Goal: Task Accomplishment & Management: Use online tool/utility

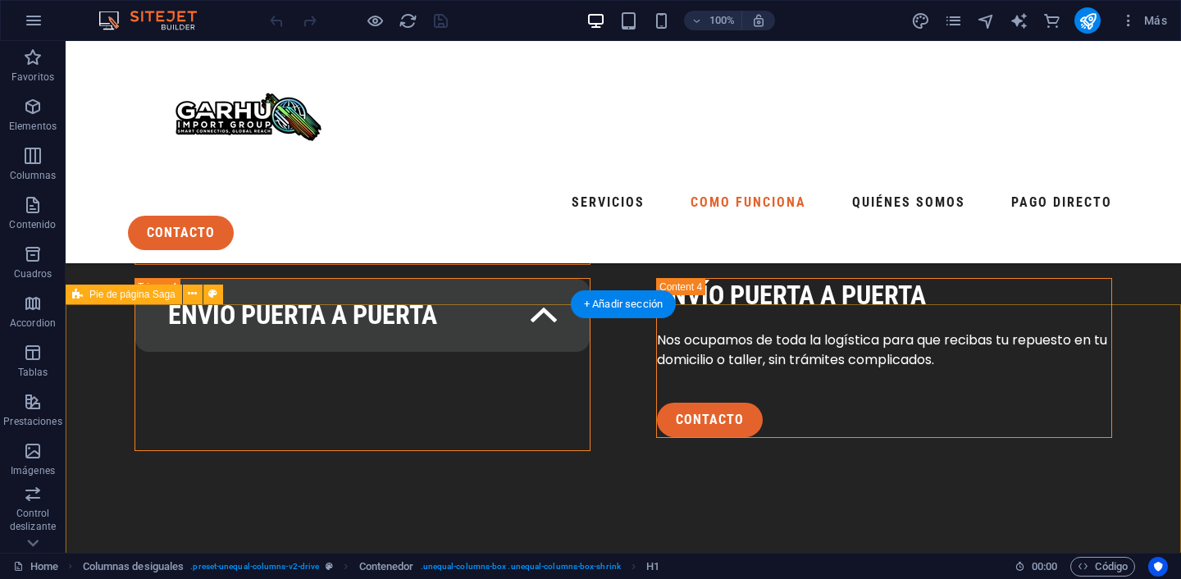
scroll to position [3393, 0]
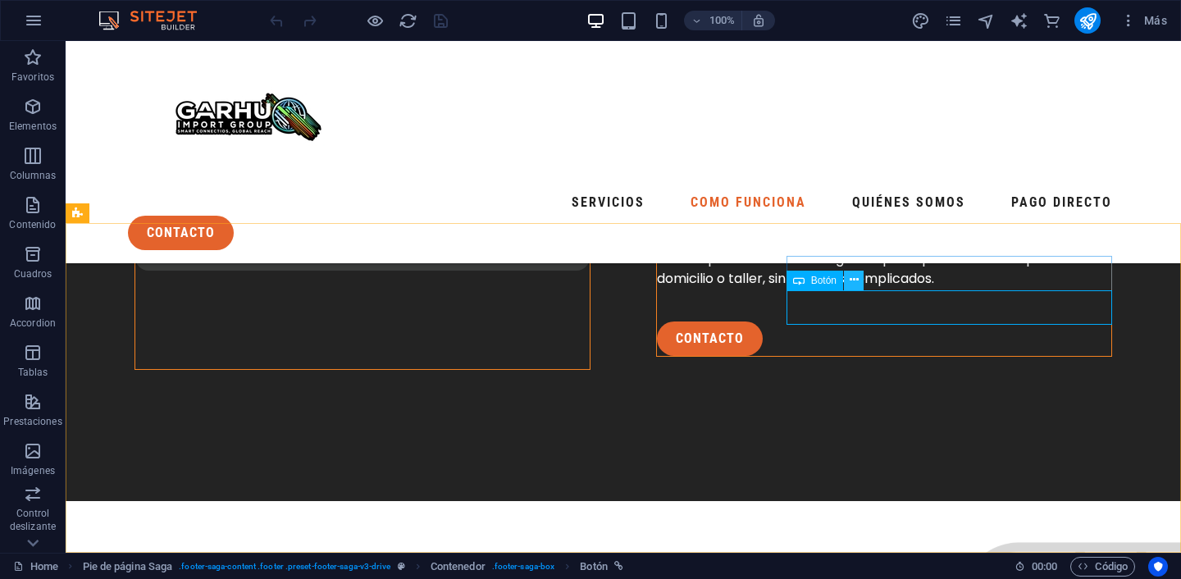
click at [852, 281] on icon at bounding box center [853, 279] width 9 height 17
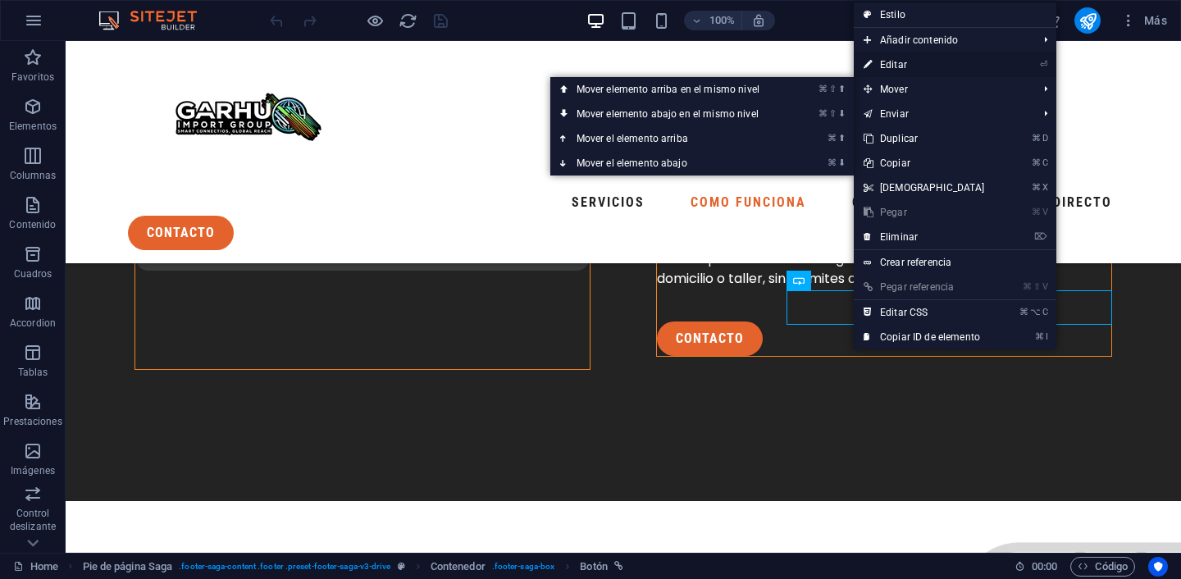
click at [918, 62] on link "⏎ Editar" at bounding box center [923, 64] width 141 height 25
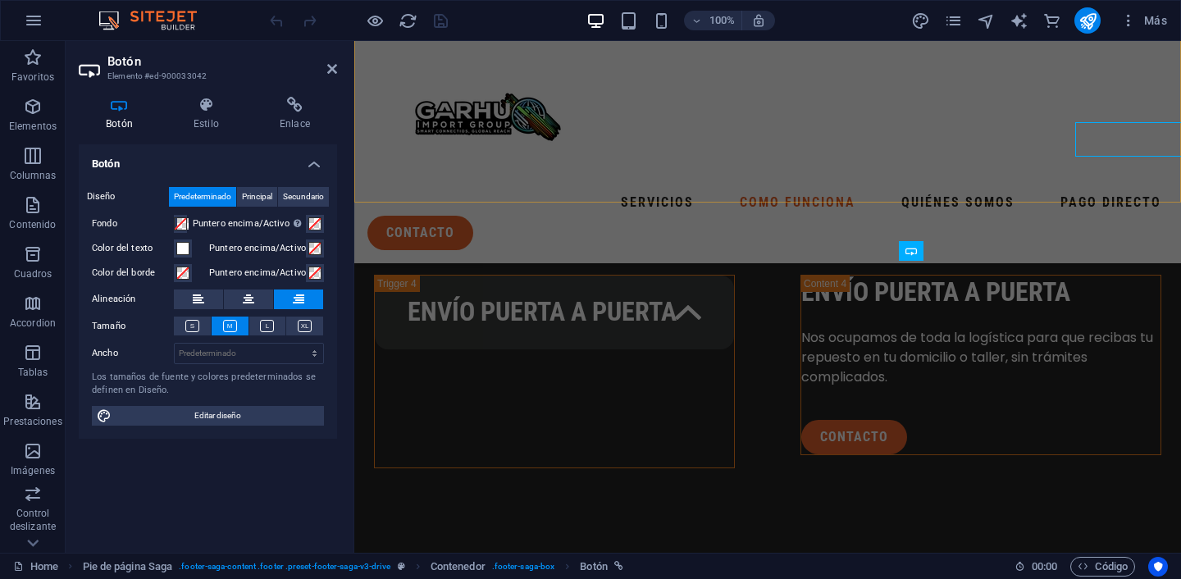
scroll to position [3561, 0]
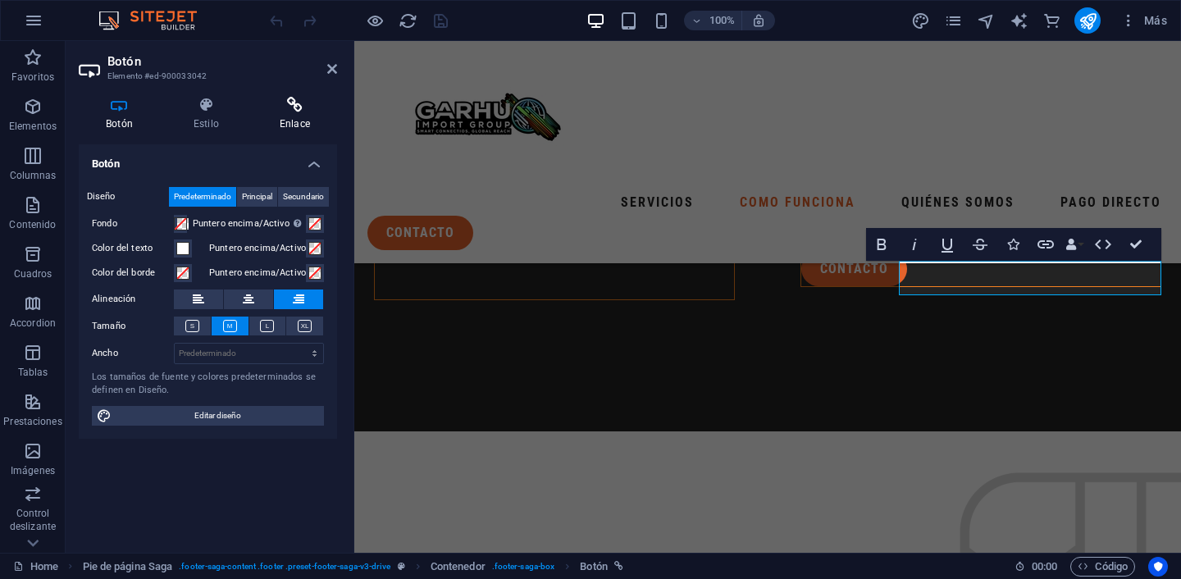
click at [300, 116] on h4 "Enlace" at bounding box center [295, 114] width 84 height 34
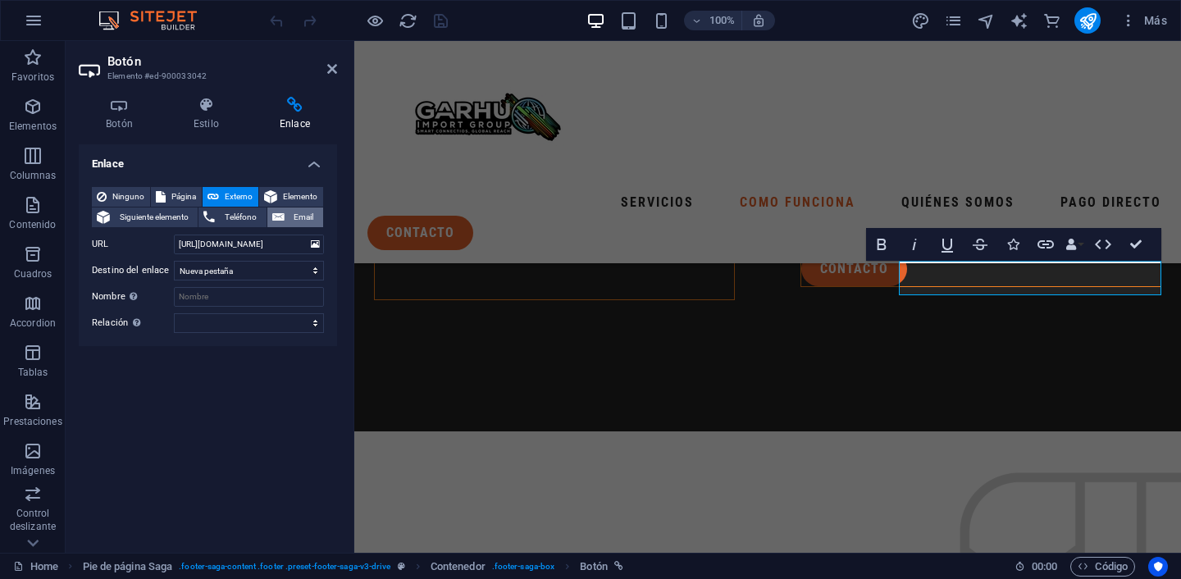
click at [278, 216] on icon at bounding box center [278, 217] width 12 height 20
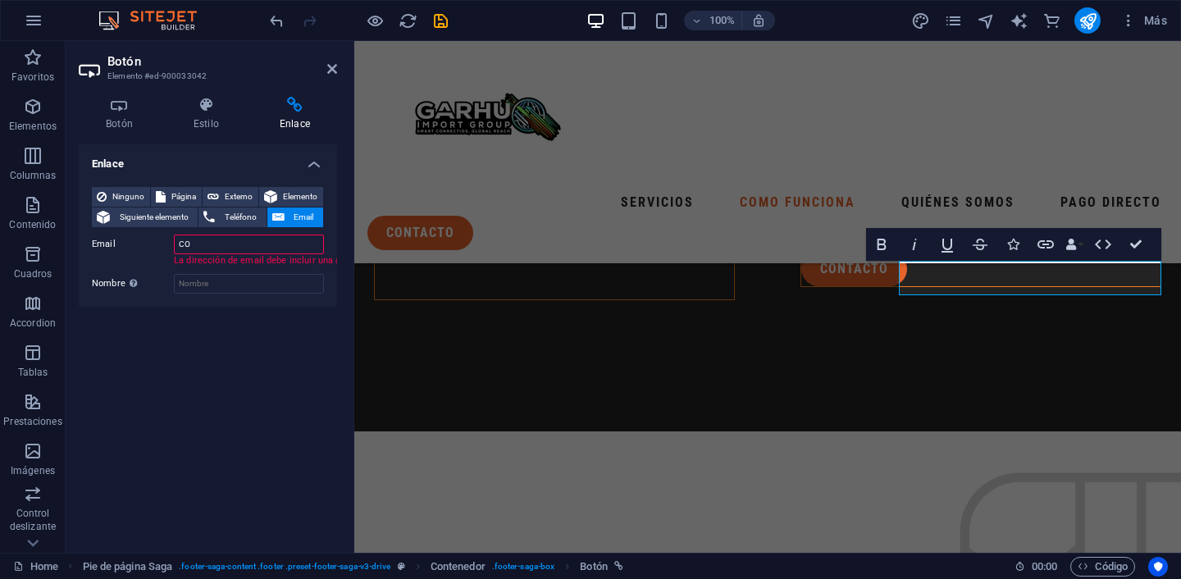
type input "C"
type input "contacto"
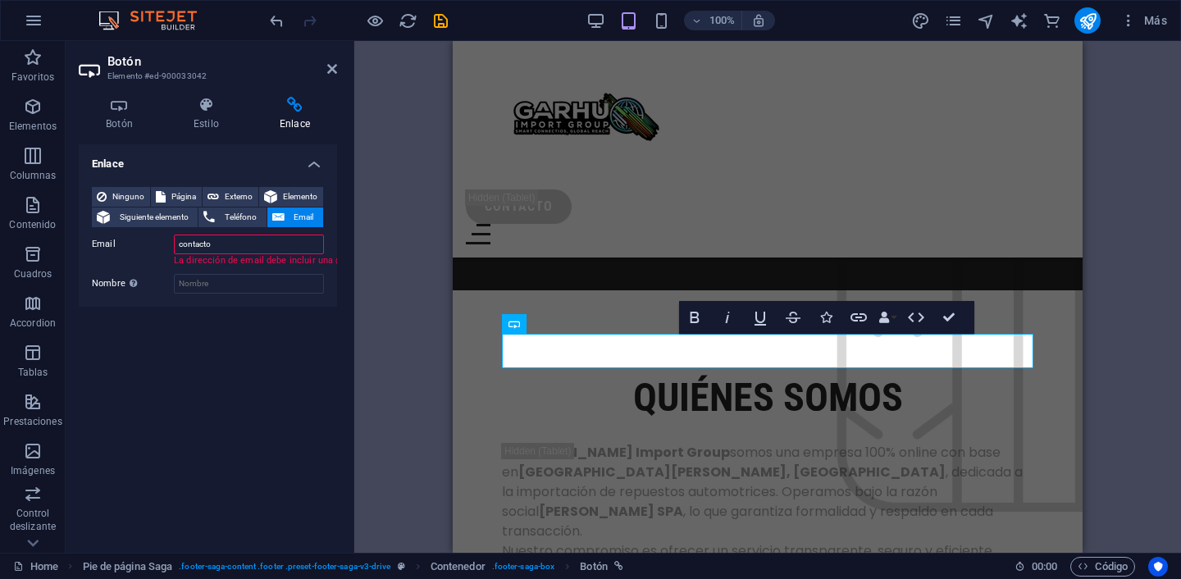
scroll to position [4561, 0]
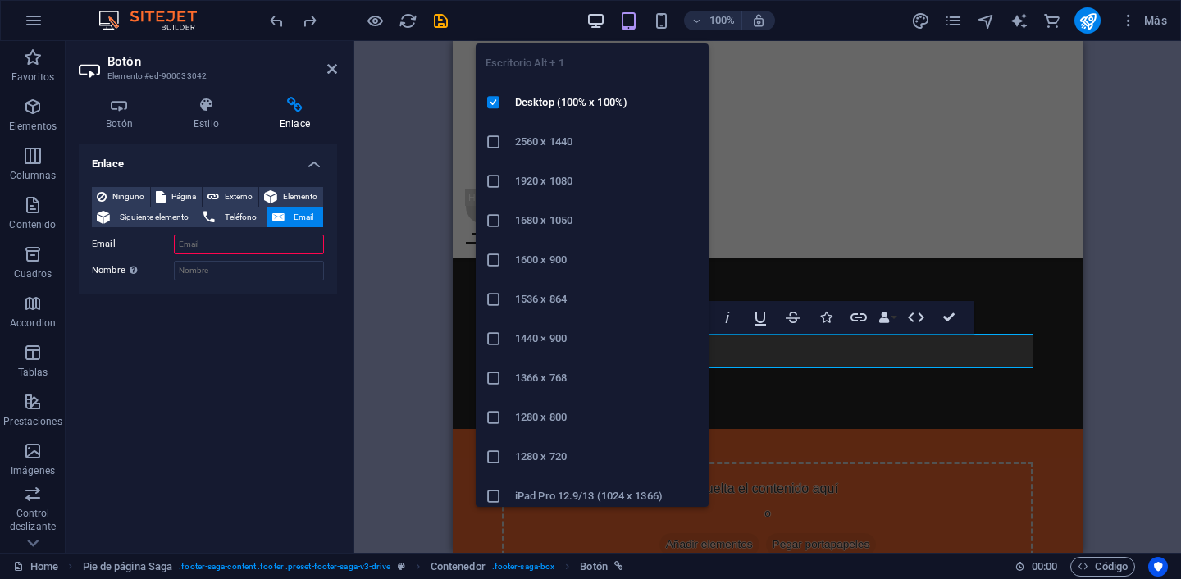
click at [587, 30] on div "Escritorio Alt + 1 Desktop (100% x 100%) 2560 x 1440 1920 x 1080 1680 x 1050 16…" at bounding box center [592, 268] width 233 height 476
click at [596, 25] on icon "button" at bounding box center [595, 20] width 19 height 19
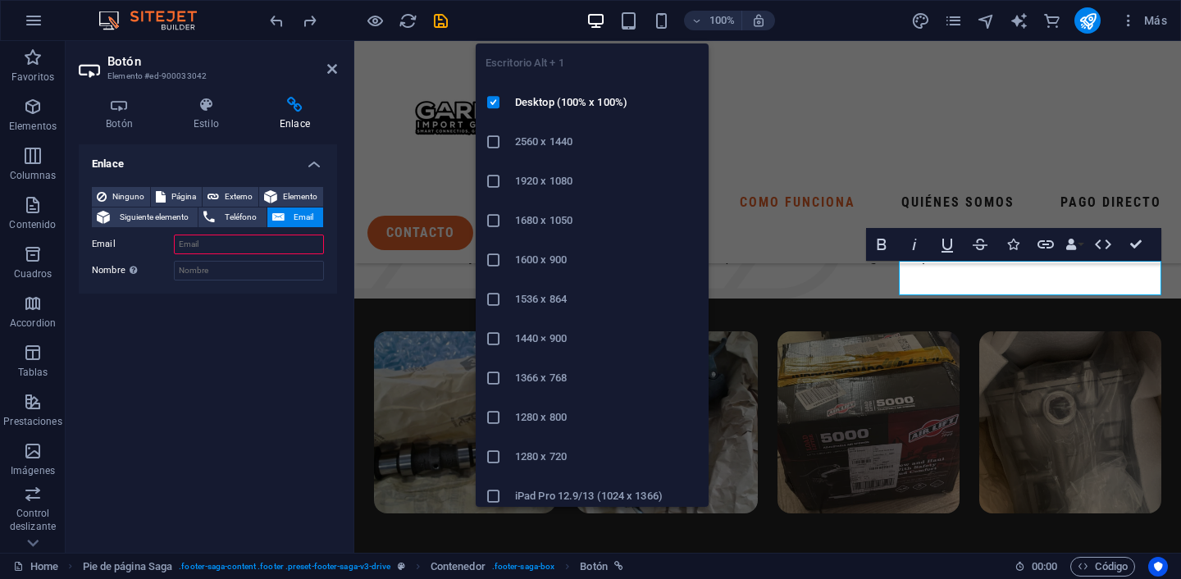
scroll to position [3561, 0]
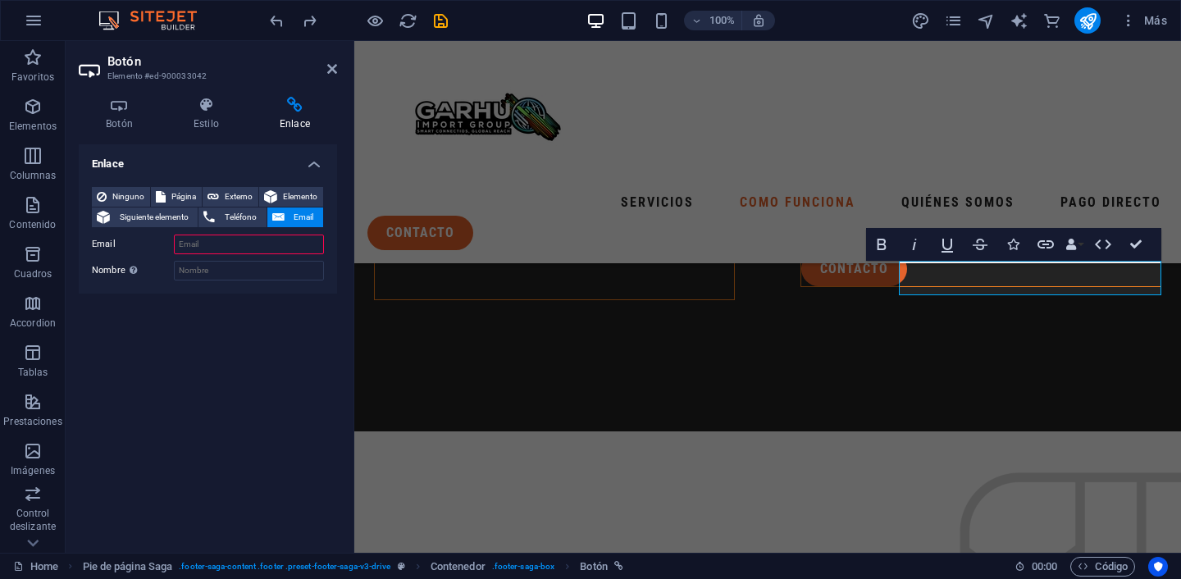
click at [210, 242] on input "Email" at bounding box center [249, 244] width 150 height 20
paste input "contacto@garhu.cl"
type input "contacto@garhu.cl"
click at [333, 70] on icon at bounding box center [332, 68] width 10 height 13
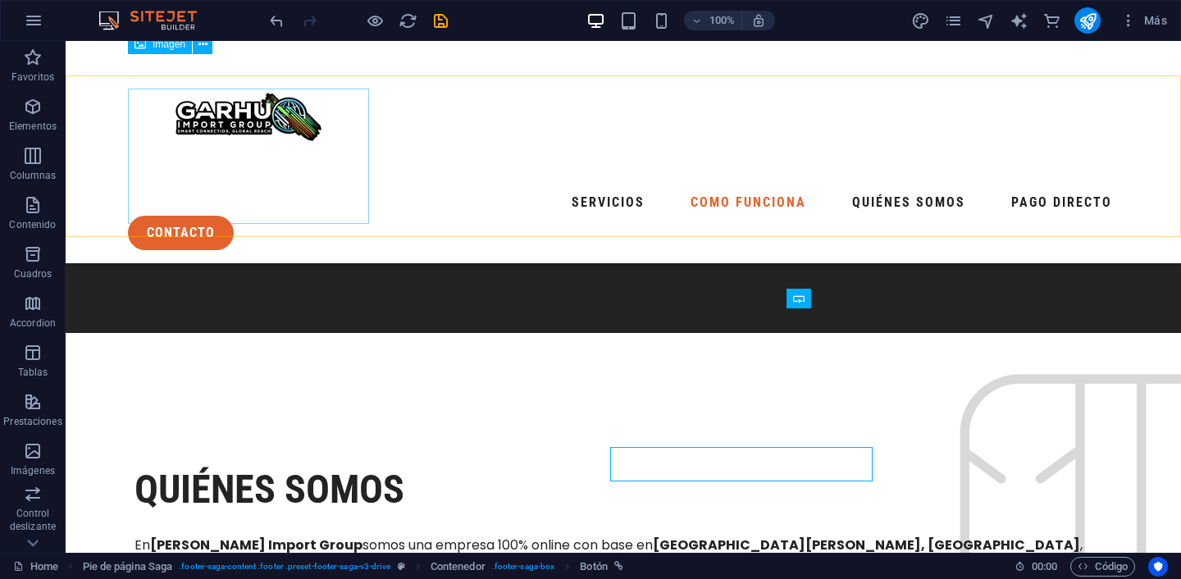
scroll to position [3374, 0]
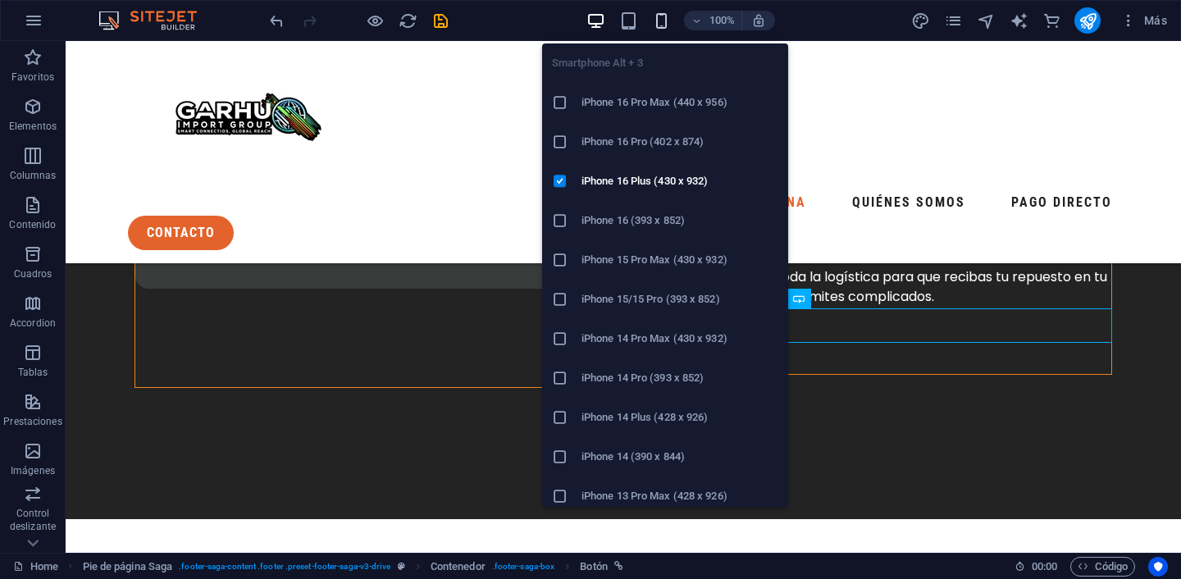
click at [658, 23] on icon "button" at bounding box center [661, 20] width 19 height 19
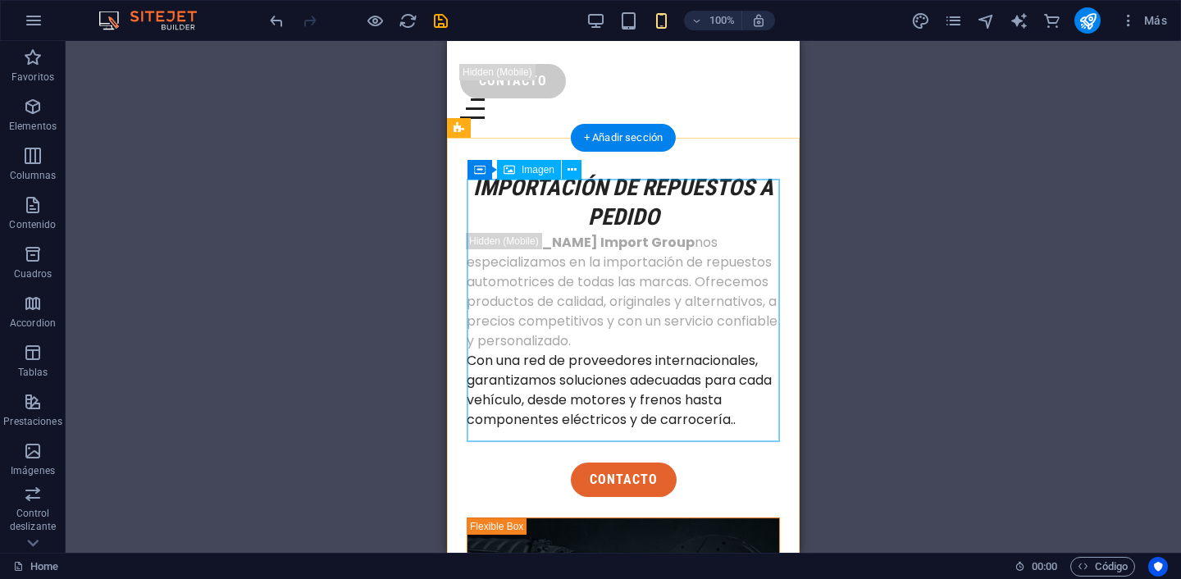
scroll to position [0, 0]
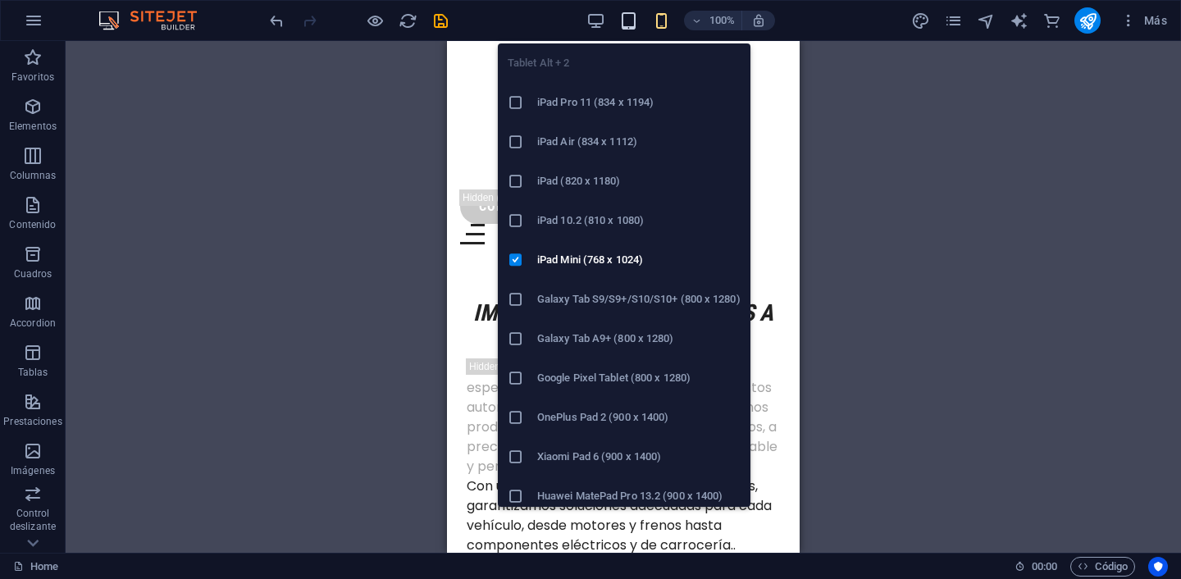
click at [630, 25] on icon "button" at bounding box center [628, 20] width 19 height 19
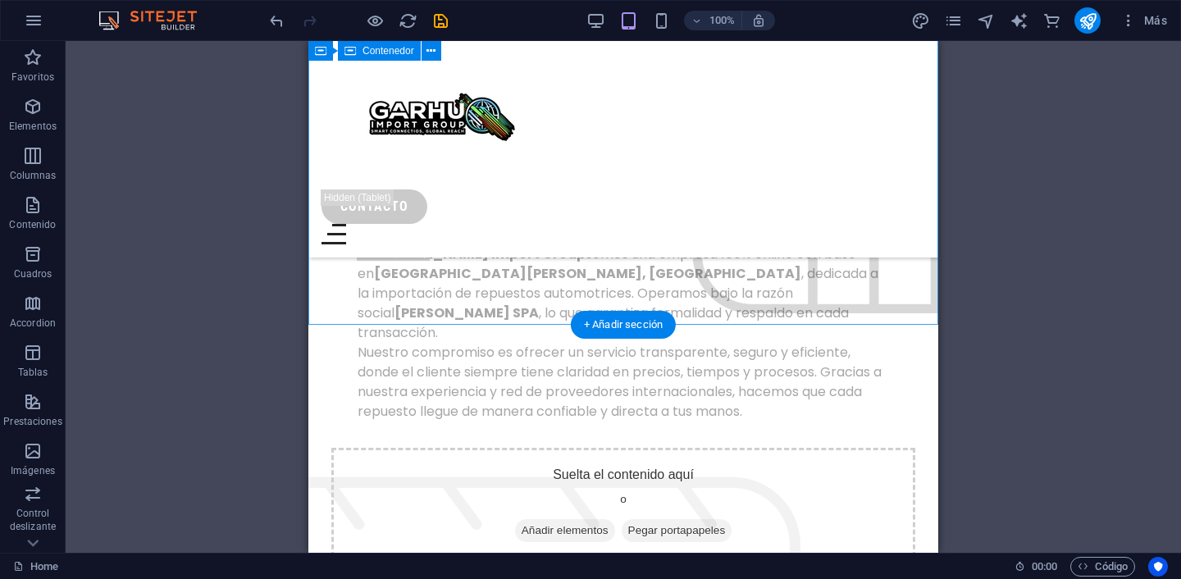
scroll to position [3687, 0]
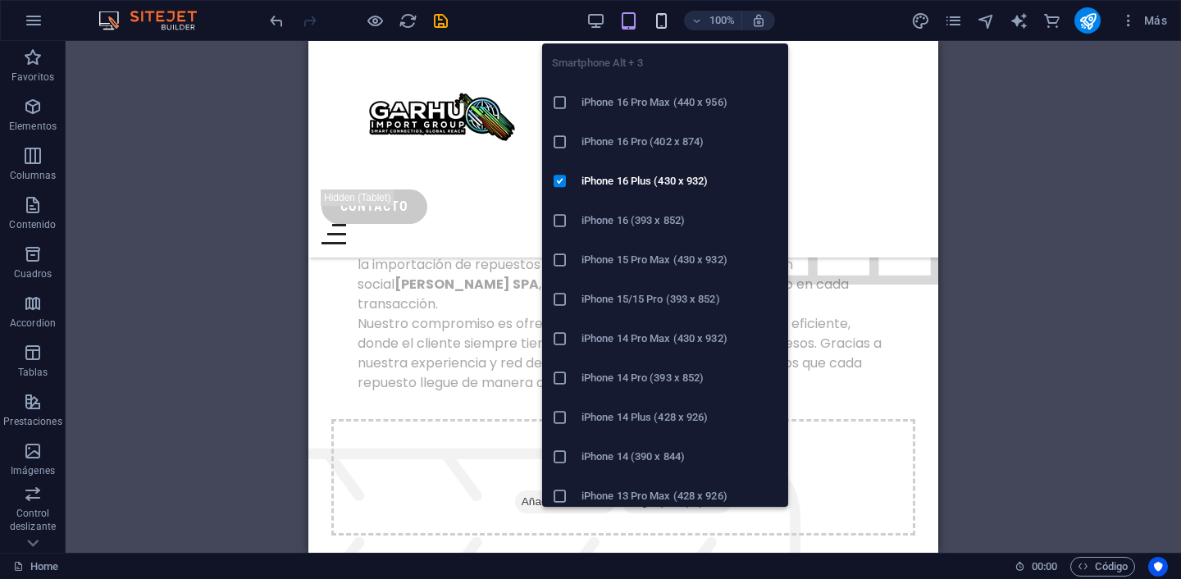
click at [661, 27] on icon "button" at bounding box center [661, 20] width 19 height 19
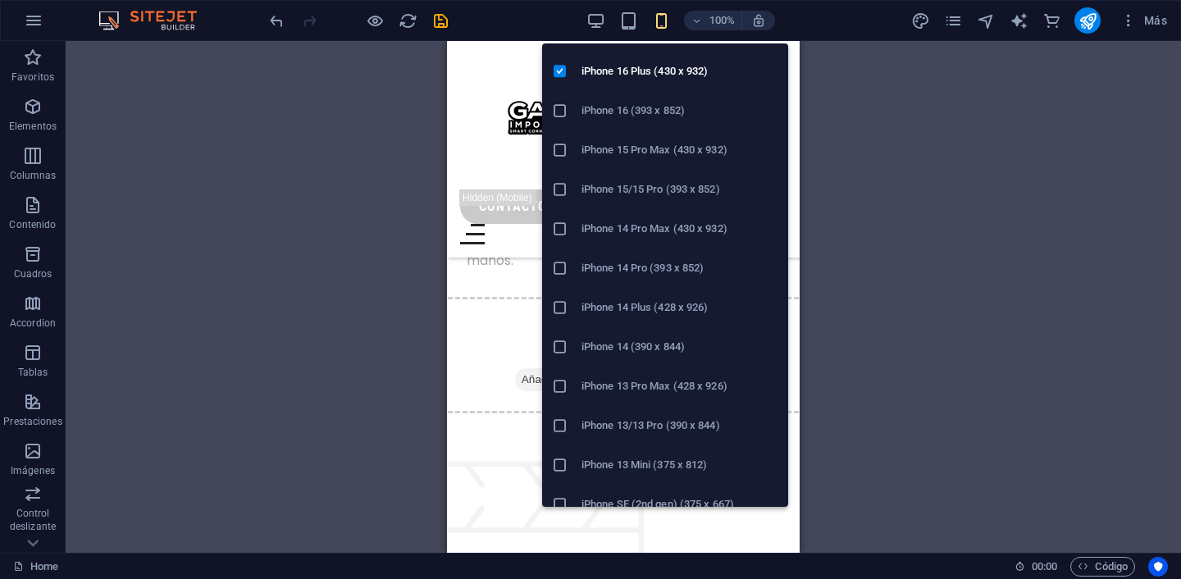
scroll to position [114, 0]
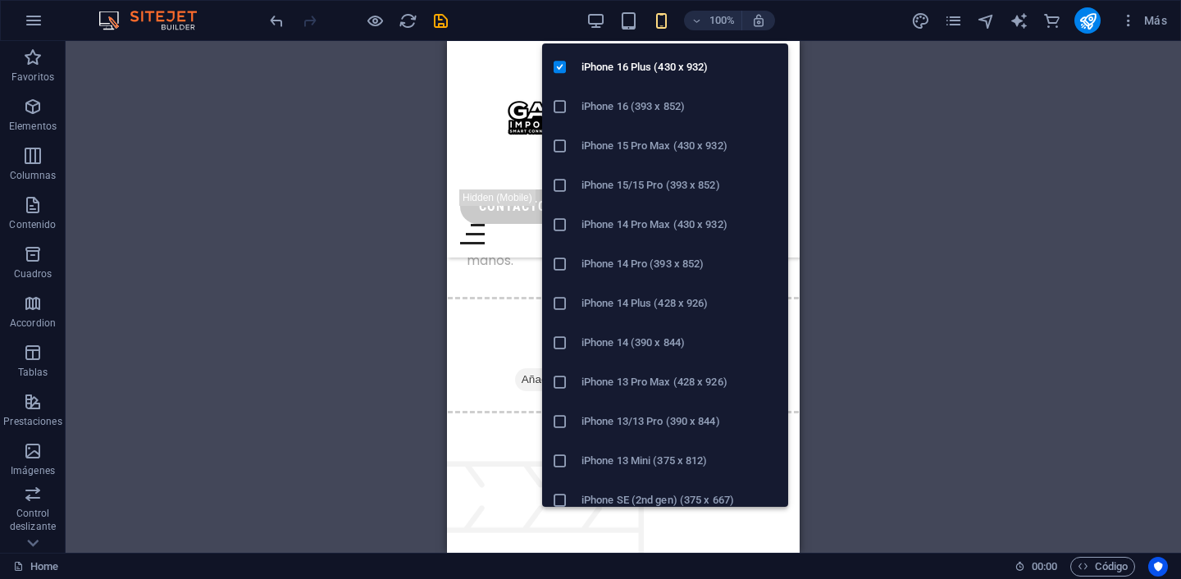
click at [650, 386] on h6 "iPhone 13 Pro Max (428 x 926)" at bounding box center [679, 382] width 197 height 20
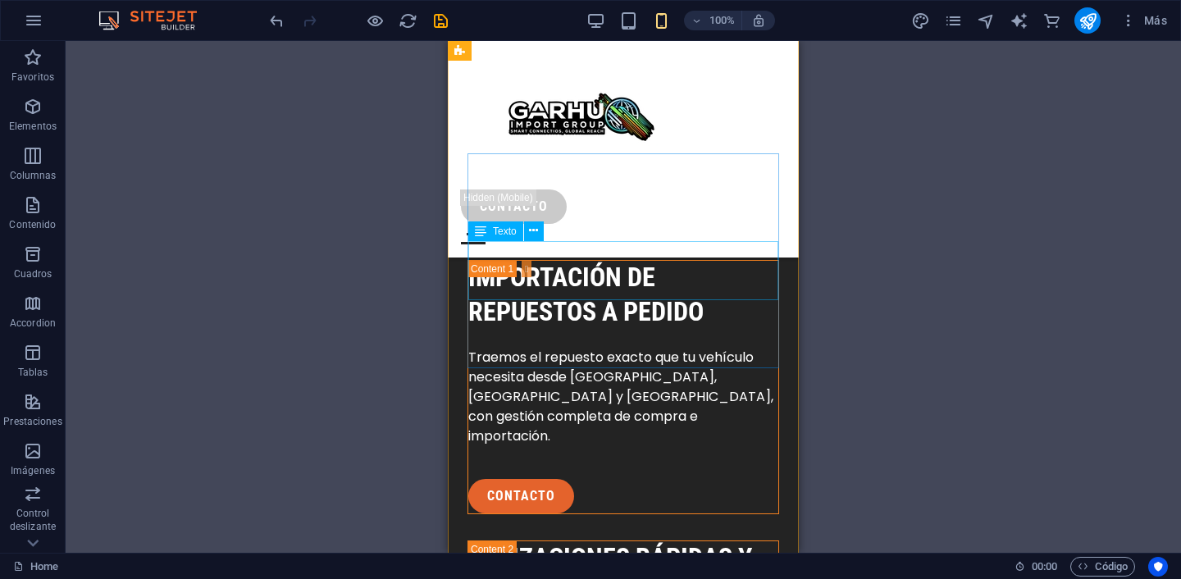
scroll to position [2091, 0]
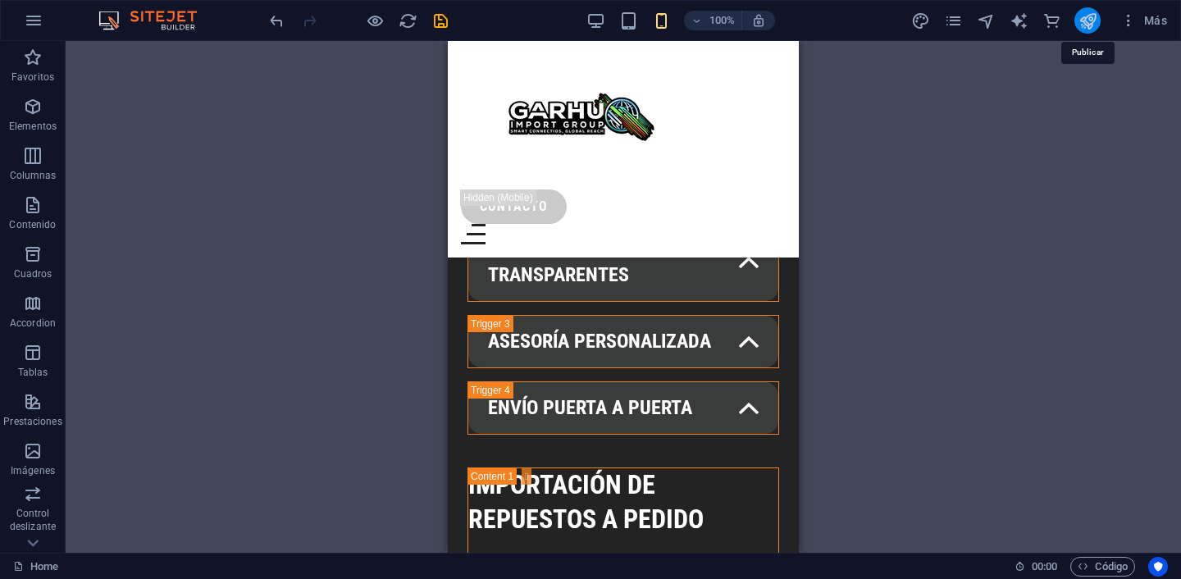
click at [1084, 25] on icon "publish" at bounding box center [1087, 20] width 19 height 19
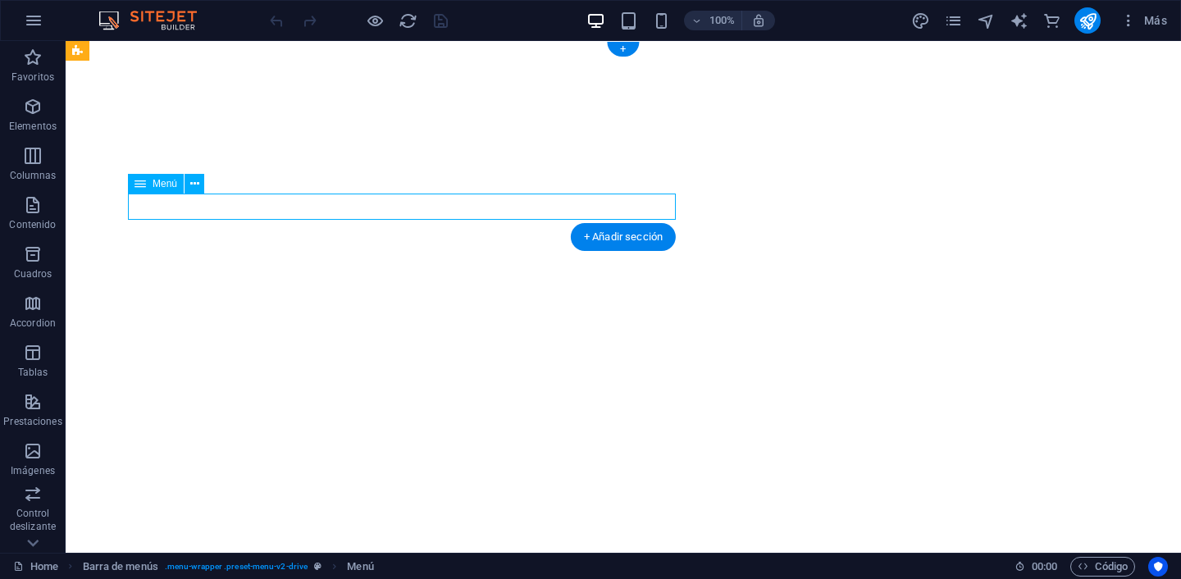
select select
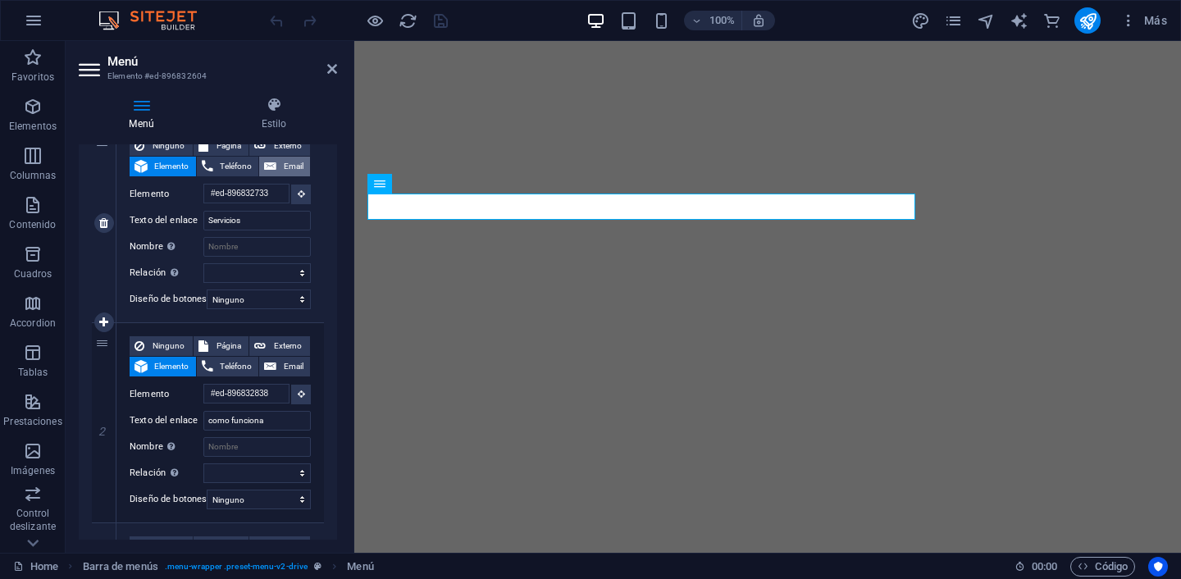
scroll to position [202, 0]
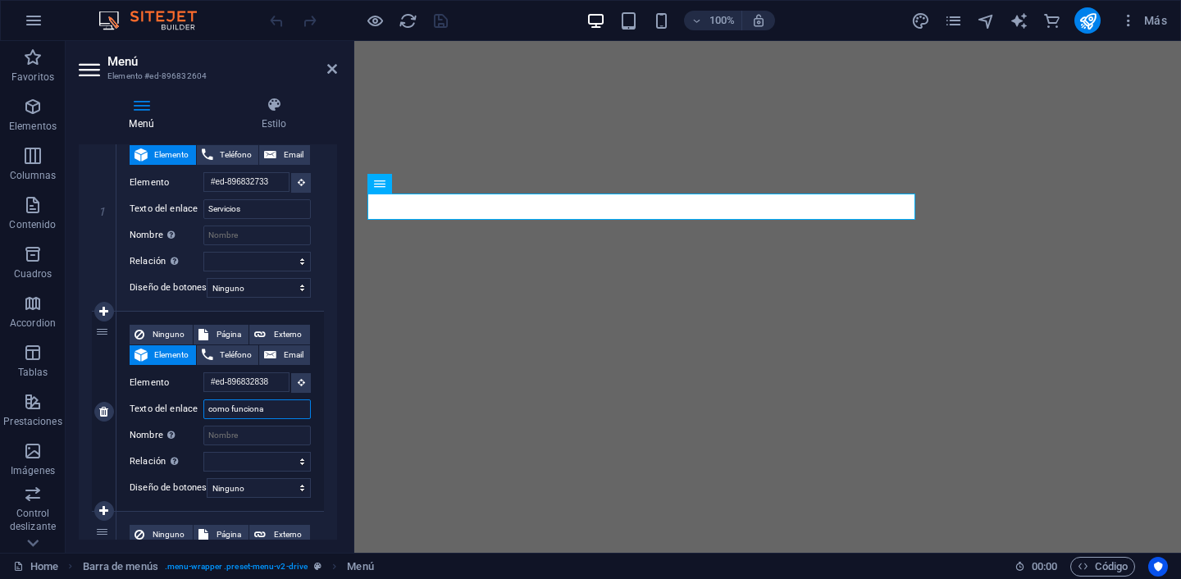
drag, startPoint x: 271, startPoint y: 409, endPoint x: 199, endPoint y: 399, distance: 72.8
click at [199, 399] on div "Texto del enlace como funciona" at bounding box center [220, 409] width 181 height 20
type input "quines"
select select
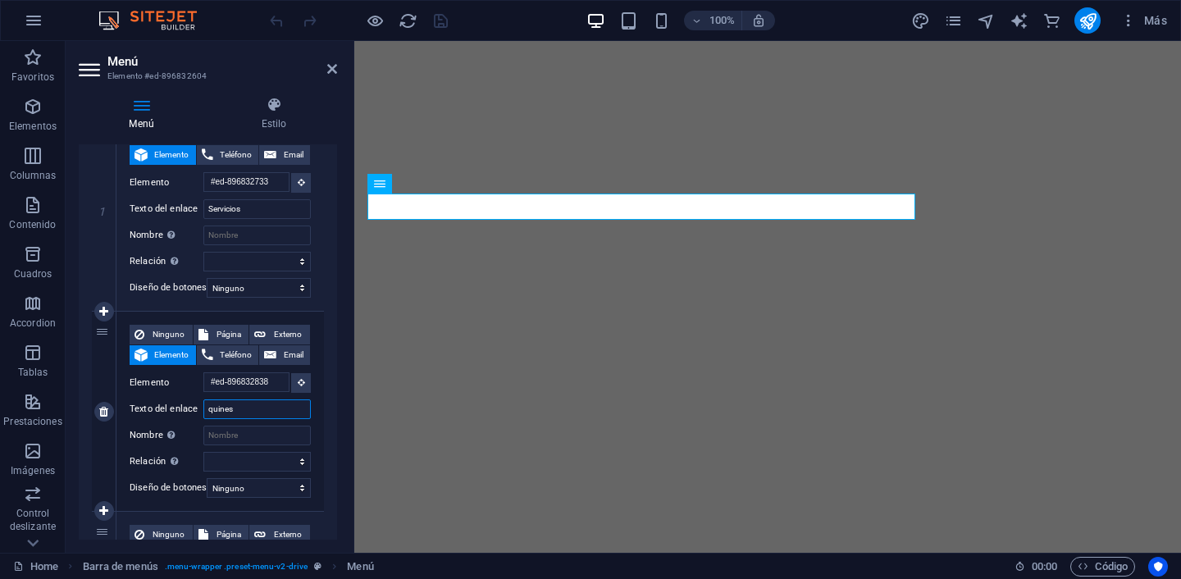
select select
type input "qui"
select select
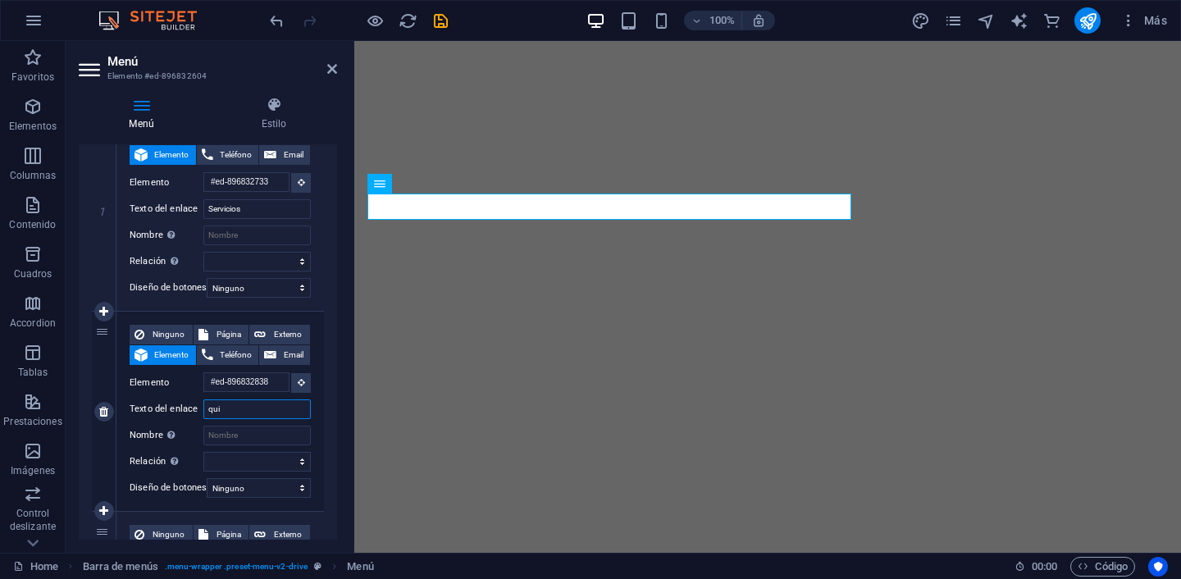
select select
type input "quien"
select select
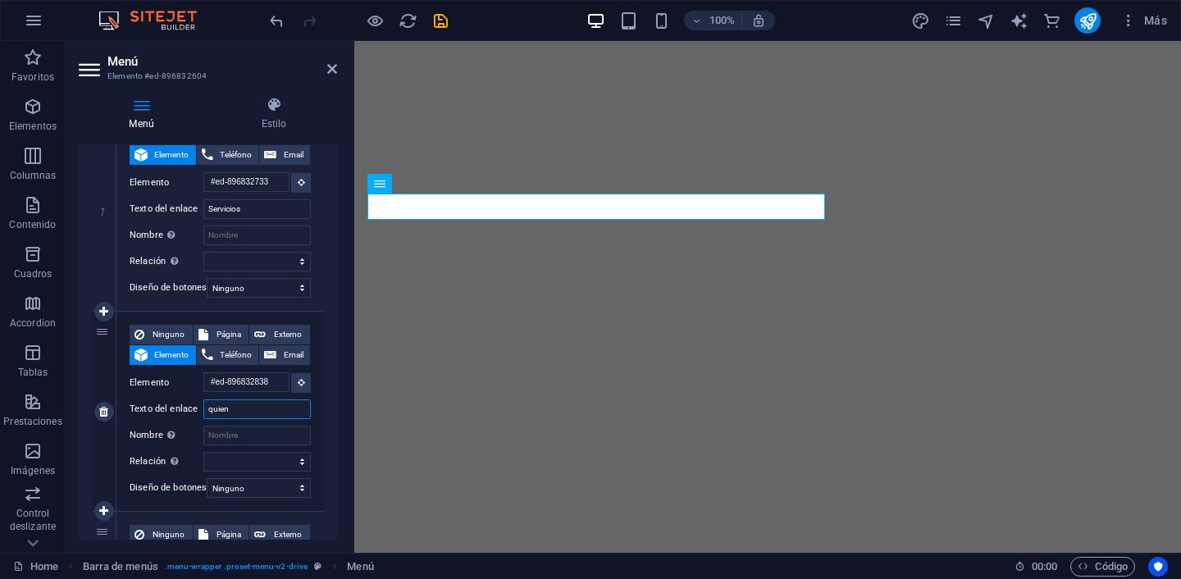
select select
type input "quienes somos"
select select
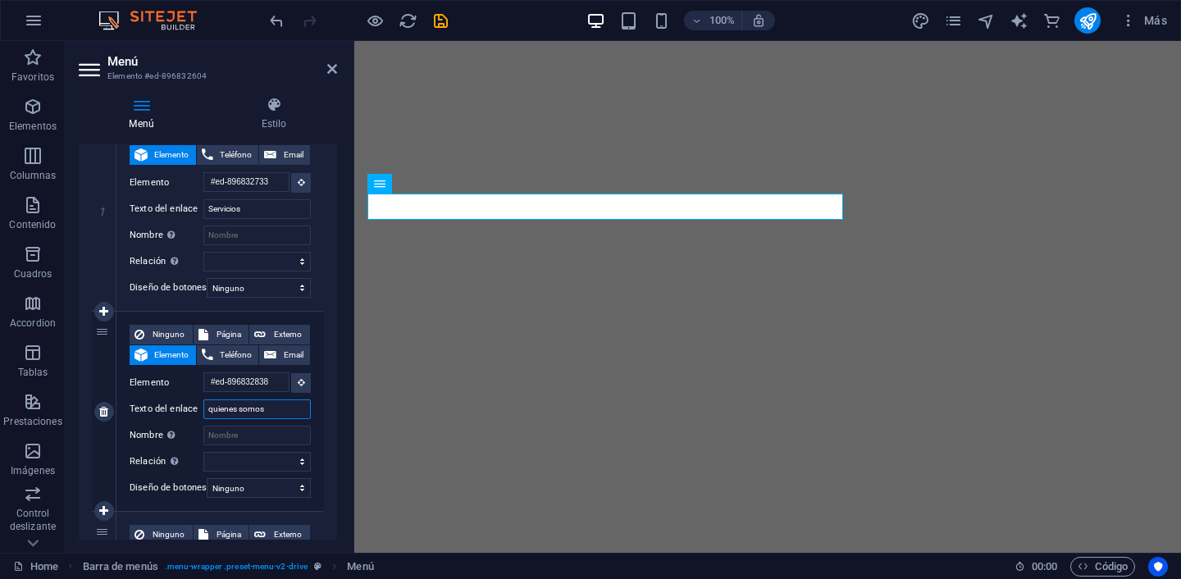
select select
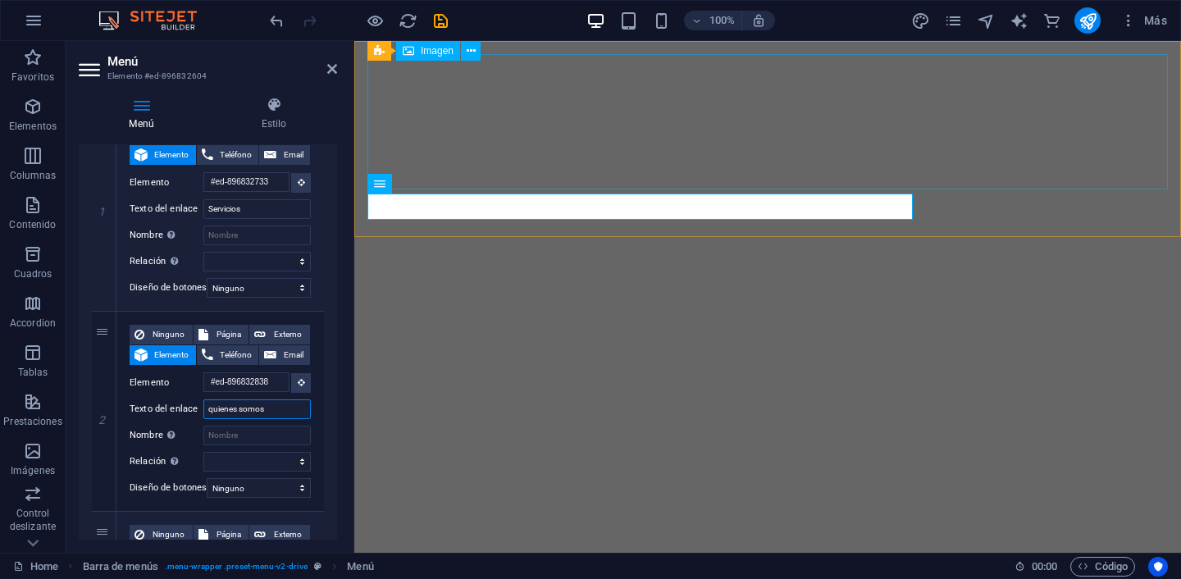
type input "quienes somos"
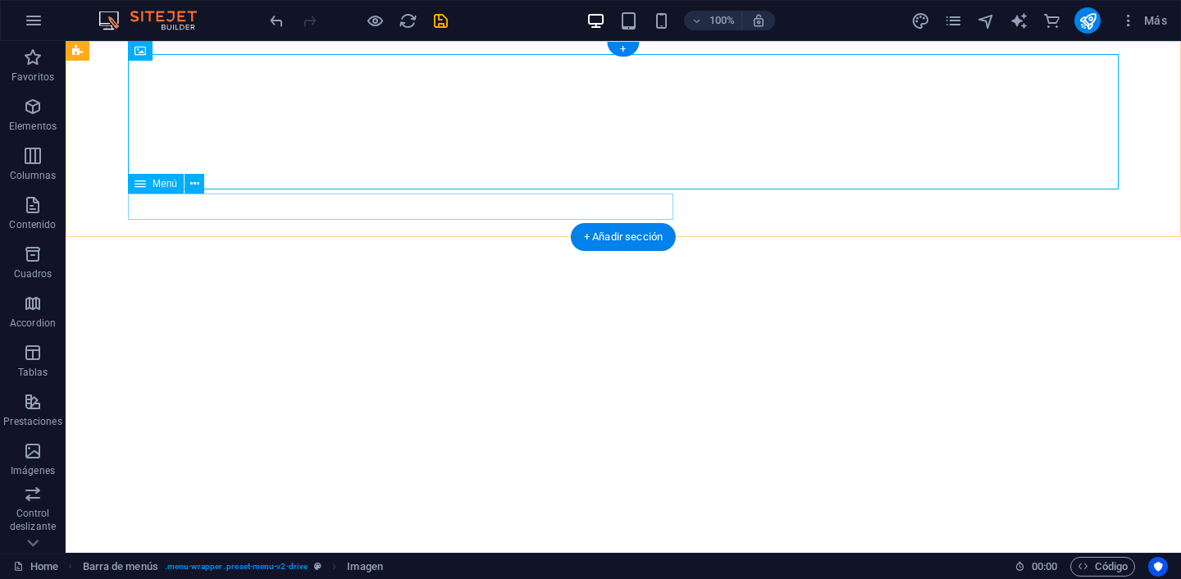
select select
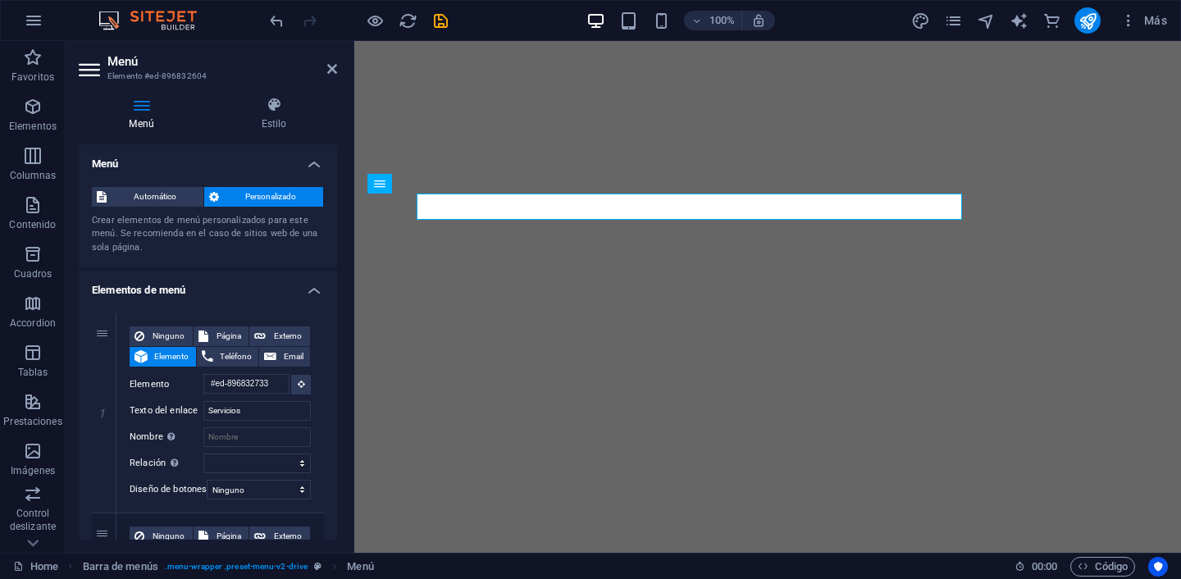
click at [303, 204] on span "Personalizado" at bounding box center [271, 197] width 95 height 20
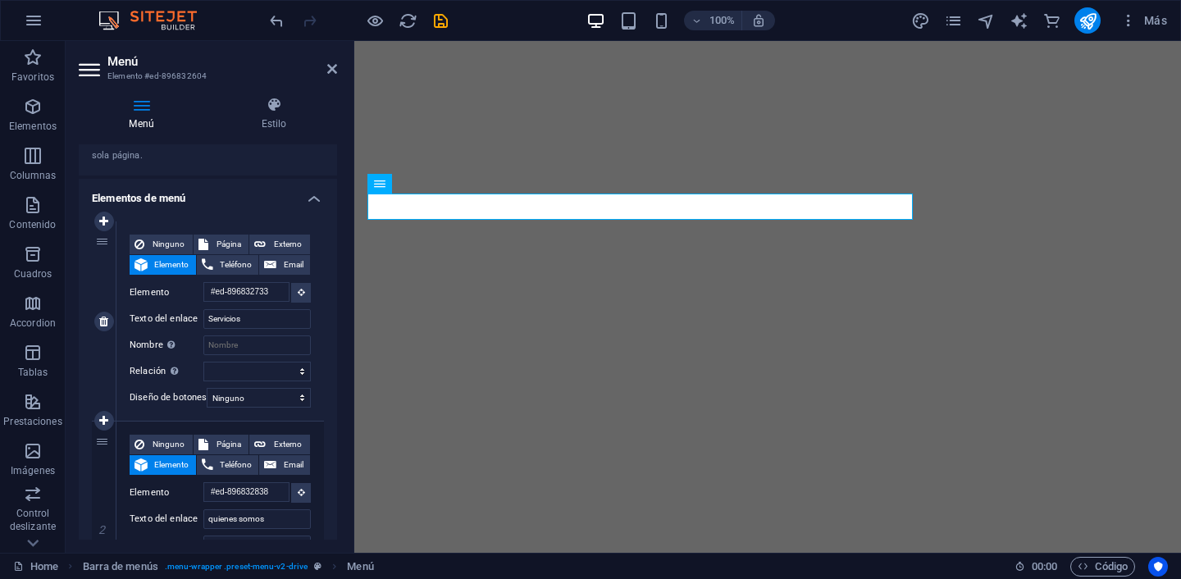
scroll to position [125, 0]
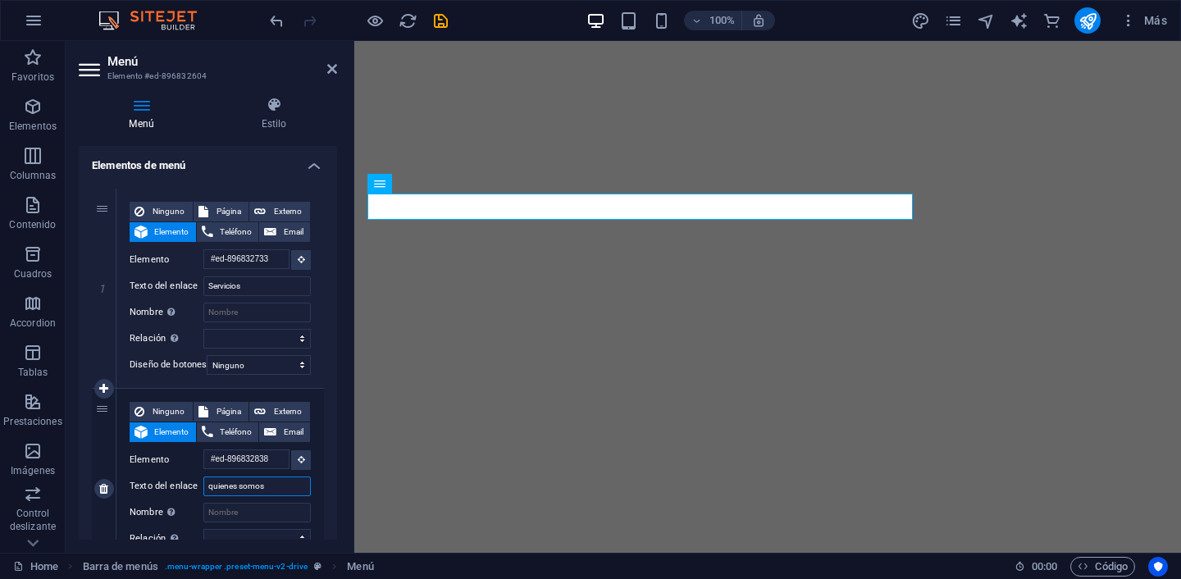
click at [226, 488] on input "quienes somos" at bounding box center [256, 486] width 107 height 20
type input "quines somos"
select select
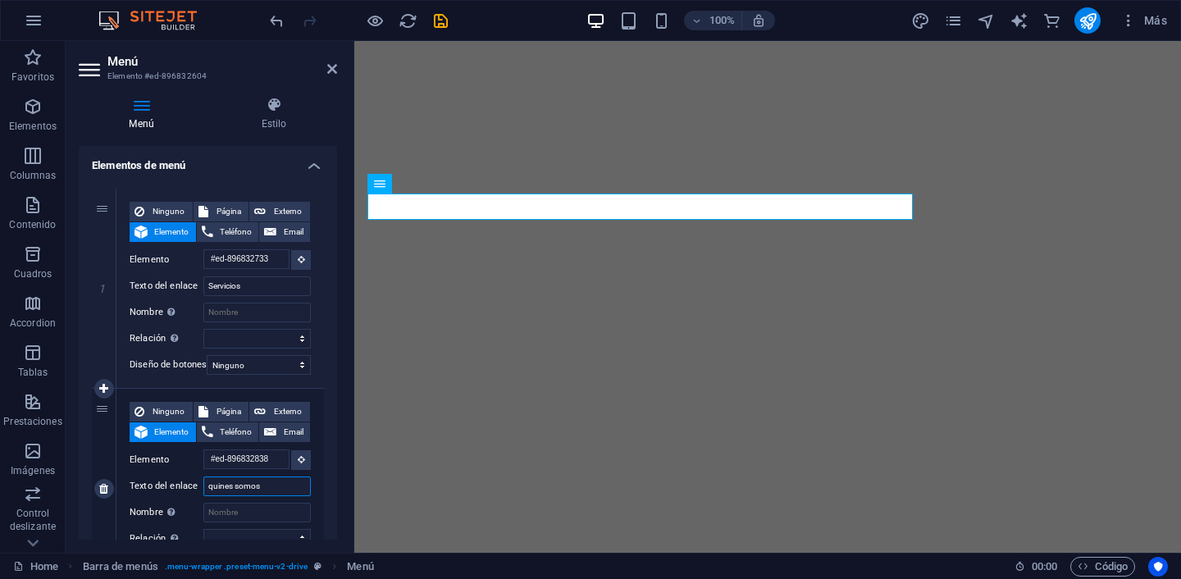
select select
type input "quiénes somos"
select select
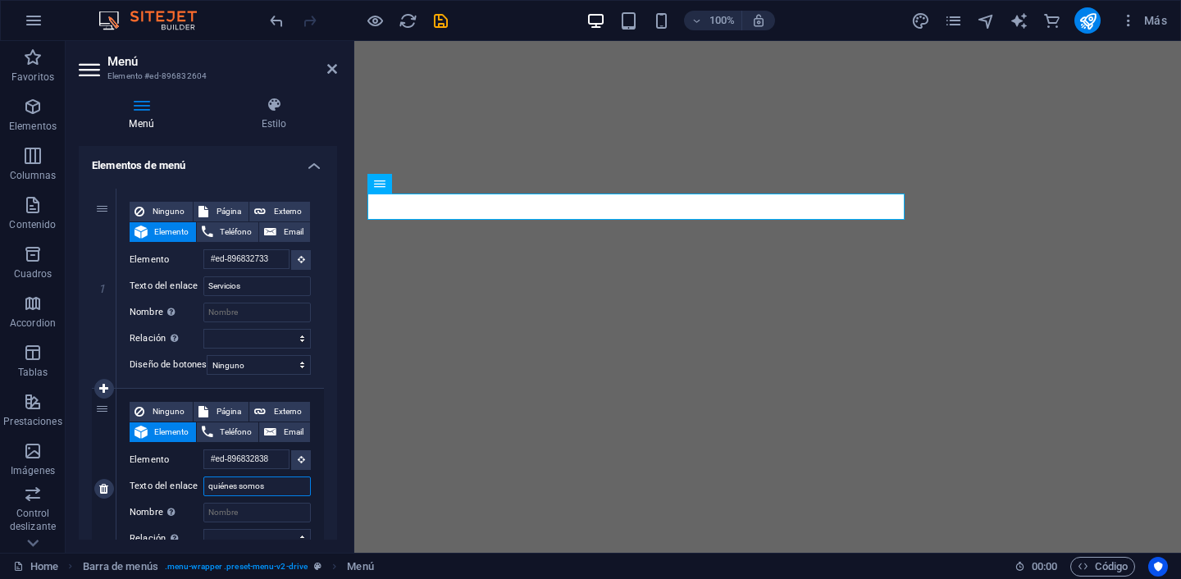
select select
type input "quiénes somos"
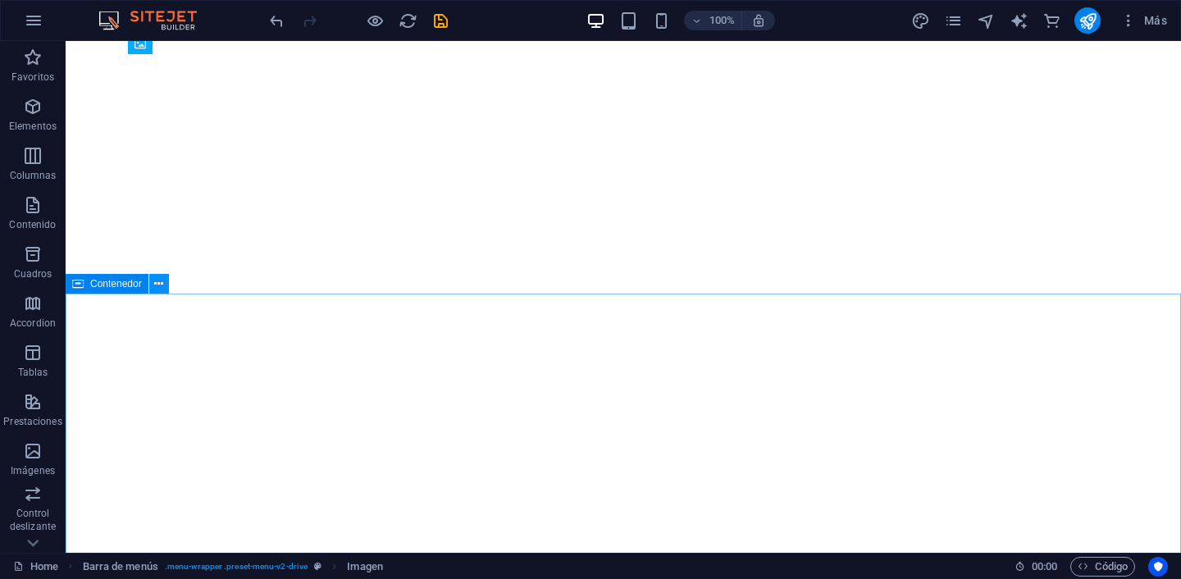
click at [158, 284] on icon at bounding box center [158, 283] width 9 height 17
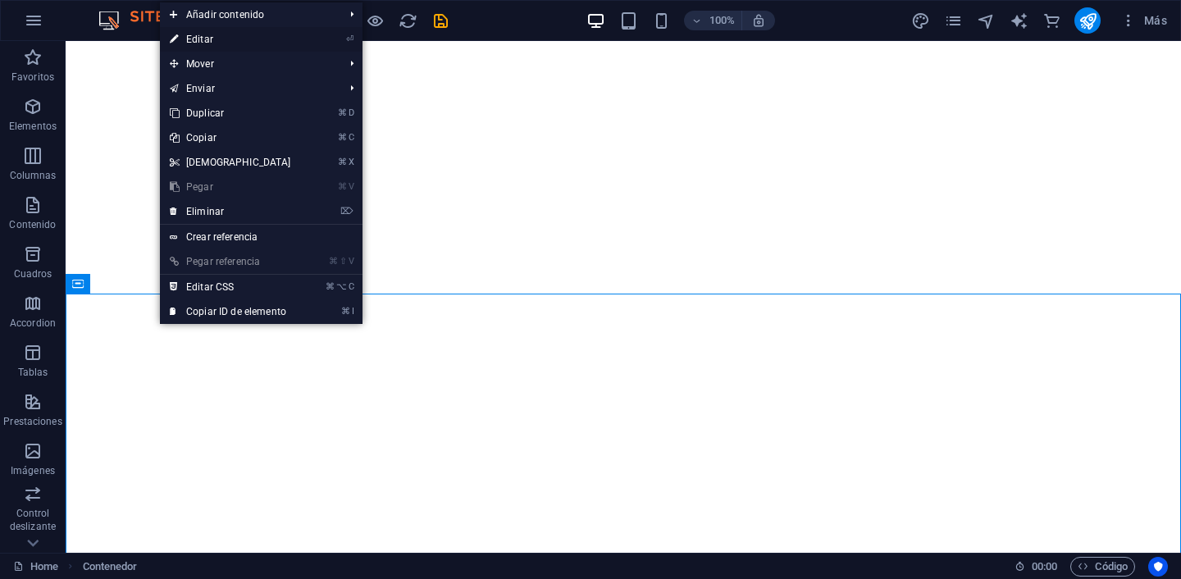
click at [204, 37] on link "⏎ Editar" at bounding box center [230, 39] width 141 height 25
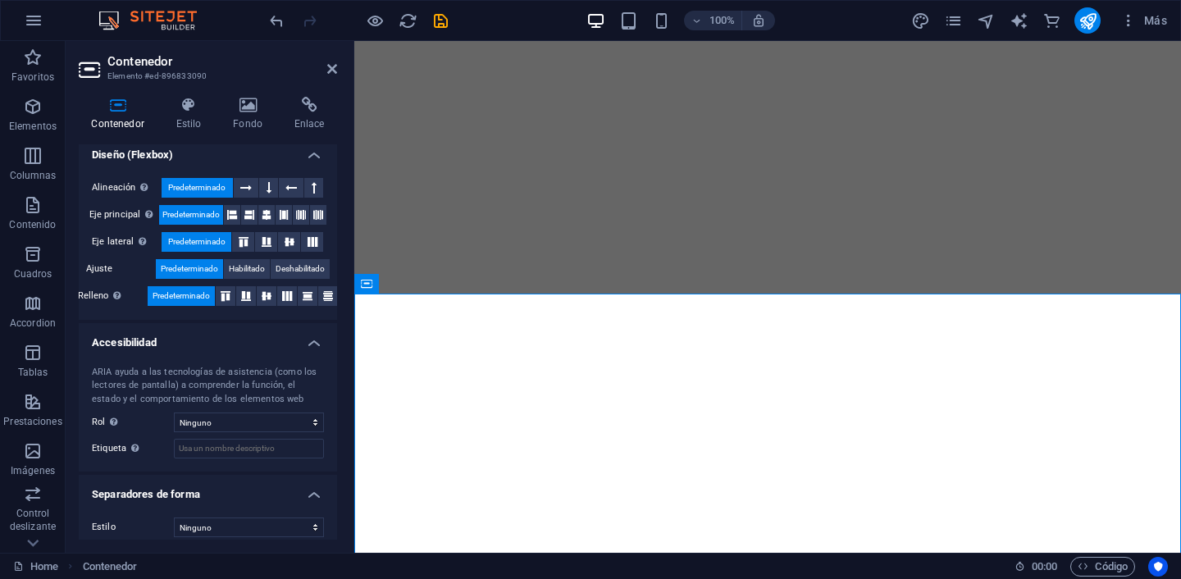
scroll to position [260, 0]
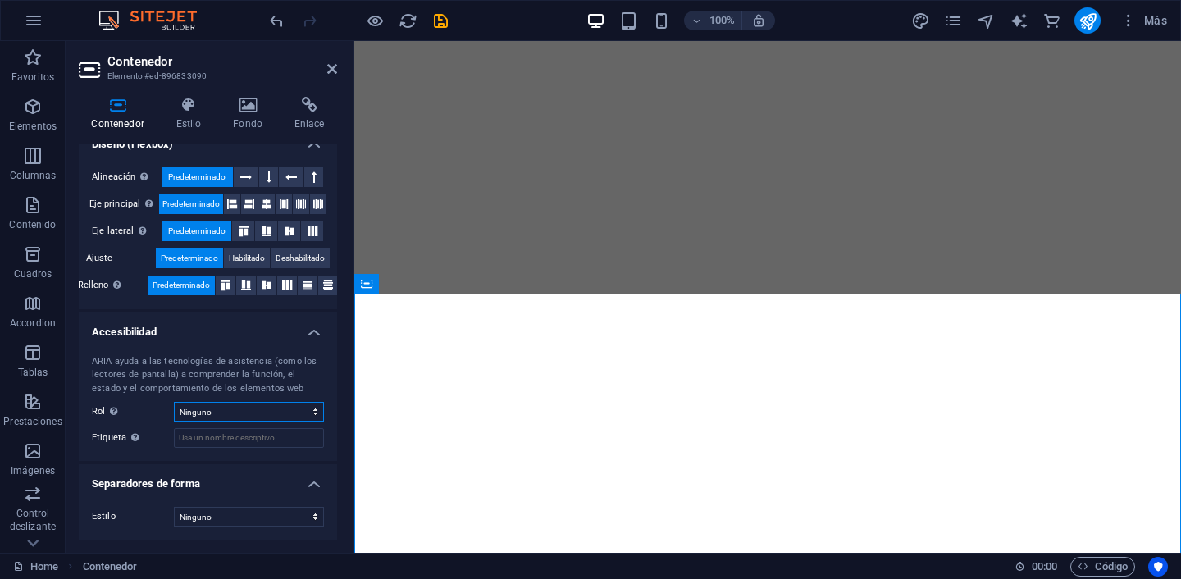
click at [296, 412] on select "Ninguno Alert Article Banner Comment Complementary Dialog Encabezado Marquee Pi…" at bounding box center [249, 412] width 150 height 20
select select "section"
click at [256, 516] on select "Ninguno Triángulo Cuadrado Diagonal Polígono 1 Polígono 2 Zigzag Múltiples zigz…" at bounding box center [249, 517] width 150 height 20
click at [329, 73] on icon at bounding box center [332, 68] width 10 height 13
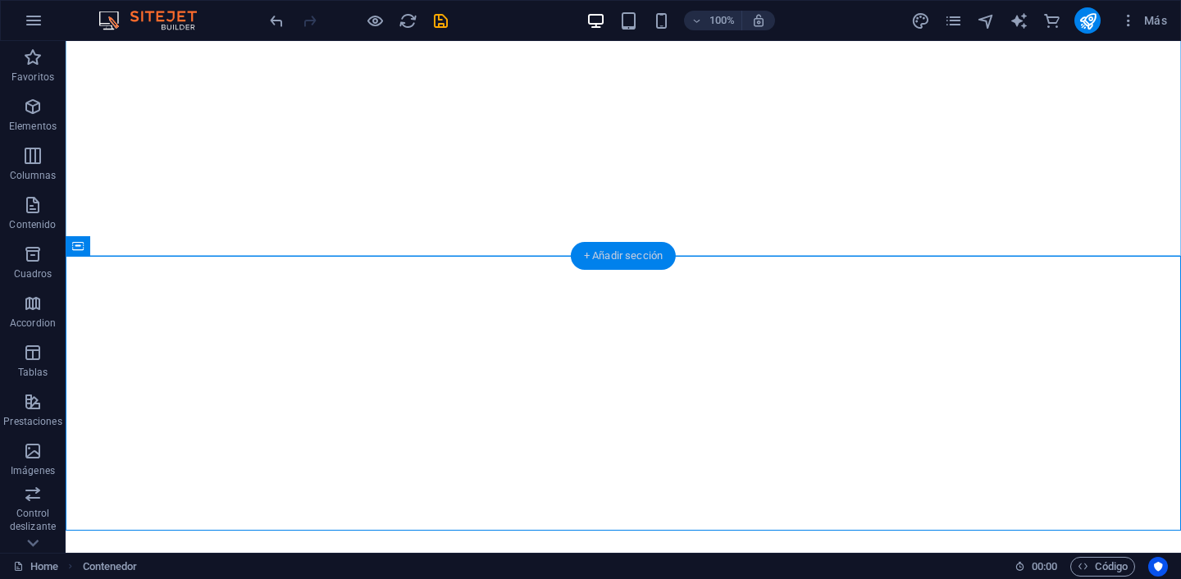
click at [603, 255] on div "+ Añadir sección" at bounding box center [623, 256] width 105 height 28
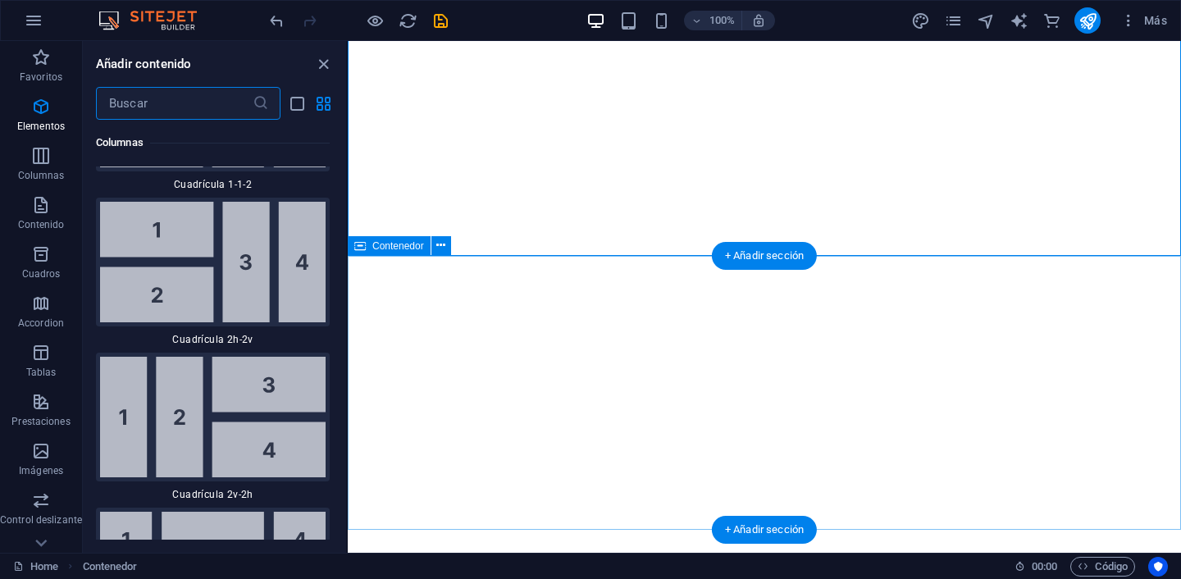
scroll to position [5209, 0]
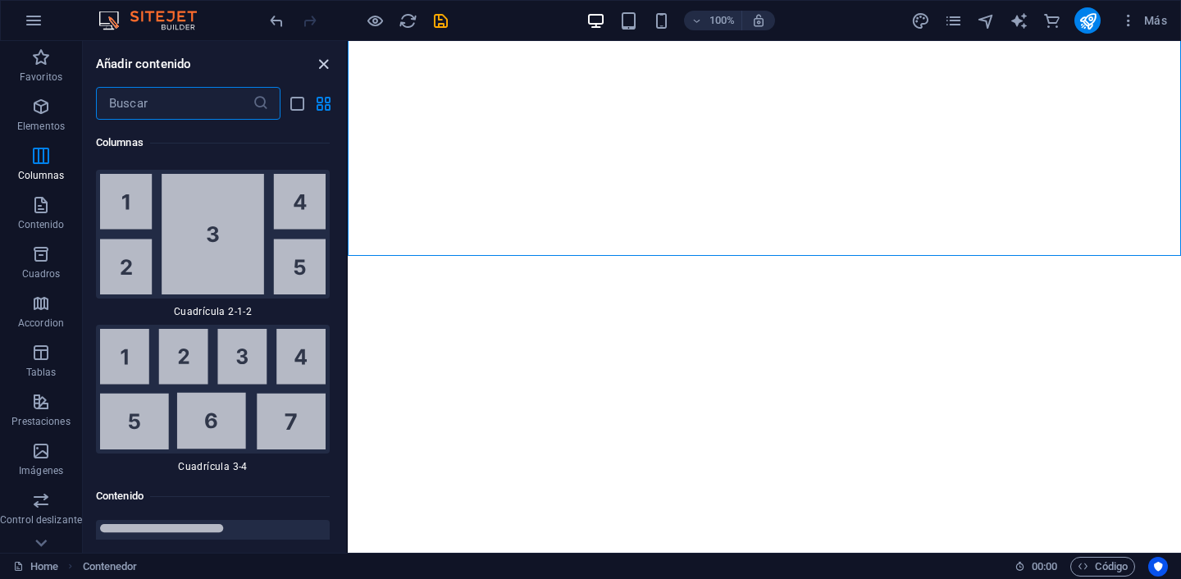
click at [325, 60] on icon "close panel" at bounding box center [323, 64] width 19 height 19
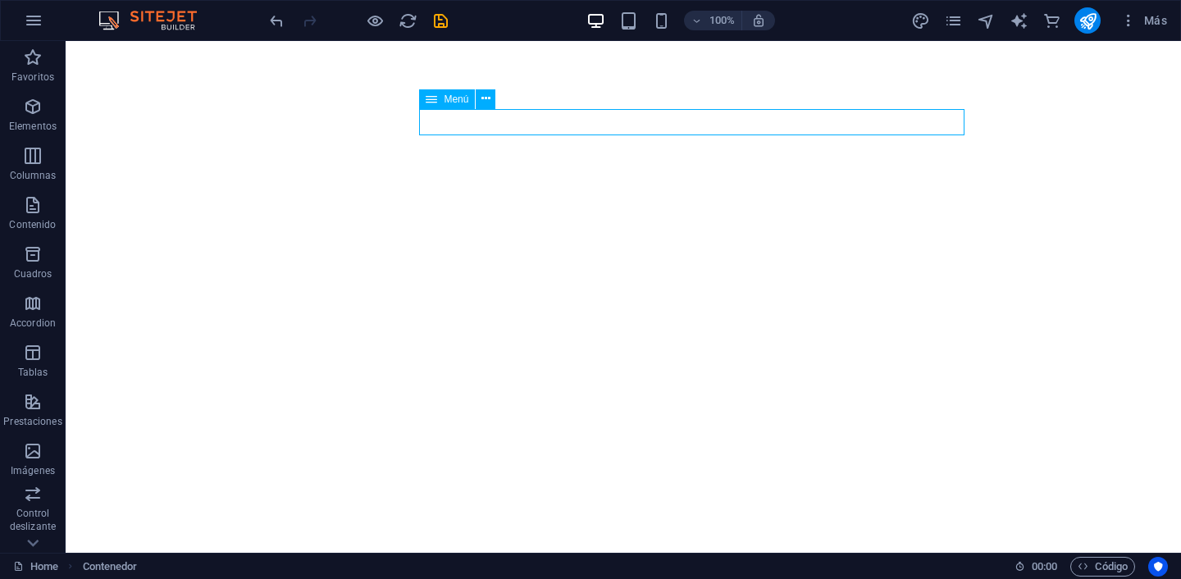
select select
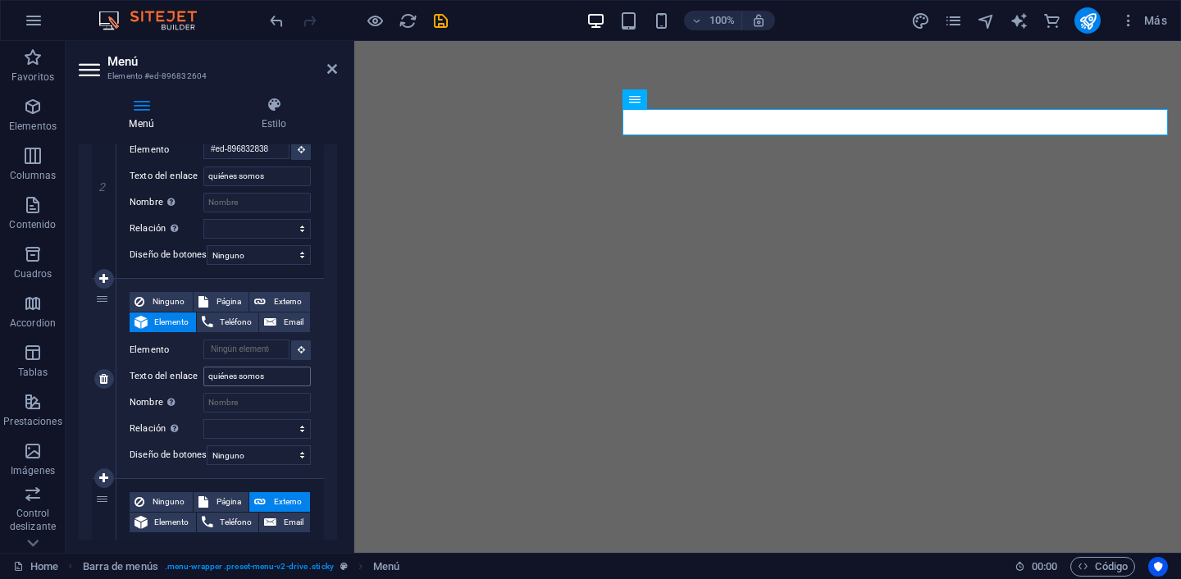
scroll to position [439, 0]
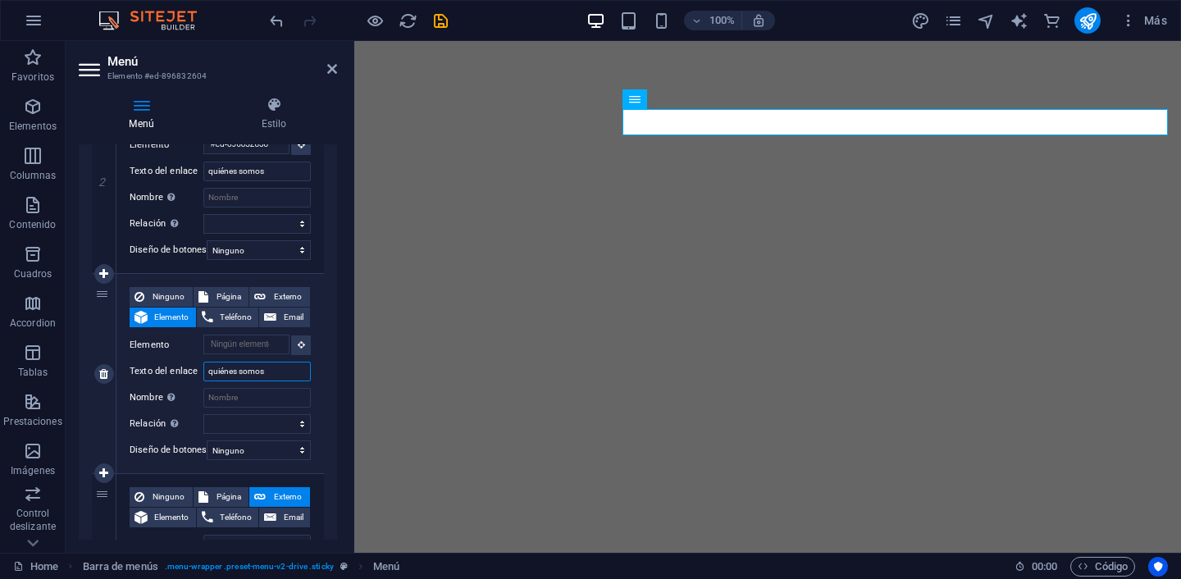
drag, startPoint x: 274, startPoint y: 371, endPoint x: 171, endPoint y: 375, distance: 102.6
click at [172, 375] on div "Texto del enlace quiénes somos" at bounding box center [220, 372] width 181 height 20
type input "pago"
select select
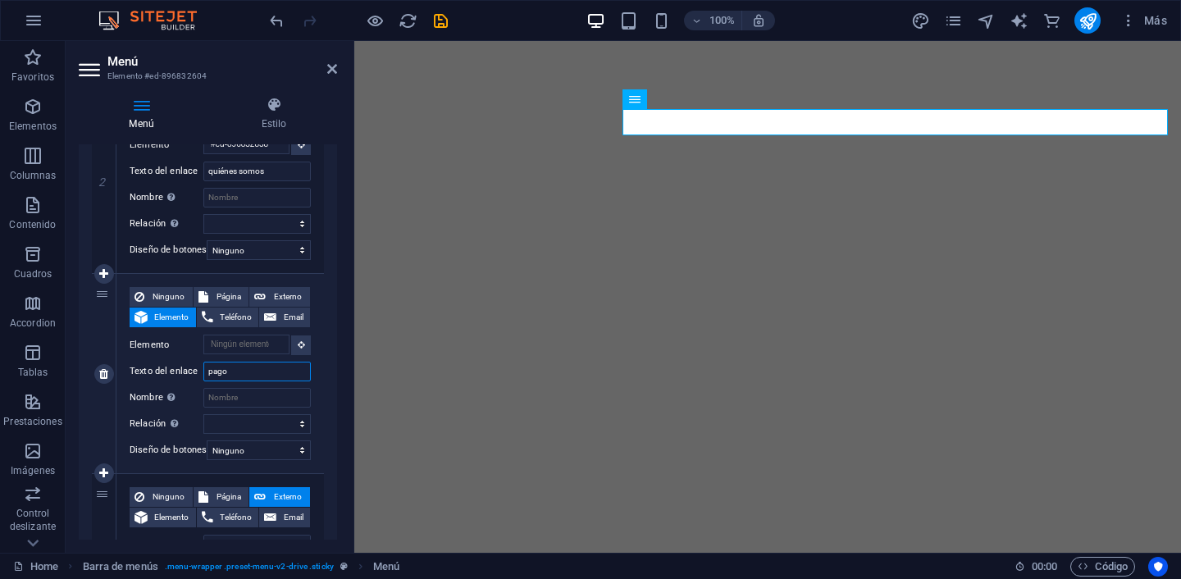
select select
type input "pago dier"
select select
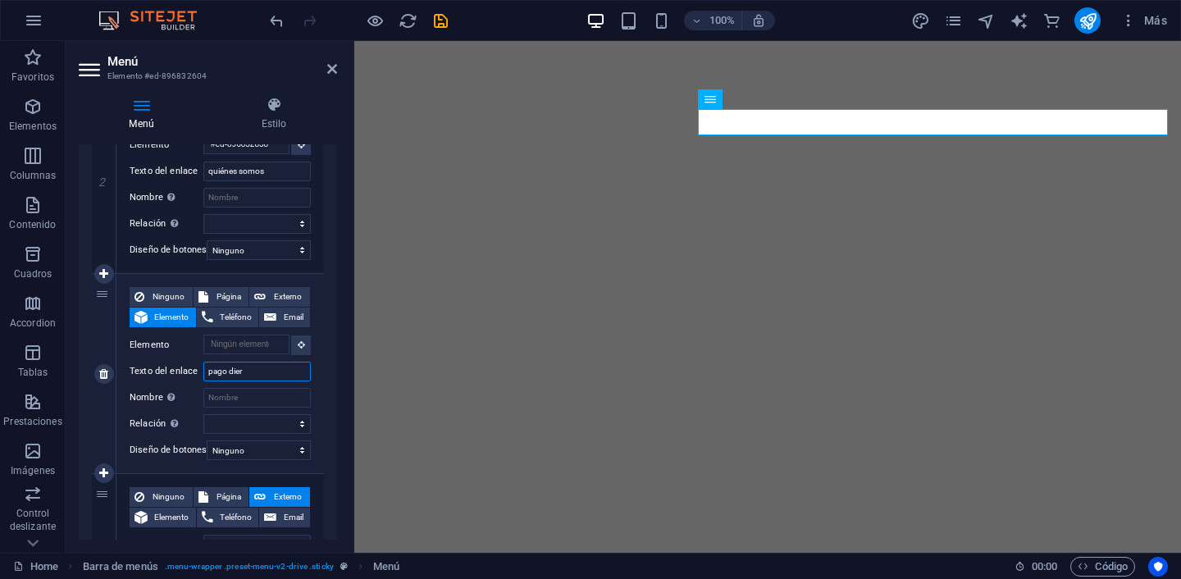
select select
type input "pago di"
select select
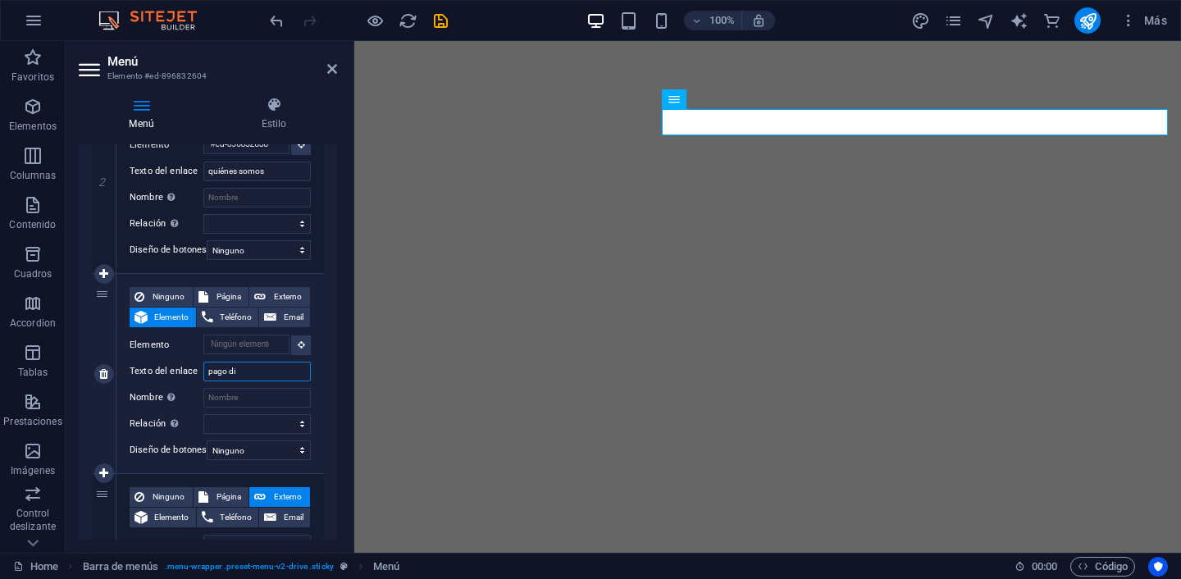
select select
type input "pago directo"
select select
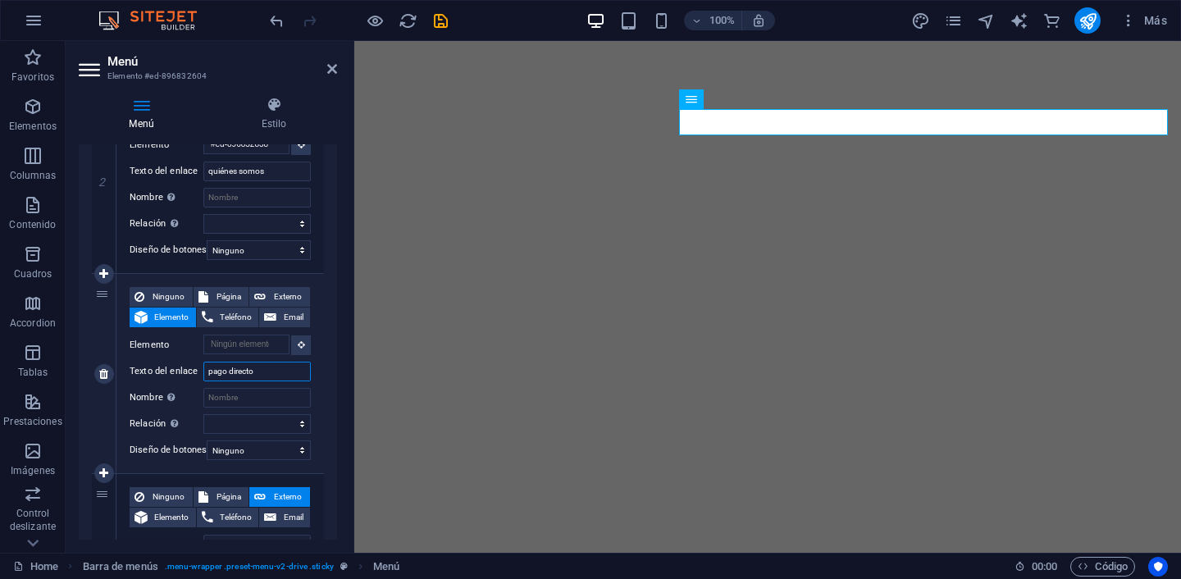
select select
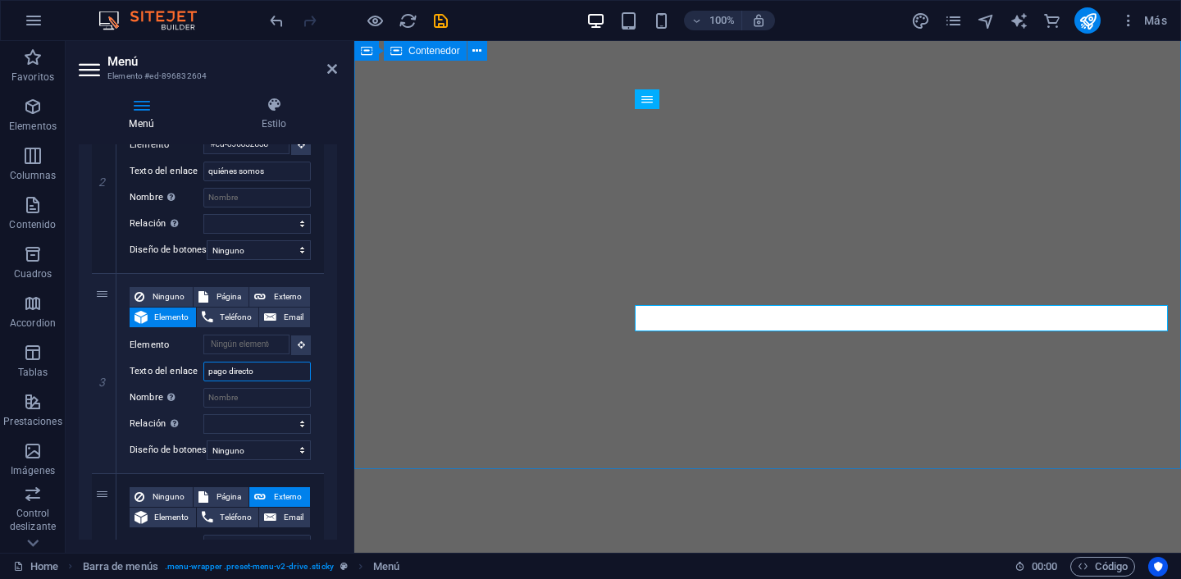
type input "pago directo"
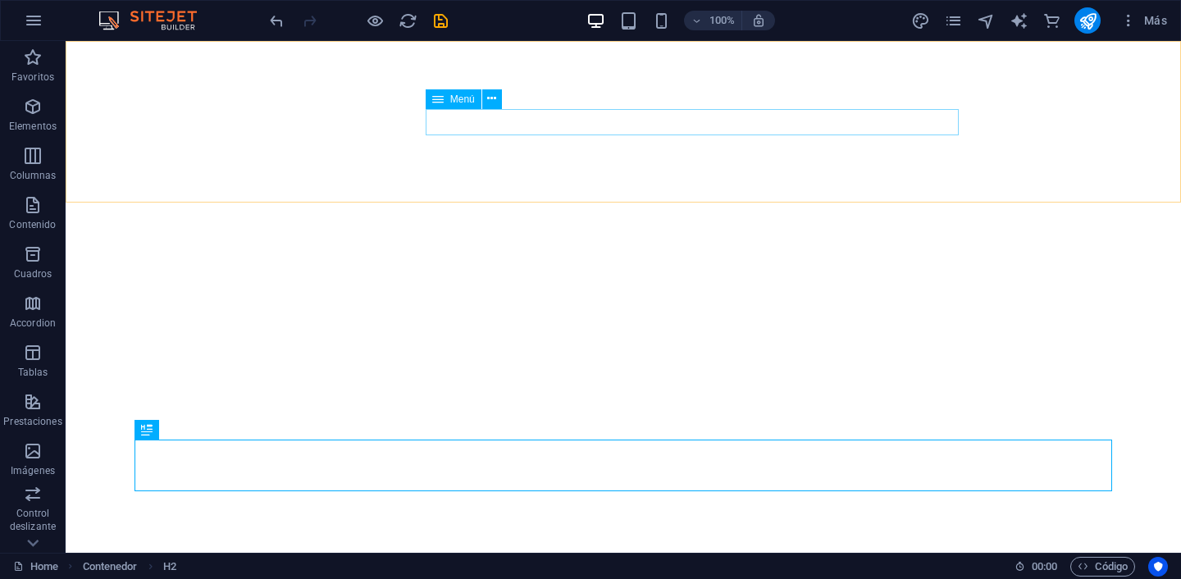
select select
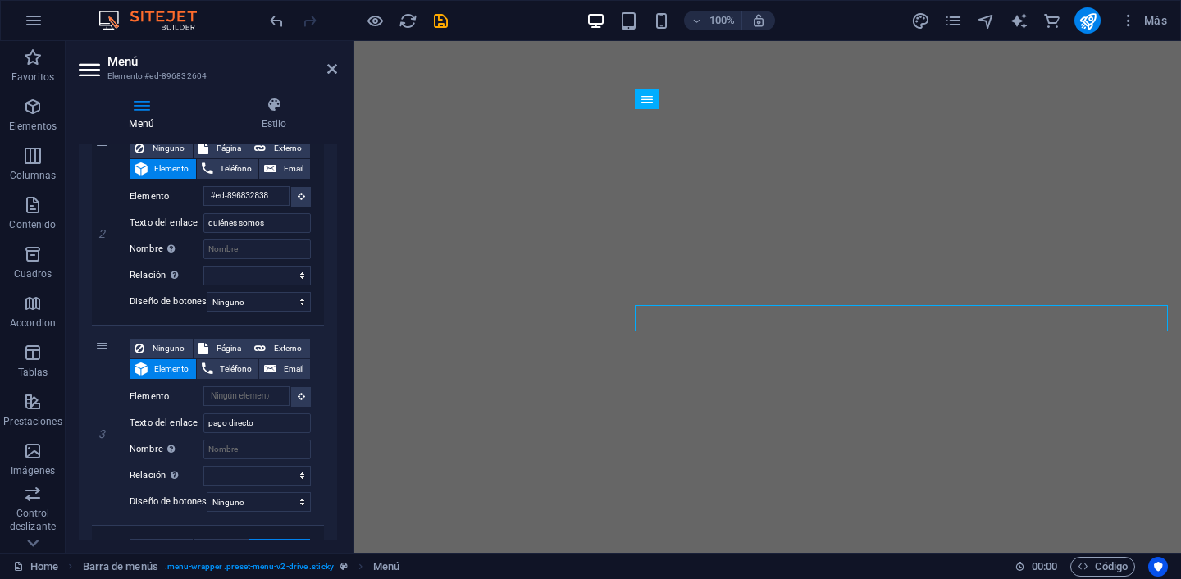
scroll to position [393, 0]
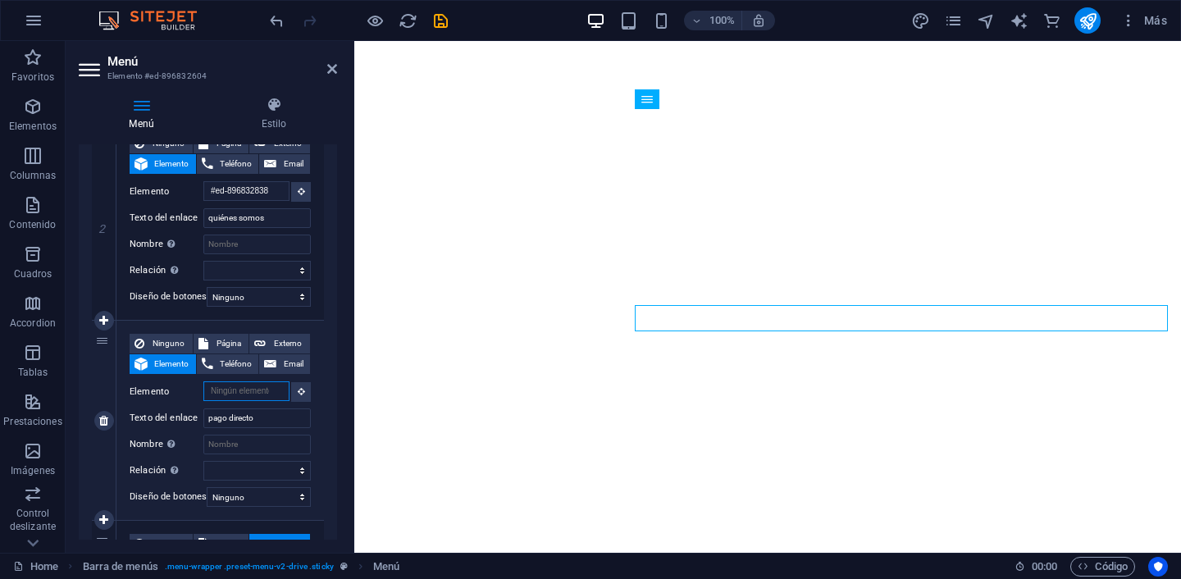
click at [254, 394] on input "Elemento" at bounding box center [246, 391] width 86 height 20
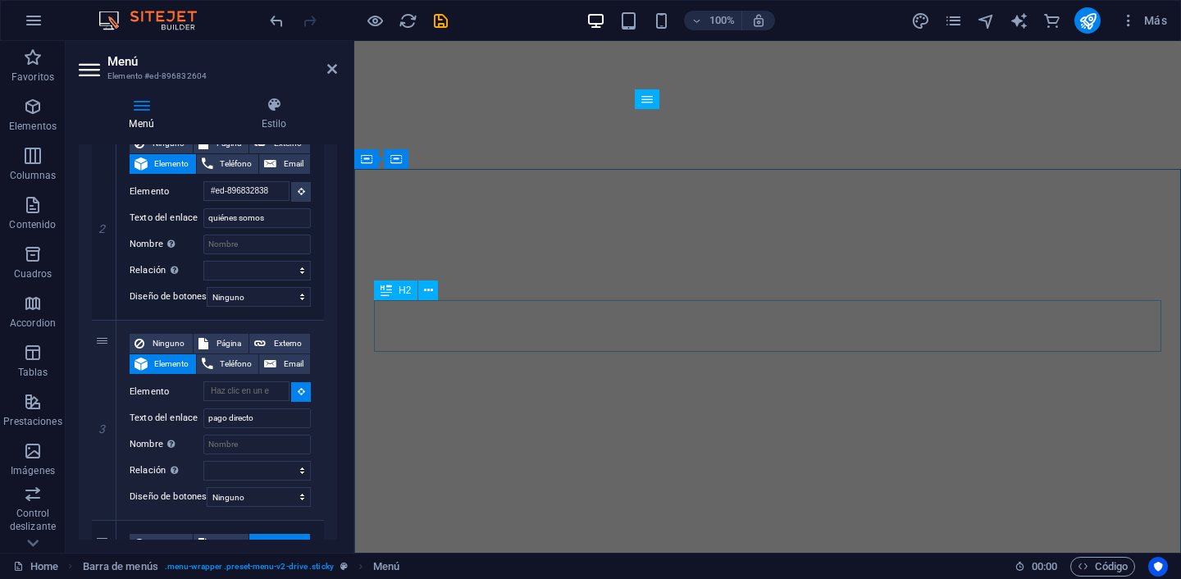
click at [401, 288] on span "H2" at bounding box center [404, 290] width 12 height 10
select select
type input "#ed-896832847"
select select
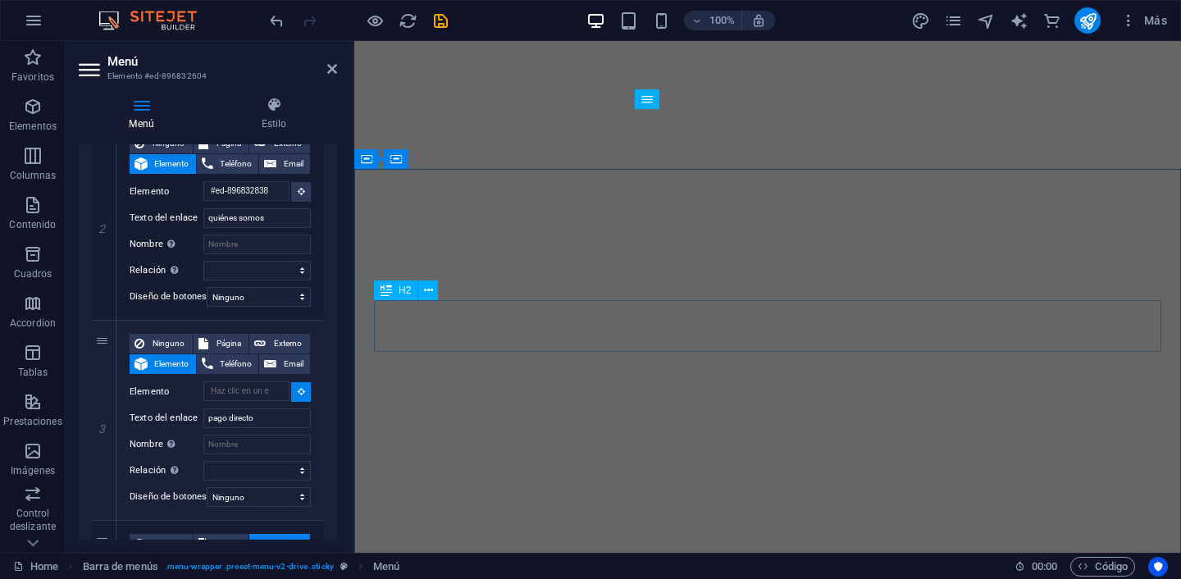
select select
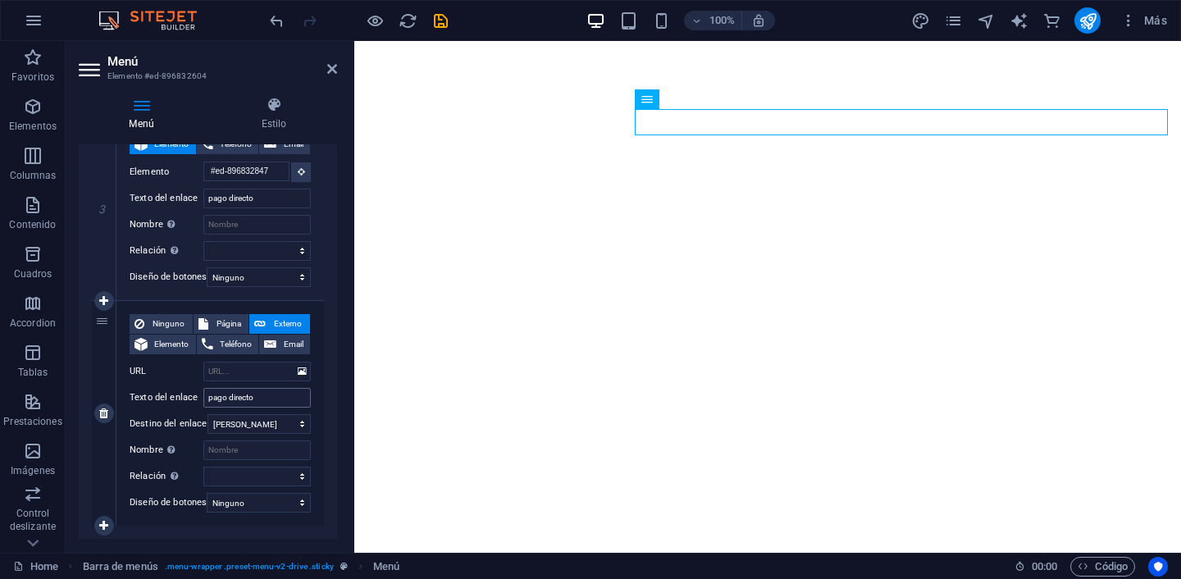
scroll to position [616, 0]
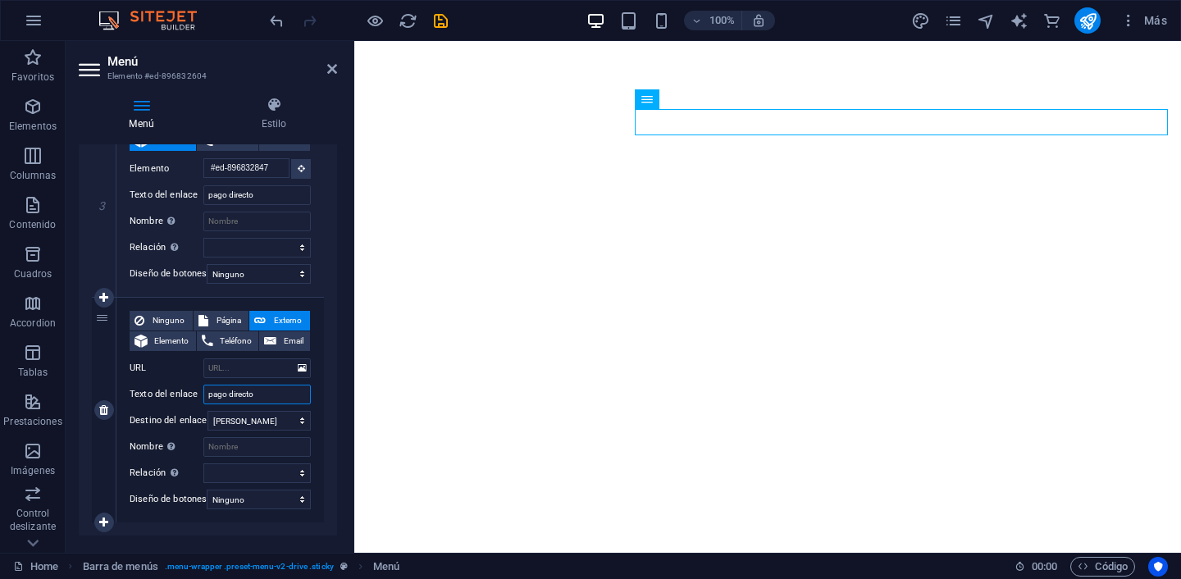
click at [245, 391] on input "pago directo" at bounding box center [256, 395] width 107 height 20
click at [257, 394] on input "pago directo" at bounding box center [256, 395] width 107 height 20
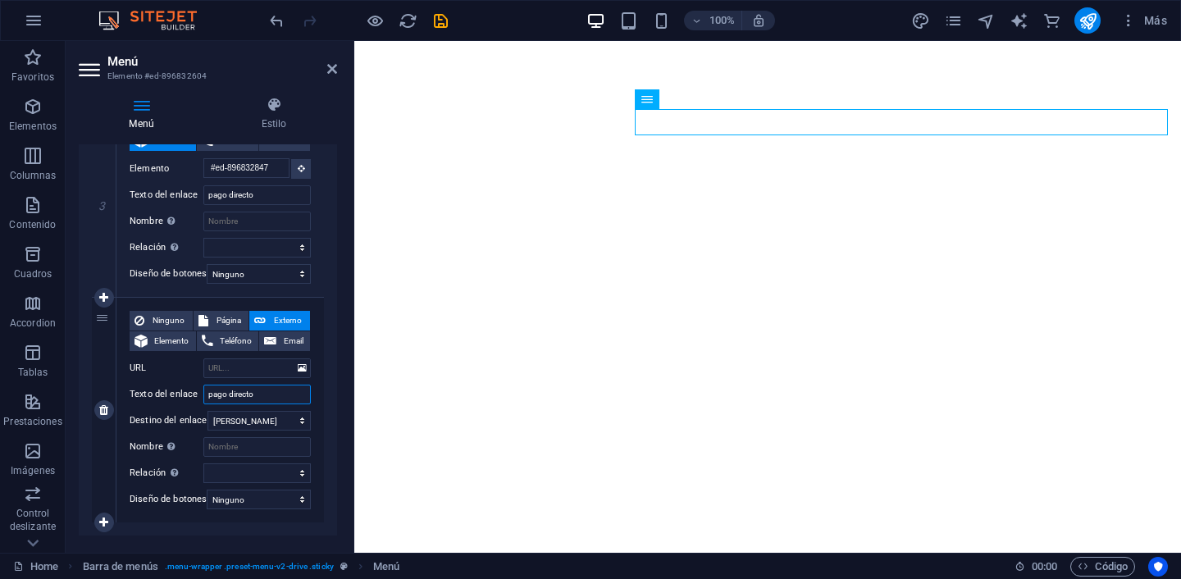
click at [257, 394] on input "pago directo" at bounding box center [256, 395] width 107 height 20
type input "gal"
select select
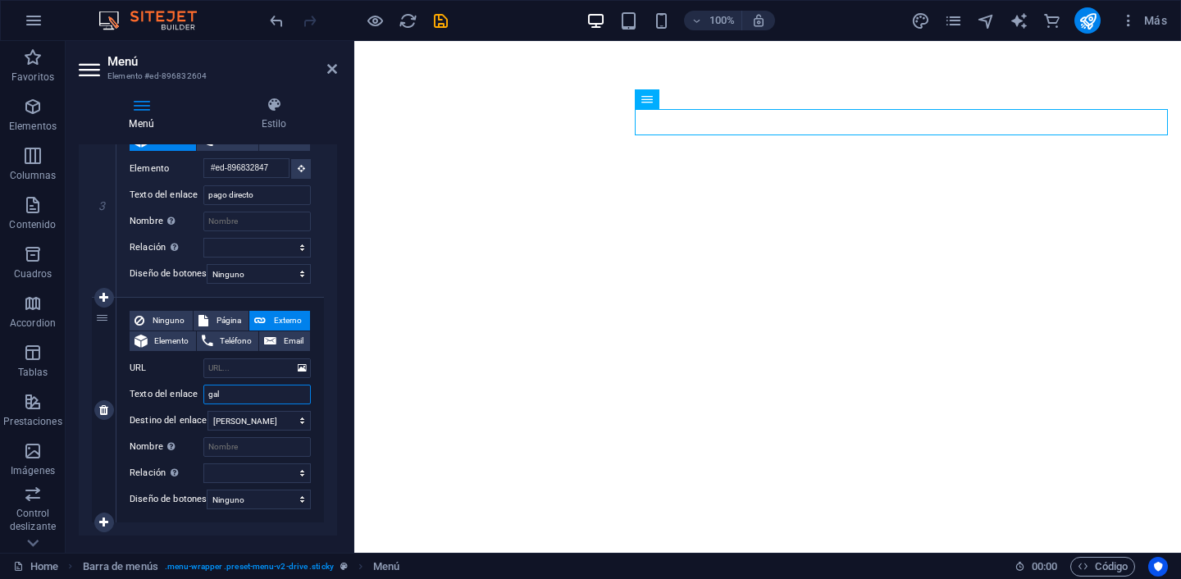
select select
type input "galeria"
select select
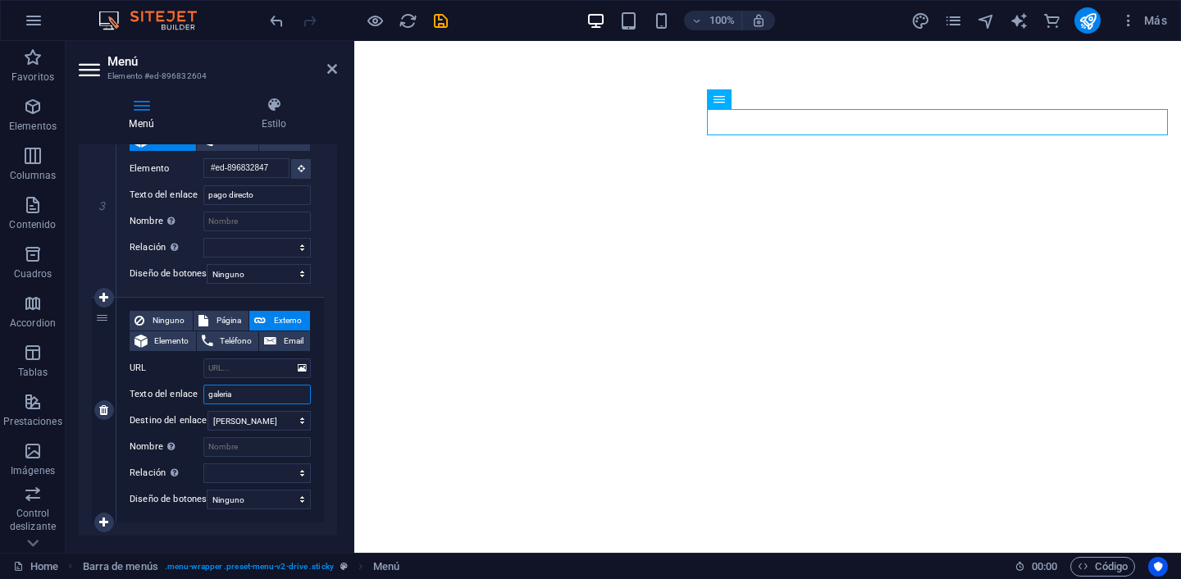
select select
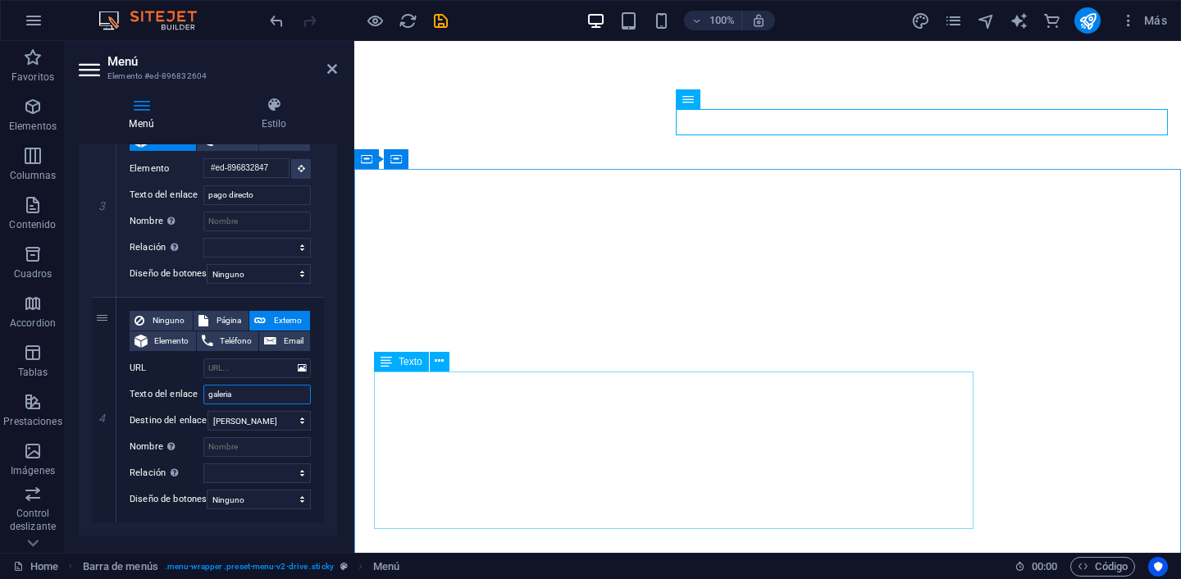
type input "galeria"
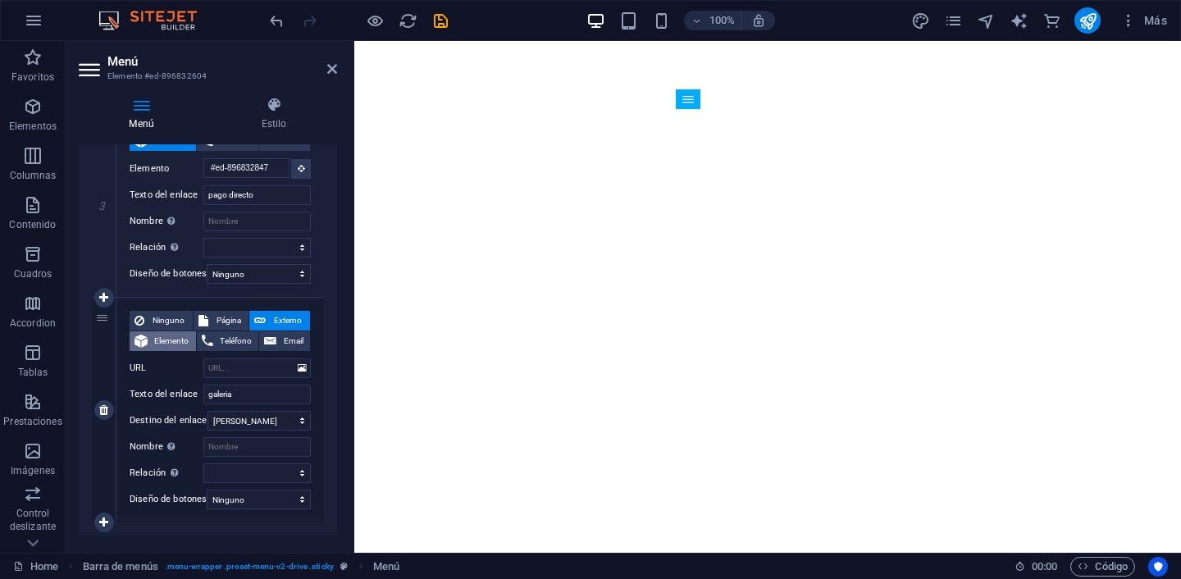
click at [166, 345] on span "Elemento" at bounding box center [171, 341] width 39 height 20
select select
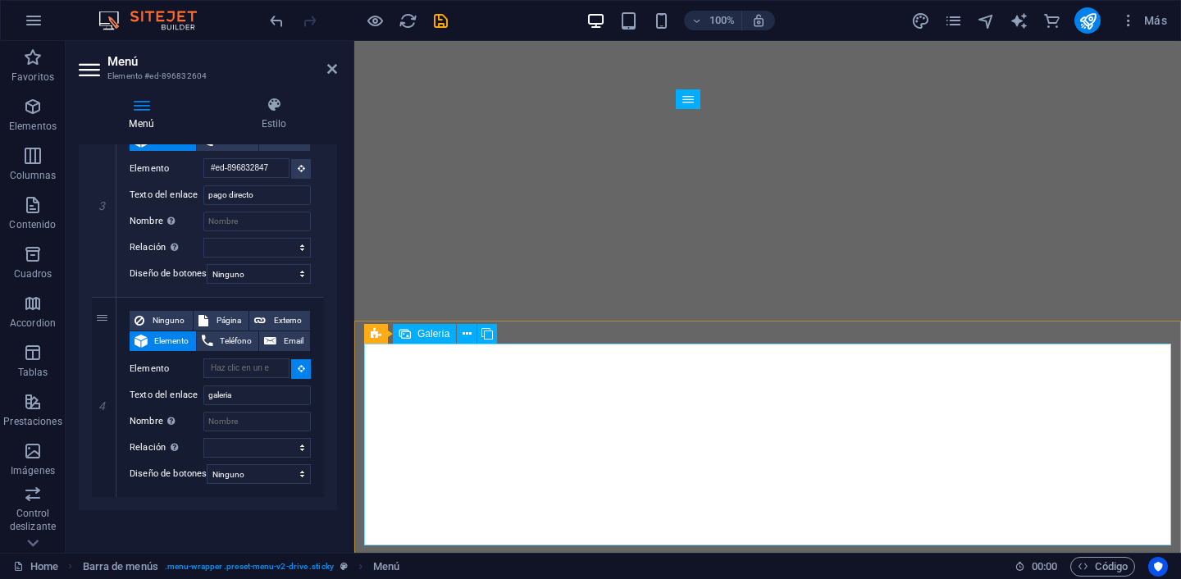
select select
type input "#ed-896833288"
select select
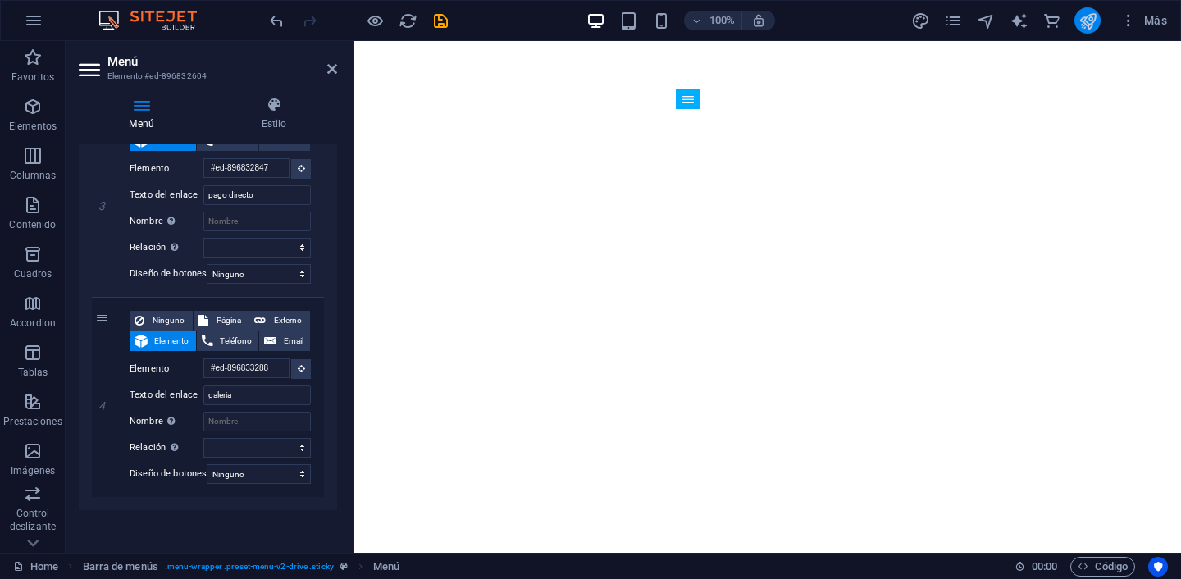
click at [1081, 12] on icon "publish" at bounding box center [1087, 20] width 19 height 19
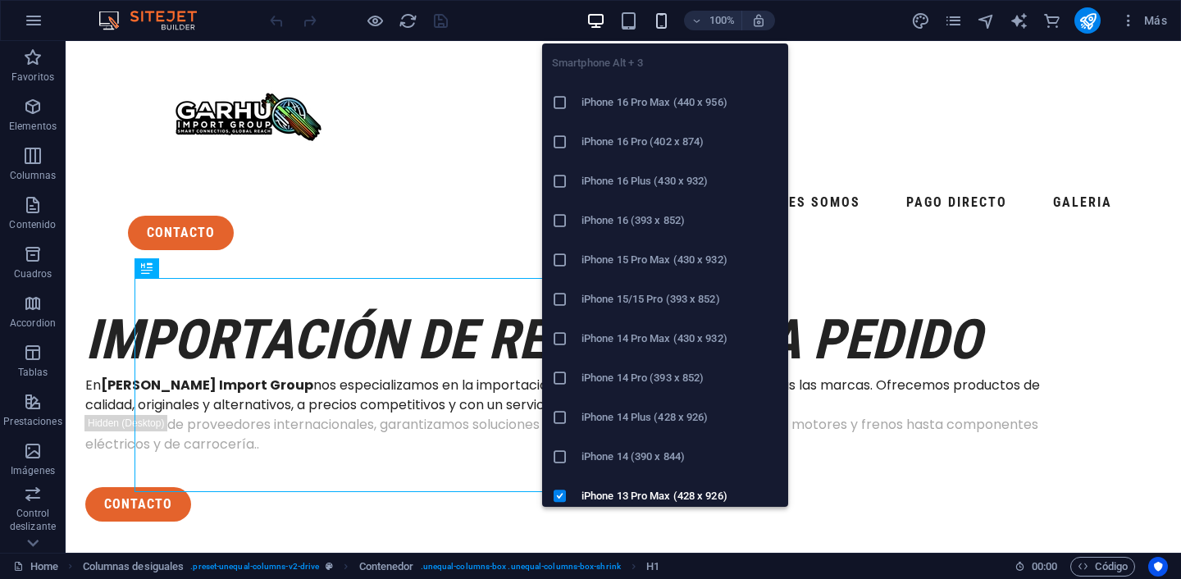
click at [661, 23] on icon "button" at bounding box center [661, 20] width 19 height 19
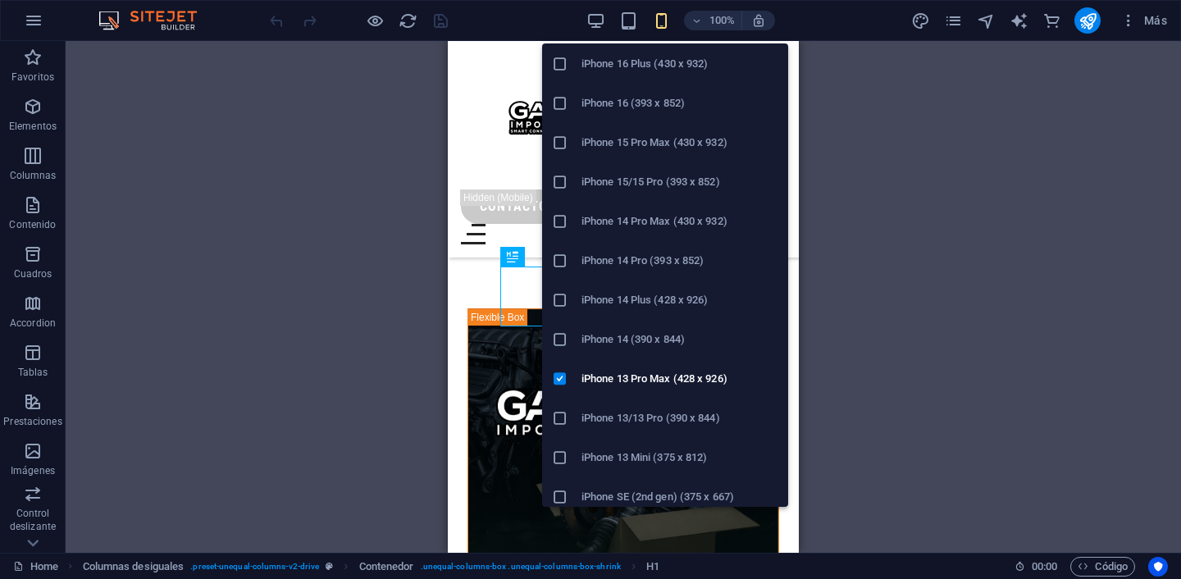
scroll to position [144, 0]
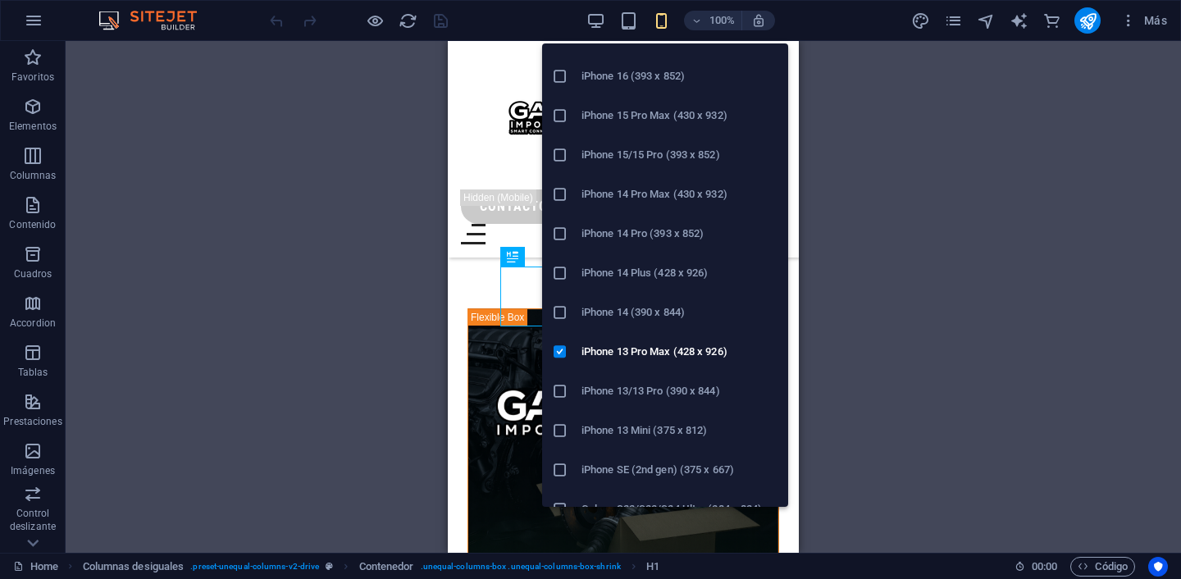
click at [606, 384] on h6 "iPhone 13/13 Pro (390 x 844)" at bounding box center [679, 391] width 197 height 20
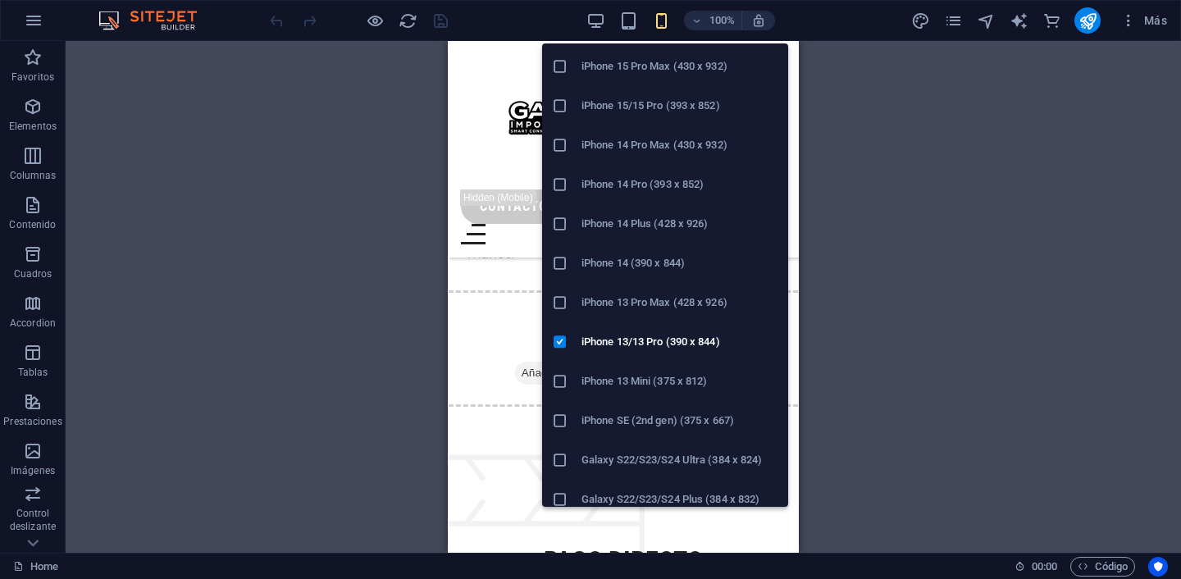
scroll to position [226, 0]
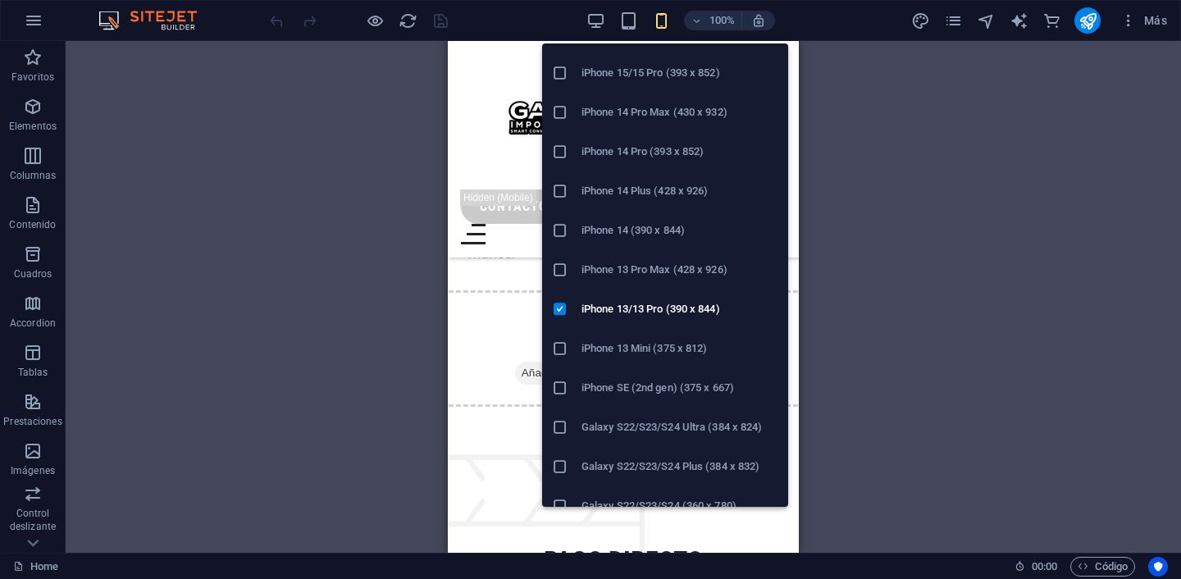
click at [606, 355] on h6 "iPhone 13 Mini (375 x 812)" at bounding box center [679, 349] width 197 height 20
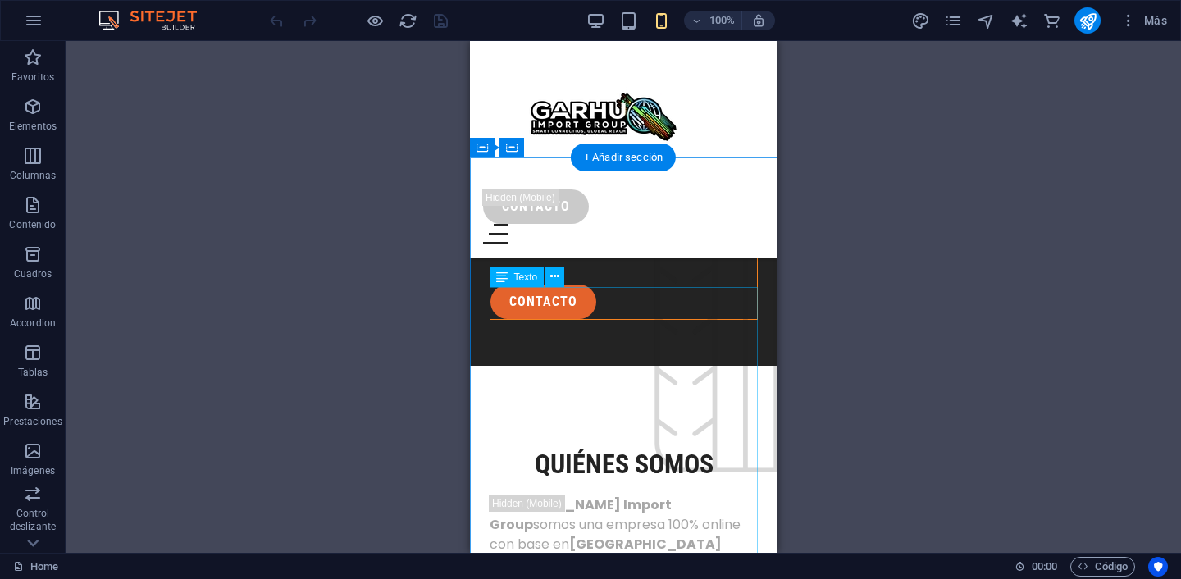
scroll to position [3268, 0]
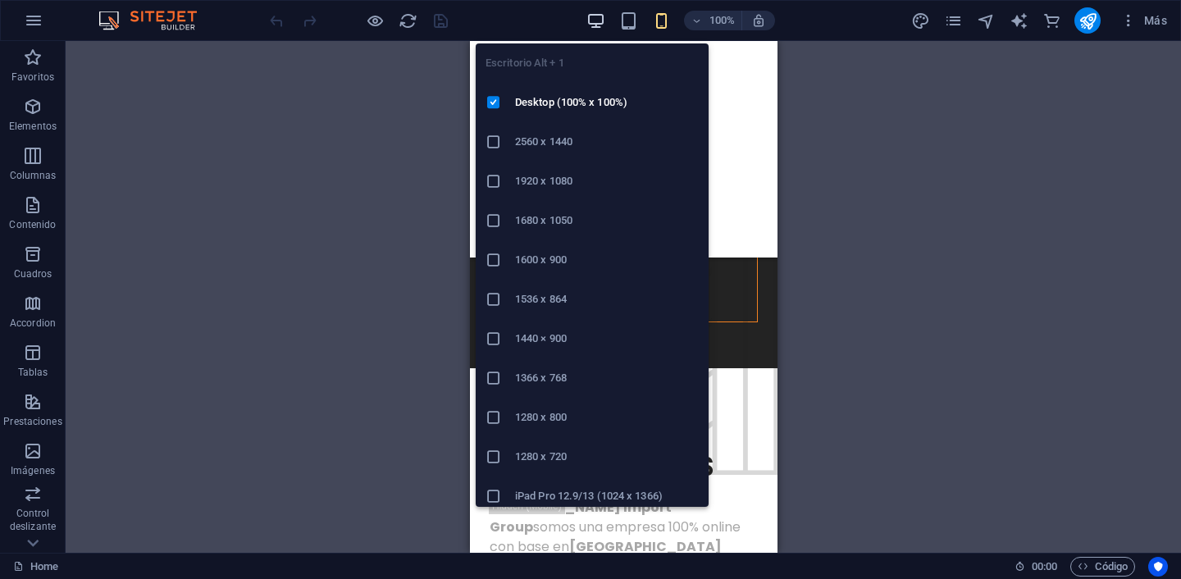
click at [598, 20] on icon "button" at bounding box center [595, 20] width 19 height 19
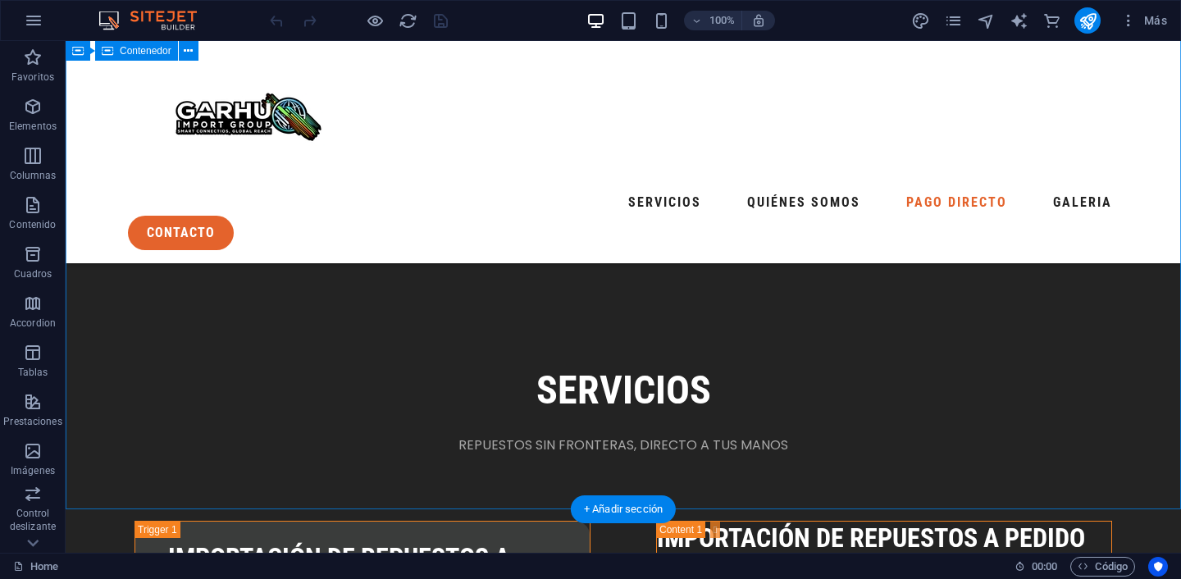
scroll to position [2432, 0]
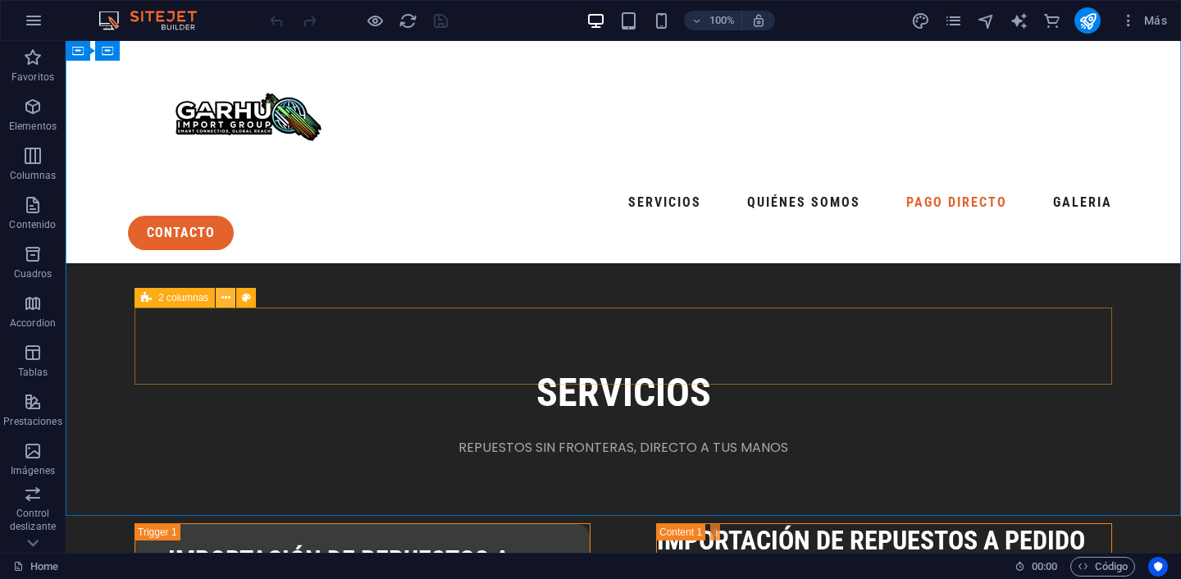
click at [227, 298] on icon at bounding box center [225, 297] width 9 height 17
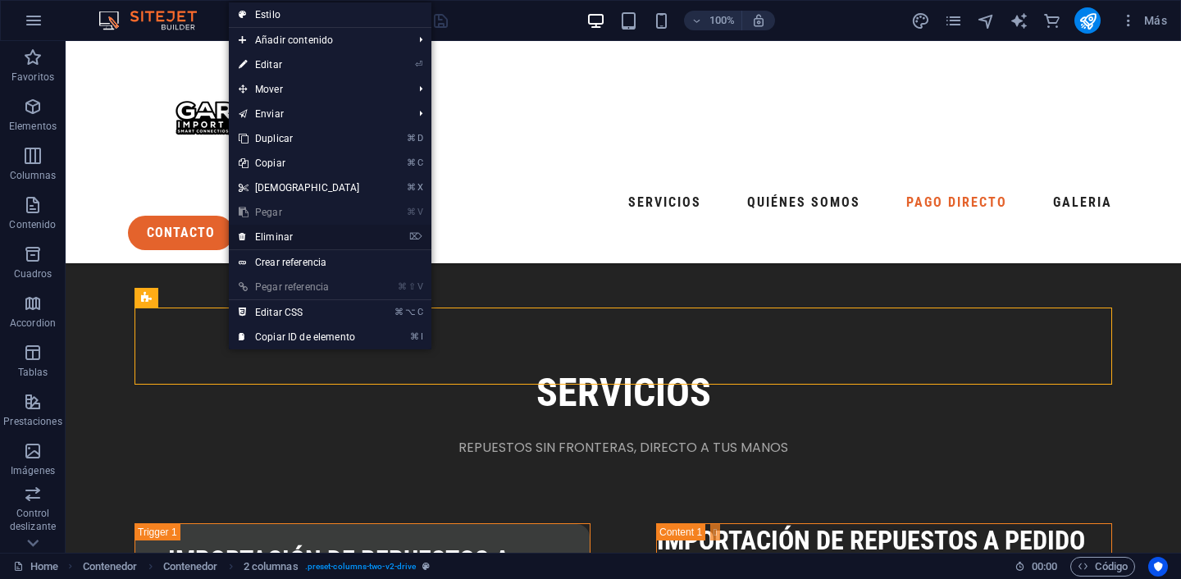
click at [280, 235] on link "⌦ Eliminar" at bounding box center [299, 237] width 141 height 25
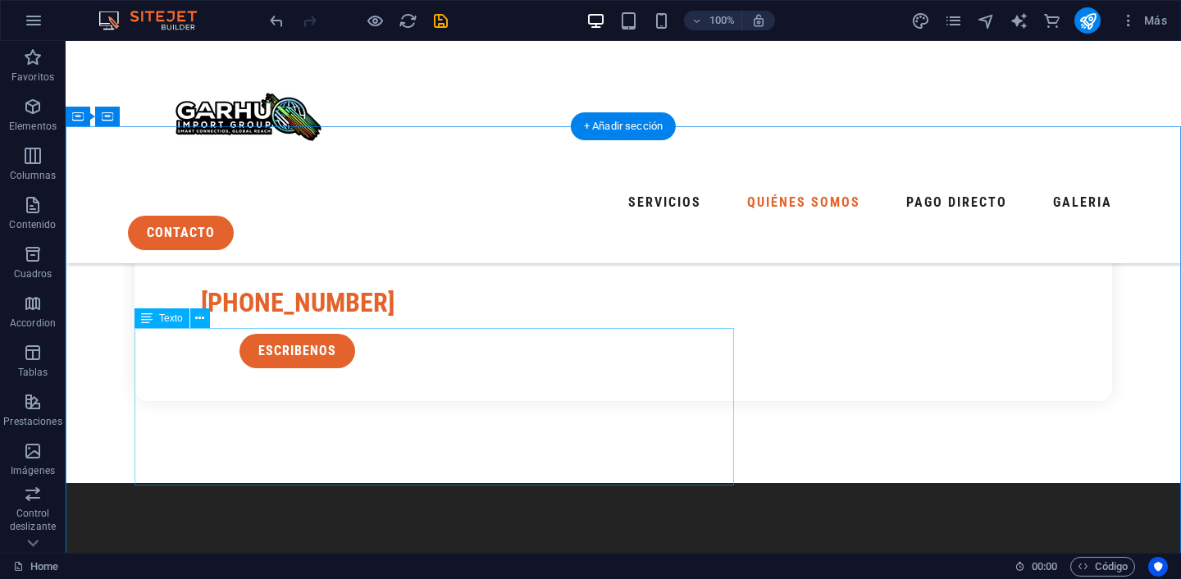
scroll to position [2182, 0]
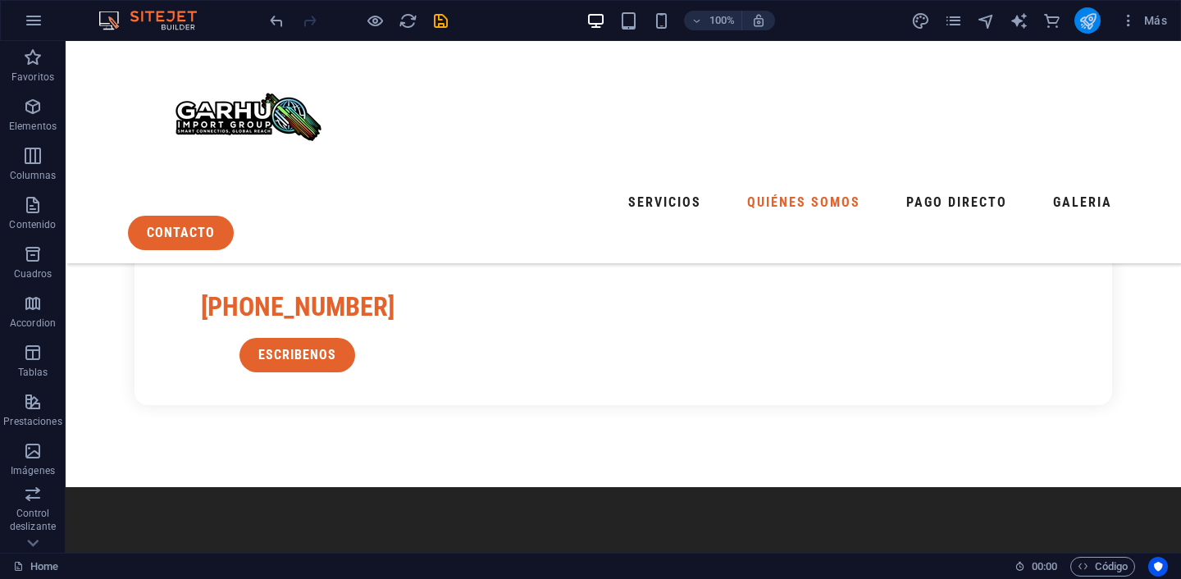
click at [1089, 25] on icon "publish" at bounding box center [1087, 20] width 19 height 19
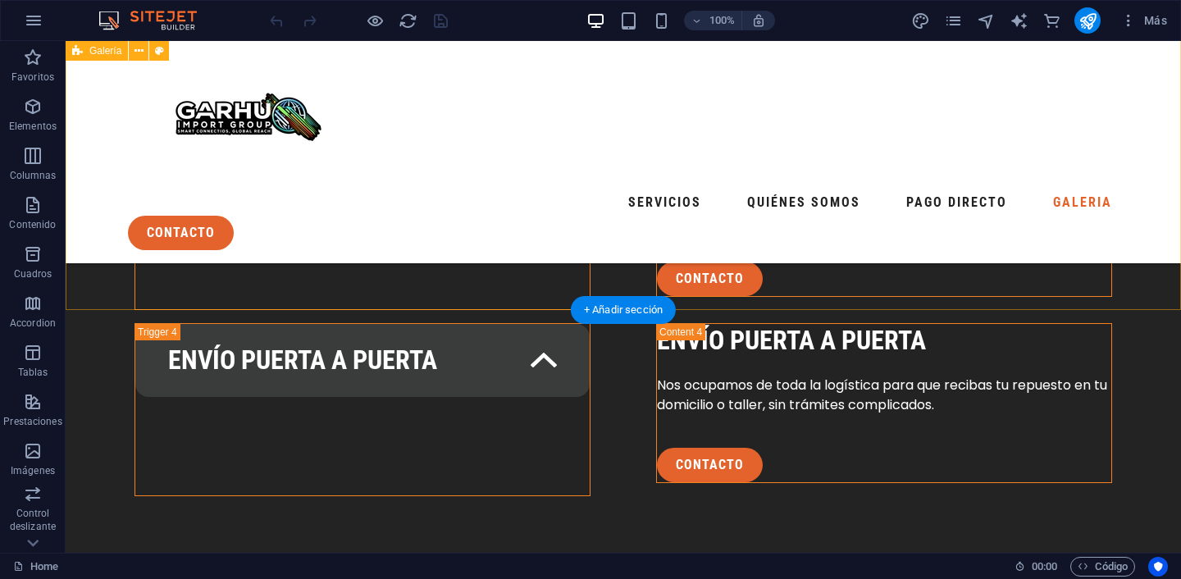
scroll to position [3279, 0]
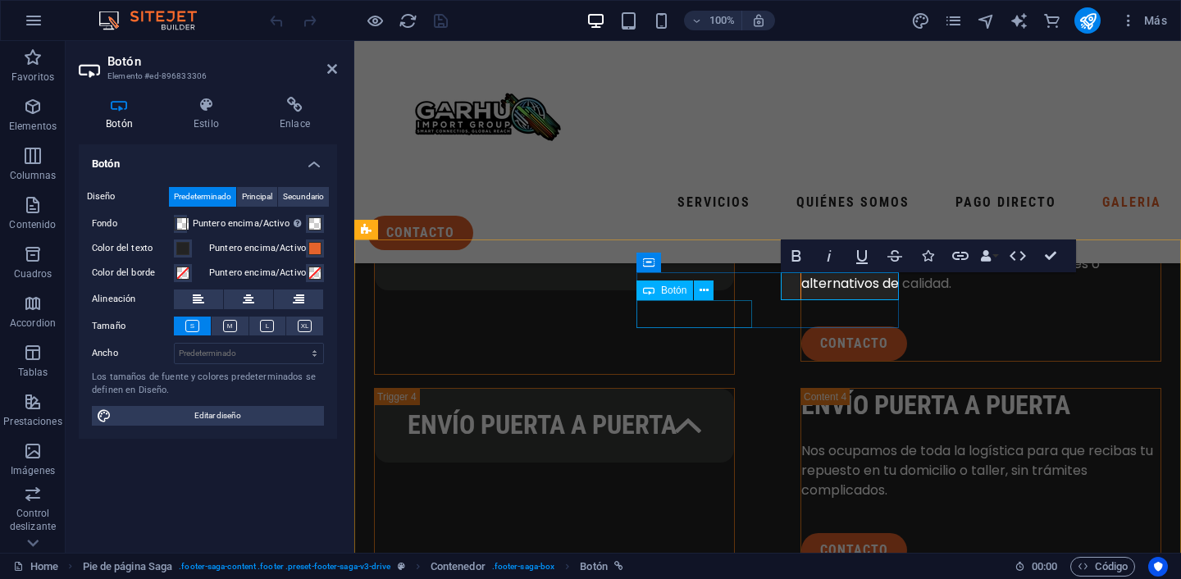
scroll to position [3438, 0]
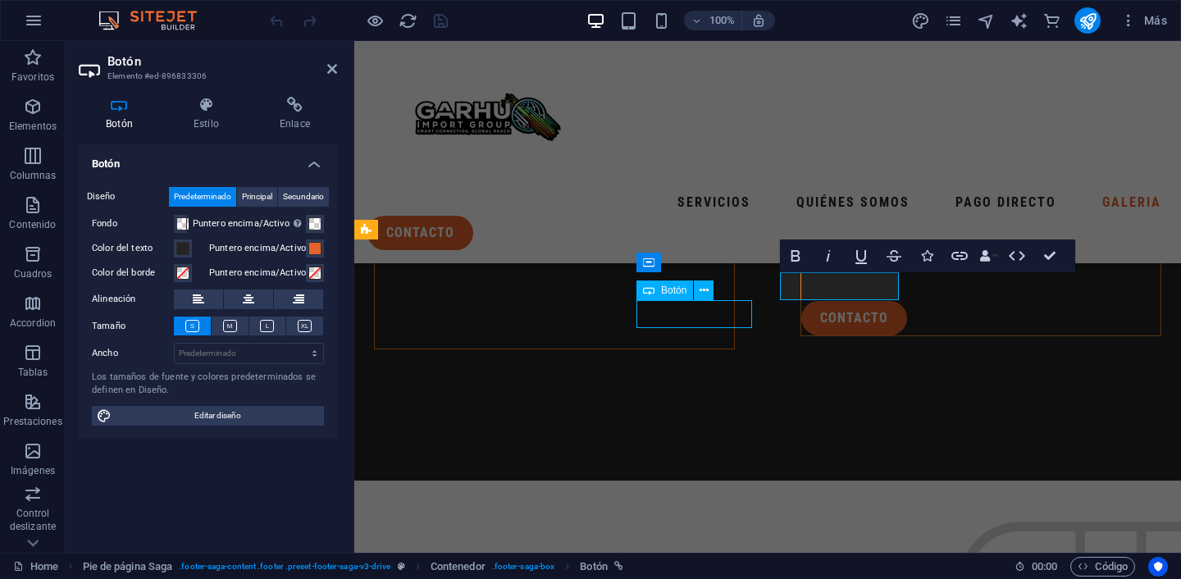
scroll to position [3251, 0]
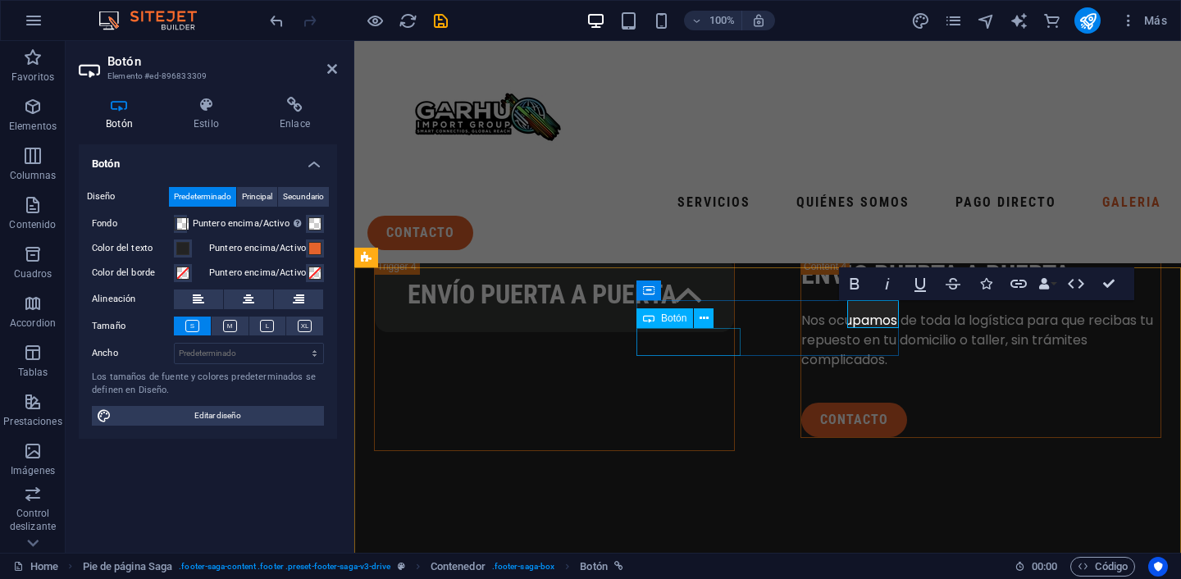
scroll to position [3438, 0]
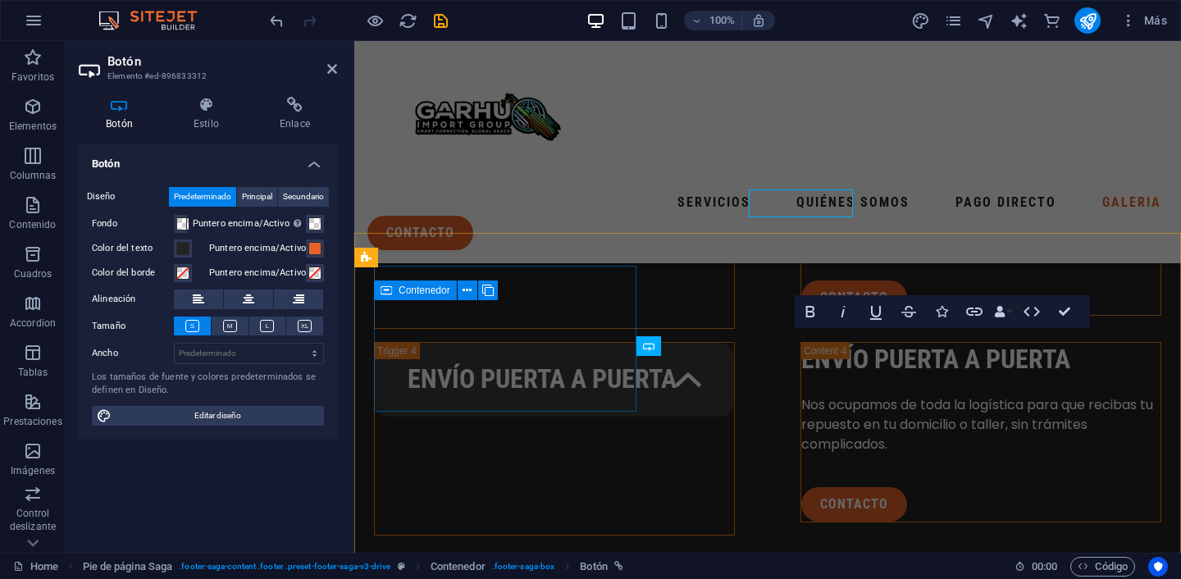
scroll to position [3410, 0]
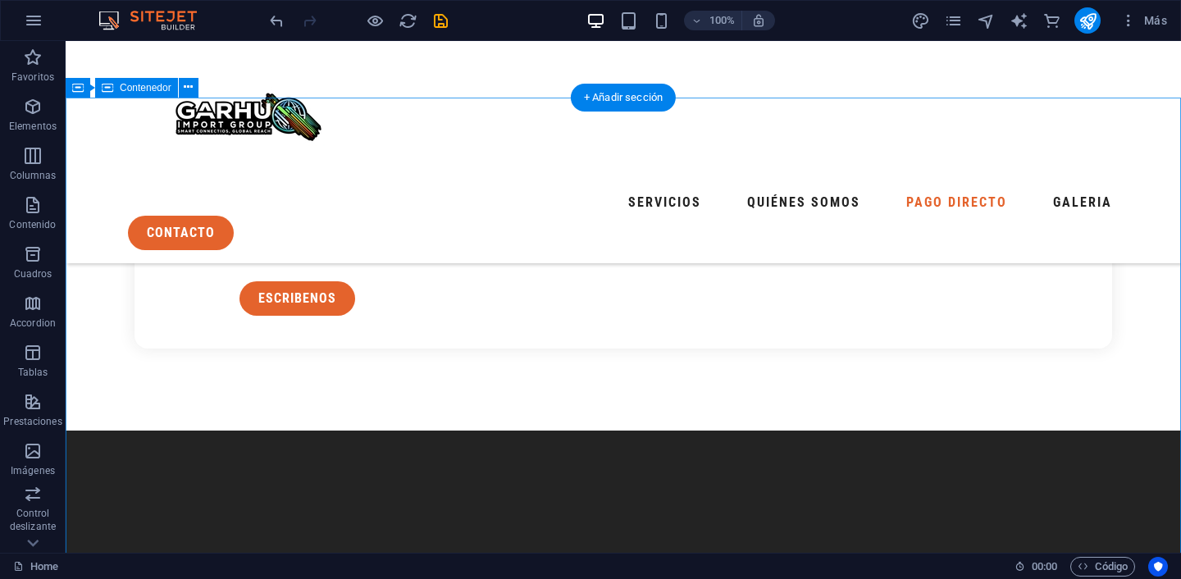
scroll to position [2212, 0]
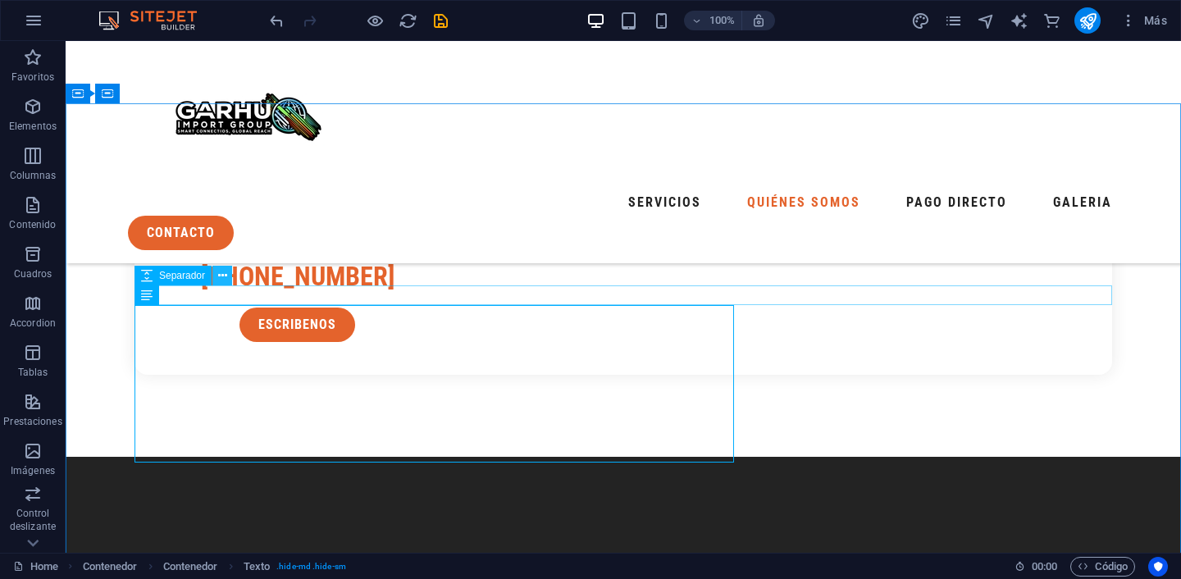
click at [225, 278] on icon at bounding box center [222, 275] width 9 height 17
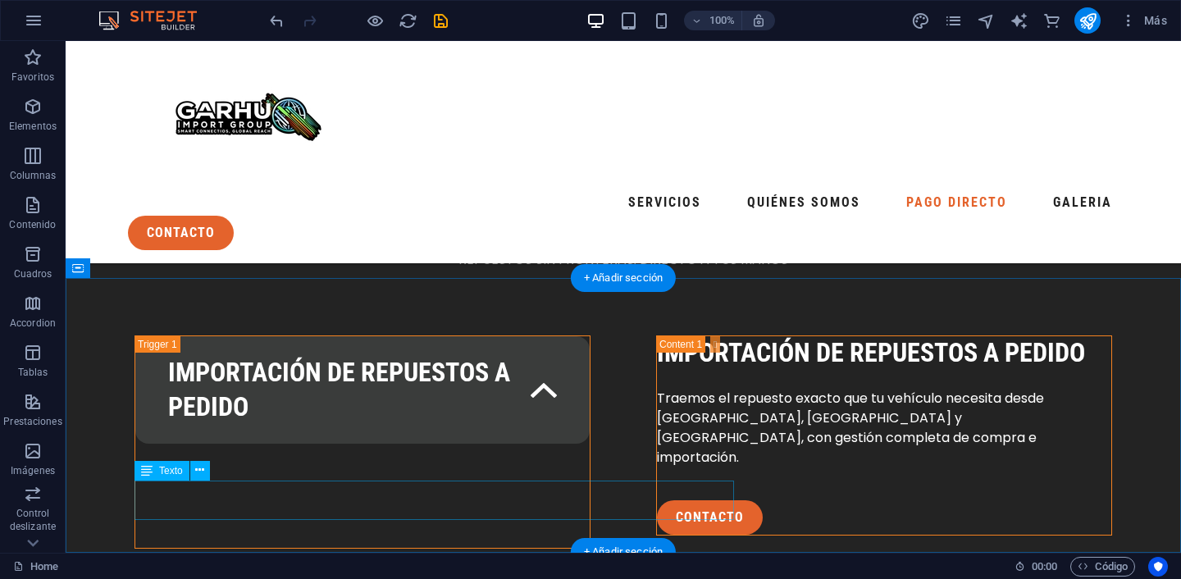
scroll to position [2685, 0]
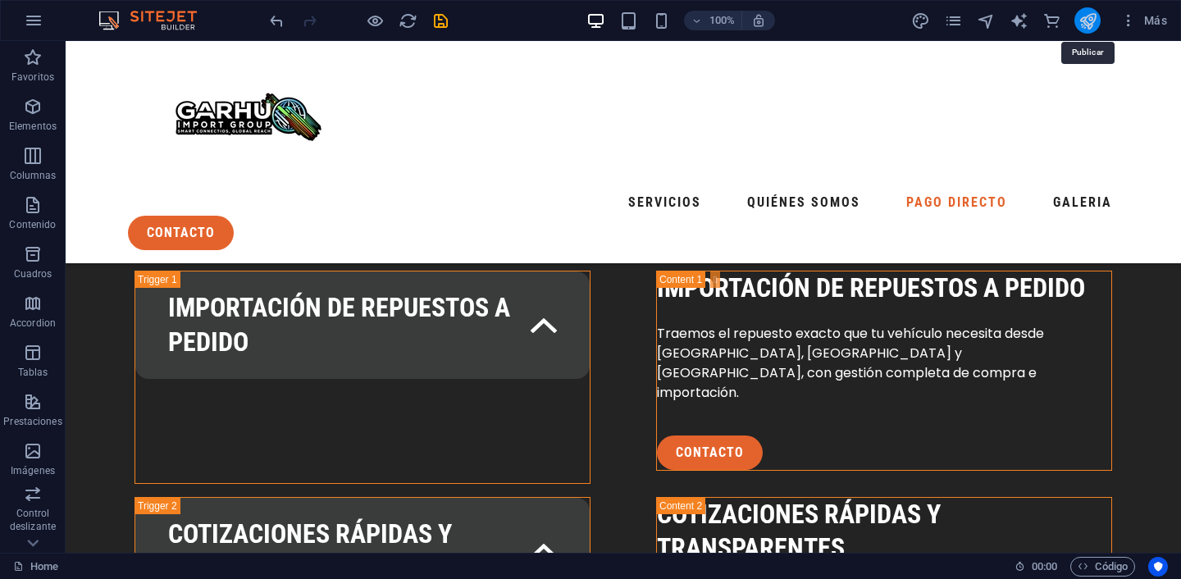
click at [1085, 25] on icon "publish" at bounding box center [1087, 20] width 19 height 19
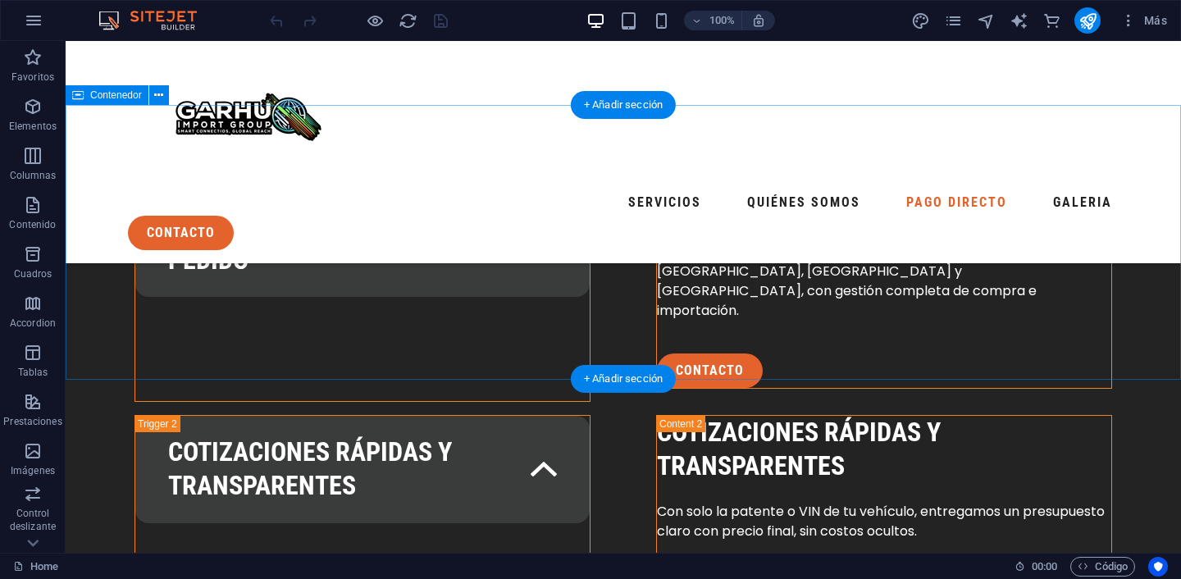
scroll to position [2771, 0]
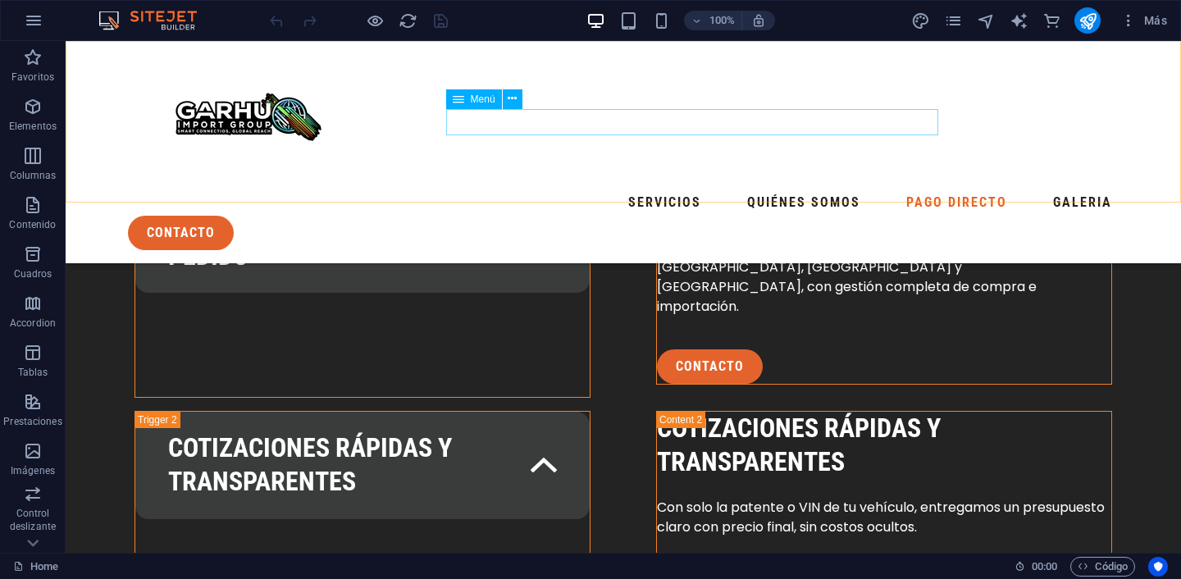
click at [784, 189] on nav "Servicios quiénes somos pago directo galeria" at bounding box center [623, 202] width 990 height 26
click at [740, 189] on nav "Servicios quiénes somos pago directo galeria" at bounding box center [623, 202] width 990 height 26
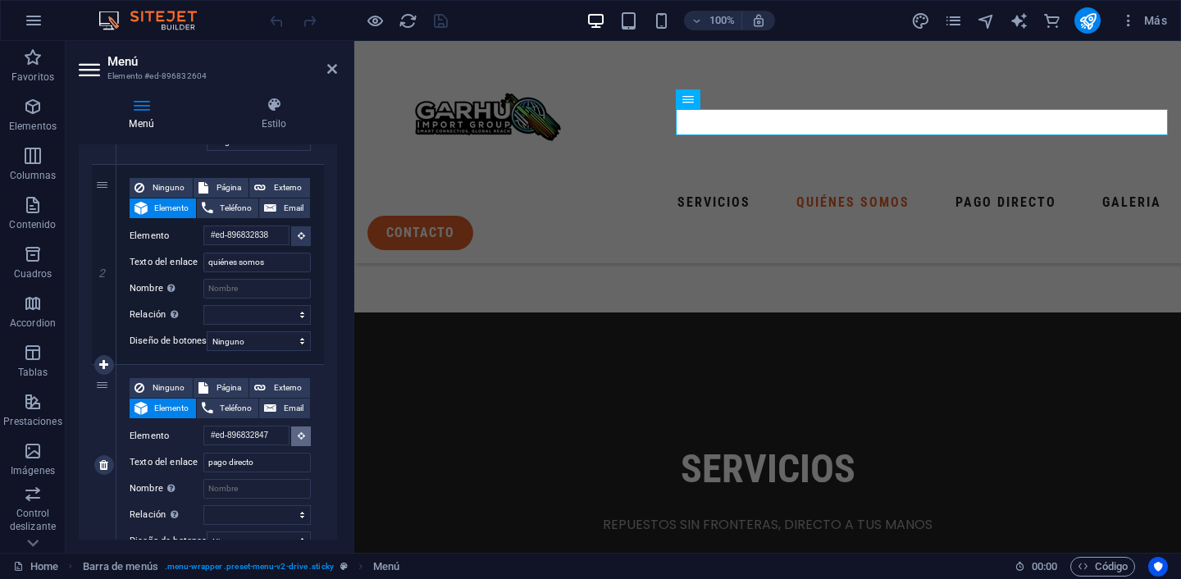
scroll to position [2310, 0]
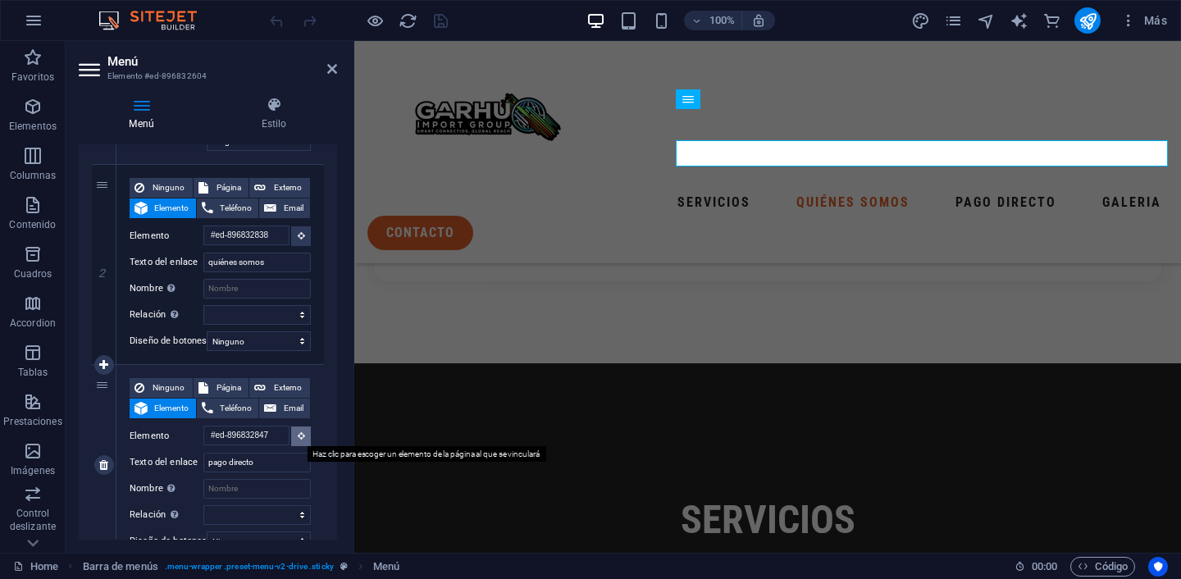
click at [298, 436] on icon at bounding box center [301, 435] width 7 height 8
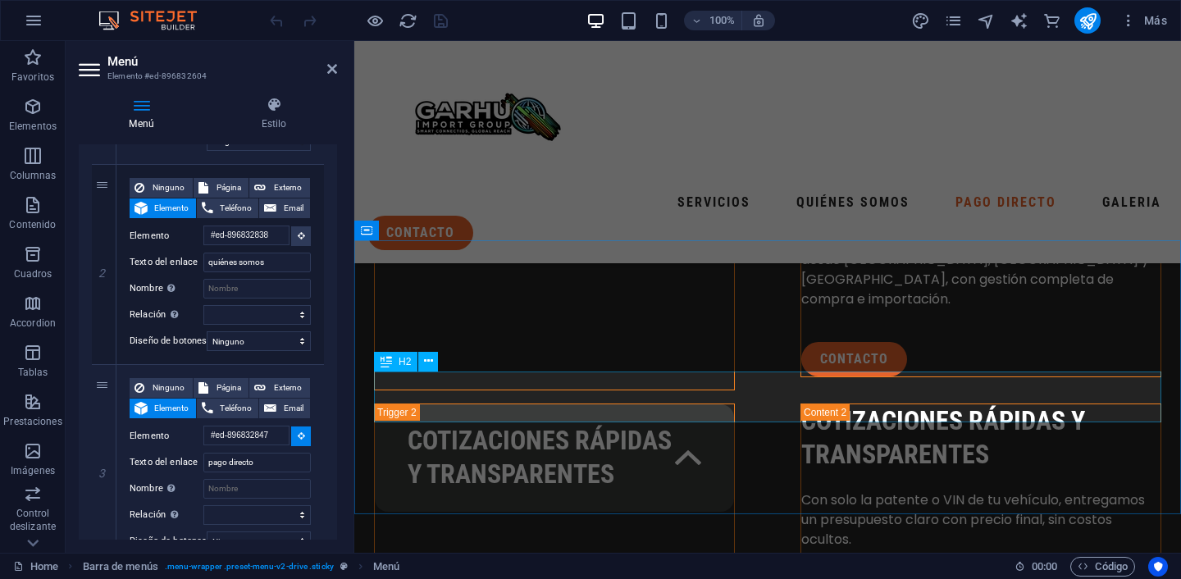
scroll to position [2840, 0]
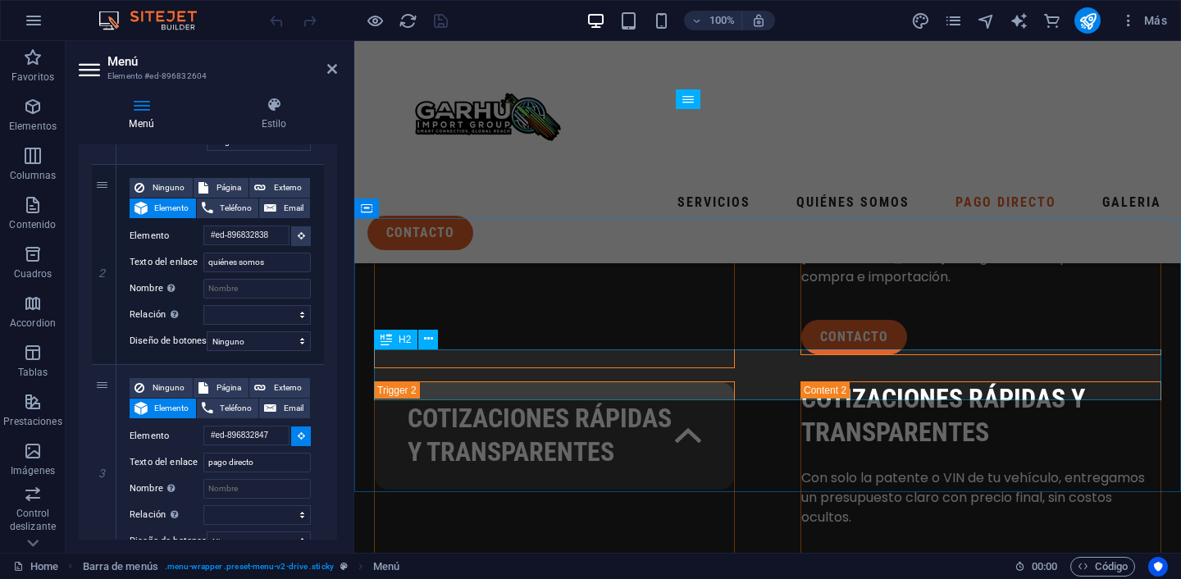
select select
type input "#ed-896833093"
select select
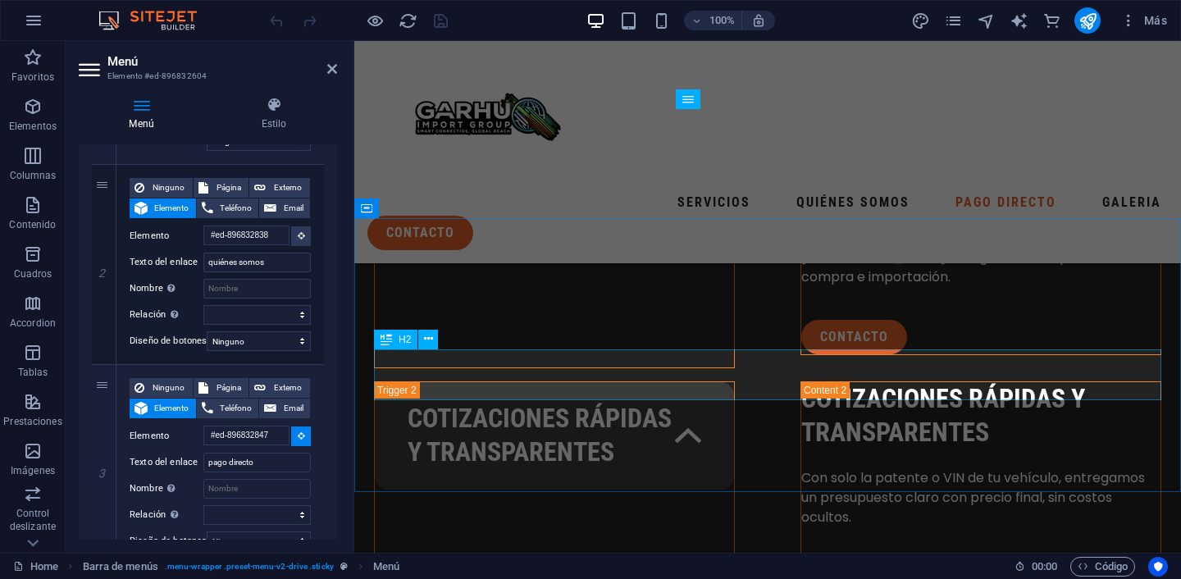
select select
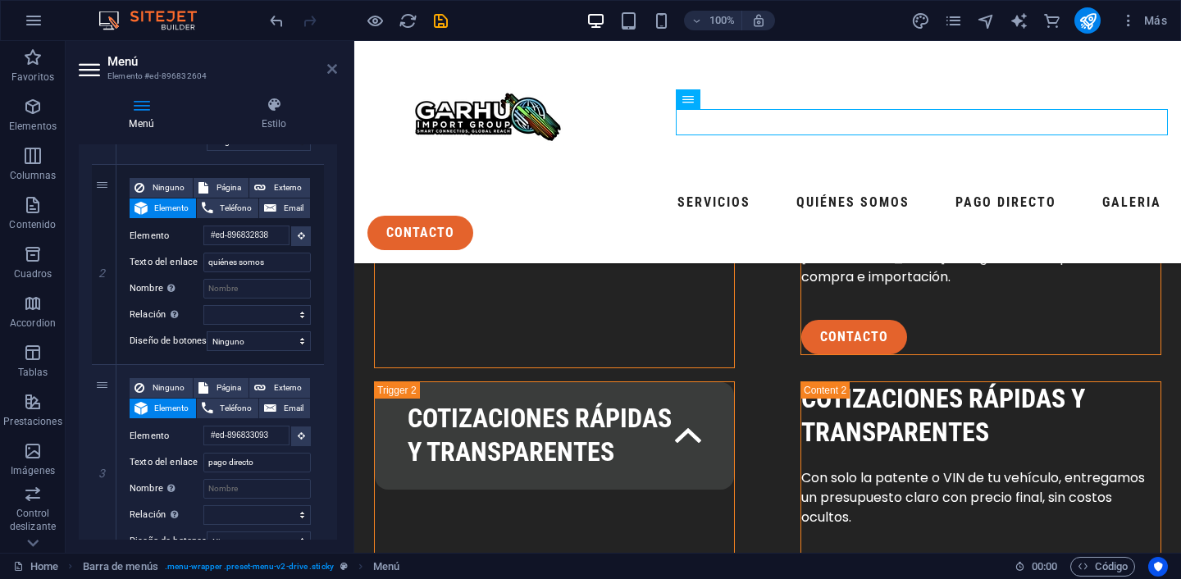
click at [332, 72] on icon at bounding box center [332, 68] width 10 height 13
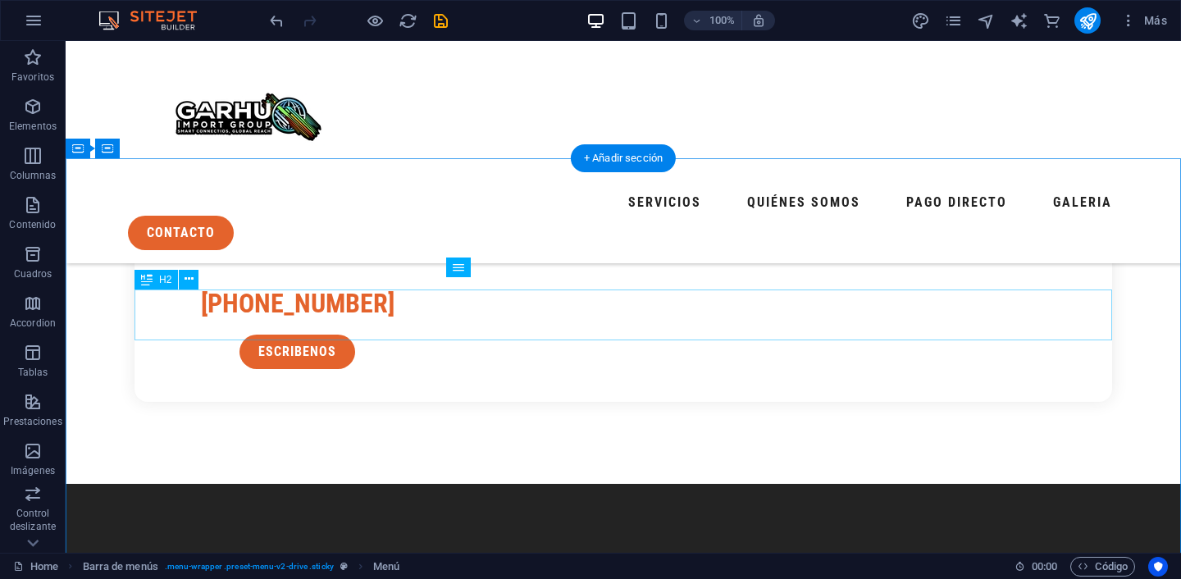
scroll to position [2054, 0]
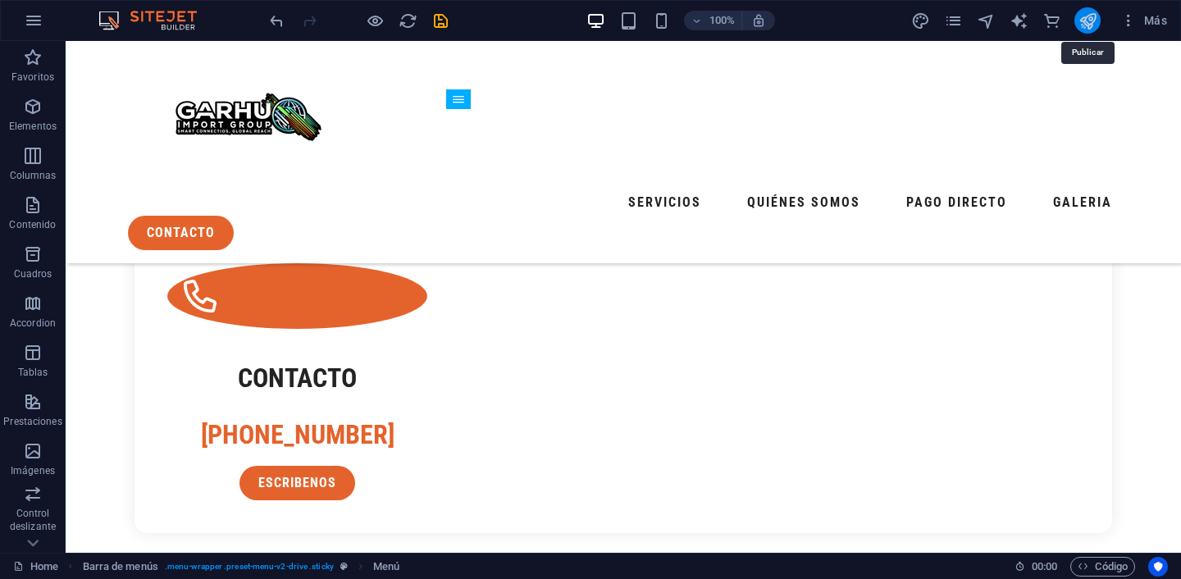
click at [1085, 25] on icon "publish" at bounding box center [1087, 20] width 19 height 19
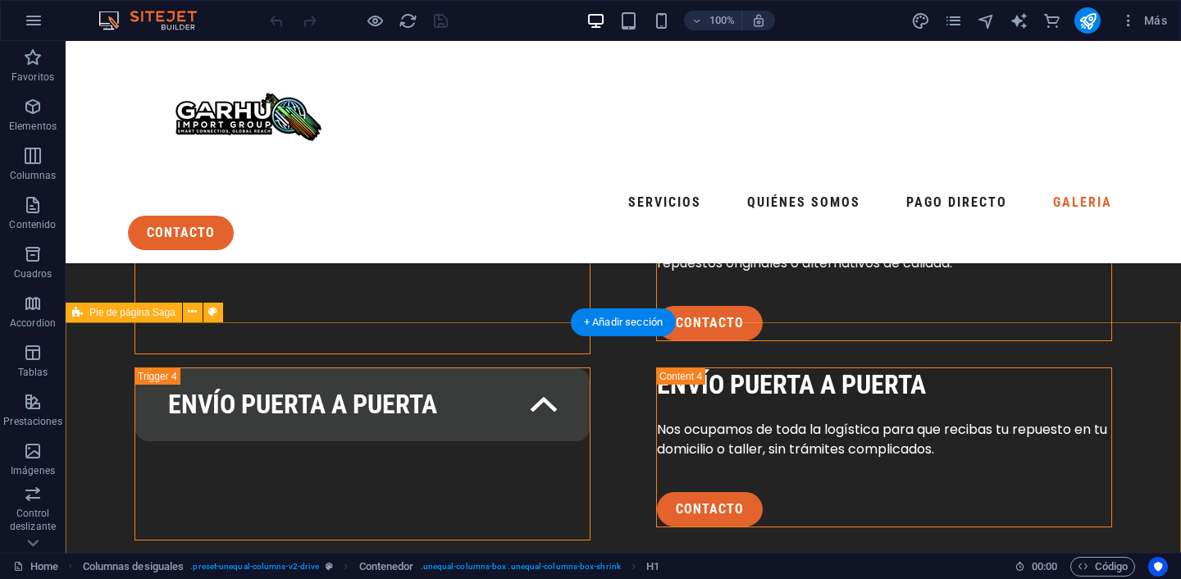
scroll to position [3315, 0]
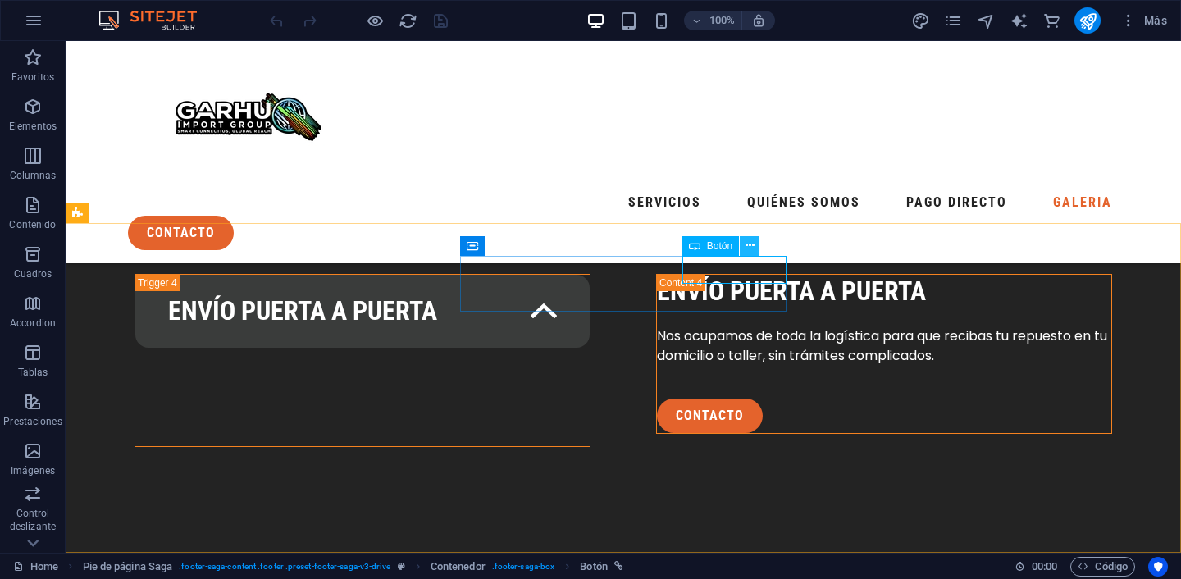
click at [751, 251] on icon at bounding box center [749, 245] width 9 height 17
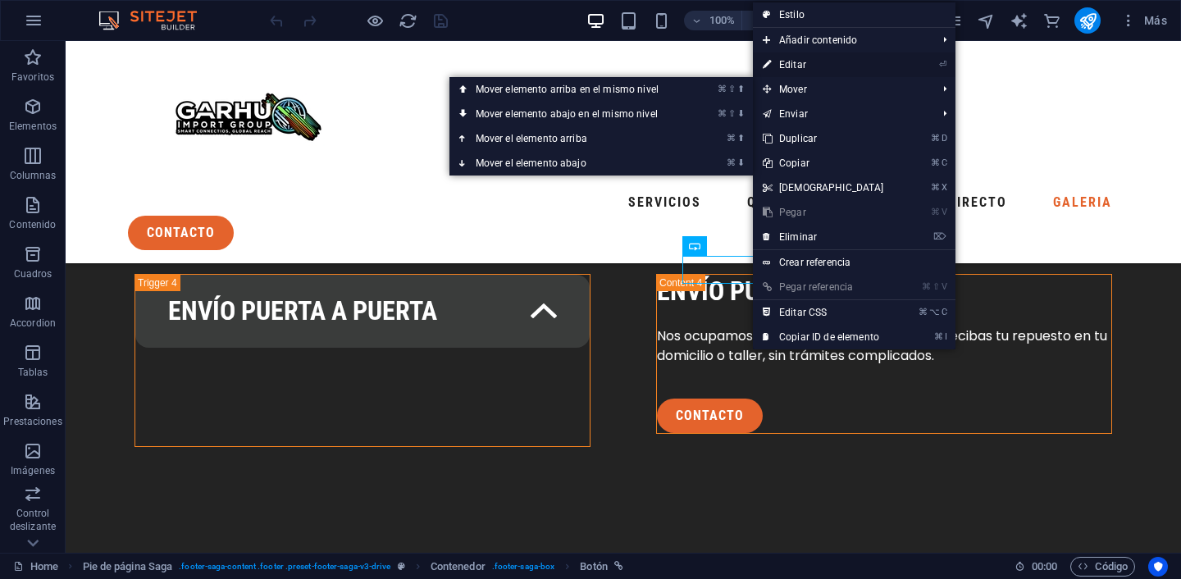
click at [807, 66] on link "⏎ Editar" at bounding box center [823, 64] width 141 height 25
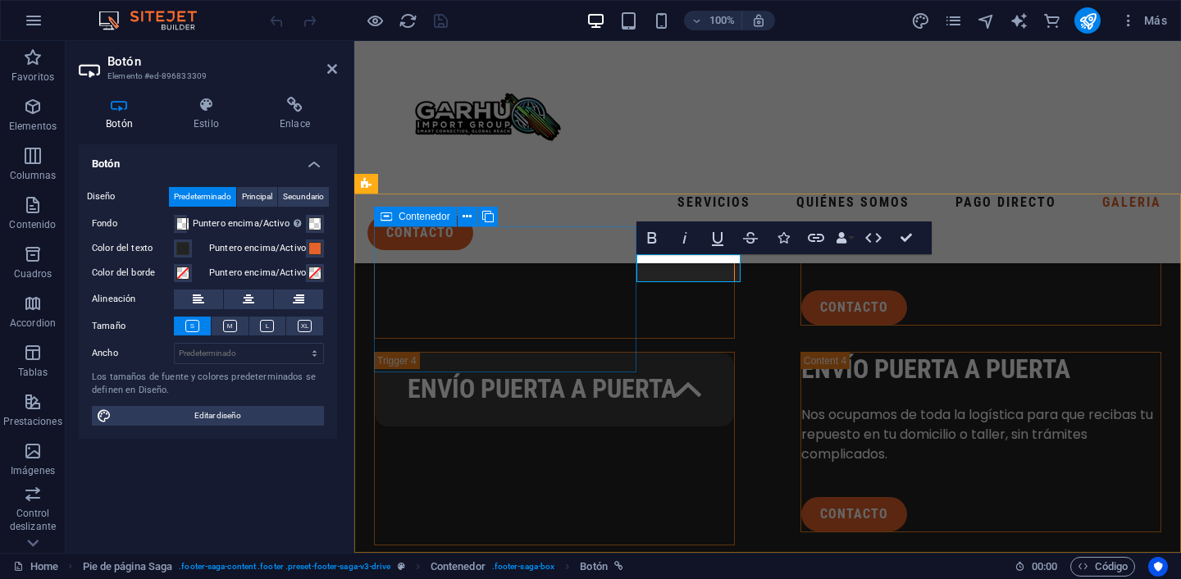
scroll to position [3484, 0]
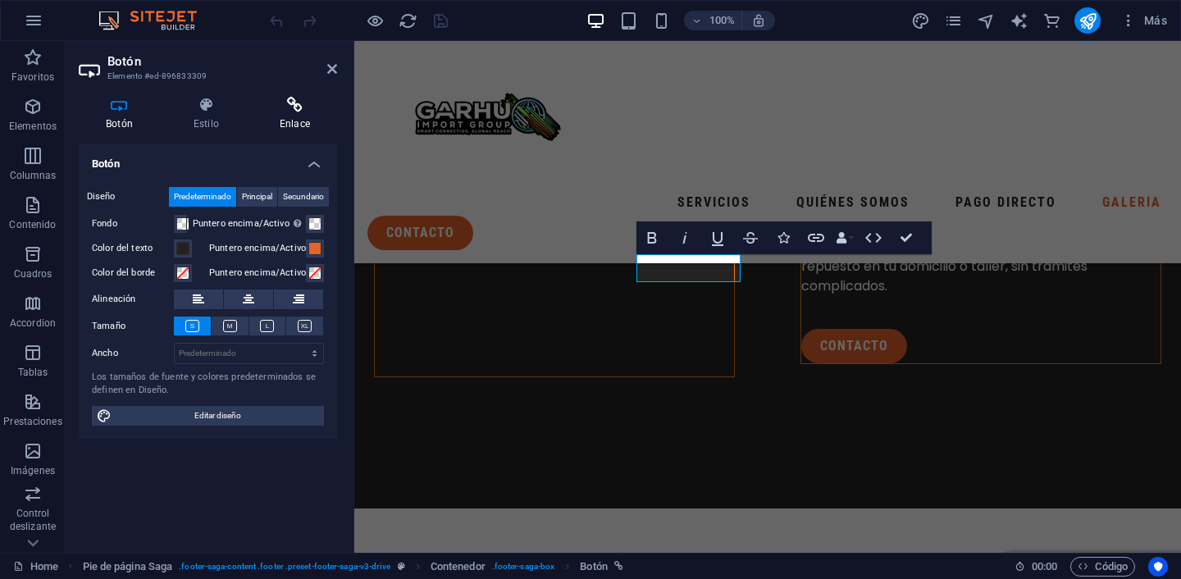
click at [293, 107] on icon at bounding box center [295, 105] width 84 height 16
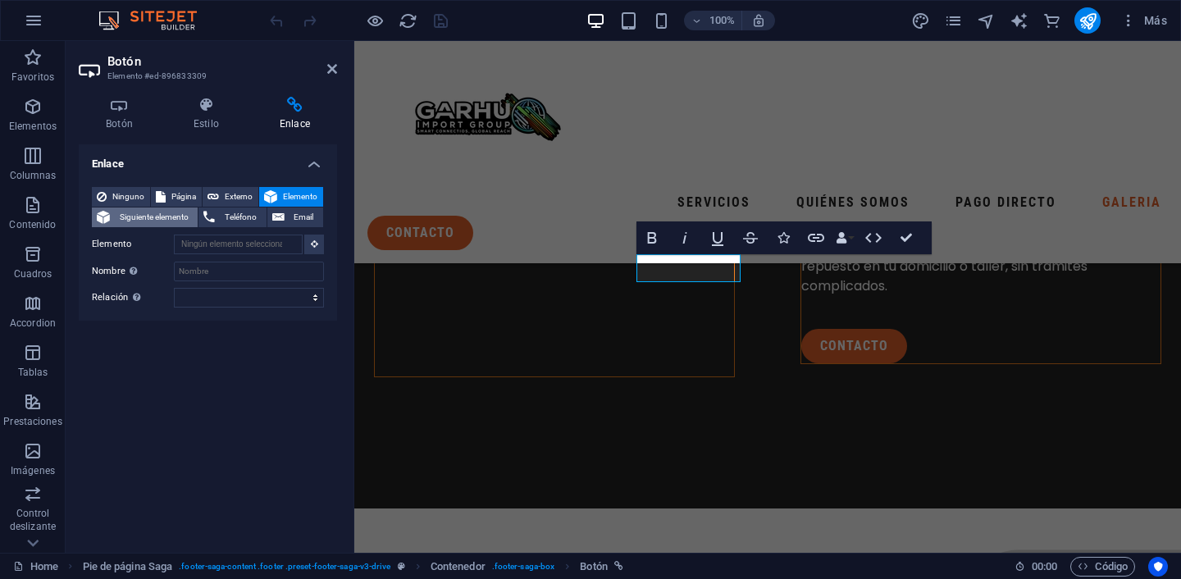
click at [179, 216] on span "Siguiente elemento" at bounding box center [154, 217] width 78 height 20
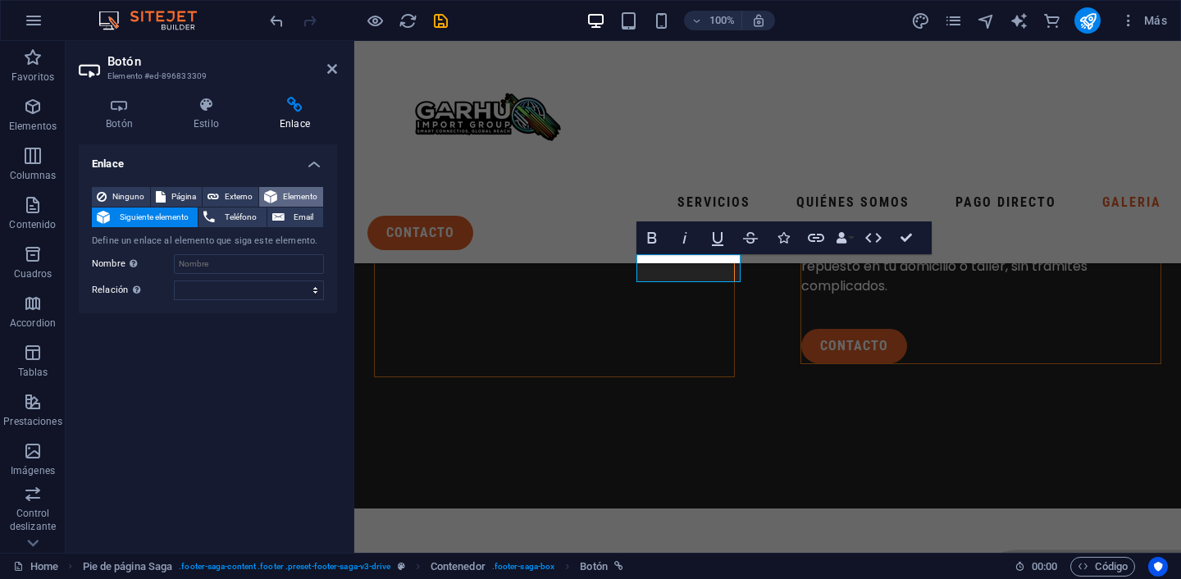
click at [271, 193] on icon at bounding box center [270, 197] width 13 height 20
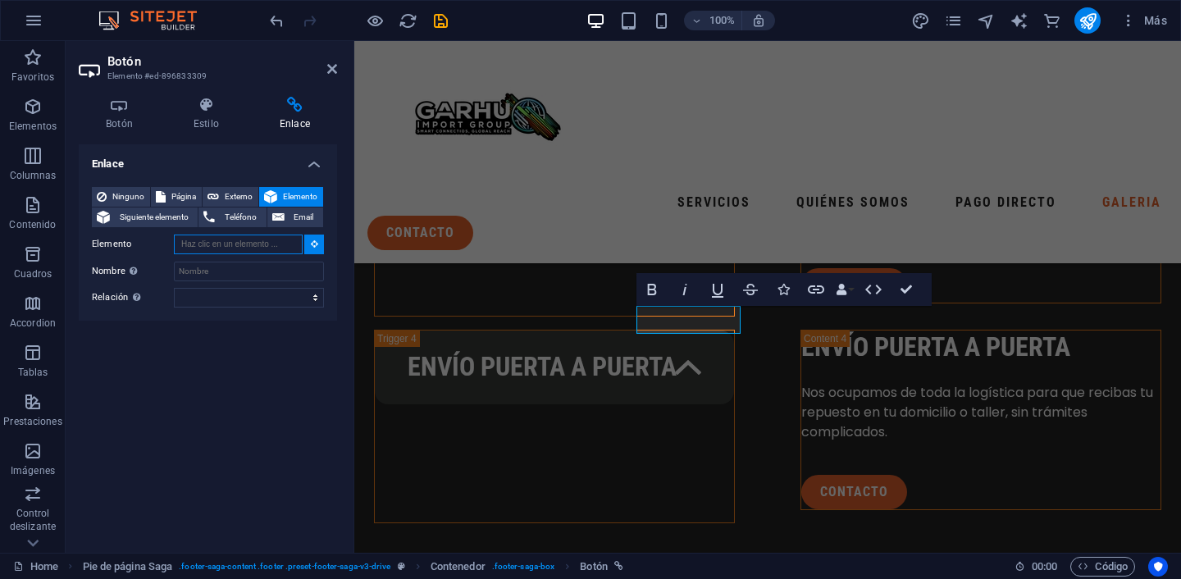
scroll to position [3288, 0]
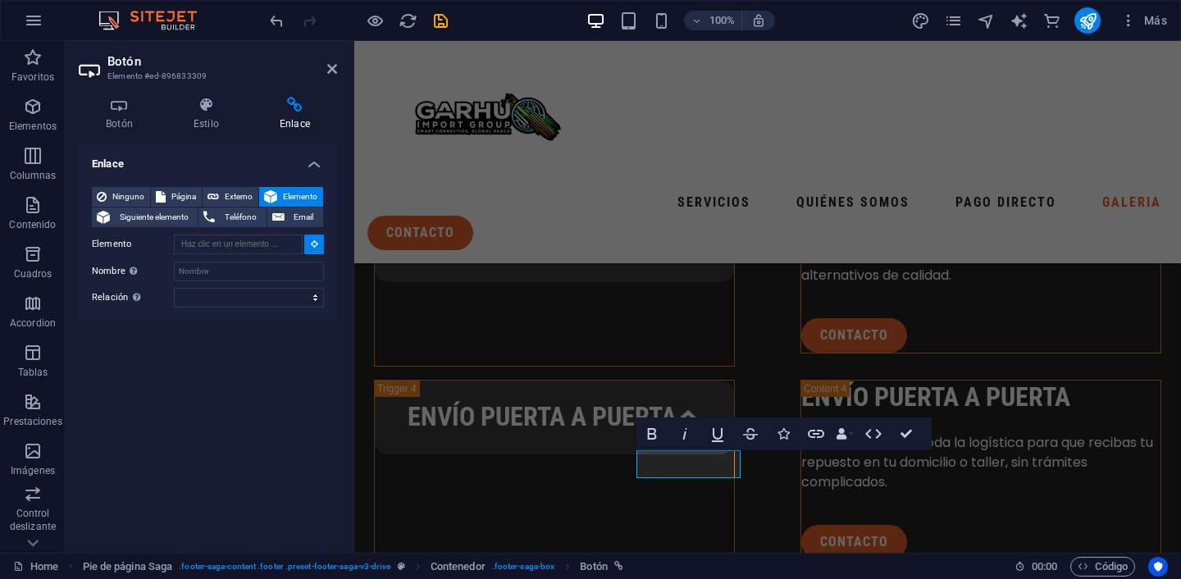
click at [314, 255] on div "Ninguno Página Externo Elemento Siguiente elemento Teléfono Email Página Home L…" at bounding box center [208, 247] width 232 height 121
click at [314, 246] on icon at bounding box center [314, 243] width 7 height 8
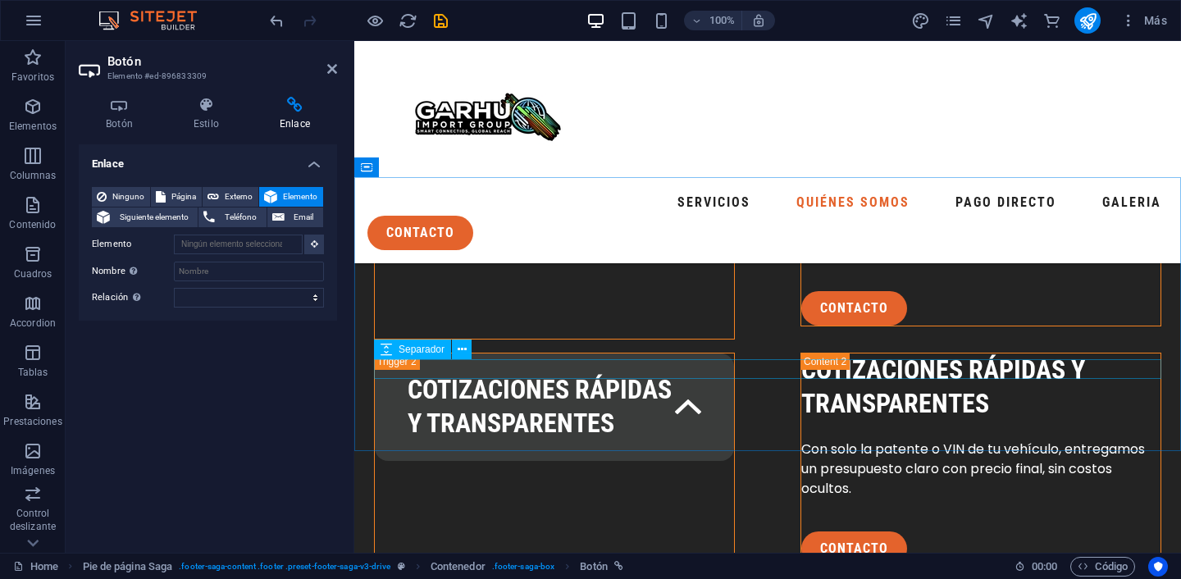
scroll to position [2867, 0]
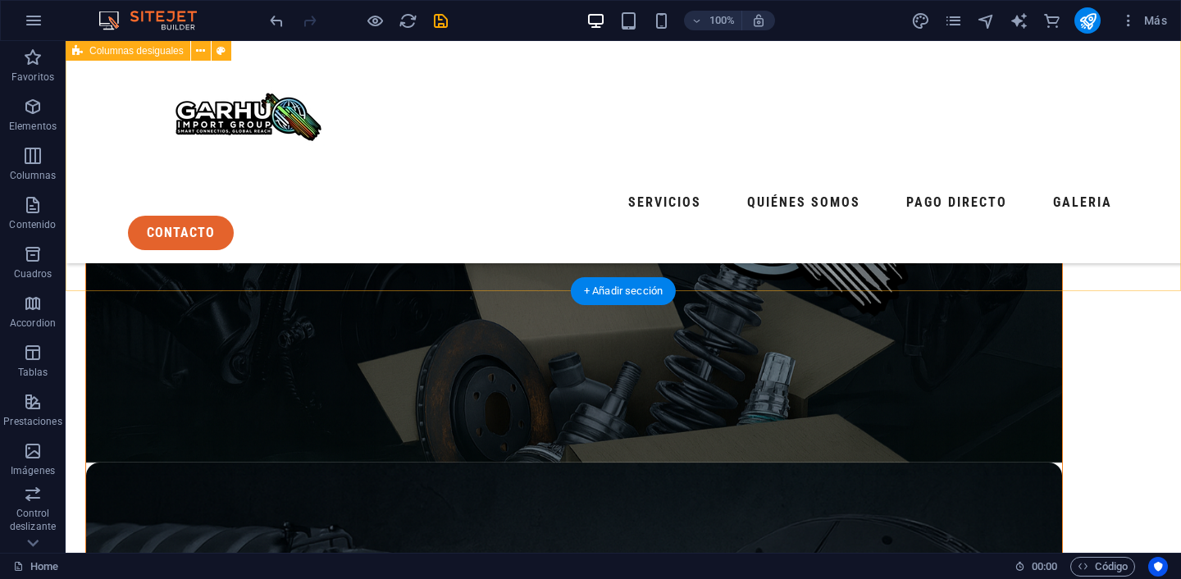
scroll to position [412, 0]
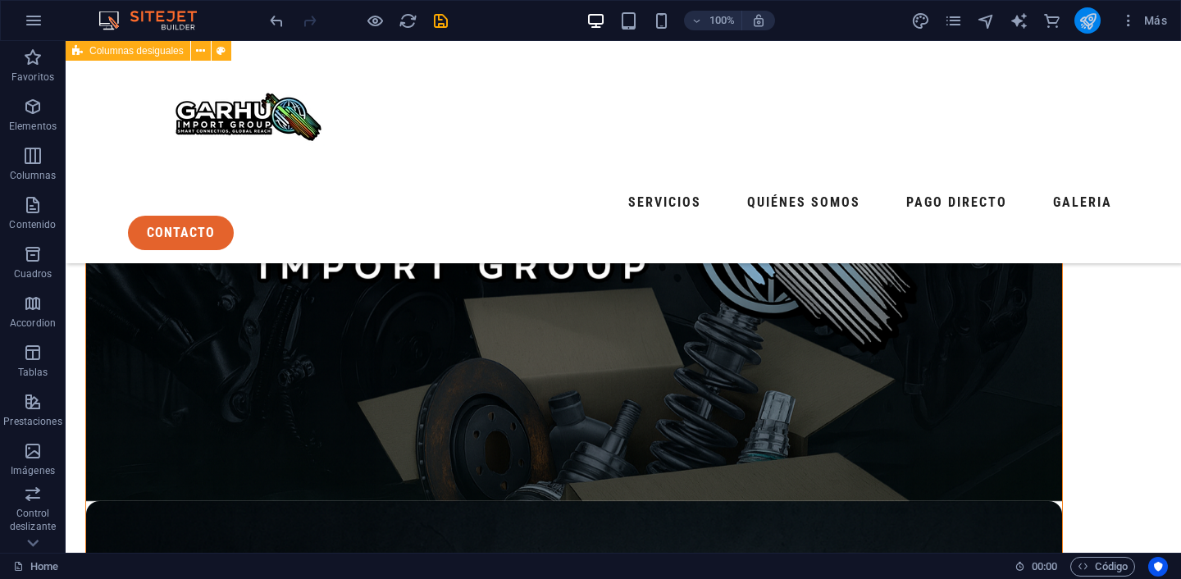
click at [1089, 30] on button "publish" at bounding box center [1087, 20] width 26 height 26
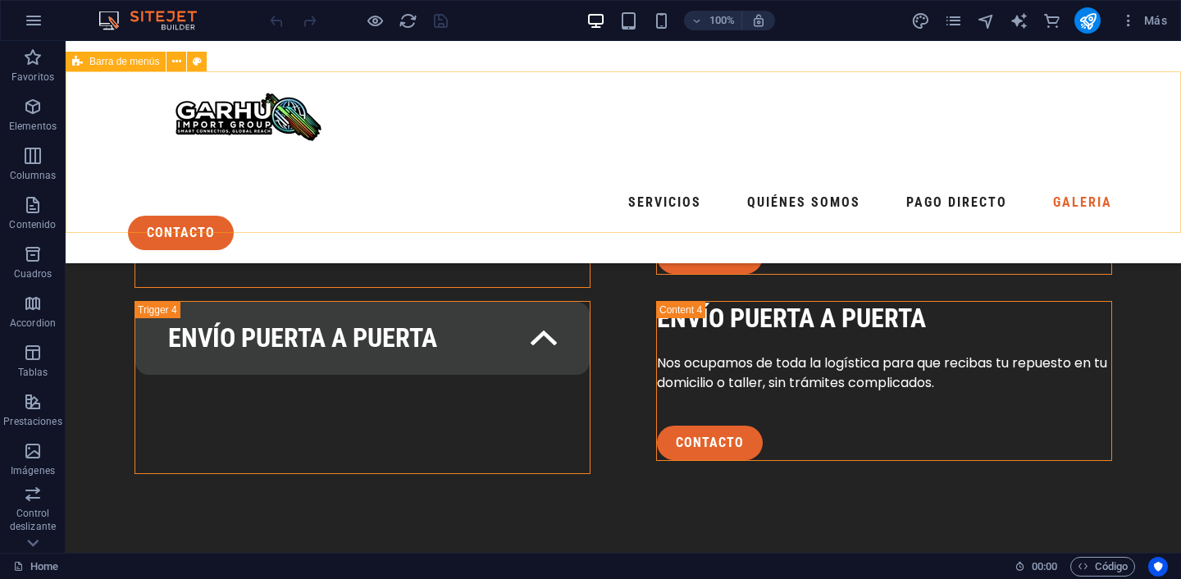
scroll to position [3280, 0]
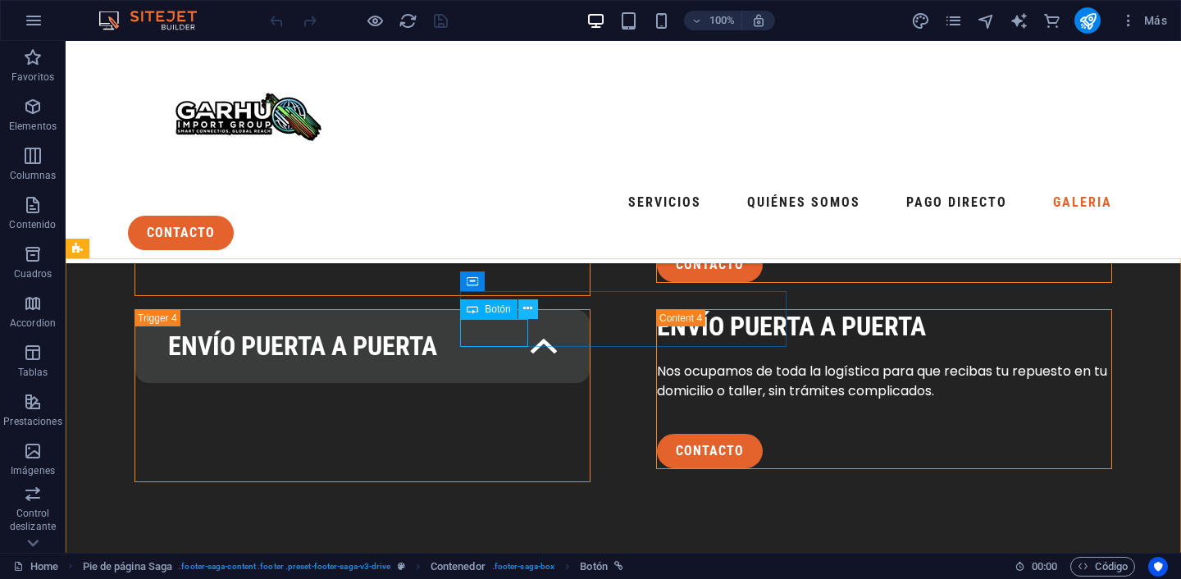
click at [526, 315] on icon at bounding box center [527, 308] width 9 height 17
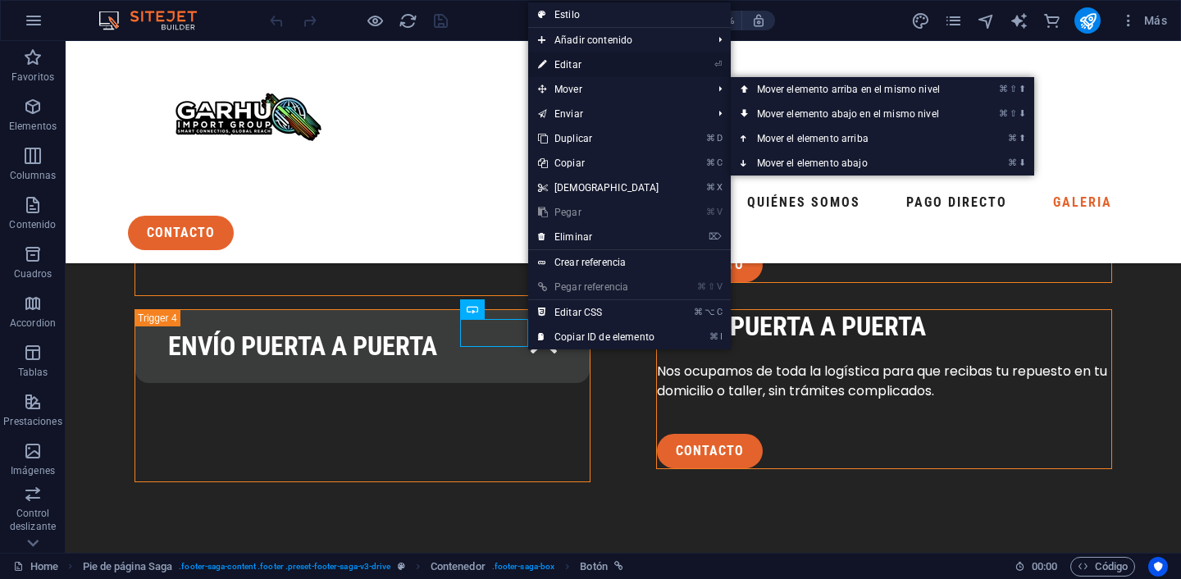
click at [574, 66] on link "⏎ Editar" at bounding box center [598, 64] width 141 height 25
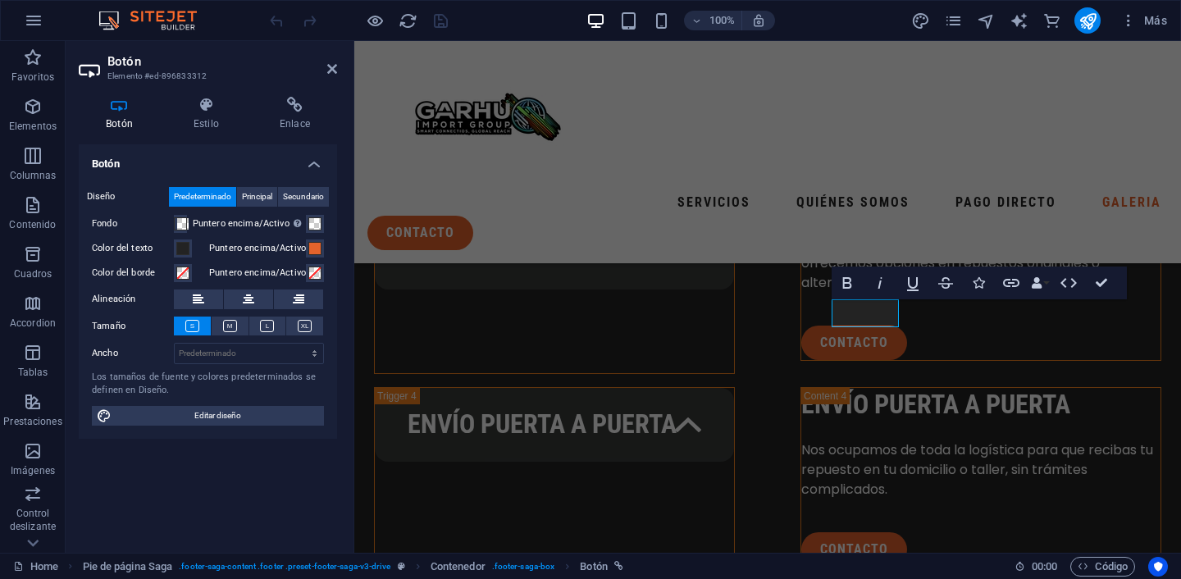
scroll to position [3438, 0]
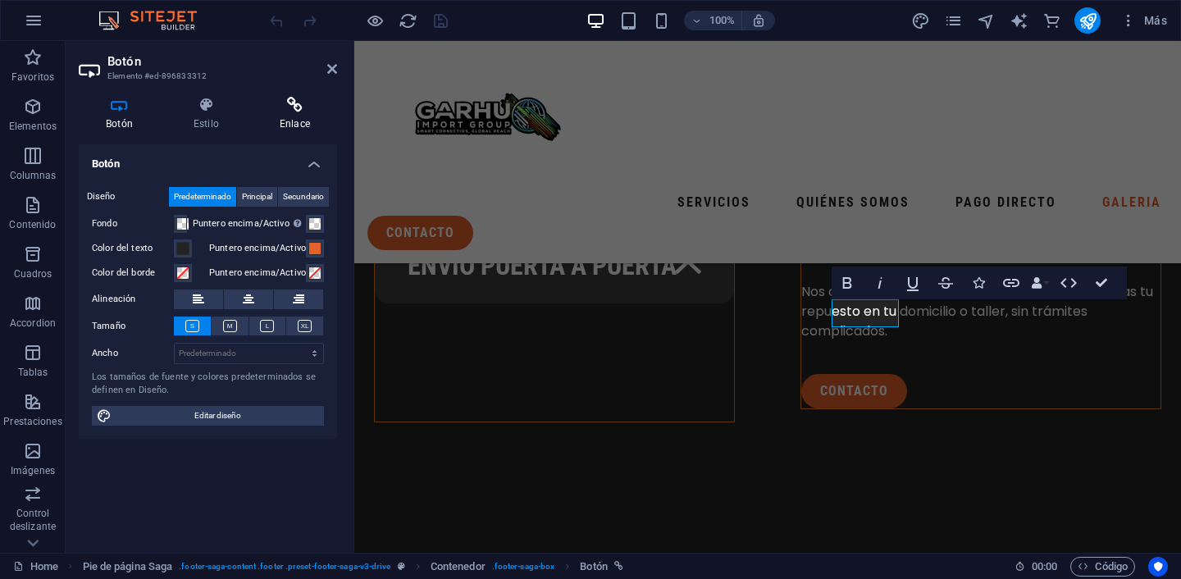
click at [292, 119] on h4 "Enlace" at bounding box center [295, 114] width 84 height 34
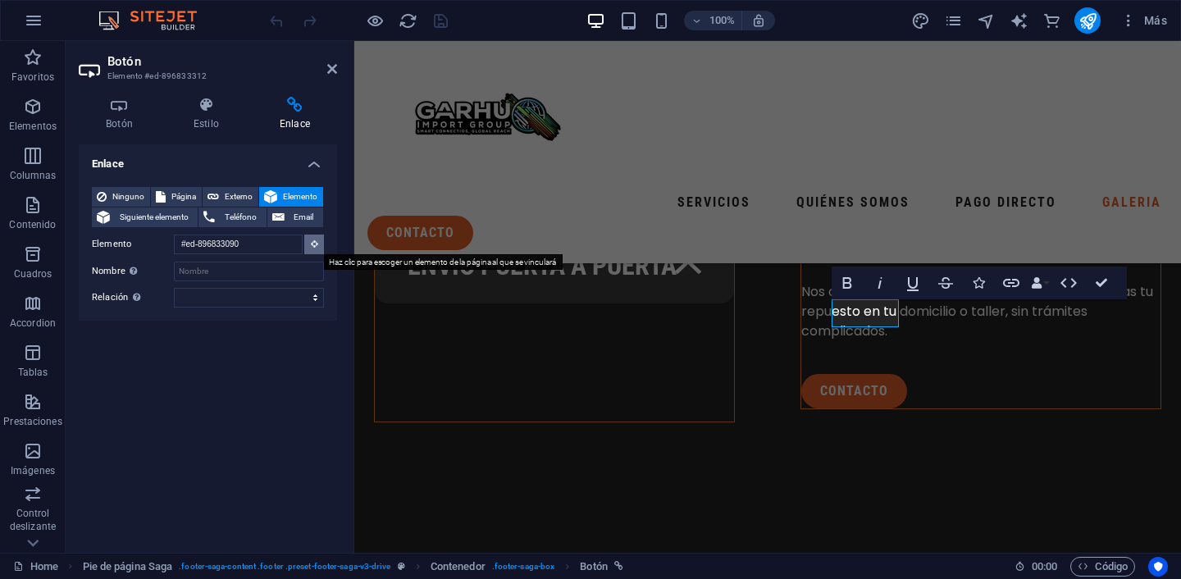
click at [313, 245] on icon at bounding box center [314, 243] width 7 height 8
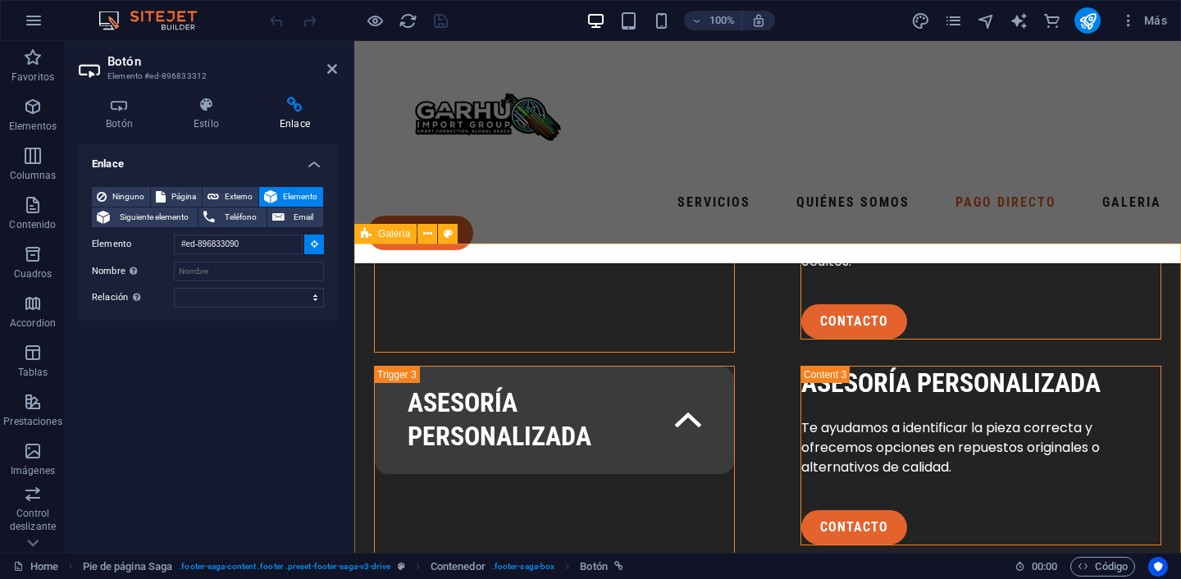
scroll to position [2987, 0]
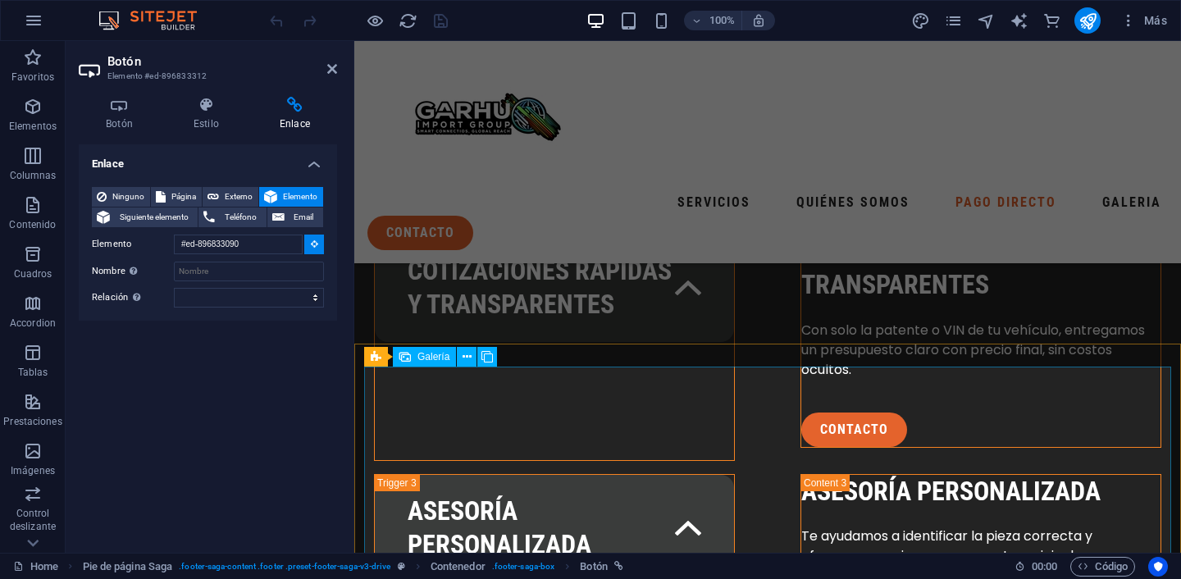
type input "#ed-896833288"
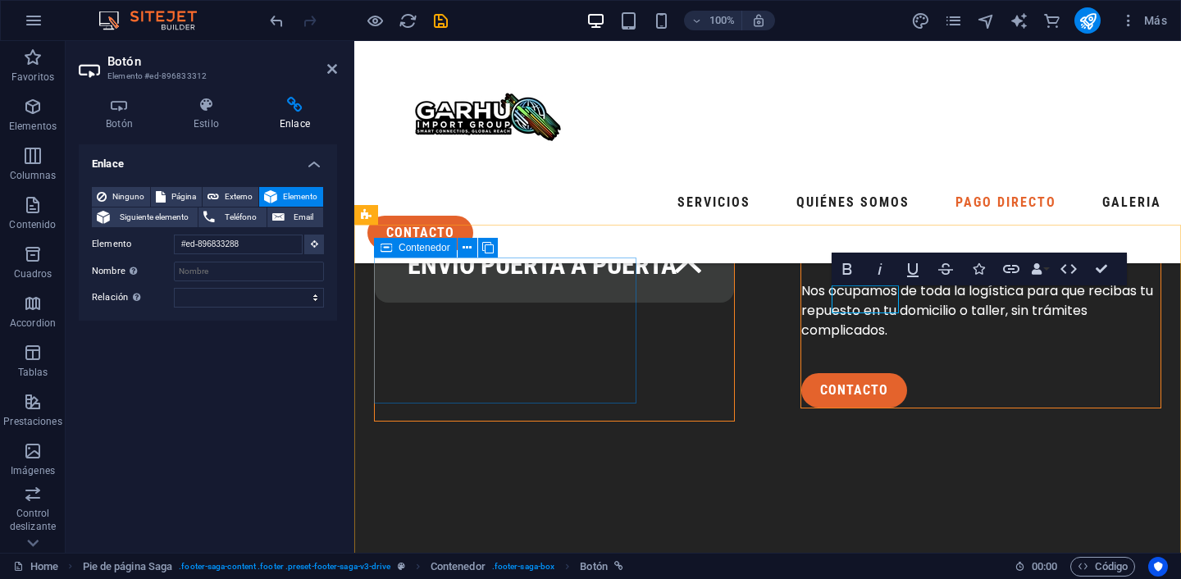
scroll to position [3455, 0]
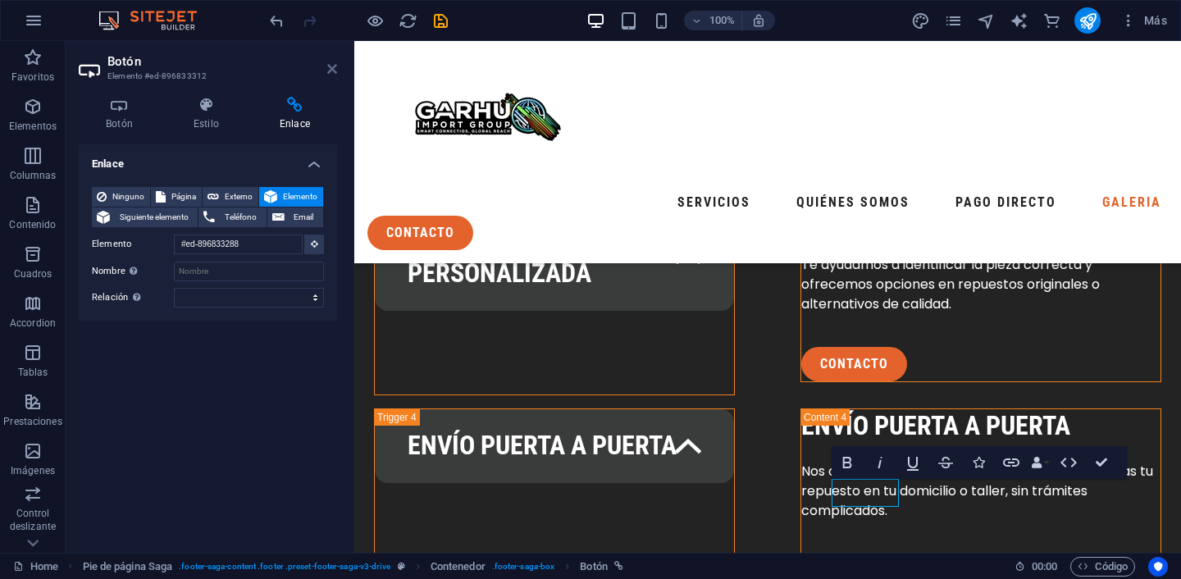
click at [330, 73] on icon at bounding box center [332, 68] width 10 height 13
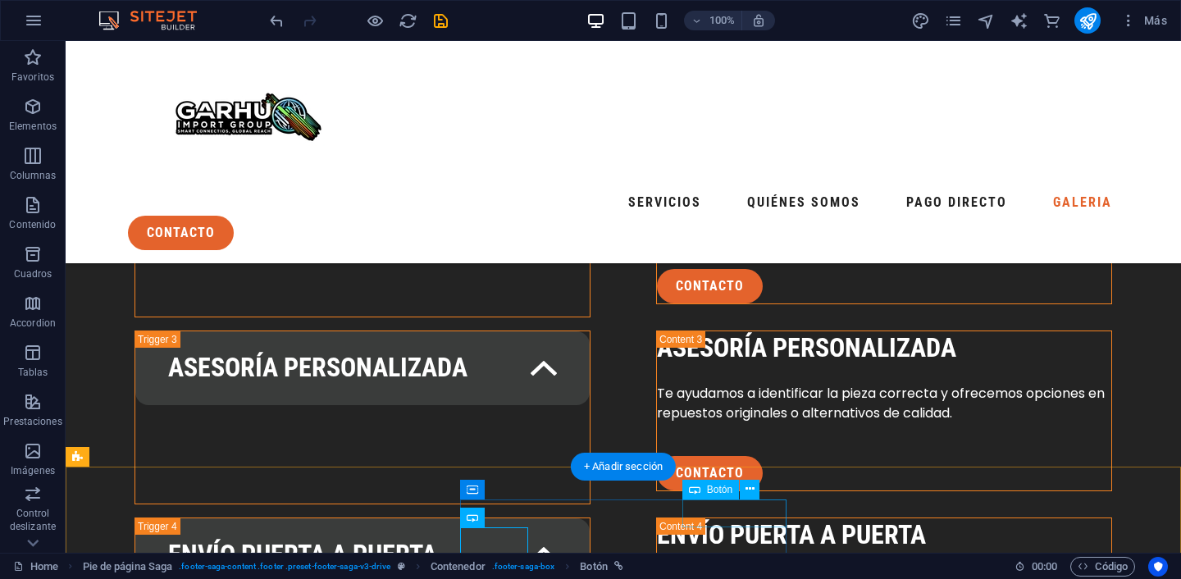
click at [748, 494] on icon at bounding box center [749, 488] width 9 height 17
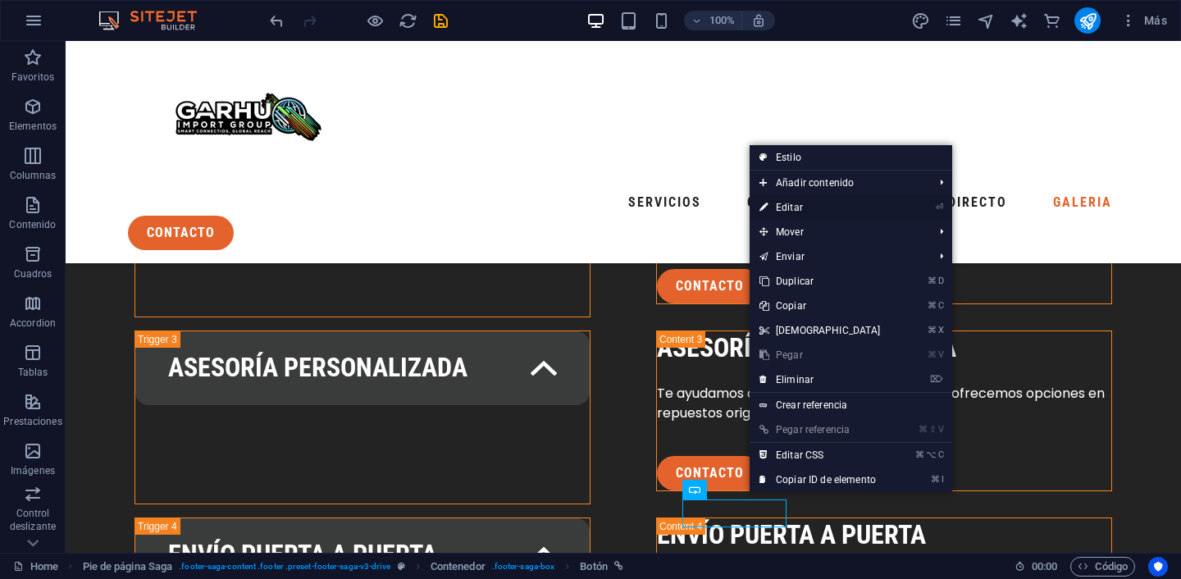
click at [791, 209] on link "⏎ Editar" at bounding box center [819, 207] width 141 height 25
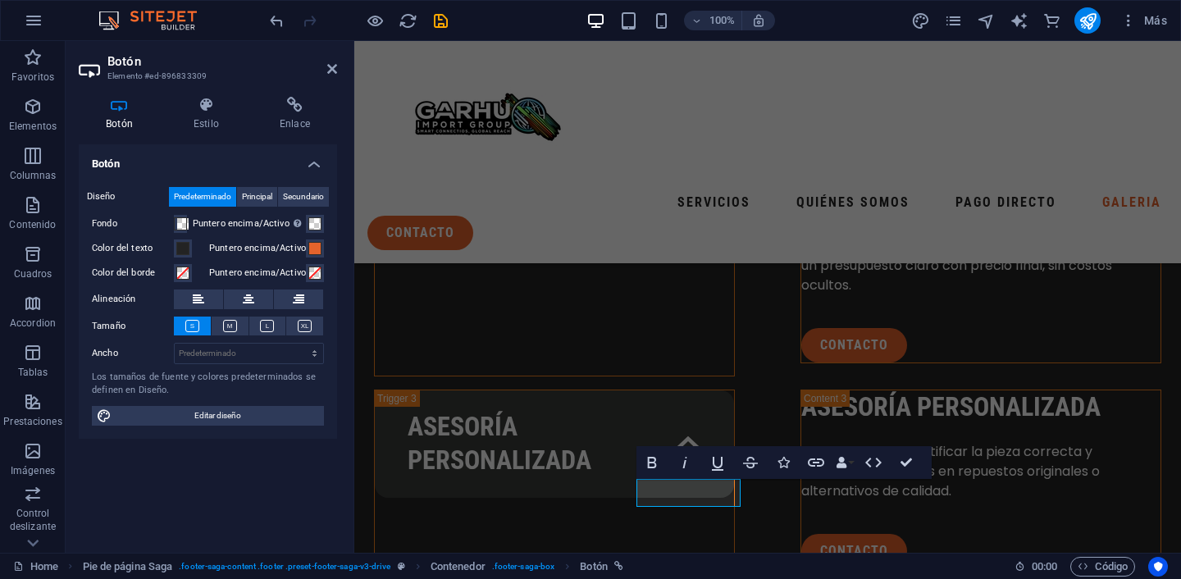
scroll to position [3259, 0]
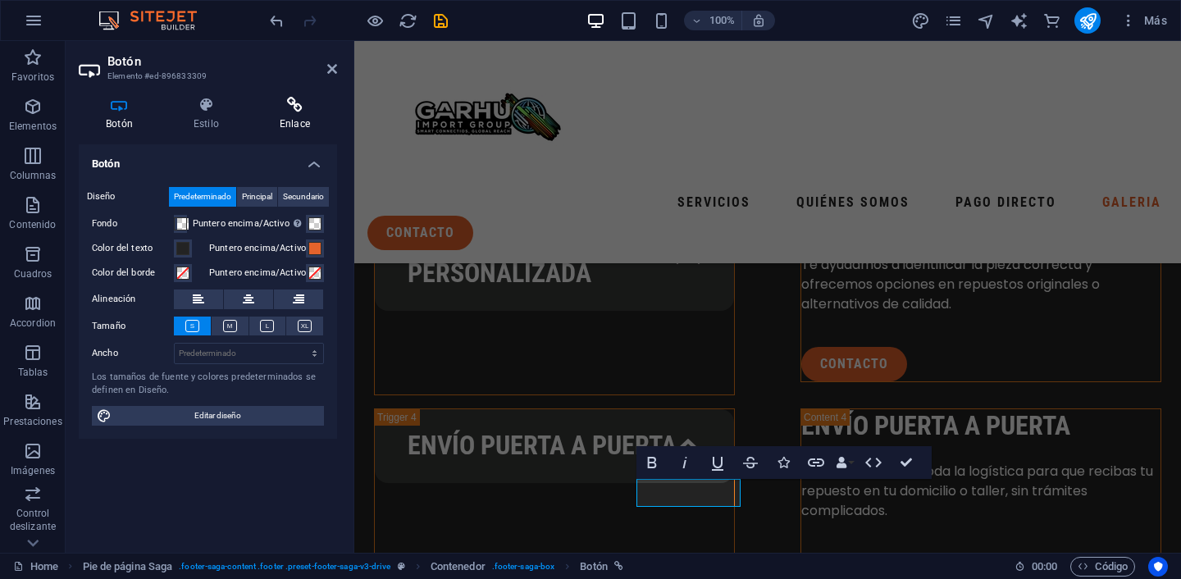
click at [286, 111] on icon at bounding box center [295, 105] width 84 height 16
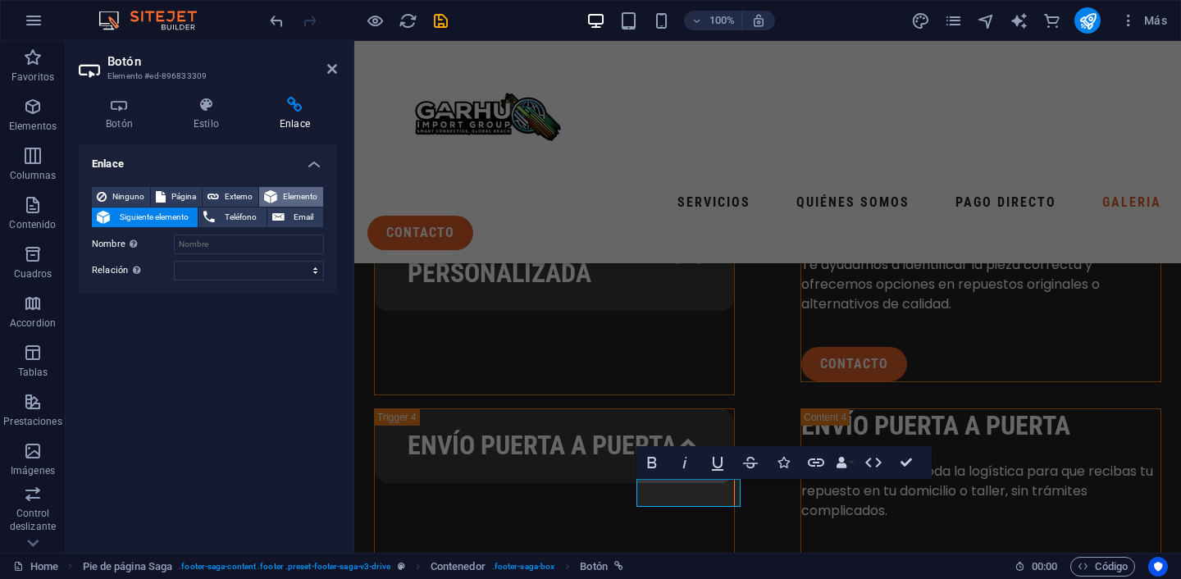
click at [276, 196] on icon at bounding box center [270, 197] width 13 height 20
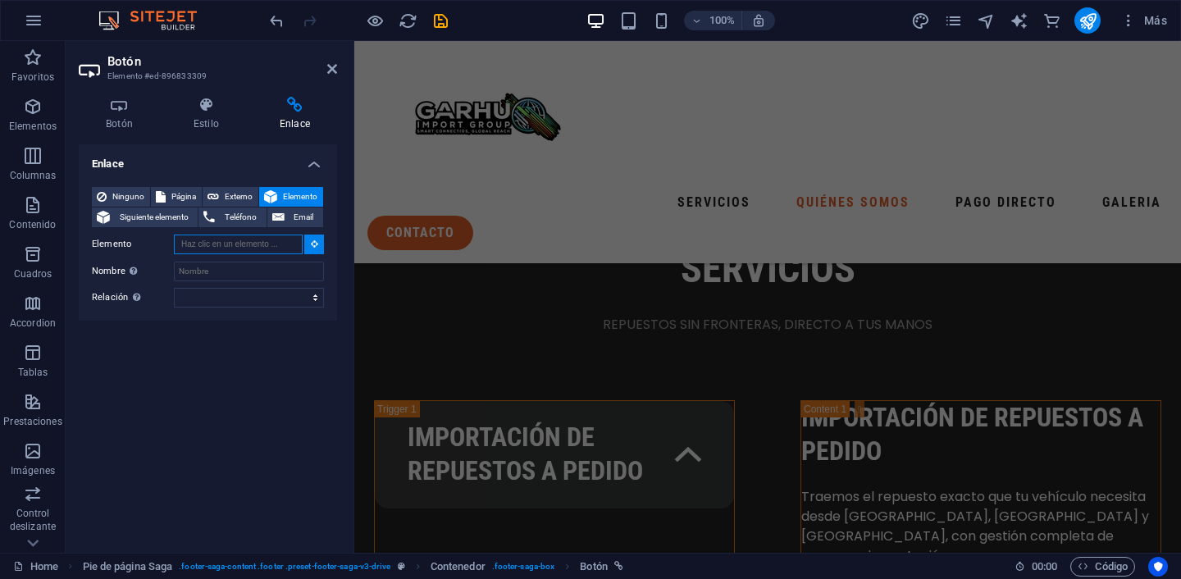
scroll to position [2475, 0]
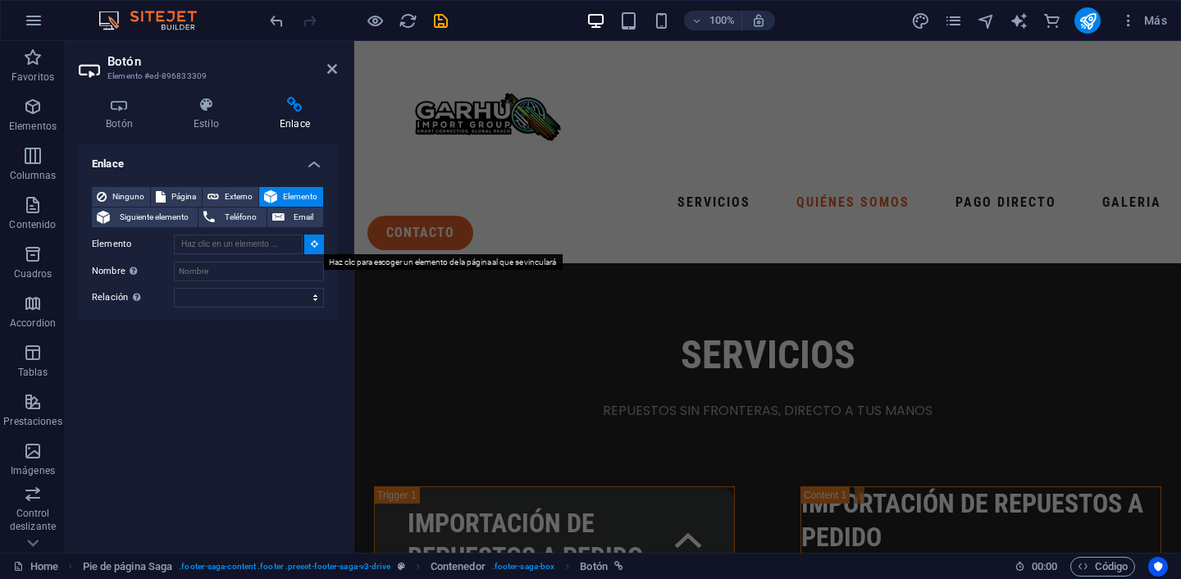
click at [311, 244] on icon at bounding box center [314, 243] width 7 height 8
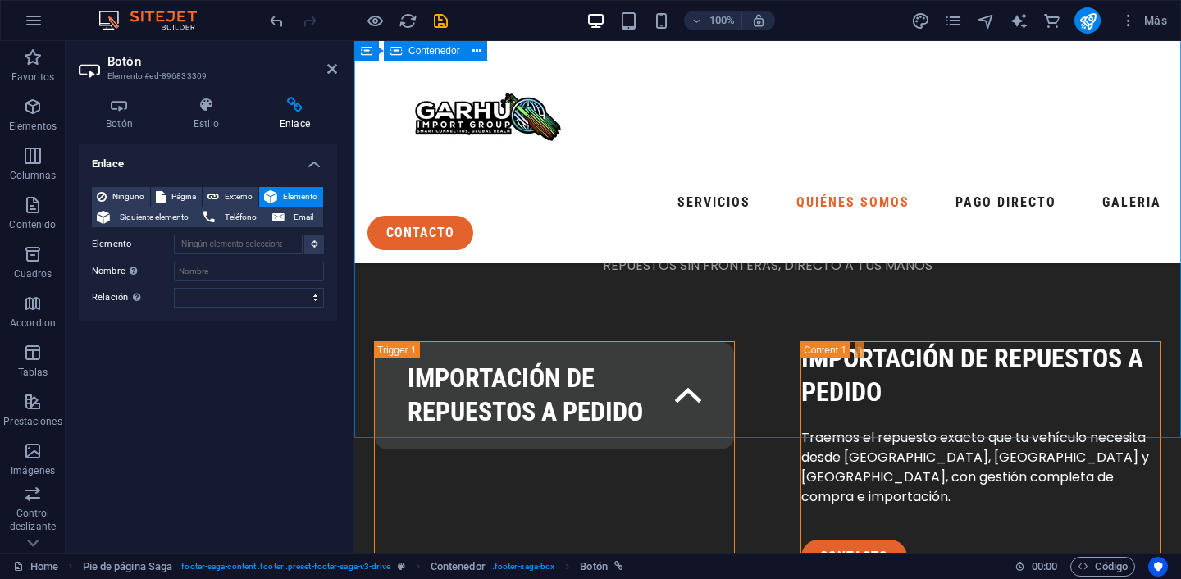
scroll to position [2651, 0]
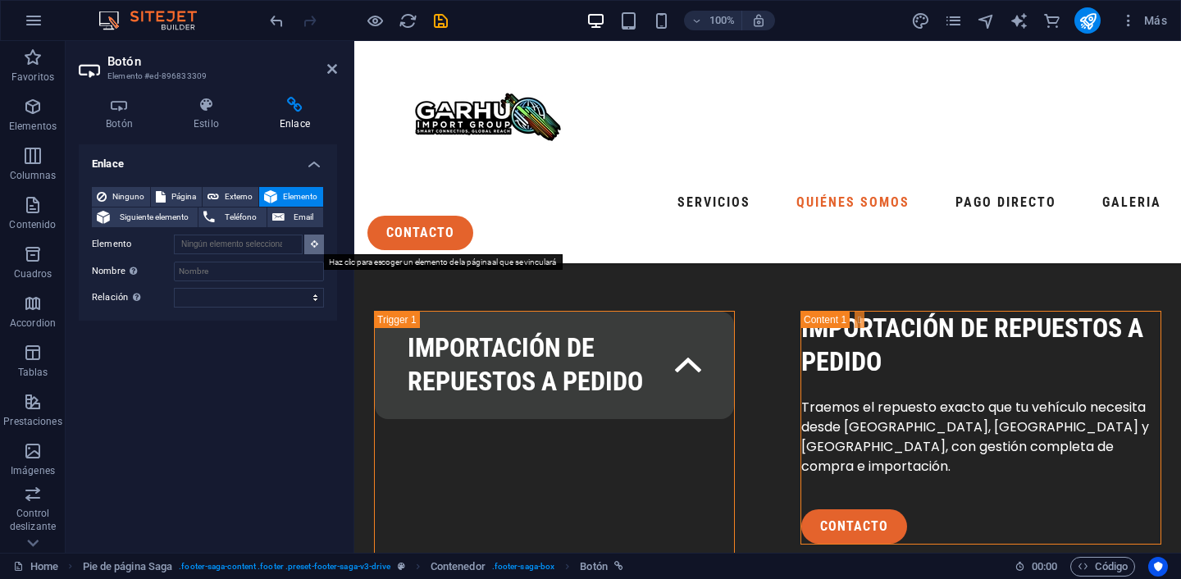
click at [316, 251] on button at bounding box center [314, 244] width 20 height 20
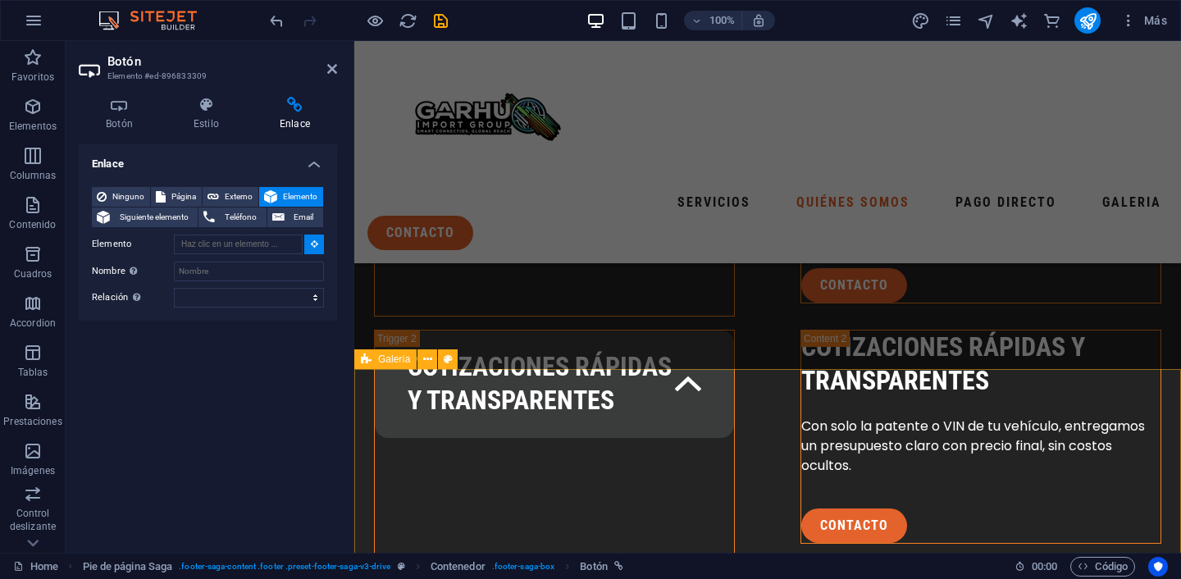
scroll to position [2962, 0]
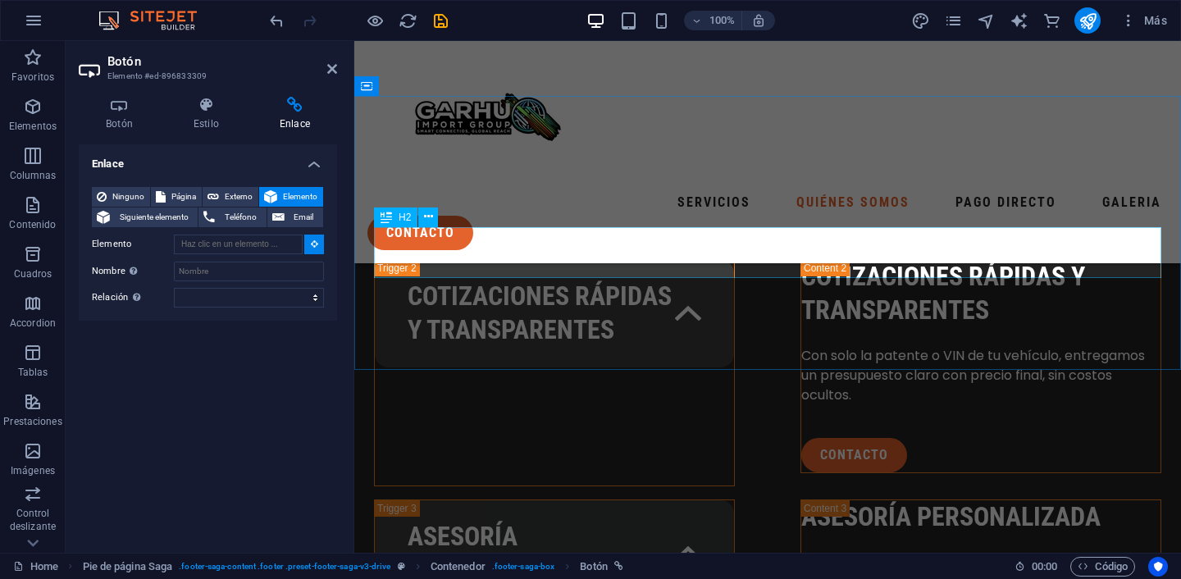
type input "#ed-896833093"
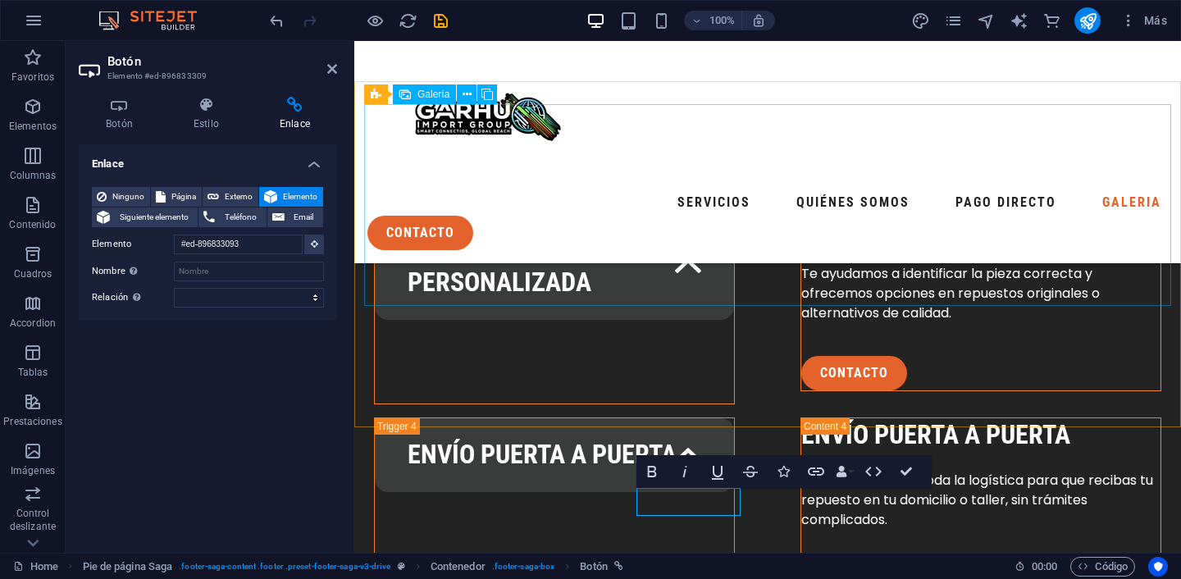
scroll to position [3455, 0]
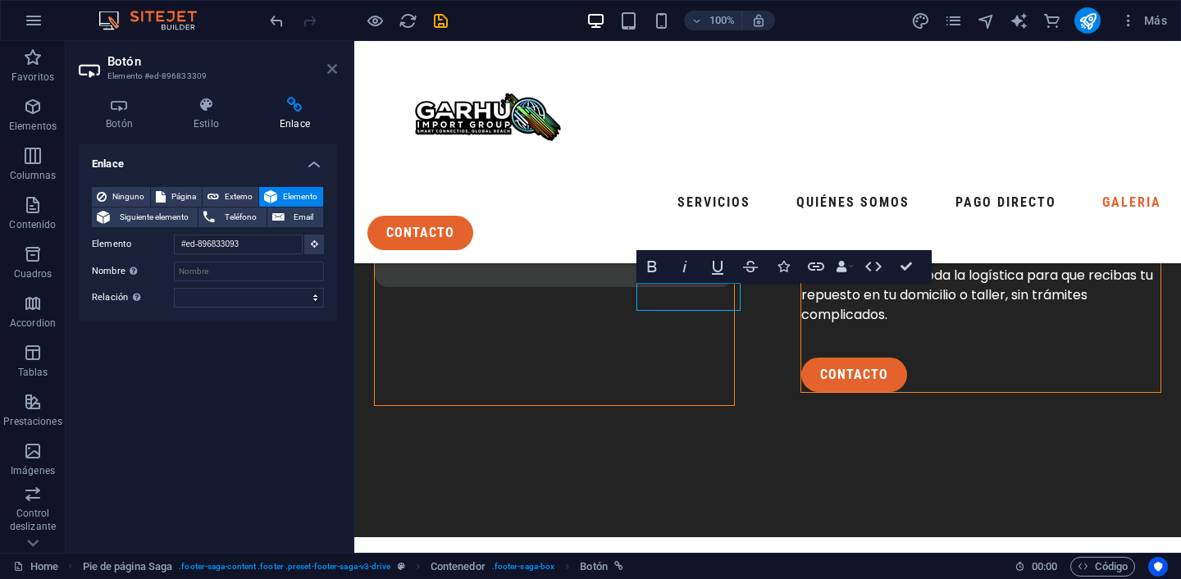
click at [331, 71] on icon at bounding box center [332, 68] width 10 height 13
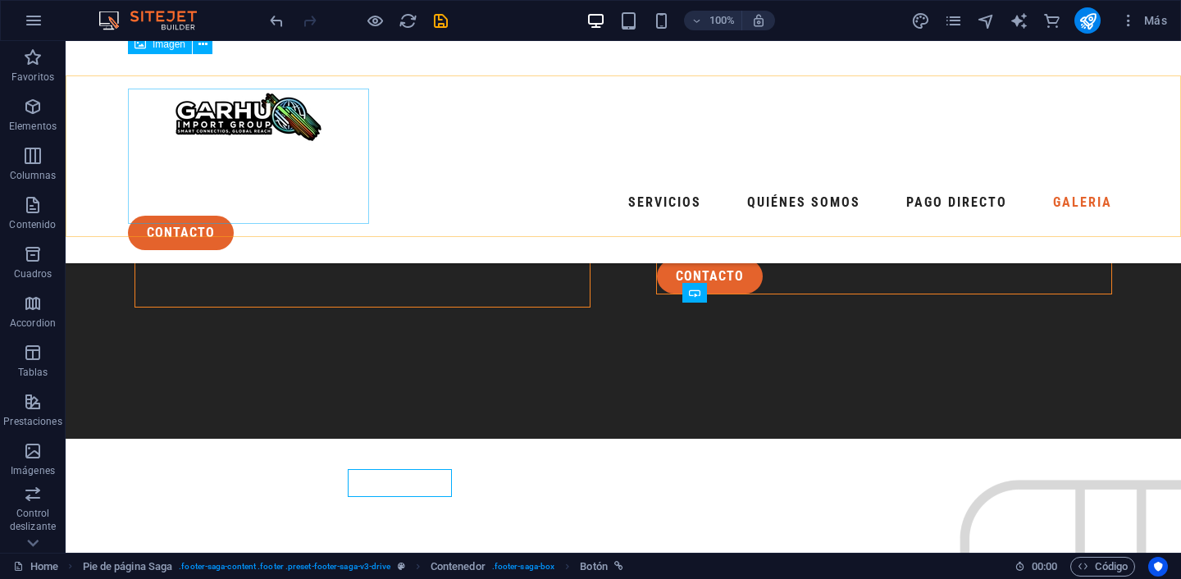
scroll to position [3269, 0]
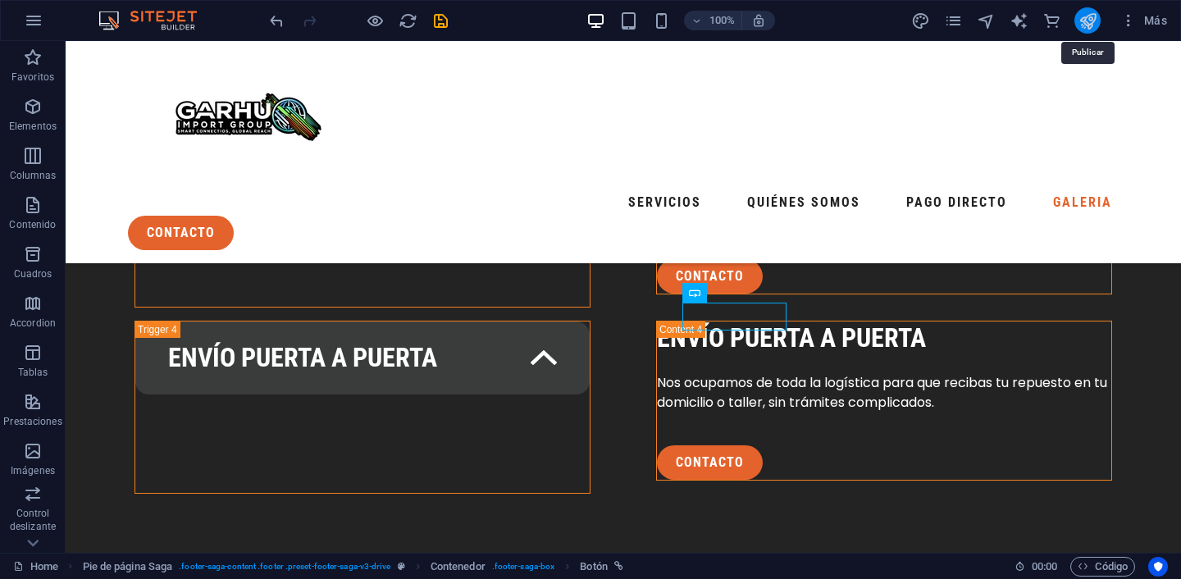
click at [1083, 20] on icon "publish" at bounding box center [1087, 20] width 19 height 19
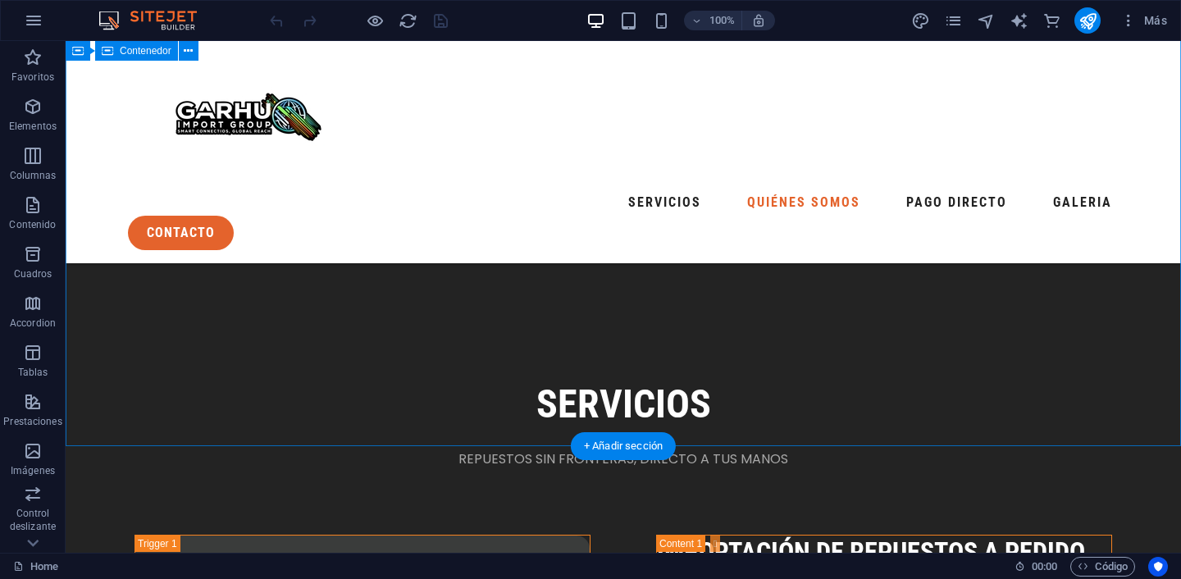
scroll to position [2428, 0]
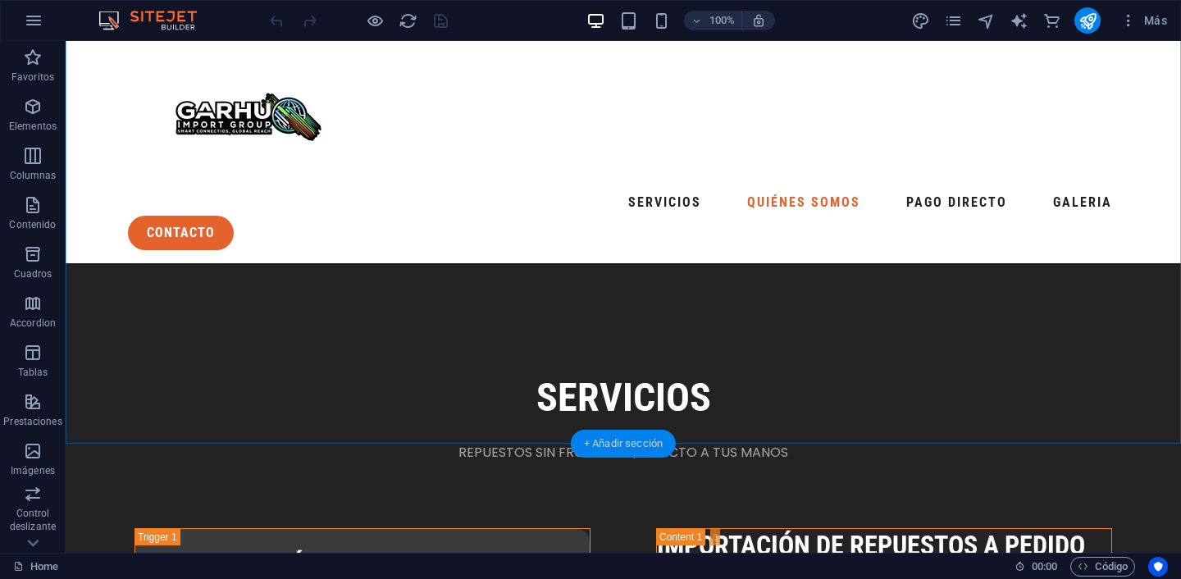
click at [603, 443] on div "+ Añadir sección" at bounding box center [623, 444] width 105 height 28
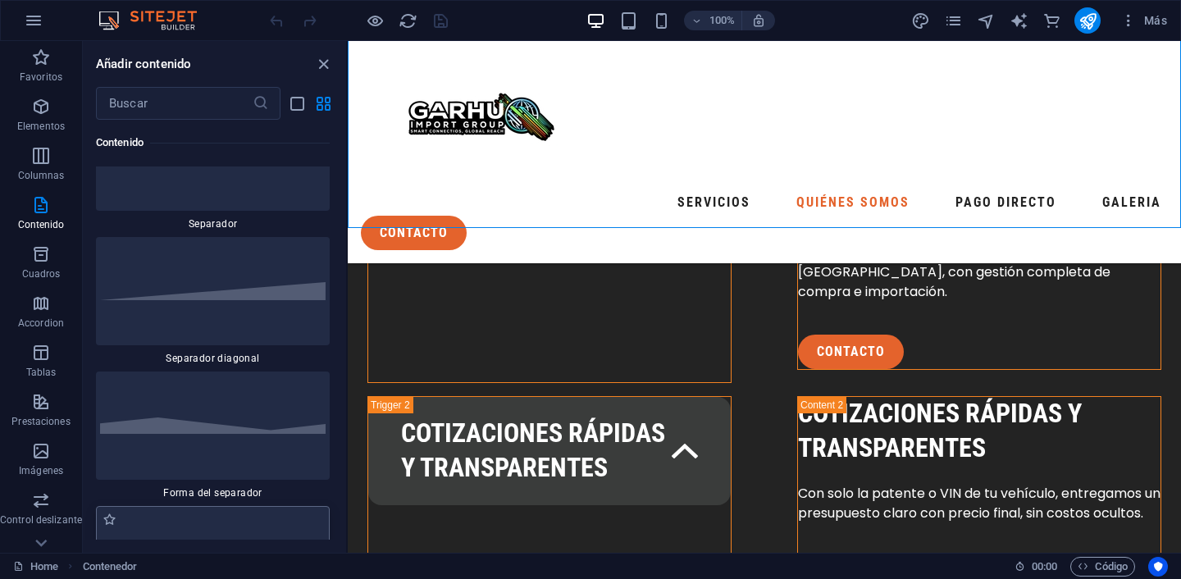
scroll to position [8051, 0]
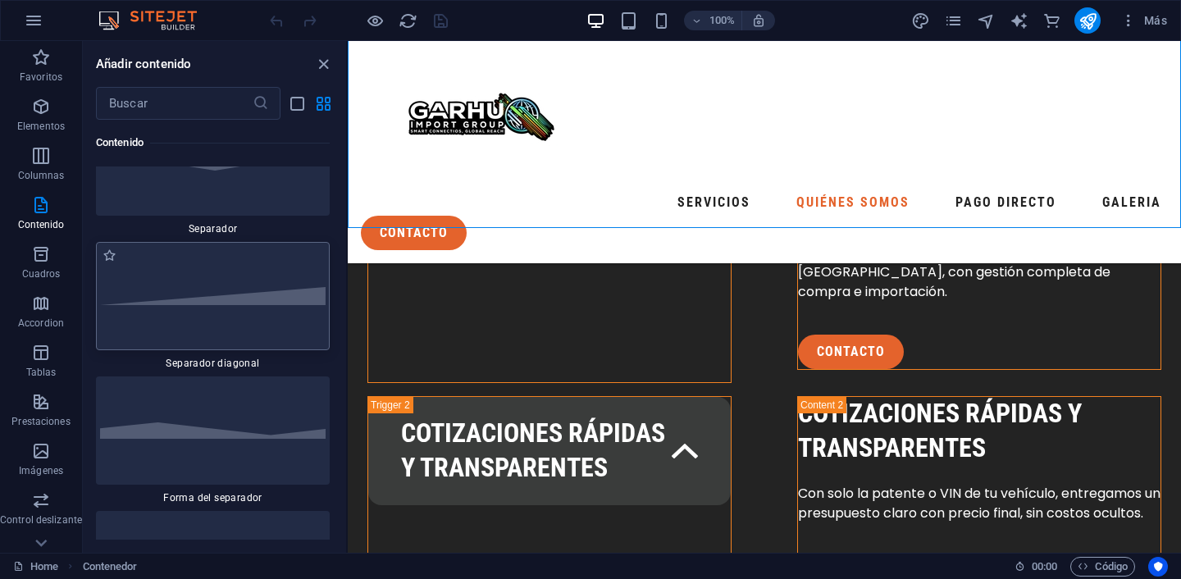
click at [225, 303] on div at bounding box center [213, 296] width 234 height 108
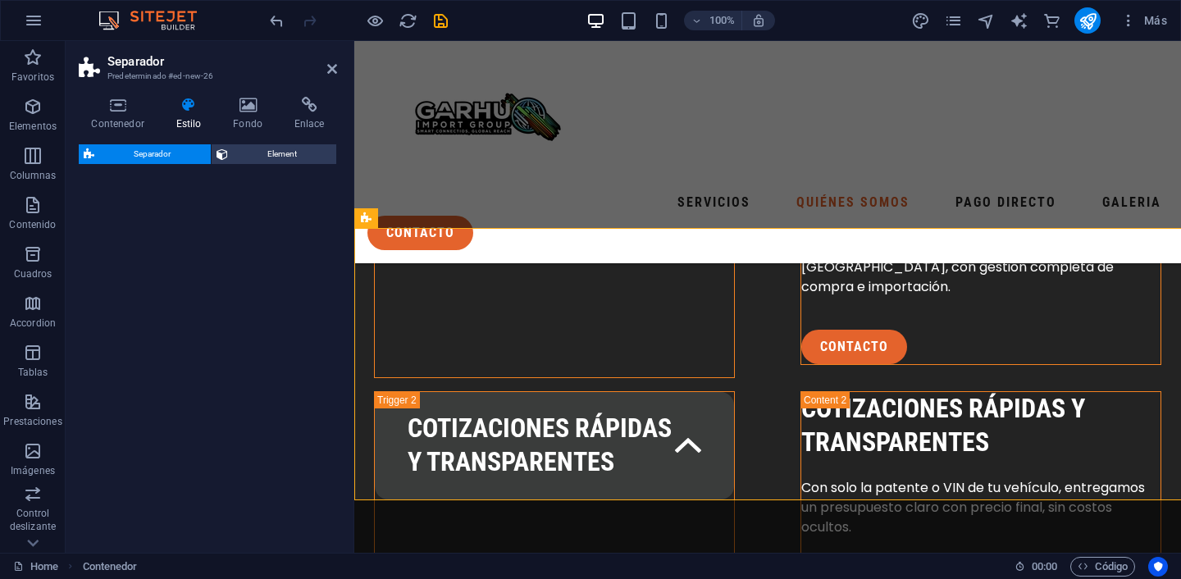
select select "diagonal"
select select "rem"
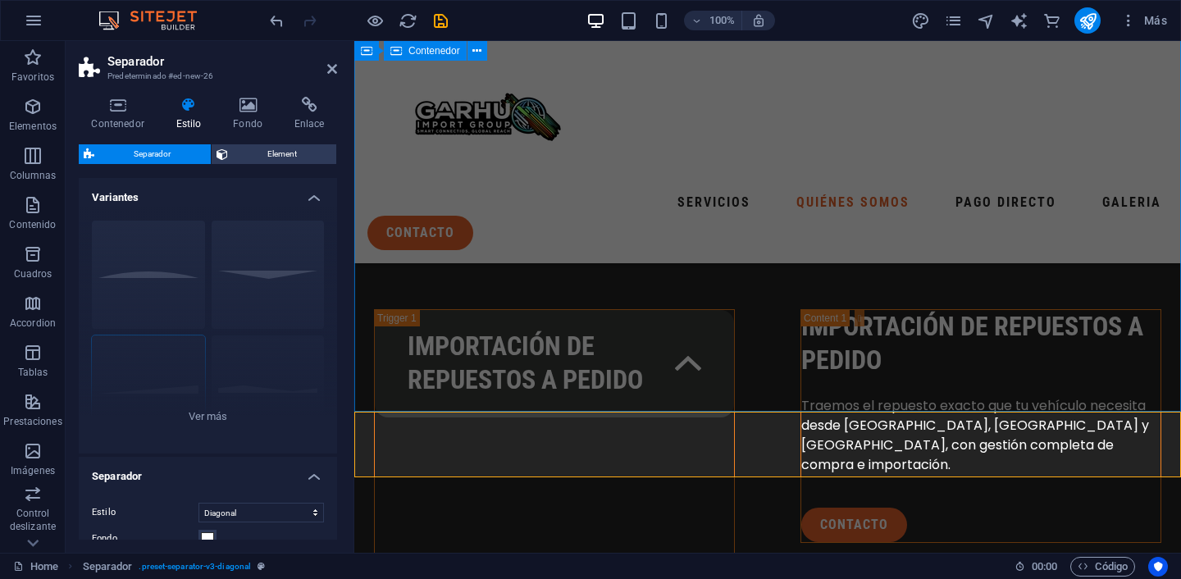
scroll to position [2636, 0]
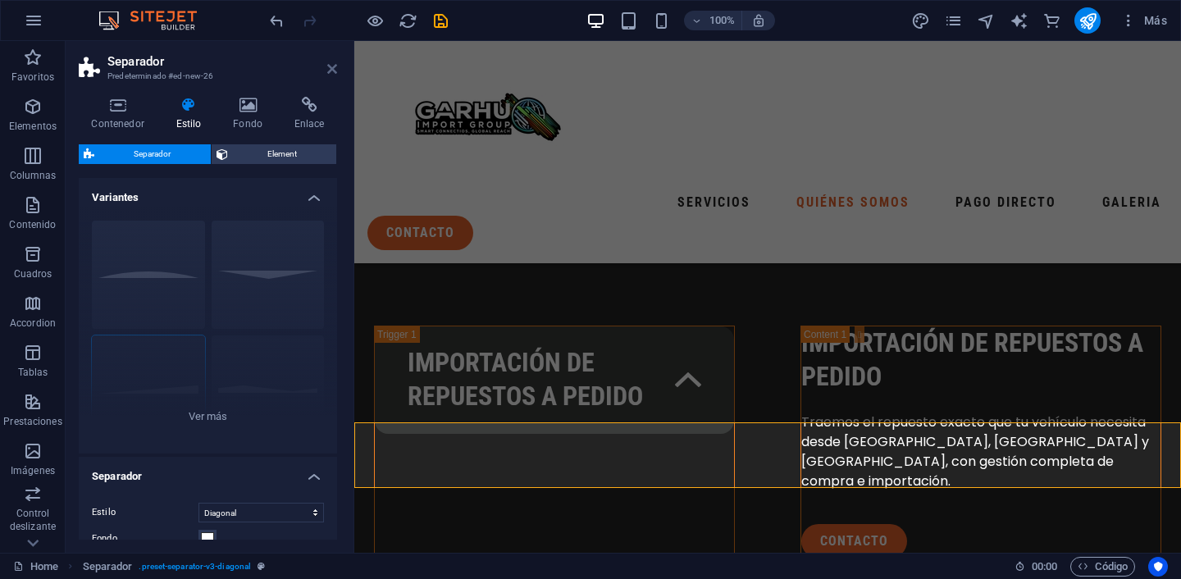
click at [333, 75] on icon at bounding box center [332, 68] width 10 height 13
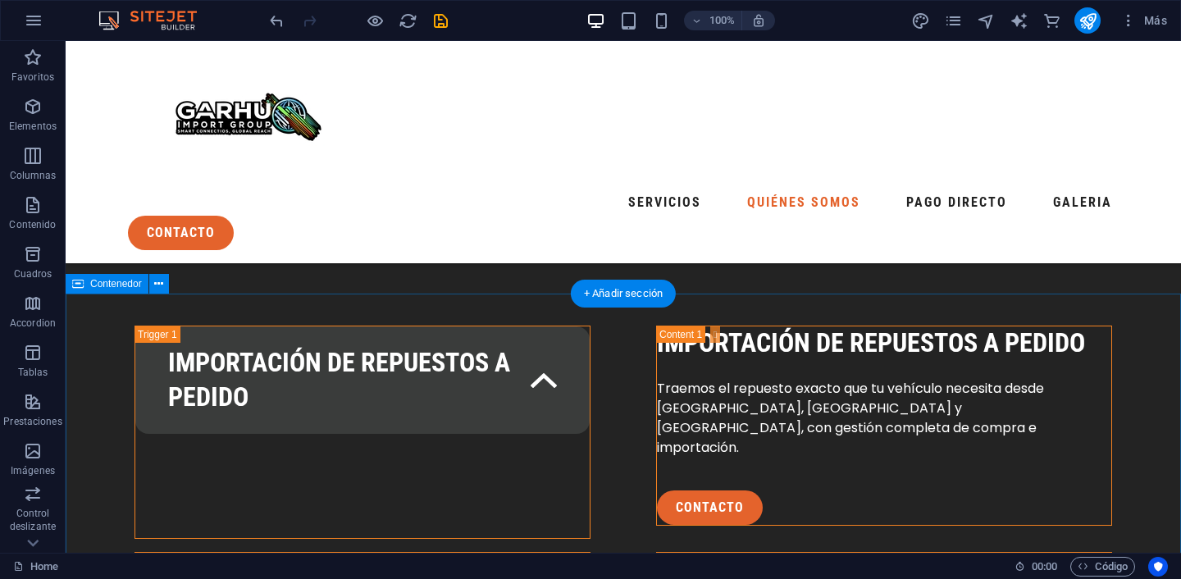
scroll to position [2624, 0]
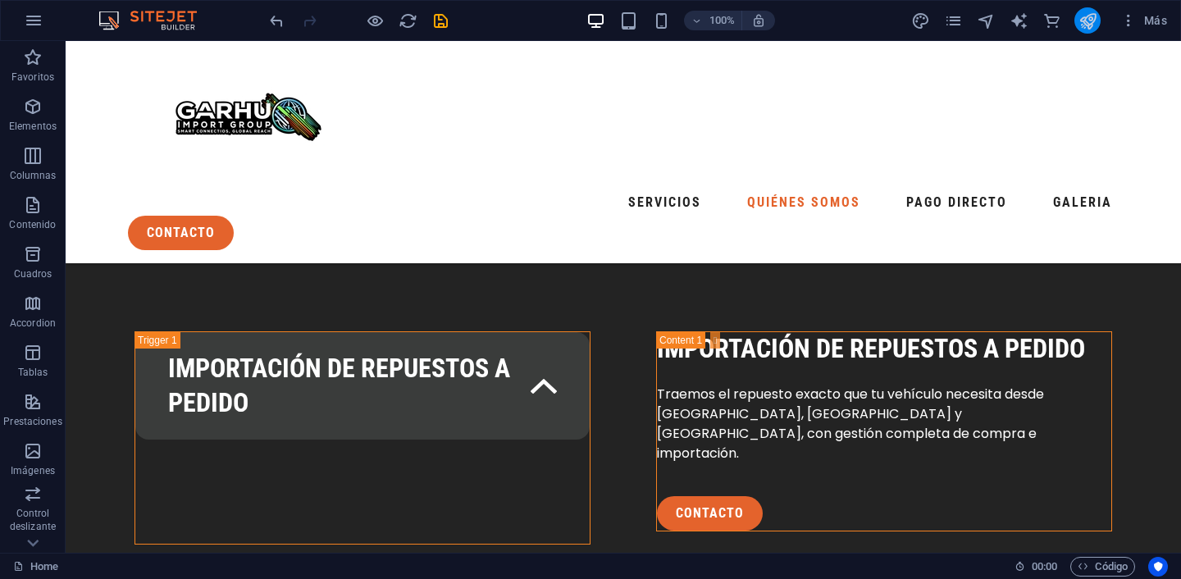
click at [1081, 20] on icon "publish" at bounding box center [1087, 20] width 19 height 19
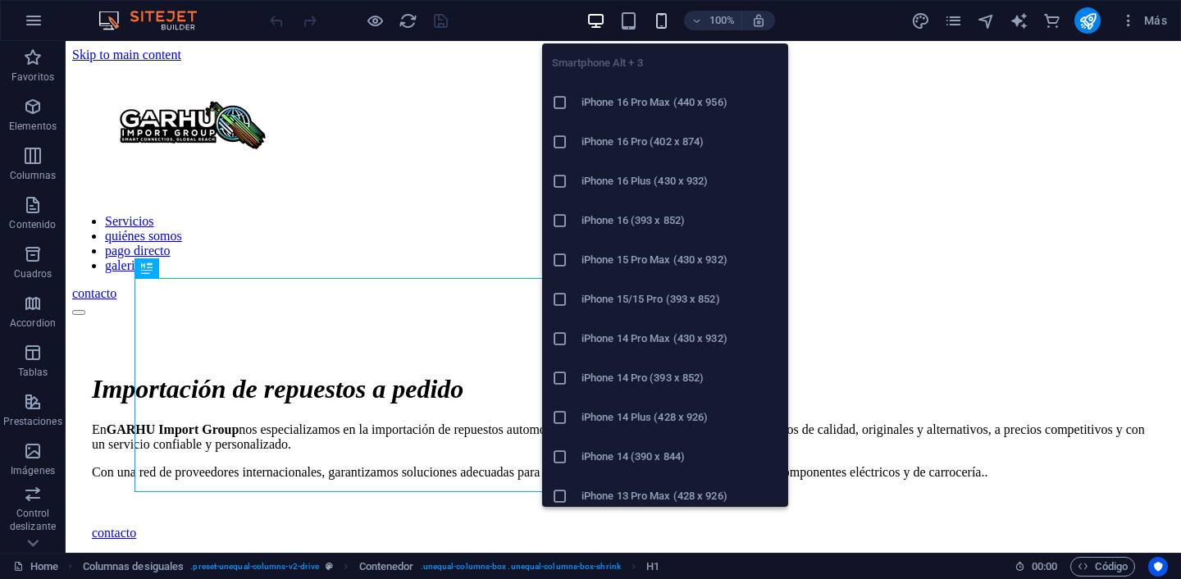
click at [659, 15] on icon "button" at bounding box center [661, 20] width 19 height 19
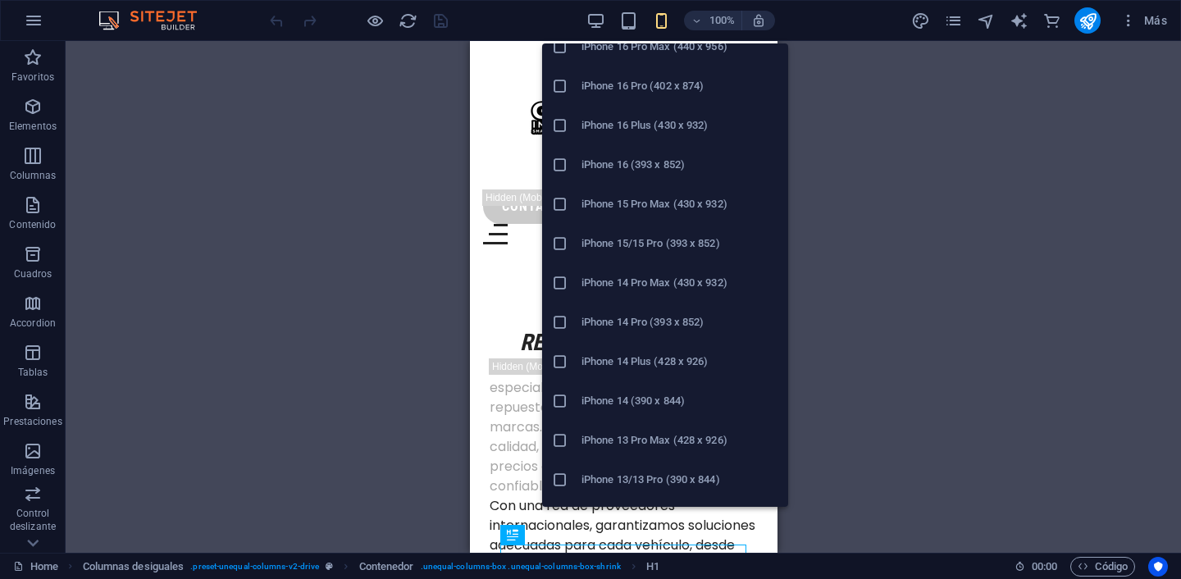
scroll to position [83, 0]
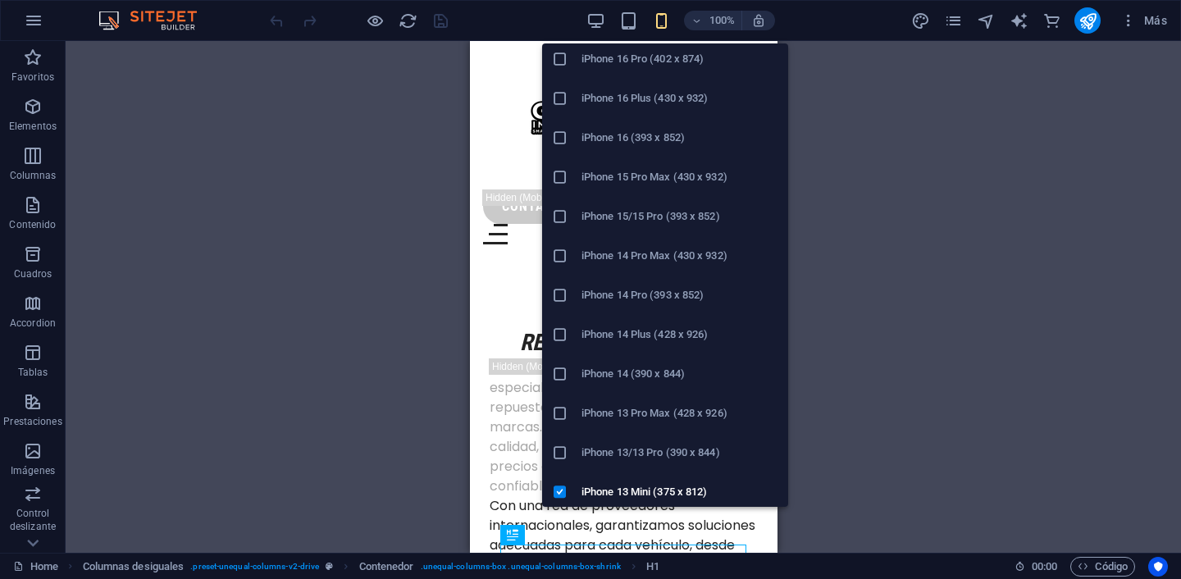
click at [657, 420] on h6 "iPhone 13 Pro Max (428 x 926)" at bounding box center [679, 413] width 197 height 20
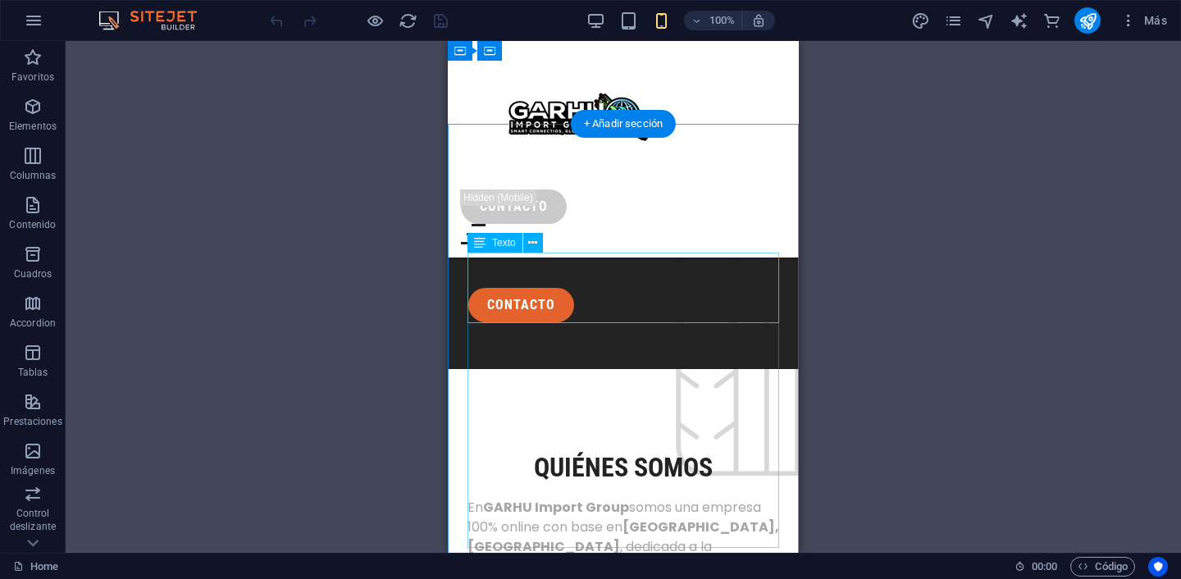
scroll to position [3133, 0]
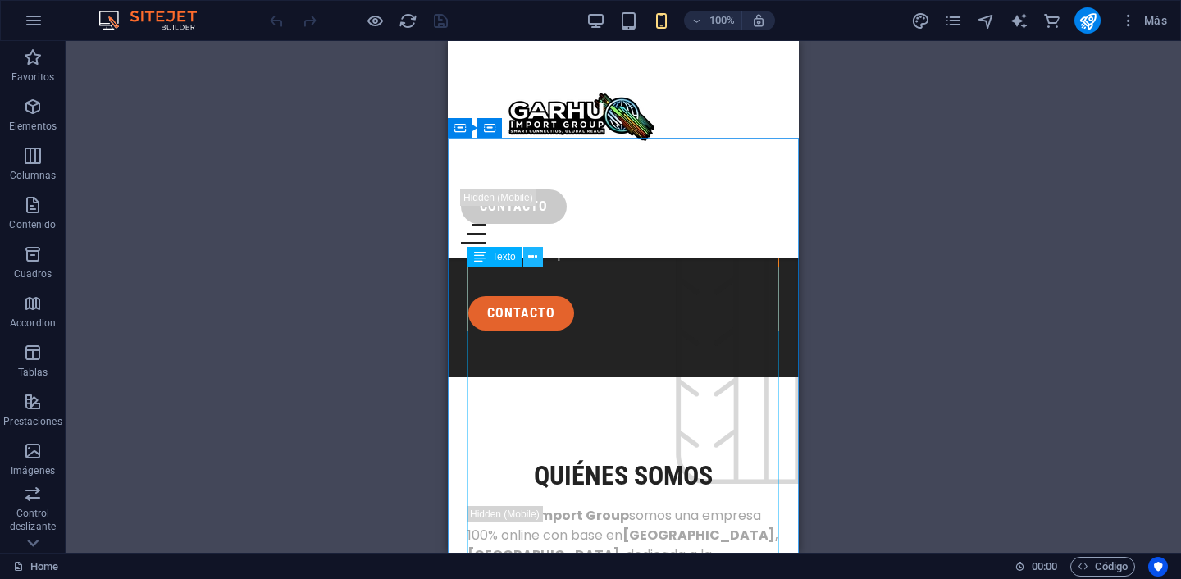
click at [535, 255] on icon at bounding box center [532, 256] width 9 height 17
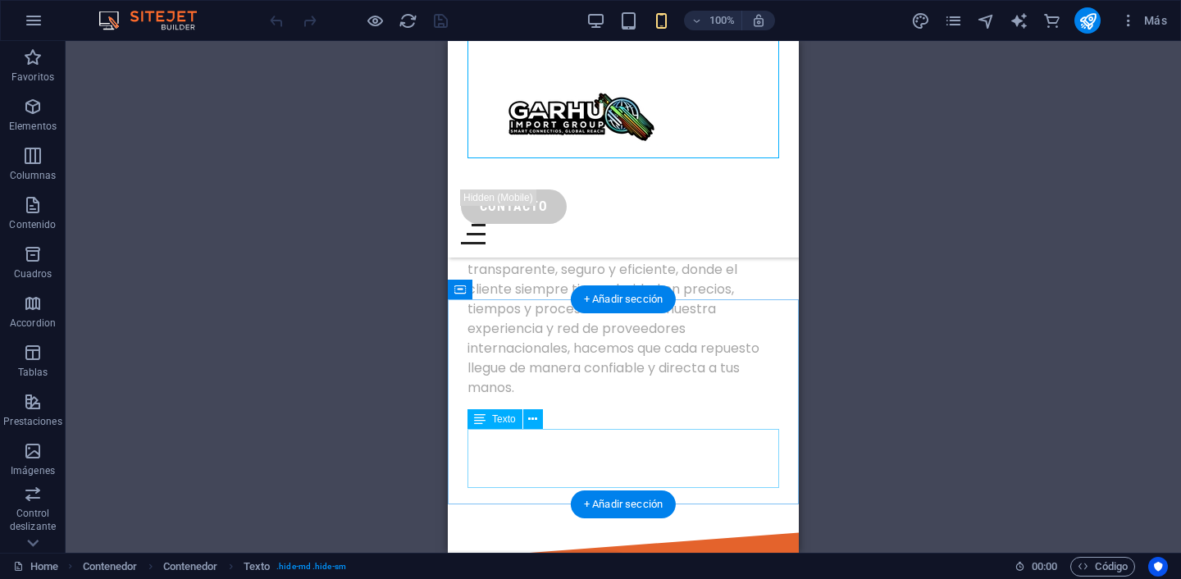
scroll to position [3540, 0]
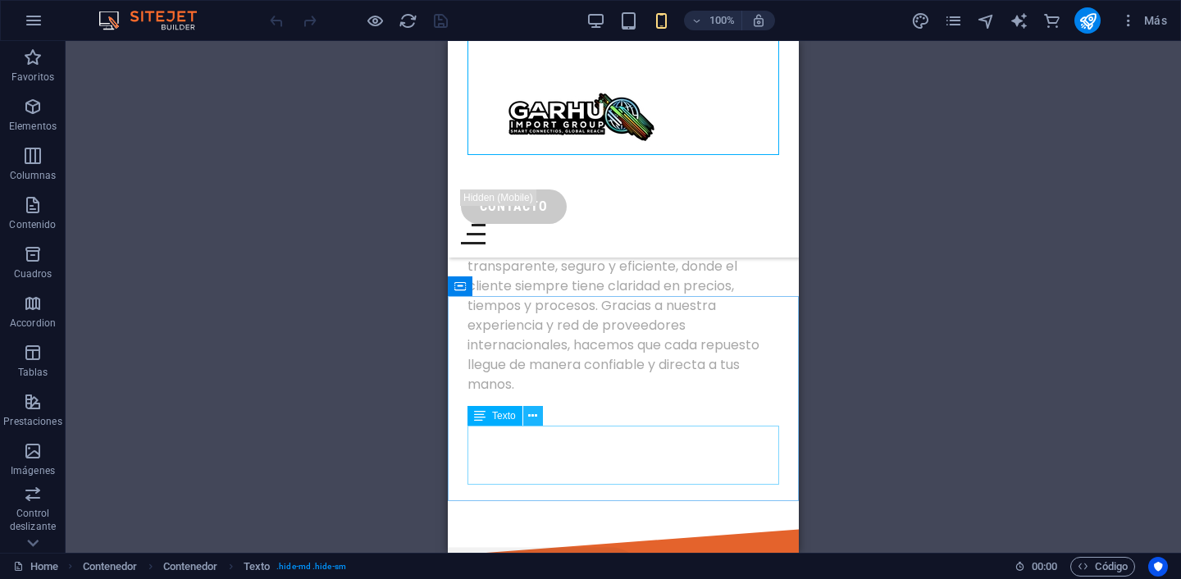
click at [534, 416] on icon at bounding box center [532, 415] width 9 height 17
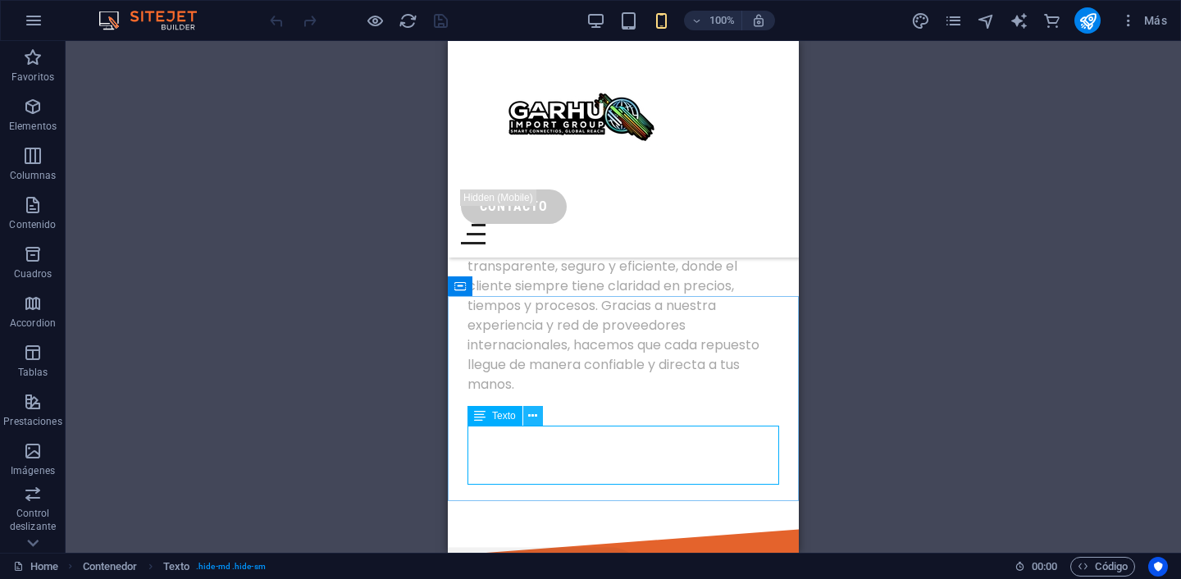
click at [532, 418] on icon at bounding box center [532, 415] width 9 height 17
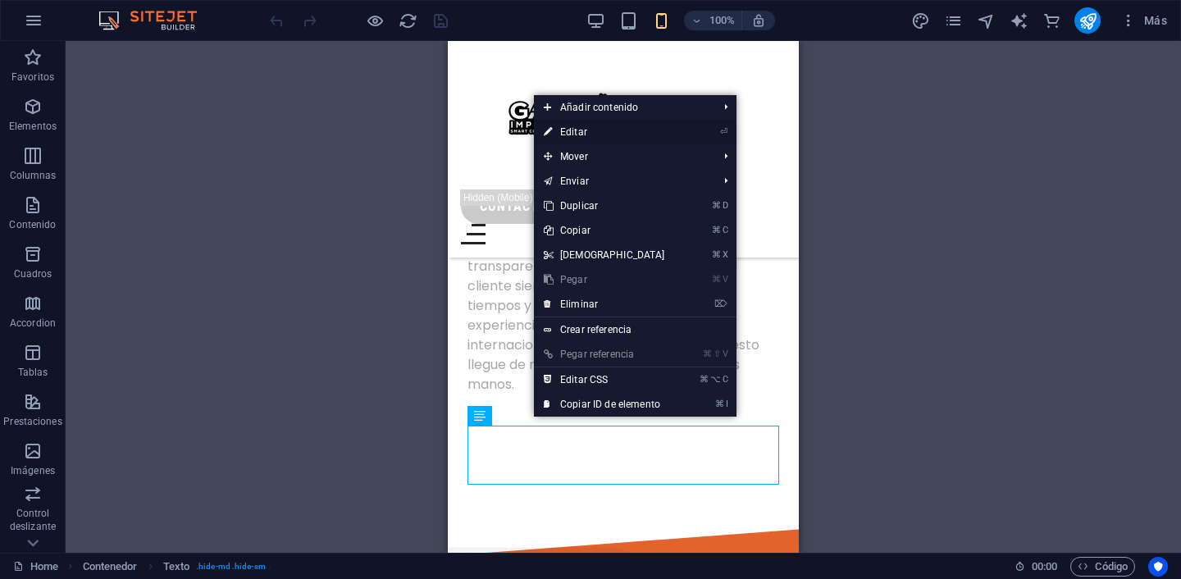
click at [582, 140] on link "⏎ Editar" at bounding box center [604, 132] width 141 height 25
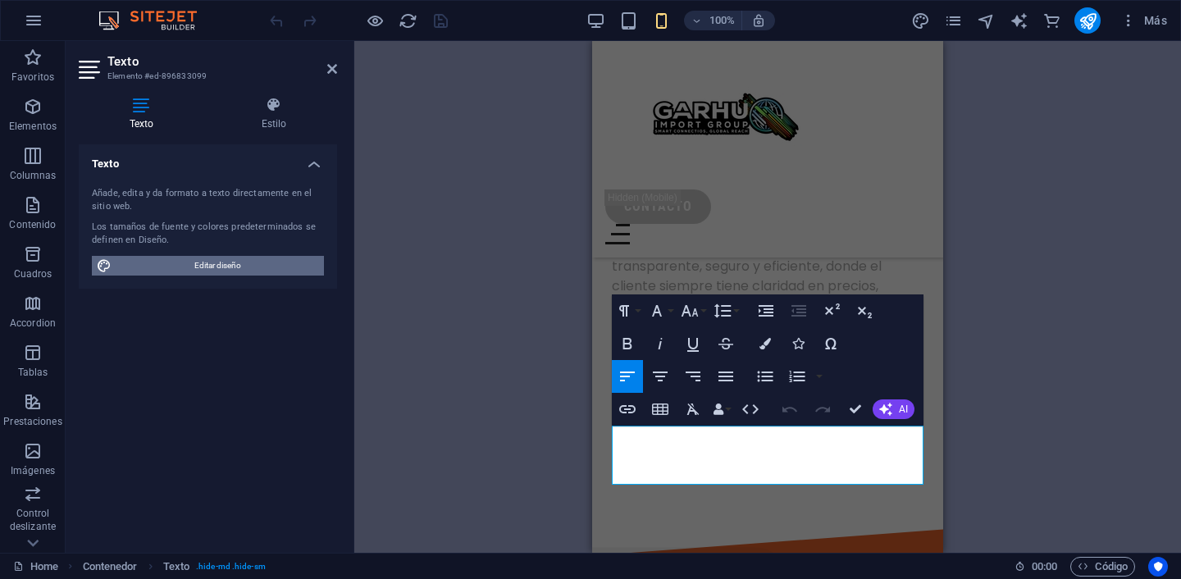
click at [179, 262] on span "Editar diseño" at bounding box center [217, 266] width 203 height 20
select select "px"
select select "400"
select select "px"
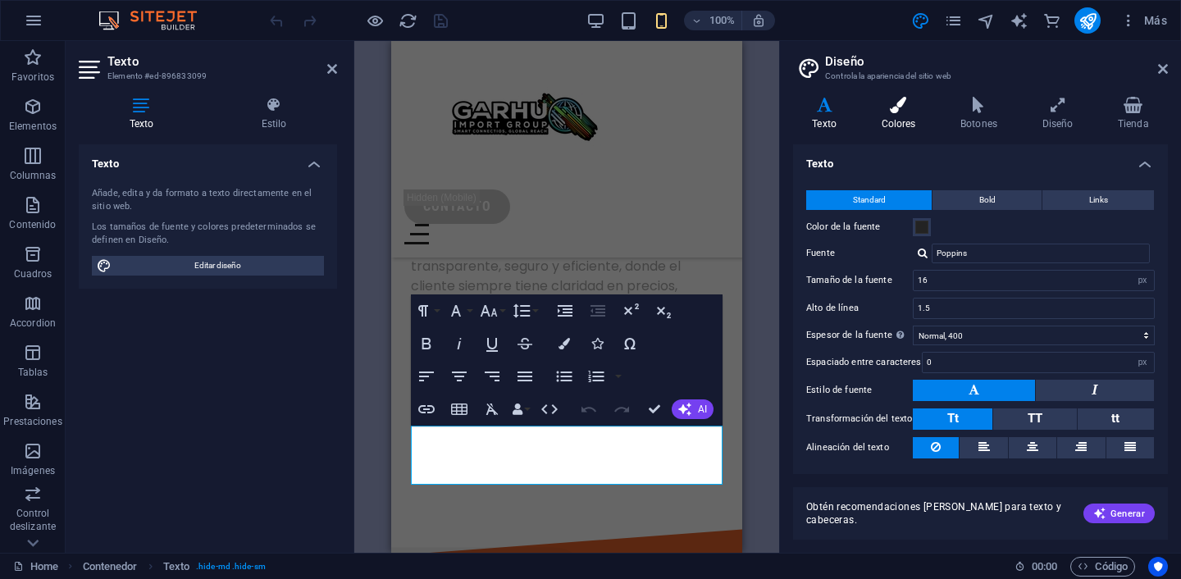
click at [901, 117] on h4 "Colores" at bounding box center [902, 114] width 80 height 34
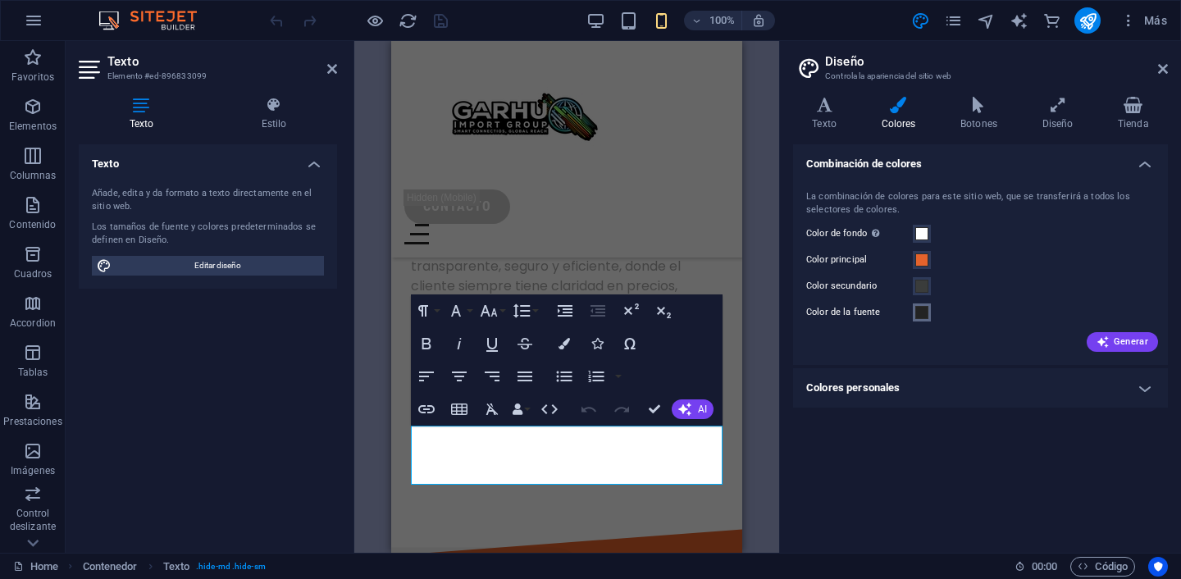
click at [926, 318] on span at bounding box center [921, 312] width 13 height 13
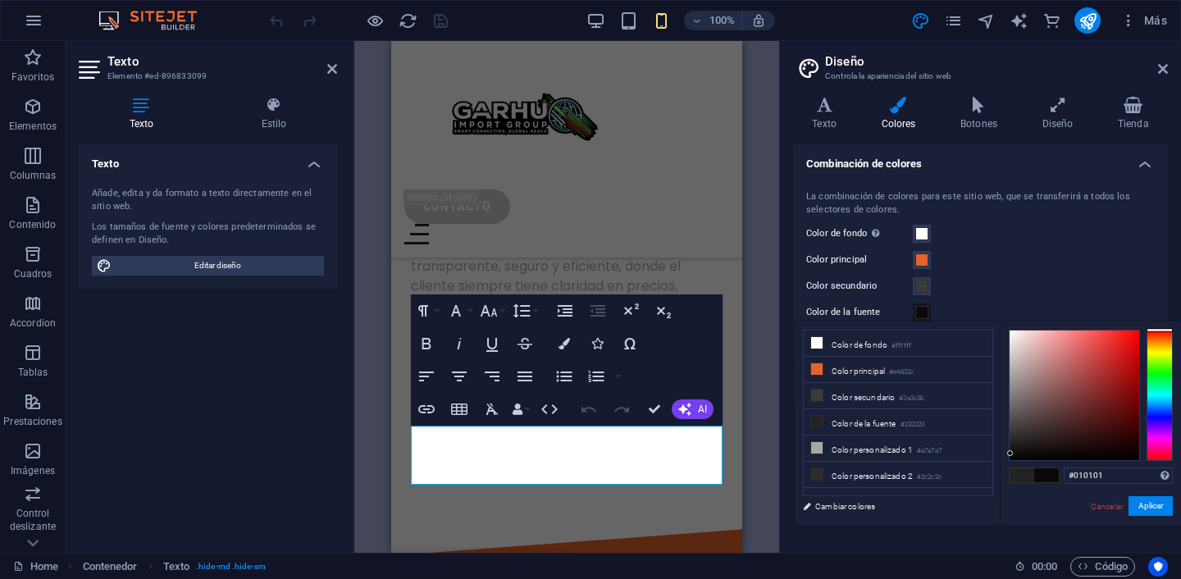
type input "#000000"
drag, startPoint x: 1010, startPoint y: 441, endPoint x: 1000, endPoint y: 462, distance: 22.7
click at [1002, 462] on div "#000000 Formatos soportados #0852ed rgb(8, 82, 237) rgba(8, 82, 237, 90%) hsv(2…" at bounding box center [1089, 541] width 181 height 441
click at [1143, 506] on button "Aplicar" at bounding box center [1150, 506] width 44 height 20
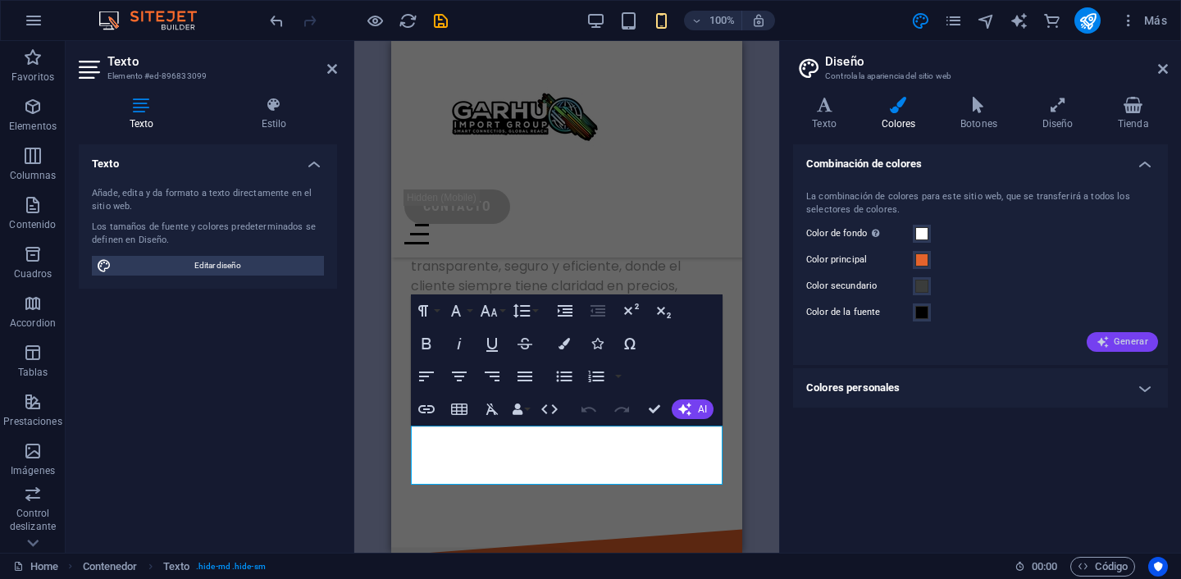
click at [1100, 343] on icon "button" at bounding box center [1102, 341] width 13 height 13
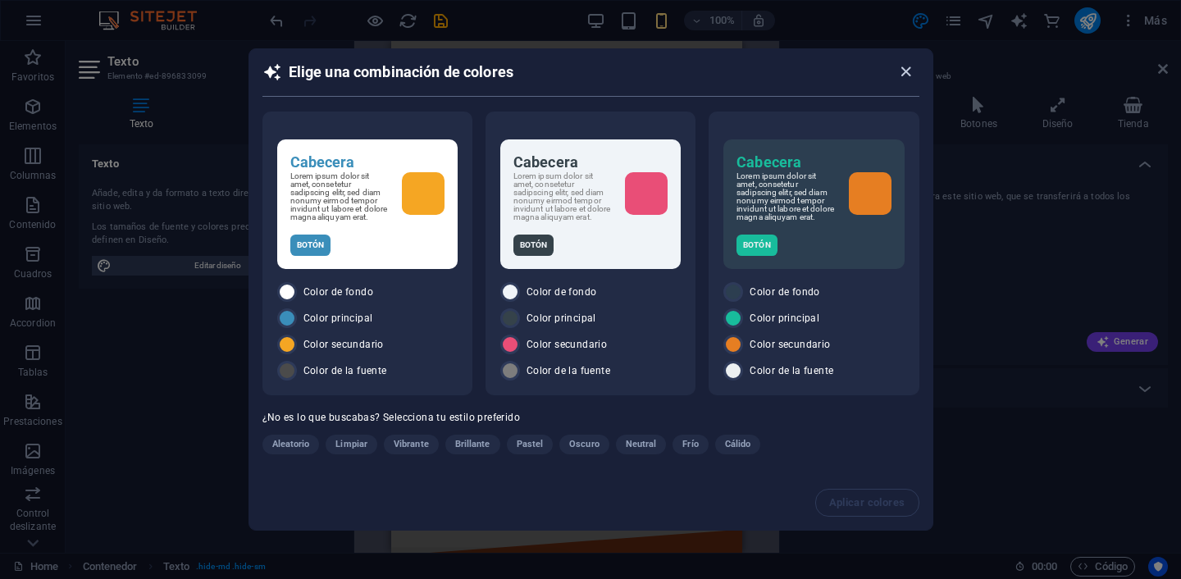
click at [906, 64] on icon "button" at bounding box center [905, 71] width 19 height 19
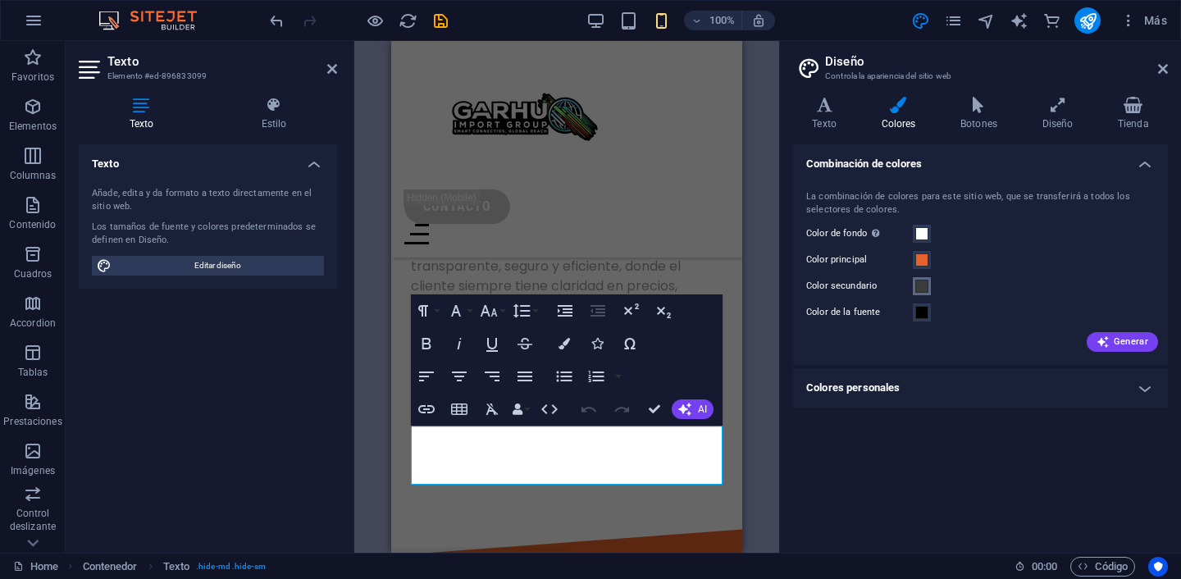
click at [922, 286] on span at bounding box center [921, 286] width 13 height 13
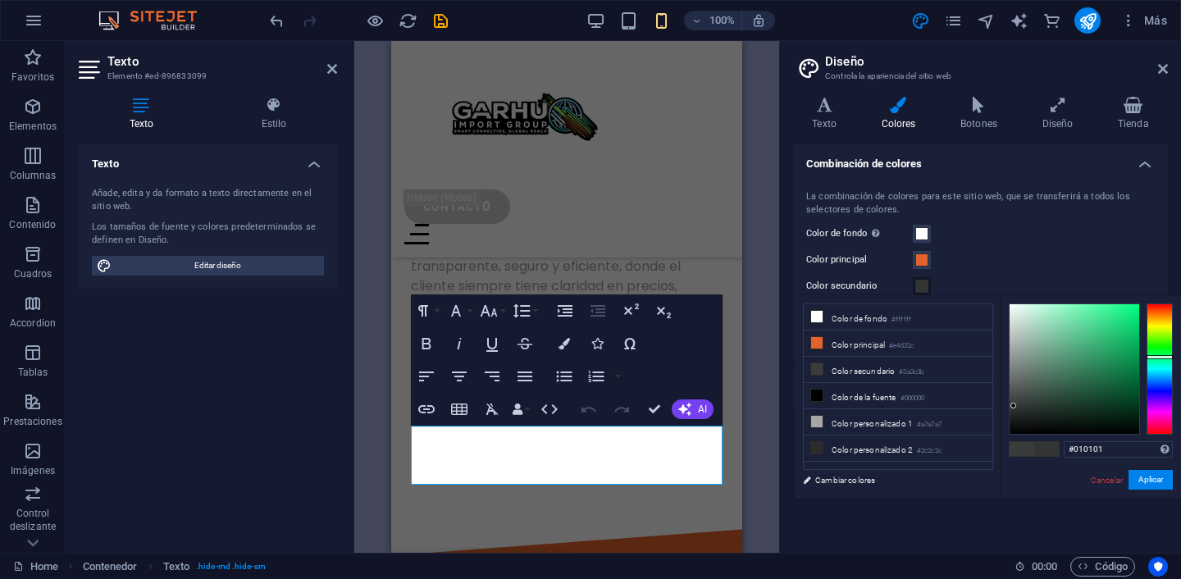
type input "#000000"
click at [1013, 443] on div "#000000 Formatos soportados #0852ed rgb(8, 82, 237) rgba(8, 82, 237, 90%) hsv(2…" at bounding box center [1089, 515] width 181 height 441
click at [1153, 478] on button "Aplicar" at bounding box center [1150, 480] width 44 height 20
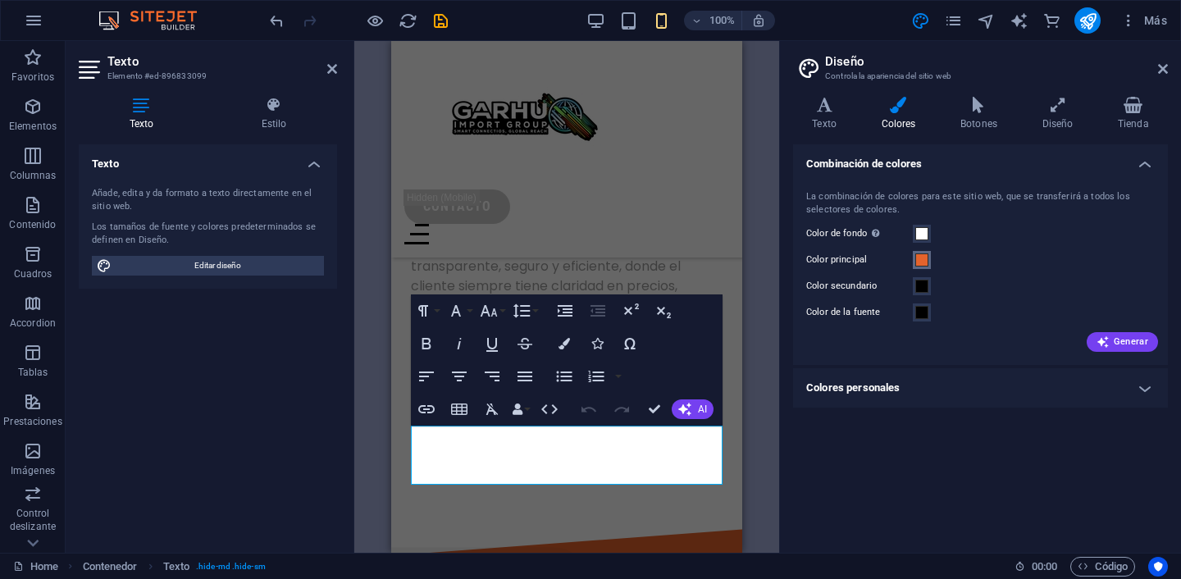
click at [919, 261] on span at bounding box center [921, 259] width 13 height 13
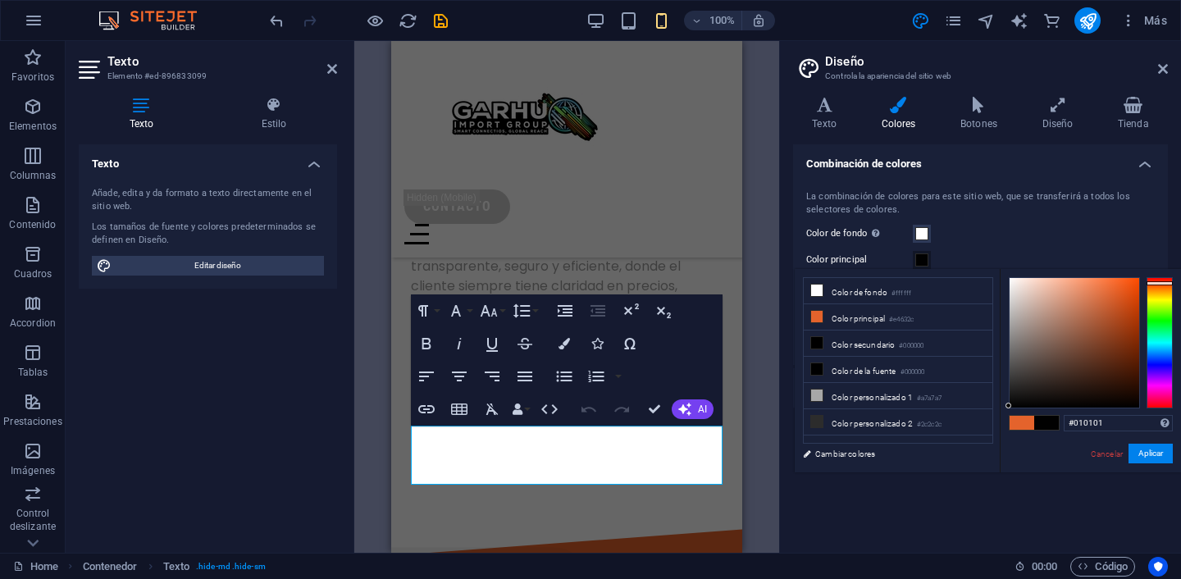
type input "#000000"
drag, startPoint x: 1038, startPoint y: 310, endPoint x: 1003, endPoint y: 412, distance: 107.6
click at [1003, 412] on div "#000000 Formatos soportados #0852ed rgb(8, 82, 237) rgba(8, 82, 237, 90%) hsv(2…" at bounding box center [1089, 489] width 181 height 441
click at [1153, 462] on button "Aplicar" at bounding box center [1150, 454] width 44 height 20
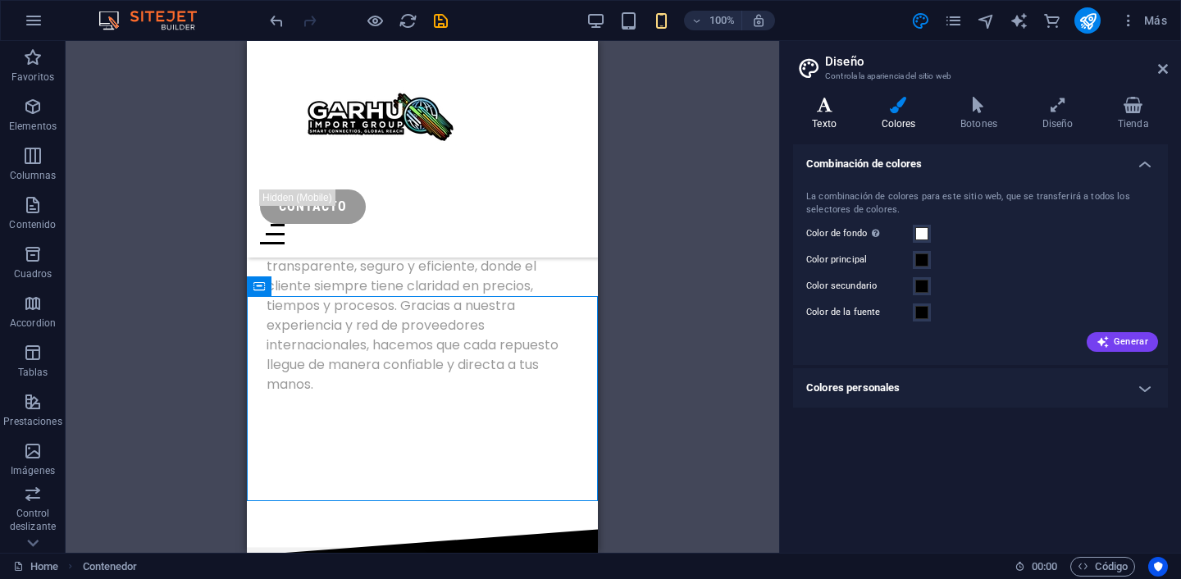
click at [822, 109] on icon at bounding box center [824, 105] width 62 height 16
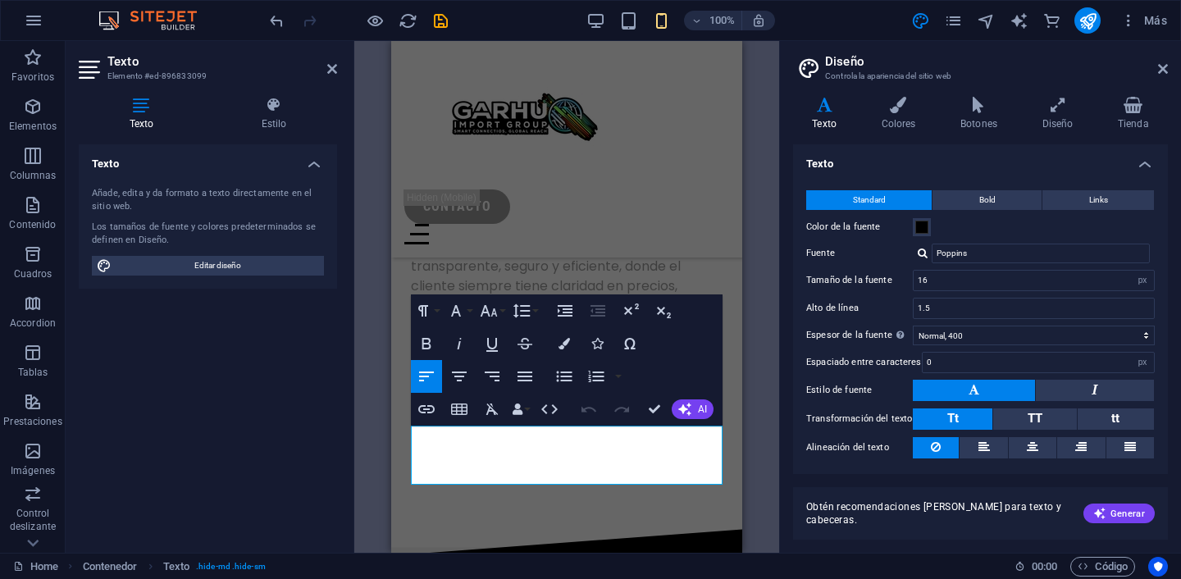
drag, startPoint x: 503, startPoint y: 478, endPoint x: 389, endPoint y: 438, distance: 120.8
click at [950, 276] on input "16" at bounding box center [1033, 281] width 240 height 20
type input "1"
type input "12"
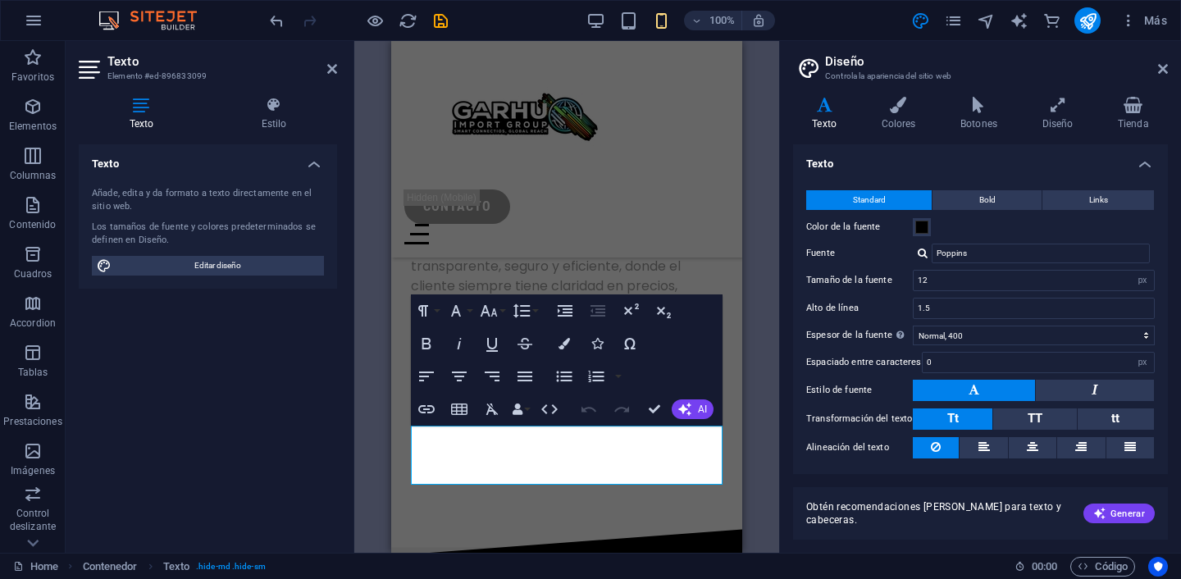
click at [851, 262] on label "Fuente" at bounding box center [859, 253] width 107 height 20
click at [931, 262] on input "Poppins" at bounding box center [1040, 253] width 218 height 20
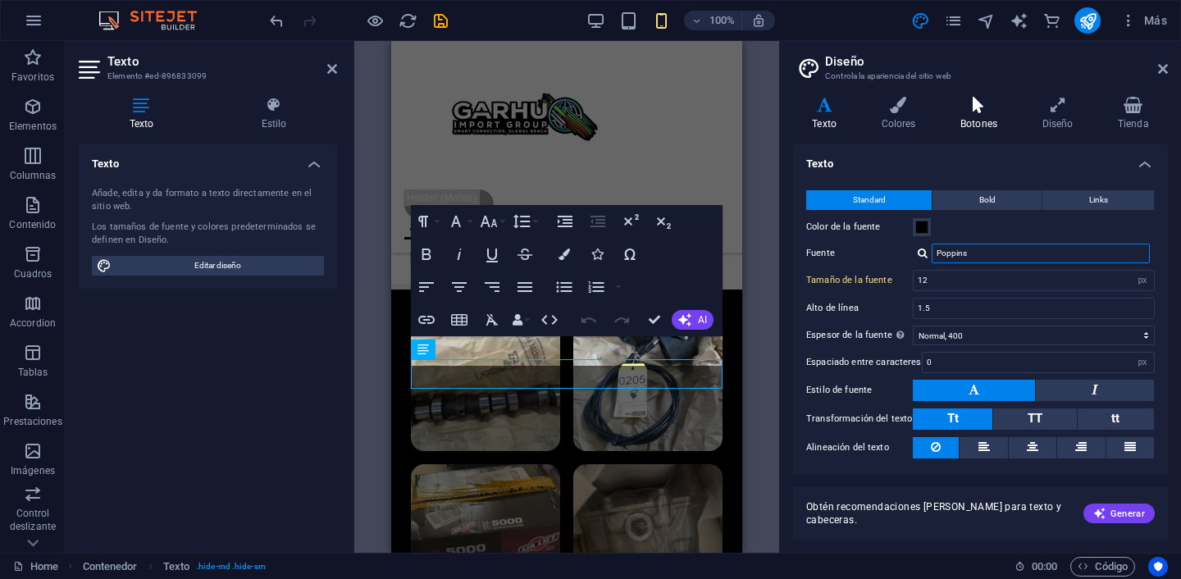
scroll to position [3220, 0]
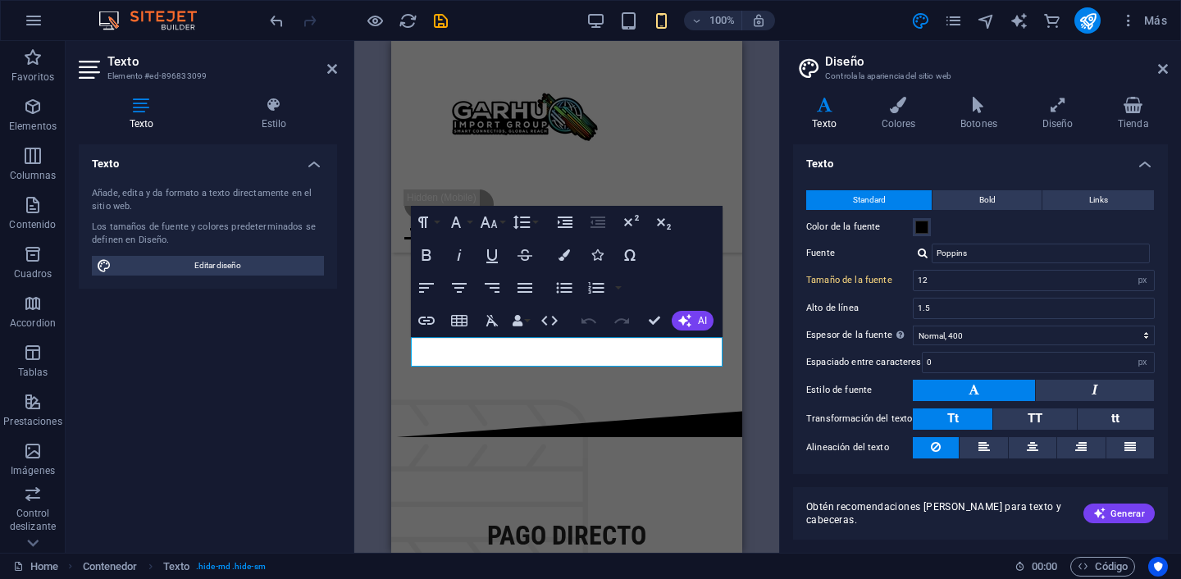
click at [755, 136] on div "Contenedor H1 Columnas desiguales Contenedor Imagen Barra de menús Texto Botón …" at bounding box center [566, 297] width 425 height 512
click at [264, 117] on h4 "Estilo" at bounding box center [274, 114] width 126 height 34
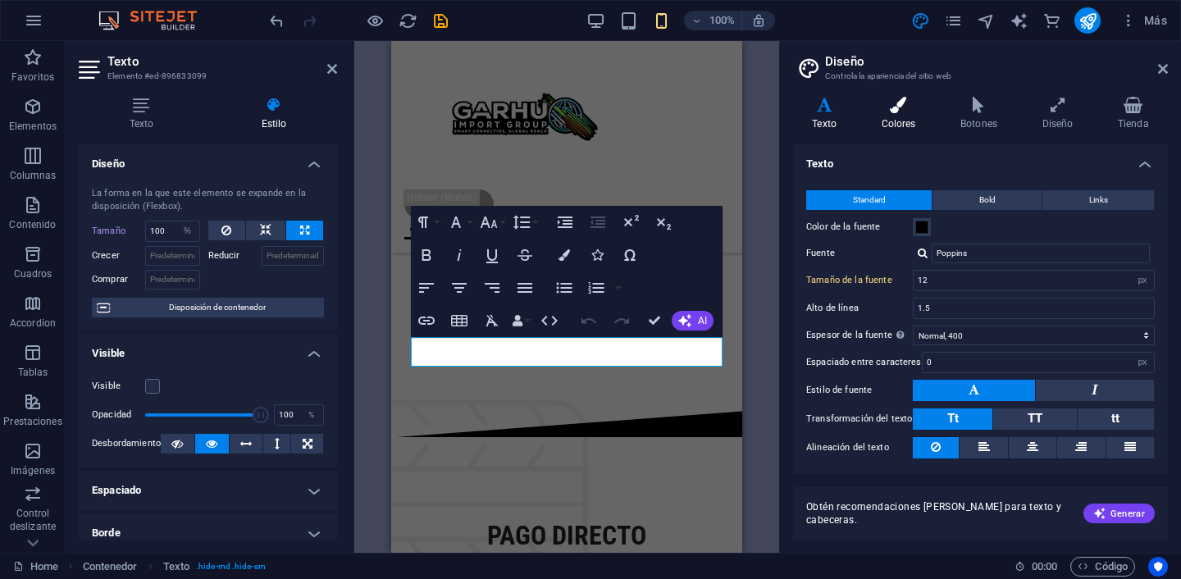
click at [911, 118] on h4 "Colores" at bounding box center [902, 114] width 80 height 34
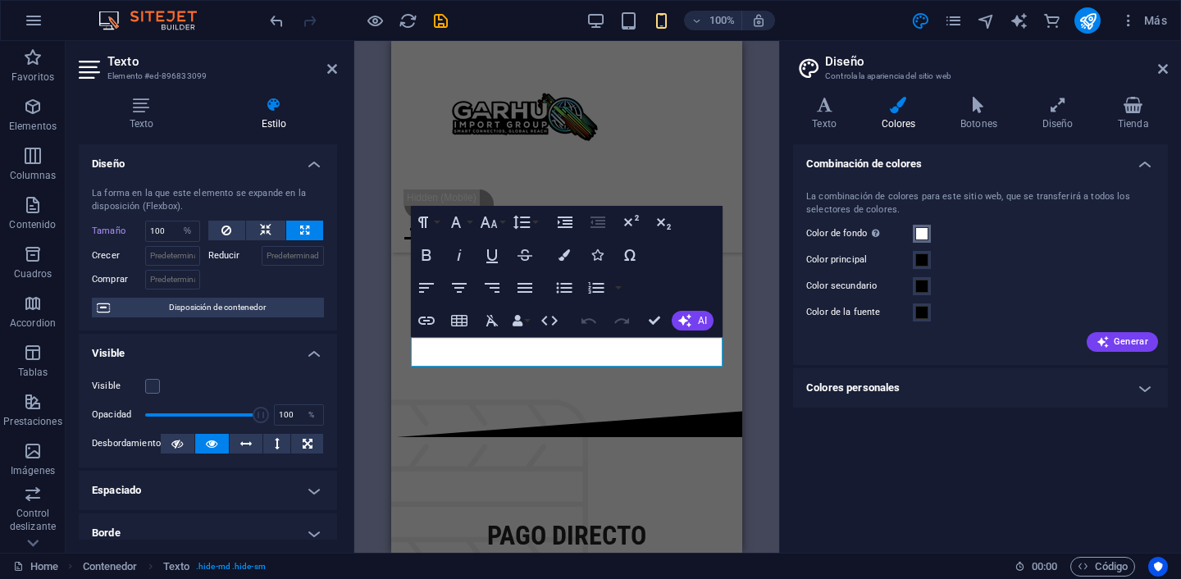
click at [925, 231] on span at bounding box center [921, 233] width 13 height 13
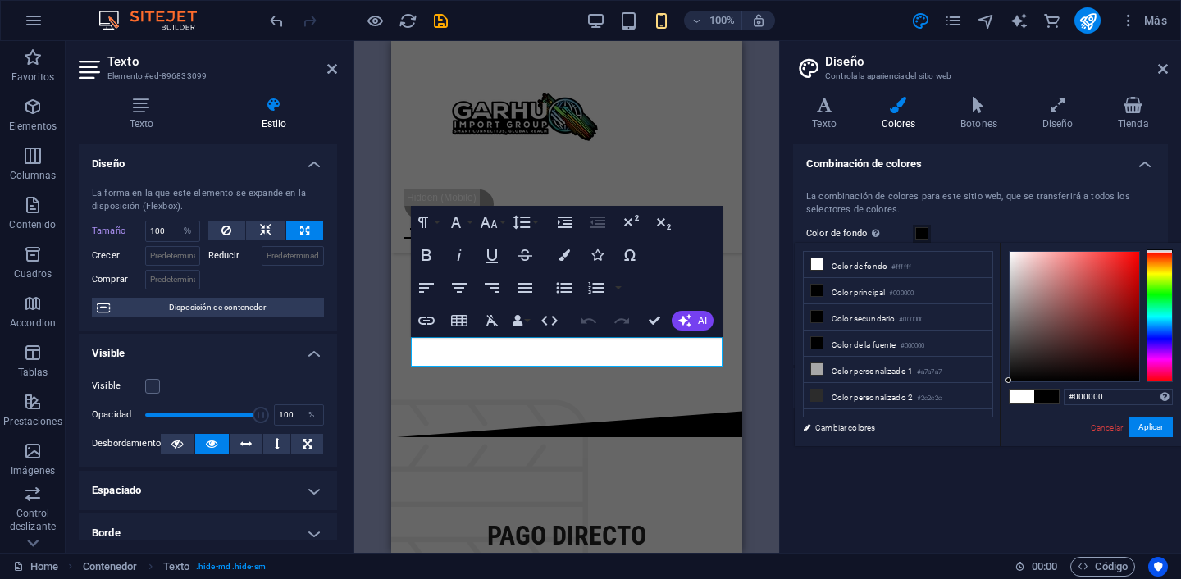
drag, startPoint x: 1016, startPoint y: 263, endPoint x: 997, endPoint y: 411, distance: 148.8
click at [997, 411] on div "less Color de fondo #ffffff Color principal #000000 Color secundario #000000 Co…" at bounding box center [987, 344] width 386 height 203
click at [1142, 425] on button "Aplicar" at bounding box center [1150, 427] width 44 height 20
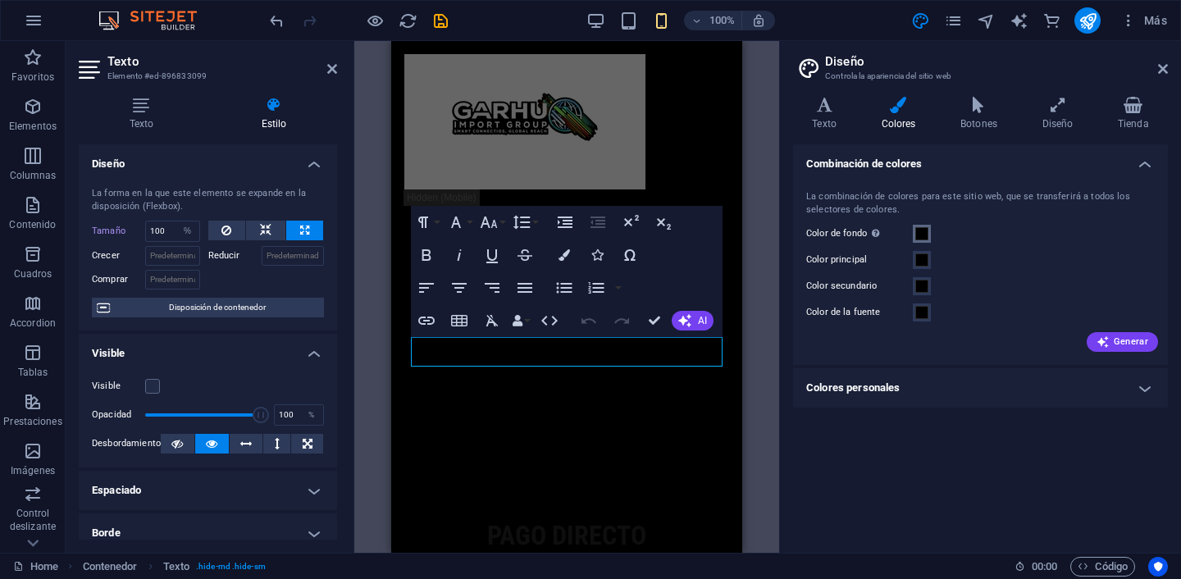
click at [916, 236] on span at bounding box center [921, 233] width 13 height 13
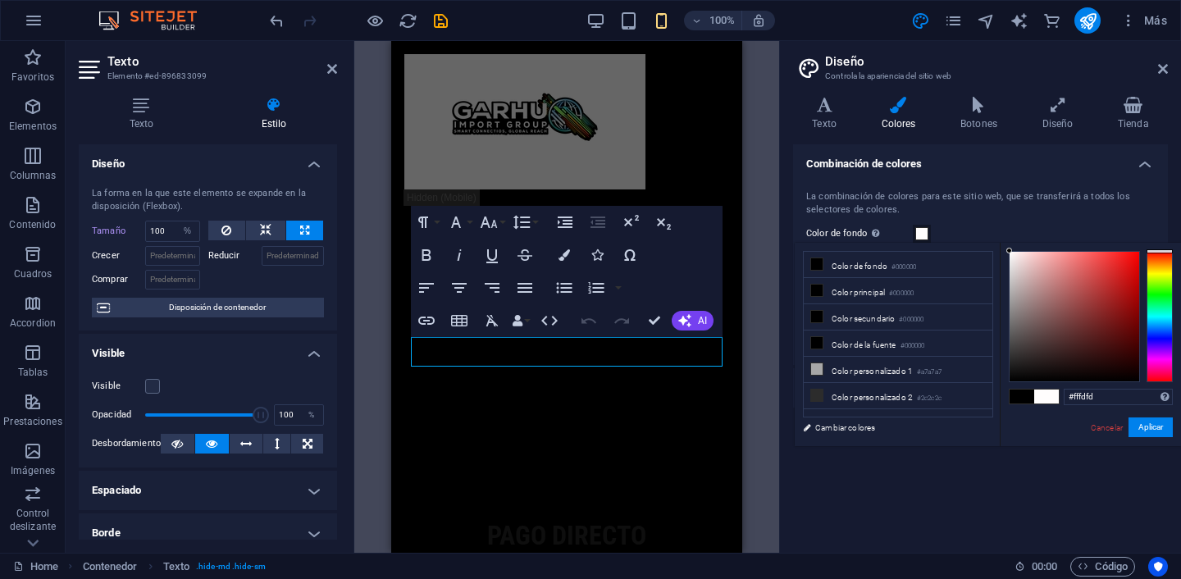
type input "#ffffff"
drag, startPoint x: 1017, startPoint y: 294, endPoint x: 999, endPoint y: 244, distance: 52.1
click at [1000, 244] on div "#ffffff Formatos soportados #0852ed rgb(8, 82, 237) rgba(8, 82, 237, 90%) hsv(2…" at bounding box center [1089, 463] width 181 height 441
click at [1146, 426] on button "Aplicar" at bounding box center [1150, 427] width 44 height 20
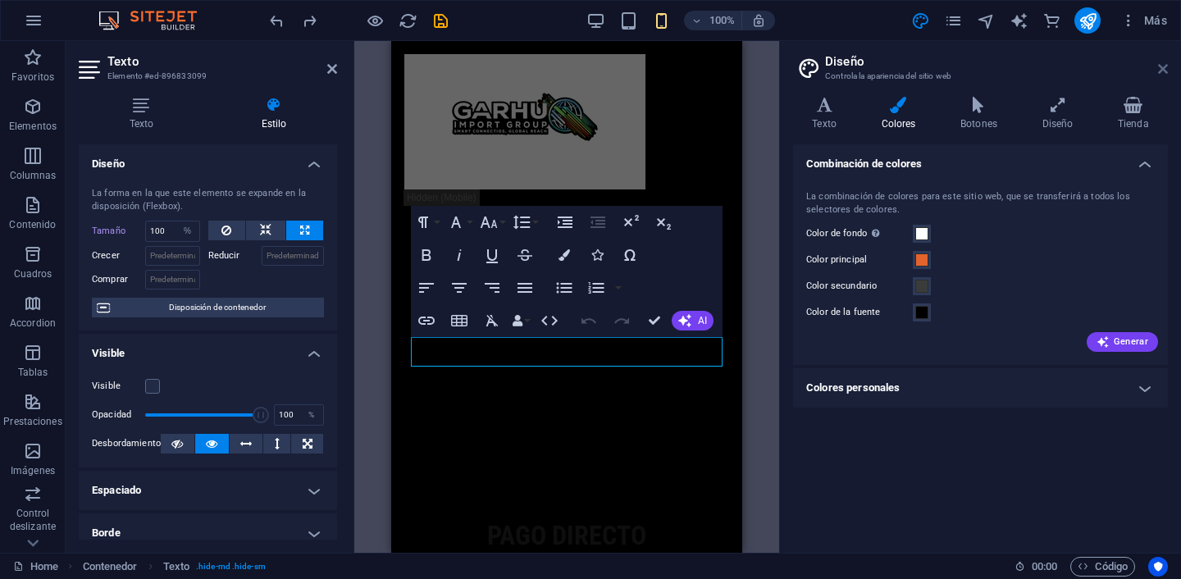
click at [1166, 75] on icon at bounding box center [1163, 68] width 10 height 13
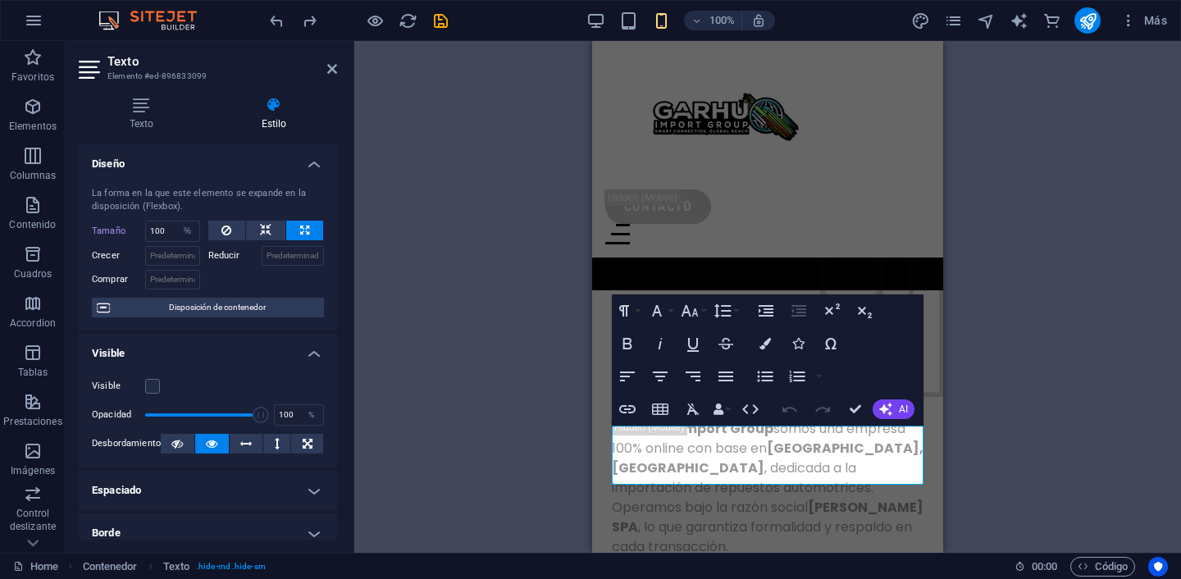
scroll to position [3540, 0]
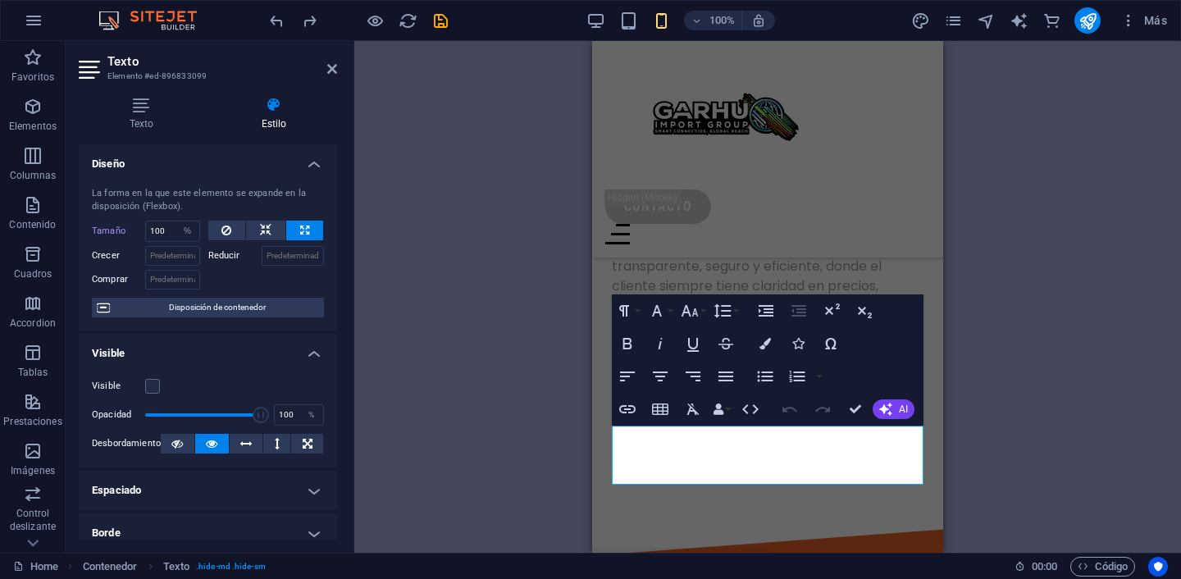
click at [476, 290] on div "Contenedor H1 Columnas desiguales Contenedor Barra de menús Imagen Barra de men…" at bounding box center [767, 297] width 826 height 512
click at [673, 225] on div "Servicios quiénes somos pago directo galeria contacto" at bounding box center [767, 149] width 351 height 216
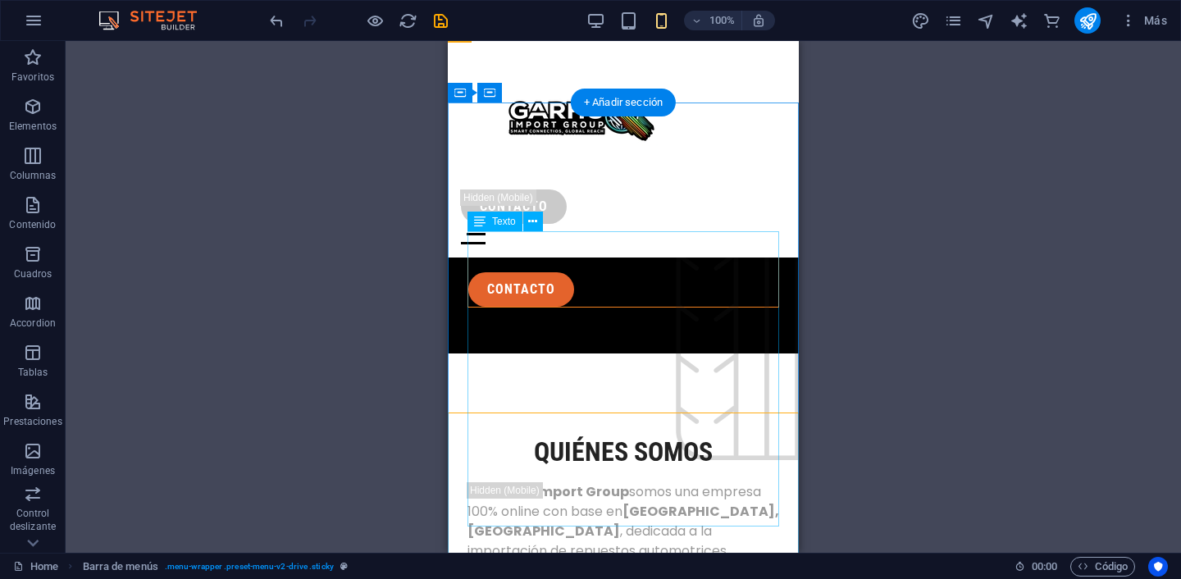
scroll to position [3156, 0]
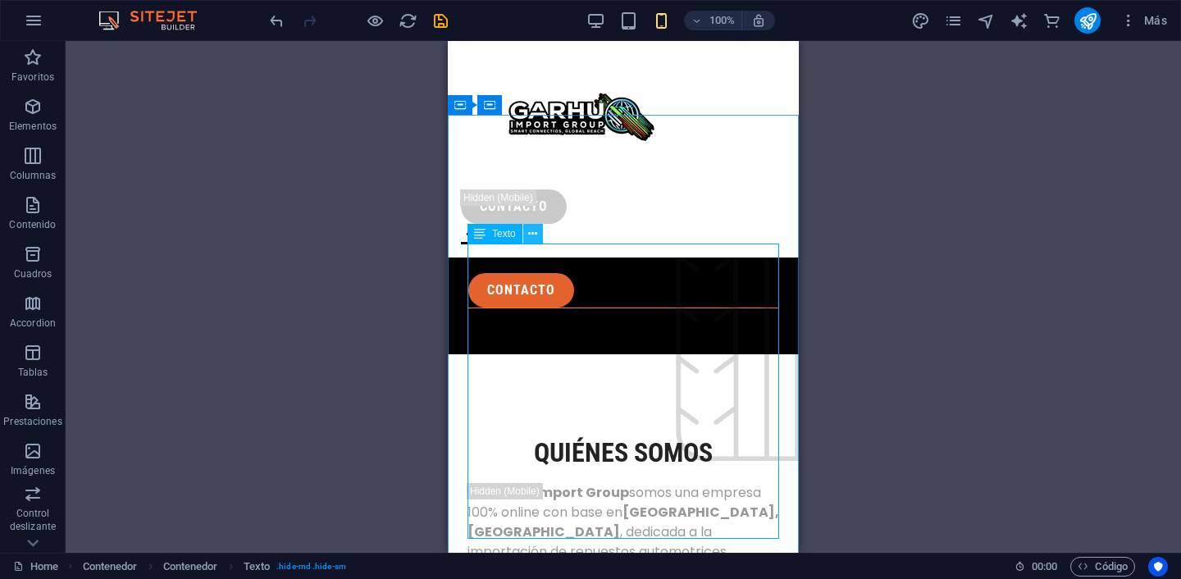
click at [535, 238] on icon at bounding box center [532, 233] width 9 height 17
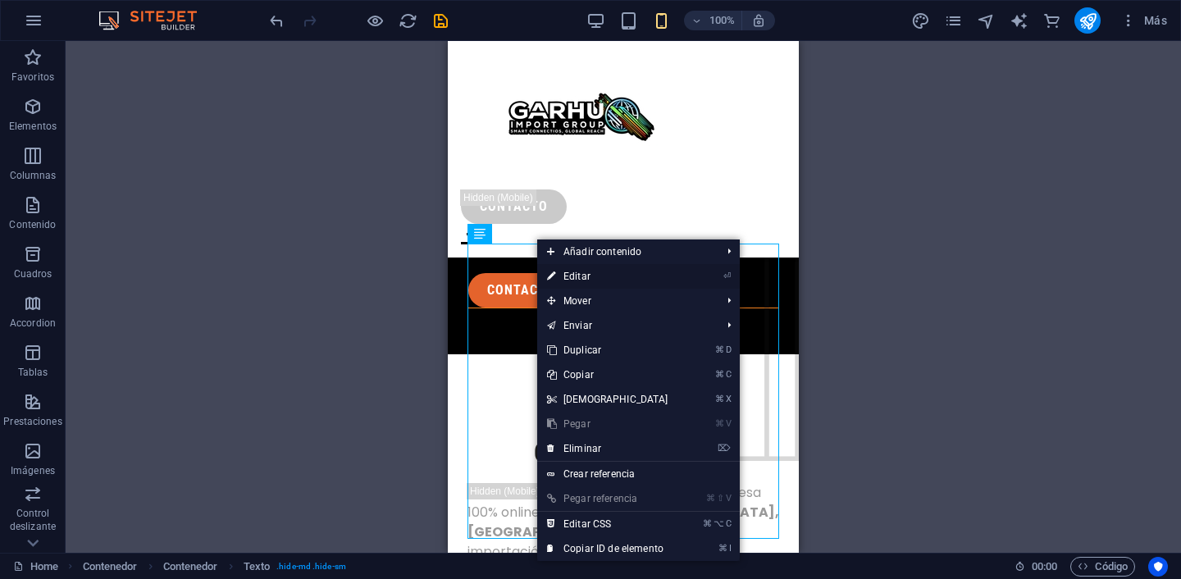
click at [578, 271] on link "⏎ Editar" at bounding box center [607, 276] width 141 height 25
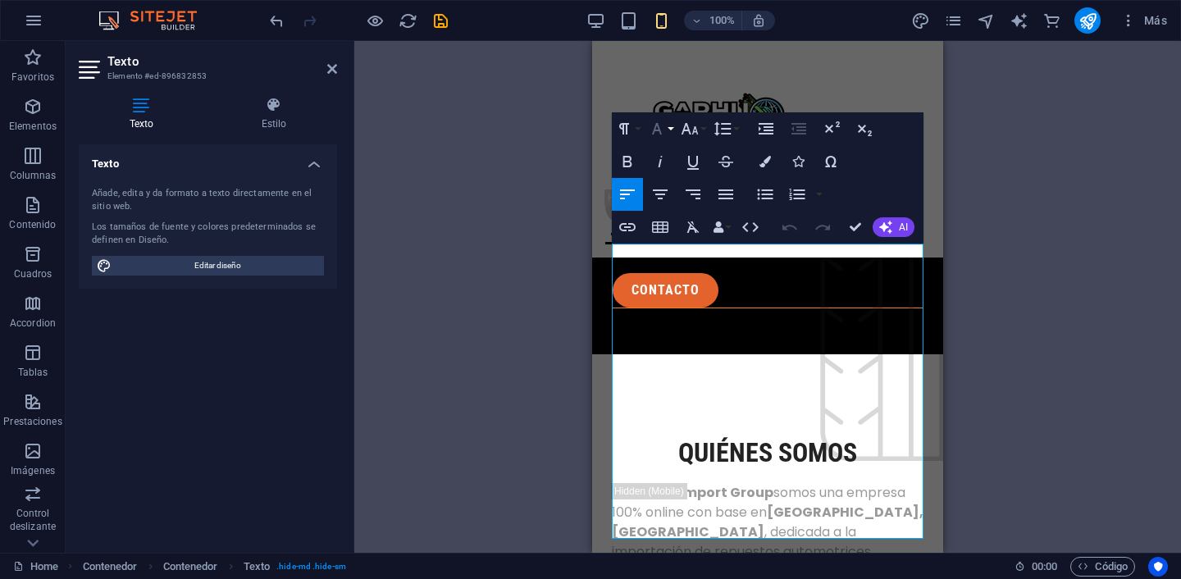
click at [669, 131] on button "Font Family" at bounding box center [659, 128] width 31 height 33
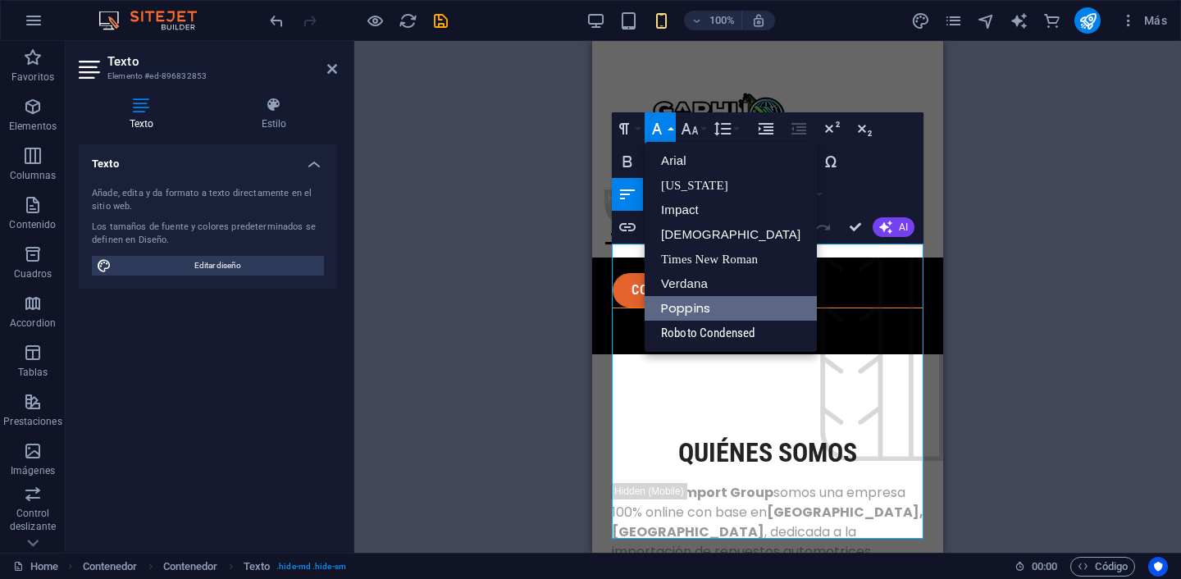
scroll to position [0, 0]
click at [694, 134] on icon "button" at bounding box center [690, 129] width 20 height 20
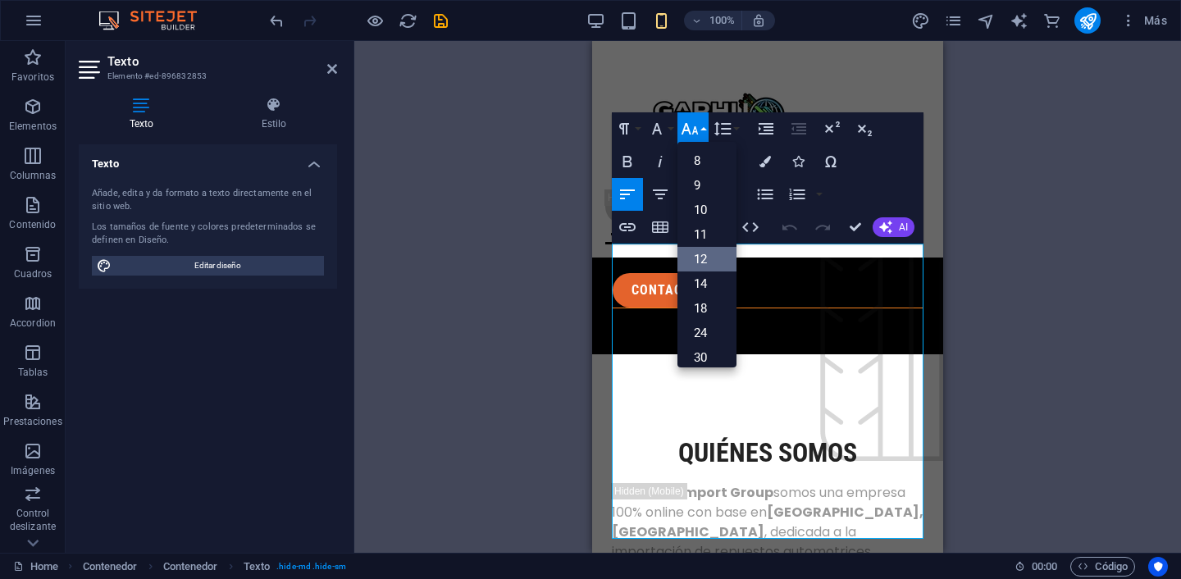
click at [711, 252] on link "12" at bounding box center [706, 259] width 59 height 25
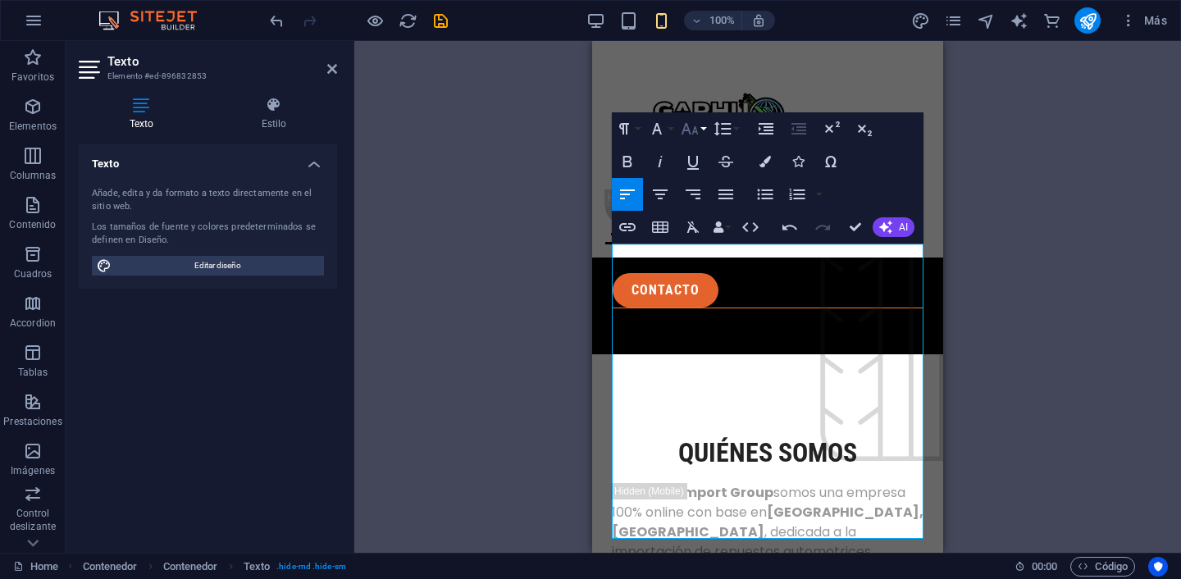
click at [690, 133] on icon "button" at bounding box center [690, 129] width 20 height 20
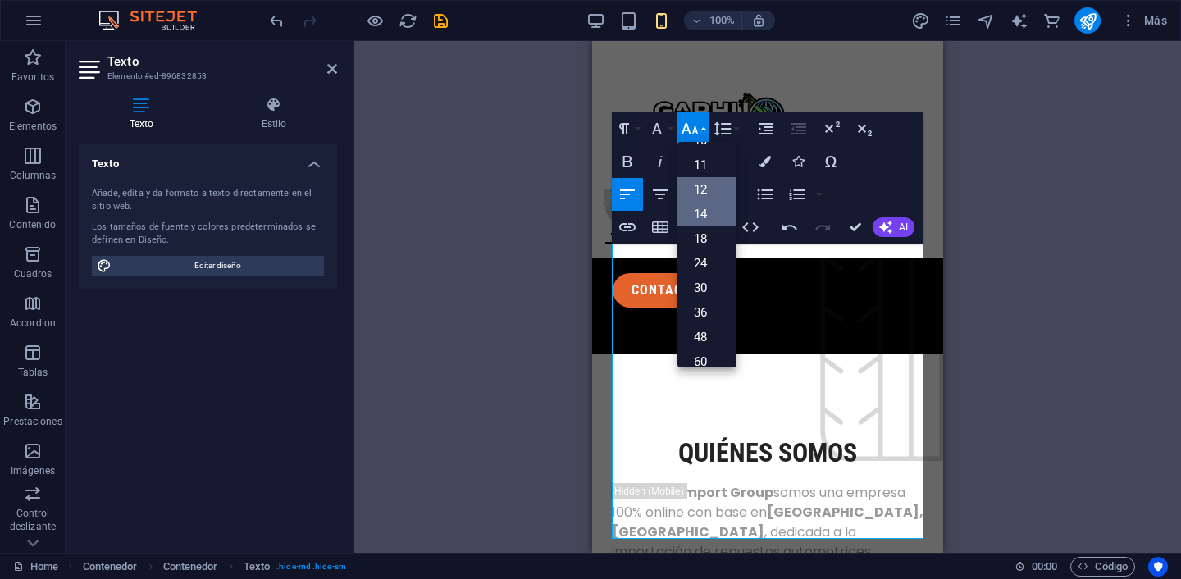
scroll to position [61, 0]
click at [698, 167] on link "11" at bounding box center [706, 173] width 59 height 25
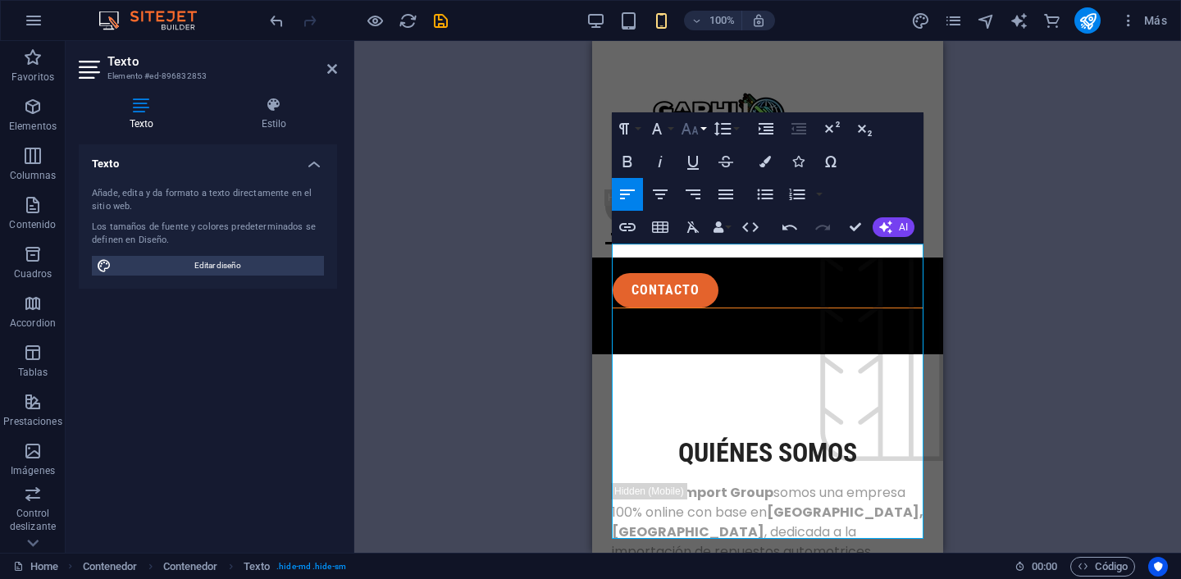
click at [699, 132] on button "Font Size" at bounding box center [692, 128] width 31 height 33
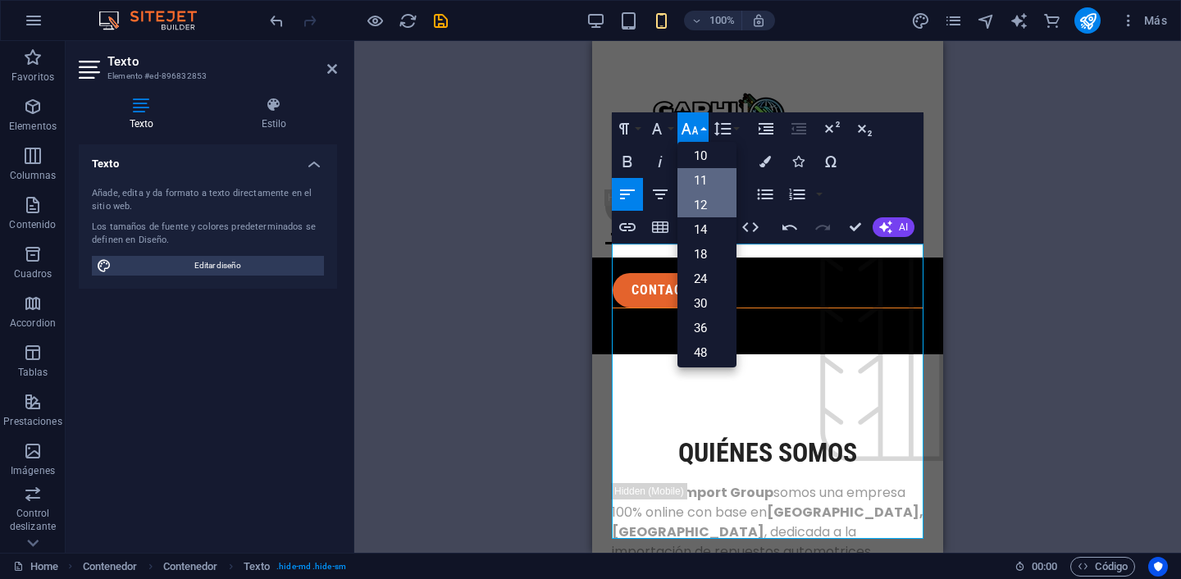
scroll to position [52, 0]
click at [700, 162] on link "10" at bounding box center [706, 158] width 59 height 25
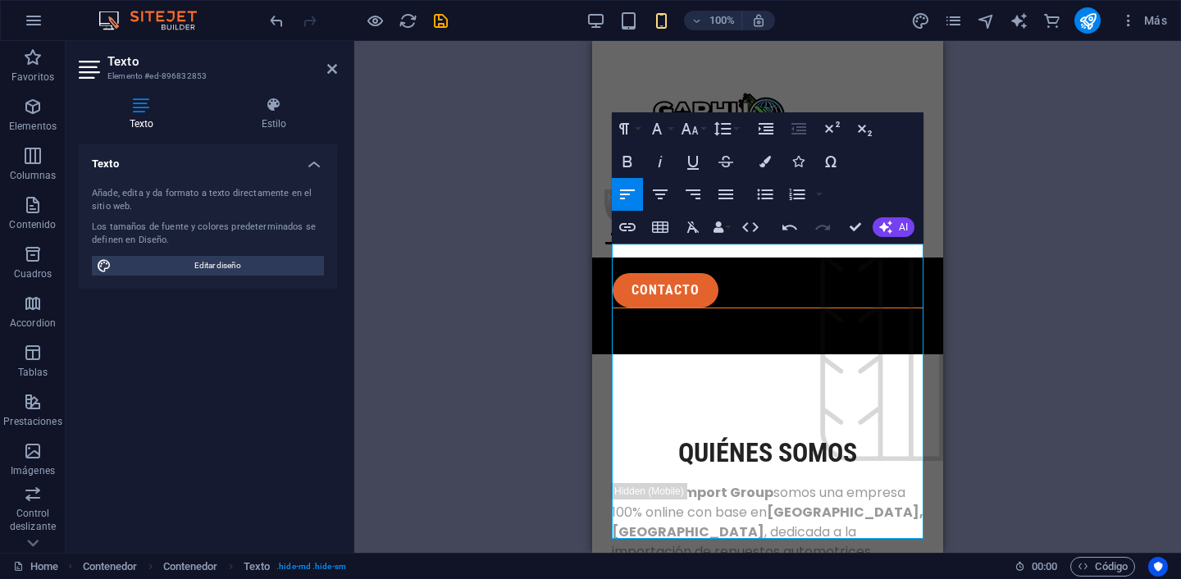
click at [494, 195] on div "Arrastra aquí para reemplazar el contenido existente. Si quieres crear un eleme…" at bounding box center [767, 297] width 826 height 512
click at [334, 62] on icon at bounding box center [332, 68] width 10 height 13
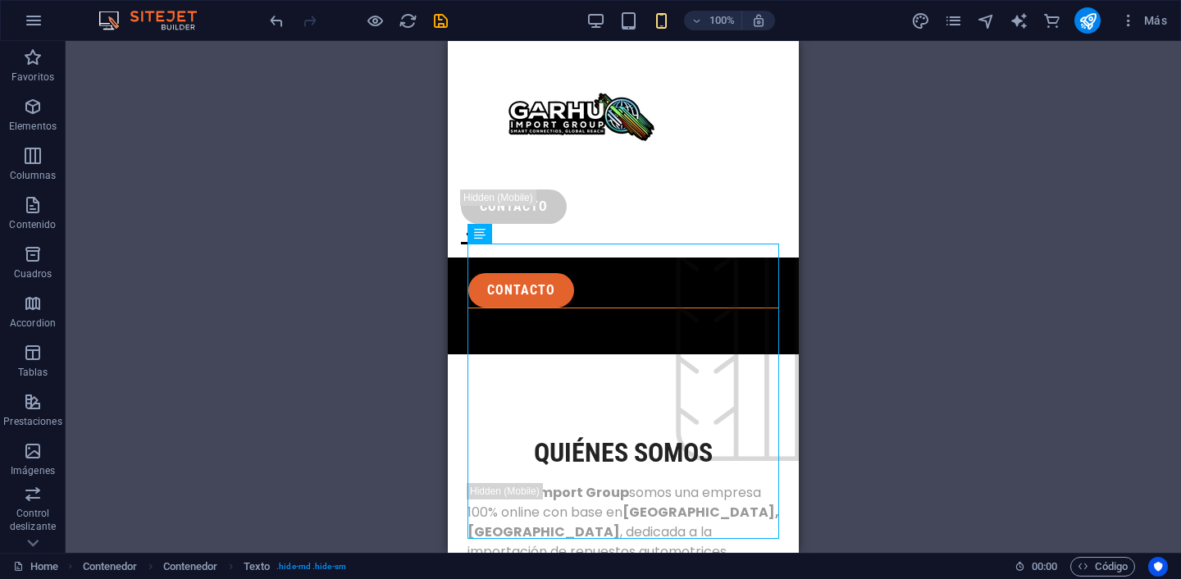
click at [398, 269] on div "Arrastra aquí para reemplazar el contenido existente. Si quieres crear un eleme…" at bounding box center [623, 297] width 1115 height 512
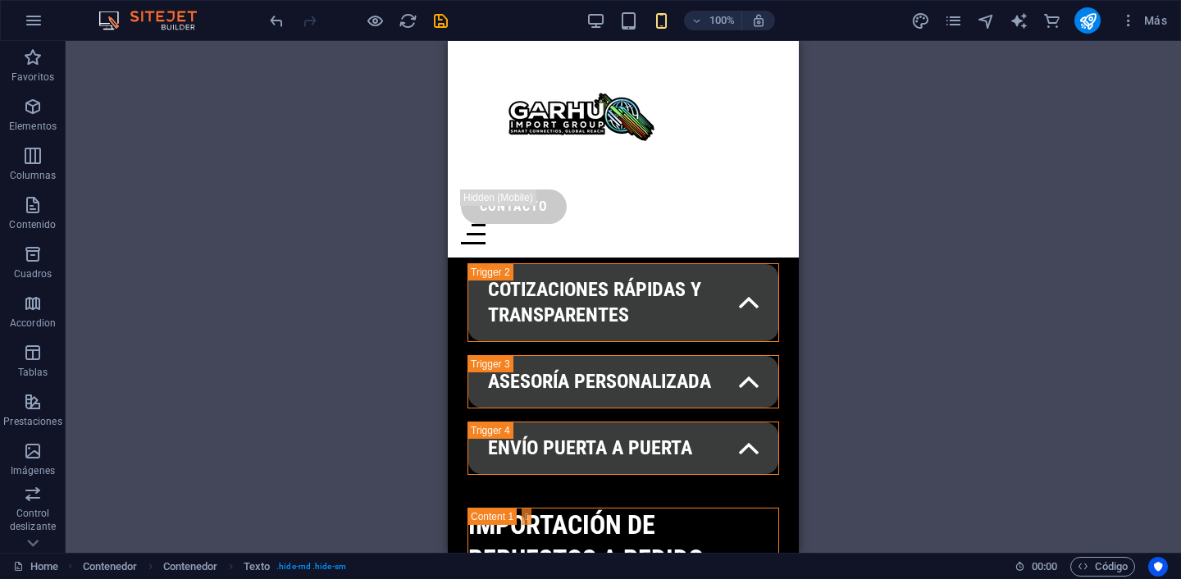
scroll to position [2014, 0]
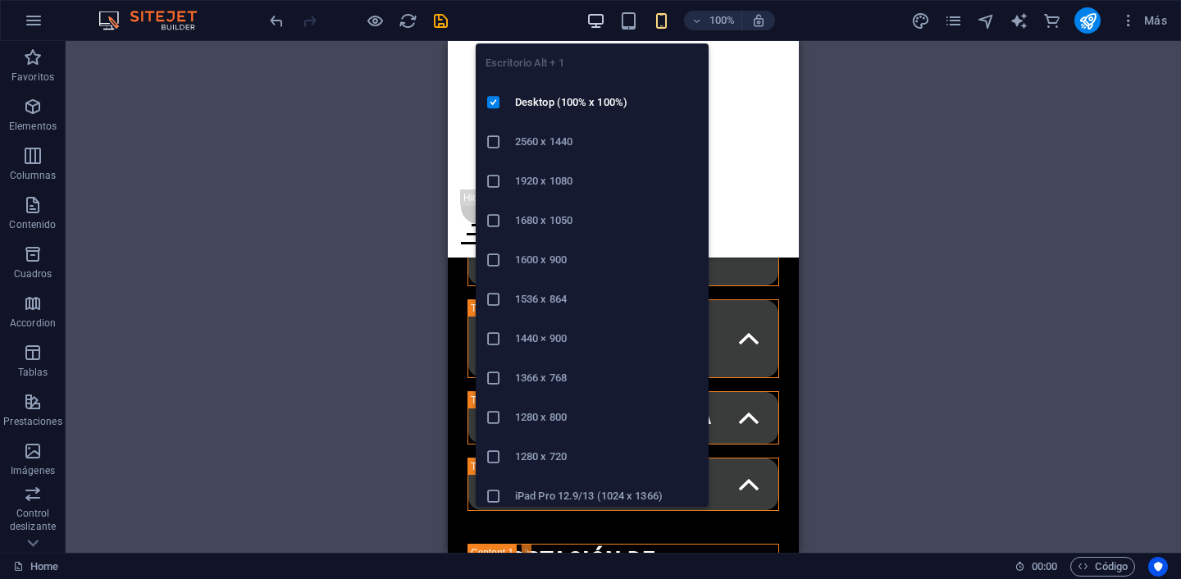
click at [602, 20] on icon "button" at bounding box center [595, 20] width 19 height 19
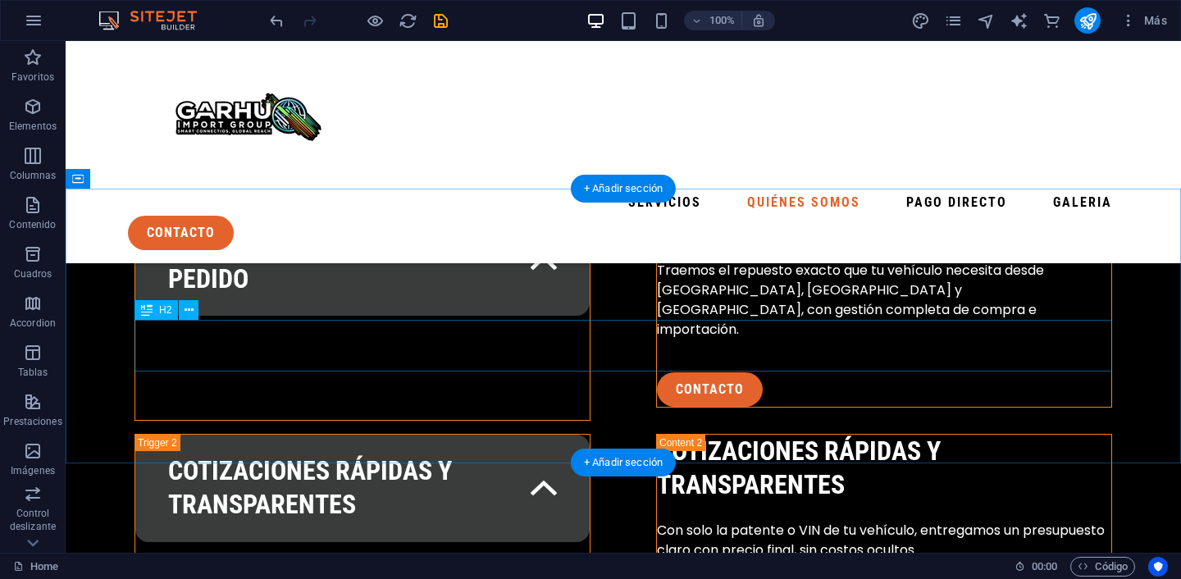
scroll to position [2764, 0]
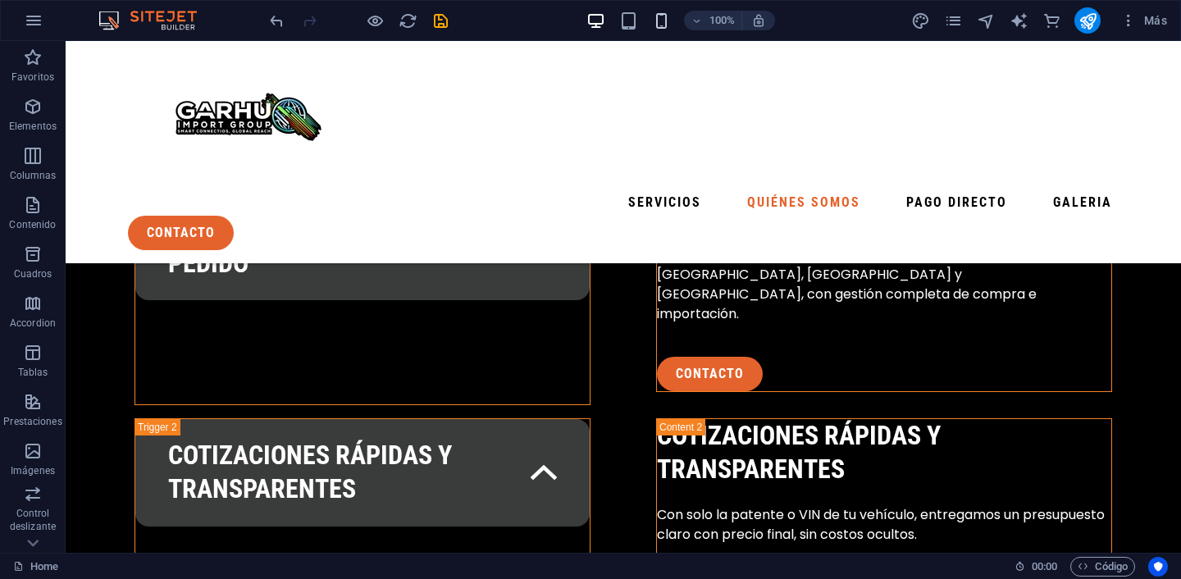
click at [662, 16] on icon "button" at bounding box center [661, 20] width 19 height 19
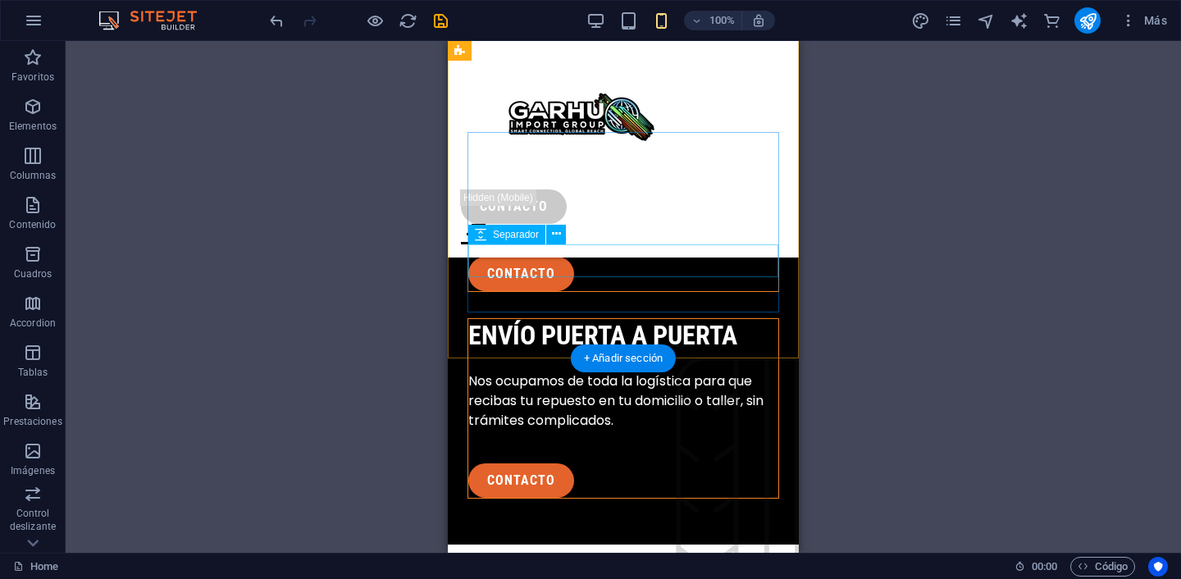
scroll to position [3004, 0]
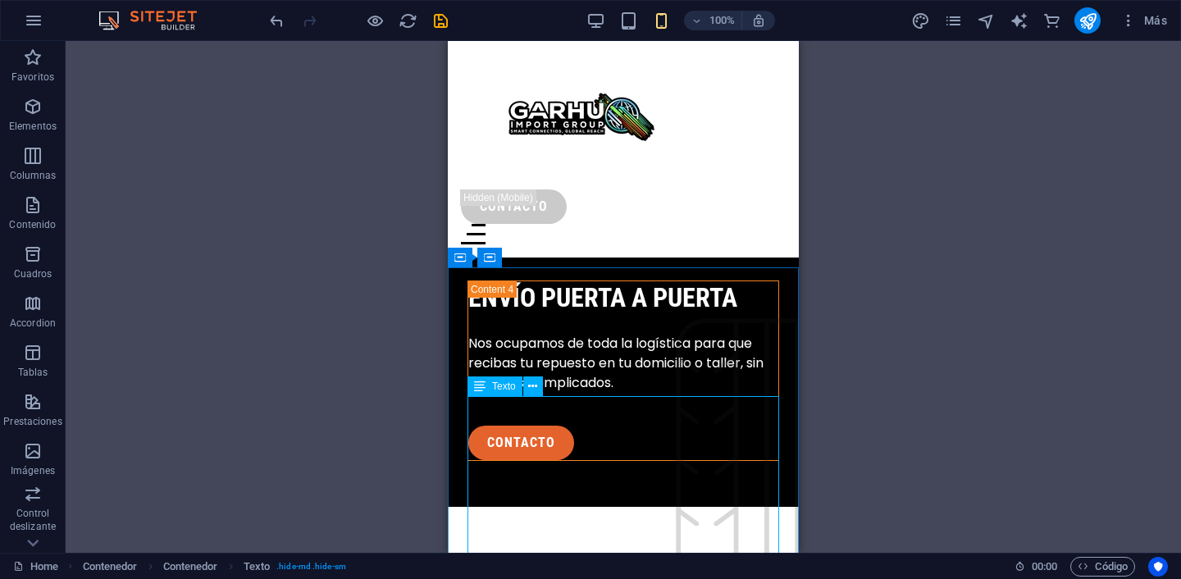
click at [500, 390] on span "Texto" at bounding box center [504, 386] width 24 height 10
click at [533, 390] on icon at bounding box center [532, 386] width 9 height 17
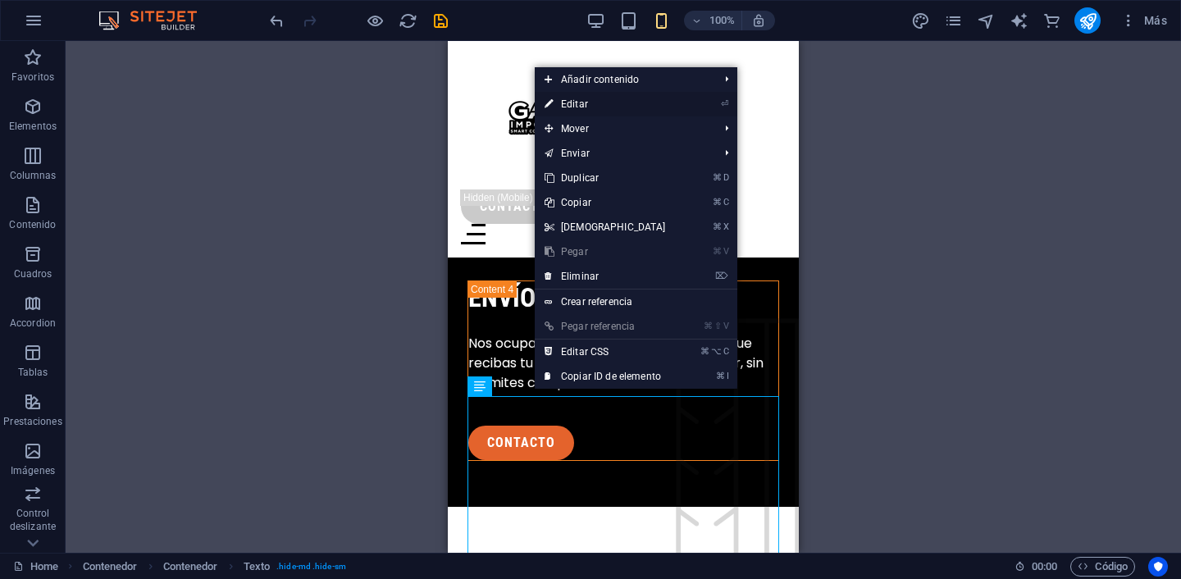
click at [602, 101] on link "⏎ Editar" at bounding box center [605, 104] width 141 height 25
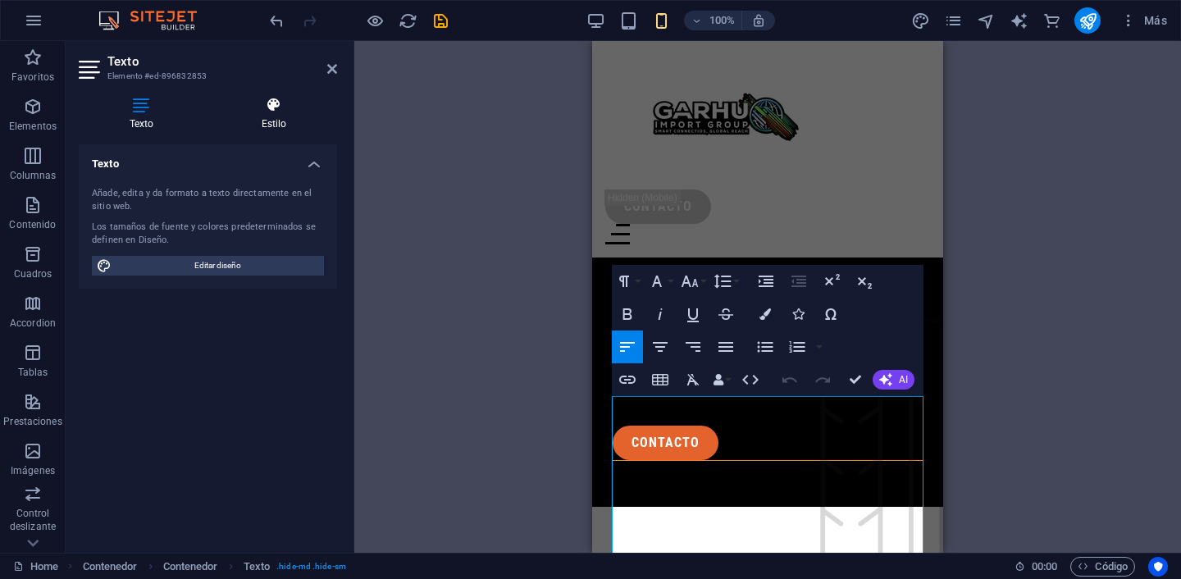
click at [274, 111] on icon at bounding box center [274, 105] width 126 height 16
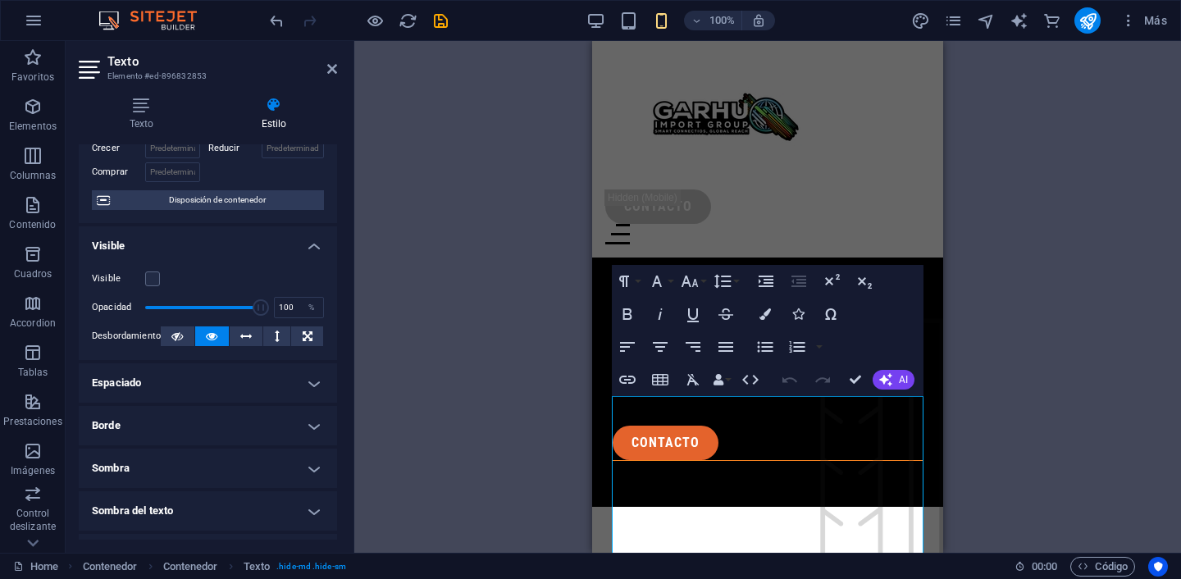
scroll to position [87, 0]
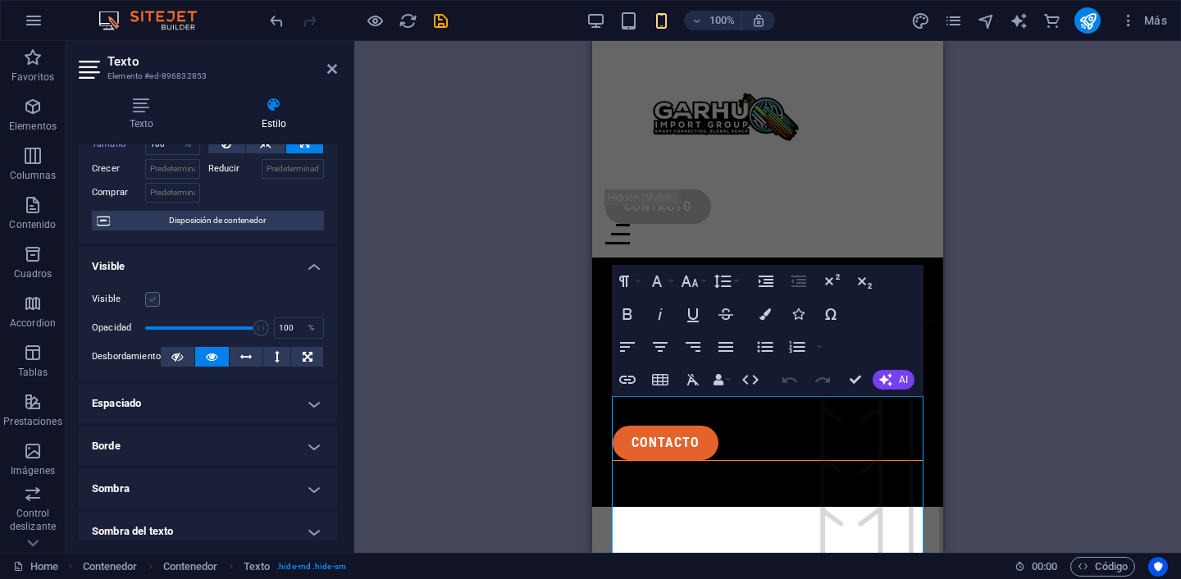
click at [154, 300] on label at bounding box center [152, 299] width 15 height 15
click at [0, 0] on input "Visible" at bounding box center [0, 0] width 0 height 0
click at [332, 71] on icon at bounding box center [332, 68] width 10 height 13
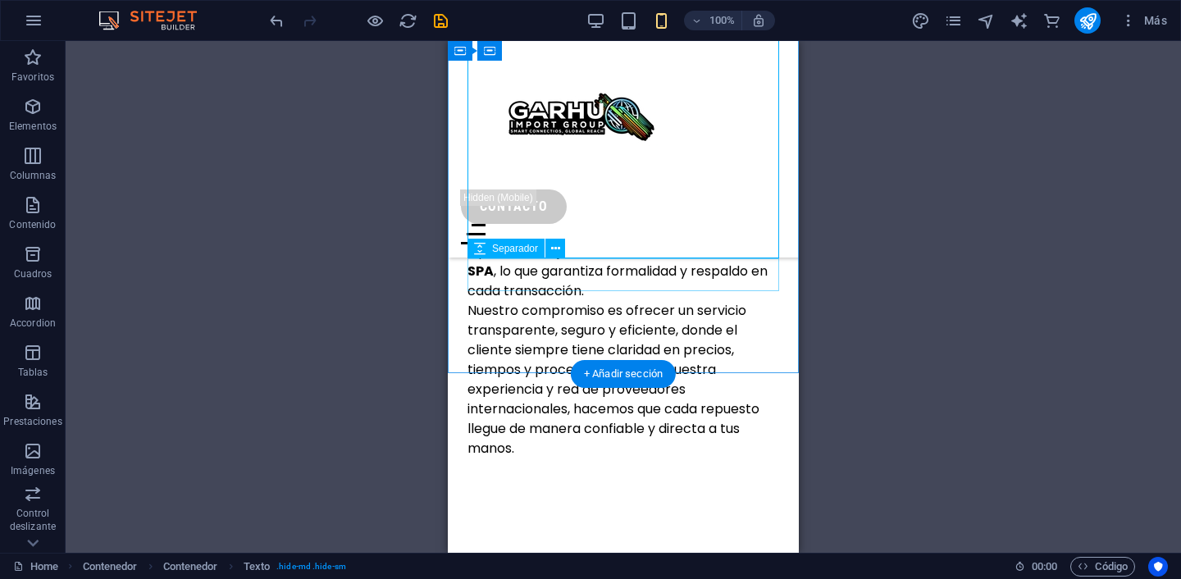
scroll to position [3584, 0]
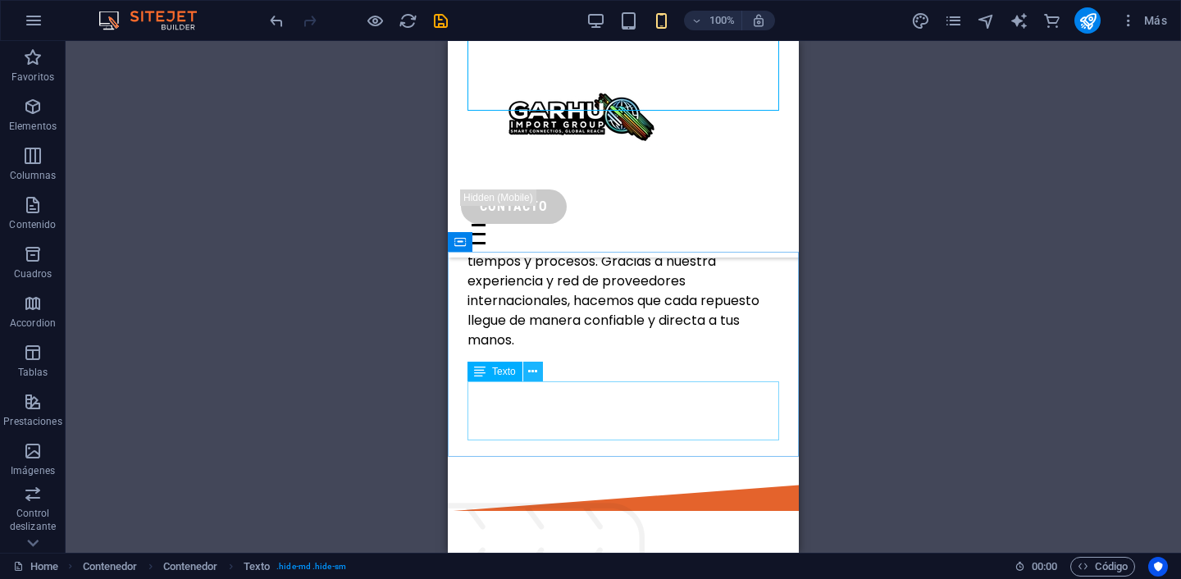
click at [536, 370] on icon at bounding box center [532, 371] width 9 height 17
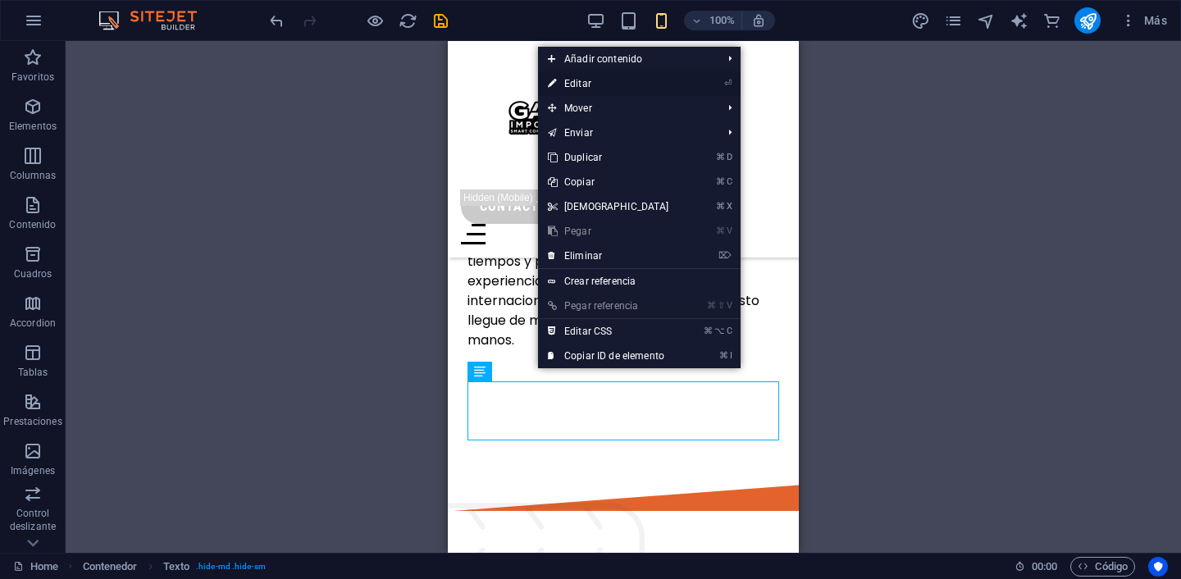
click at [580, 88] on link "⏎ Editar" at bounding box center [608, 83] width 141 height 25
select select "%"
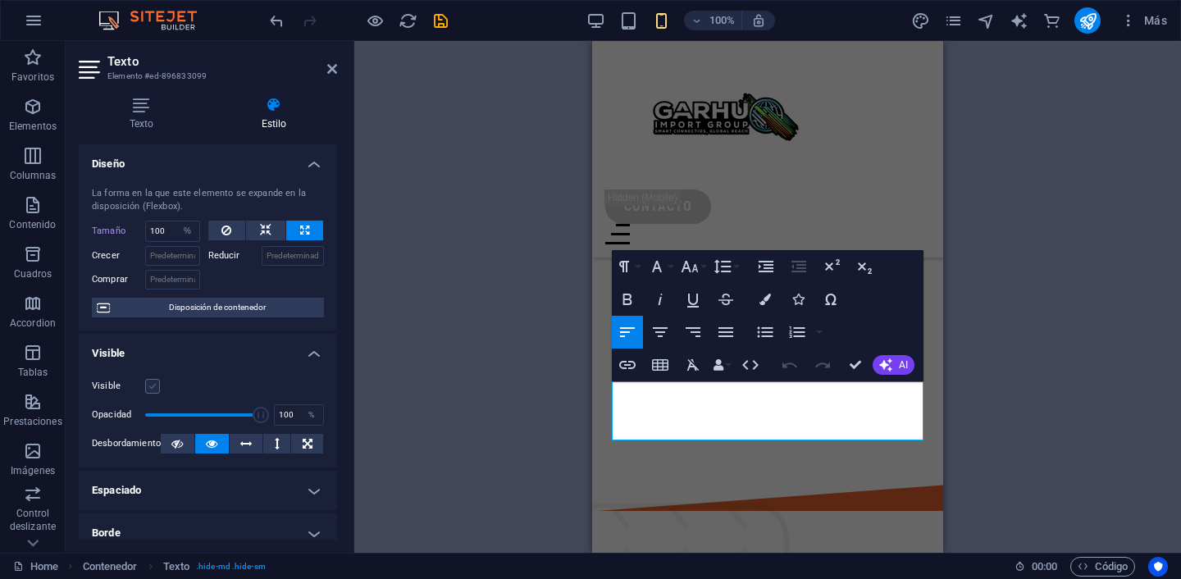
click at [147, 386] on label at bounding box center [152, 386] width 15 height 15
click at [0, 0] on input "Visible" at bounding box center [0, 0] width 0 height 0
click at [328, 71] on icon at bounding box center [332, 68] width 10 height 13
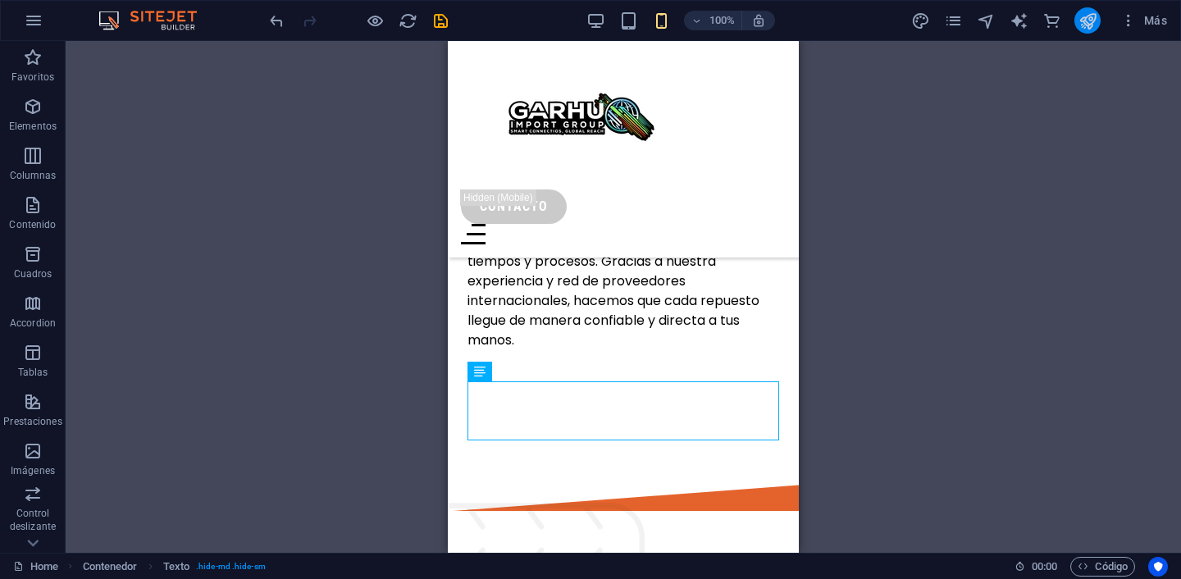
click at [1084, 20] on icon "publish" at bounding box center [1087, 20] width 19 height 19
